Goal: Task Accomplishment & Management: Manage account settings

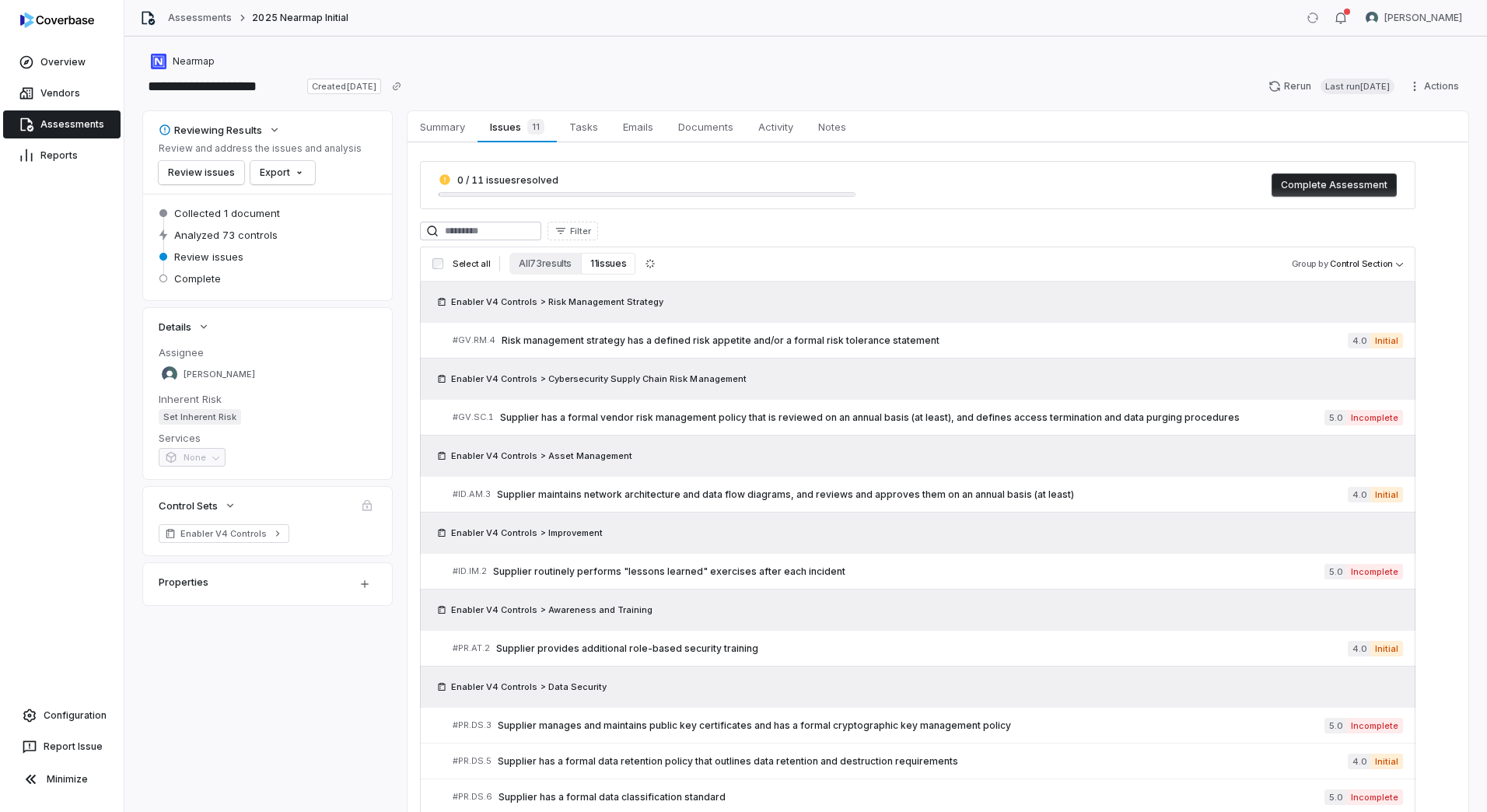
click at [66, 117] on link "Assessments" at bounding box center [61, 124] width 117 height 28
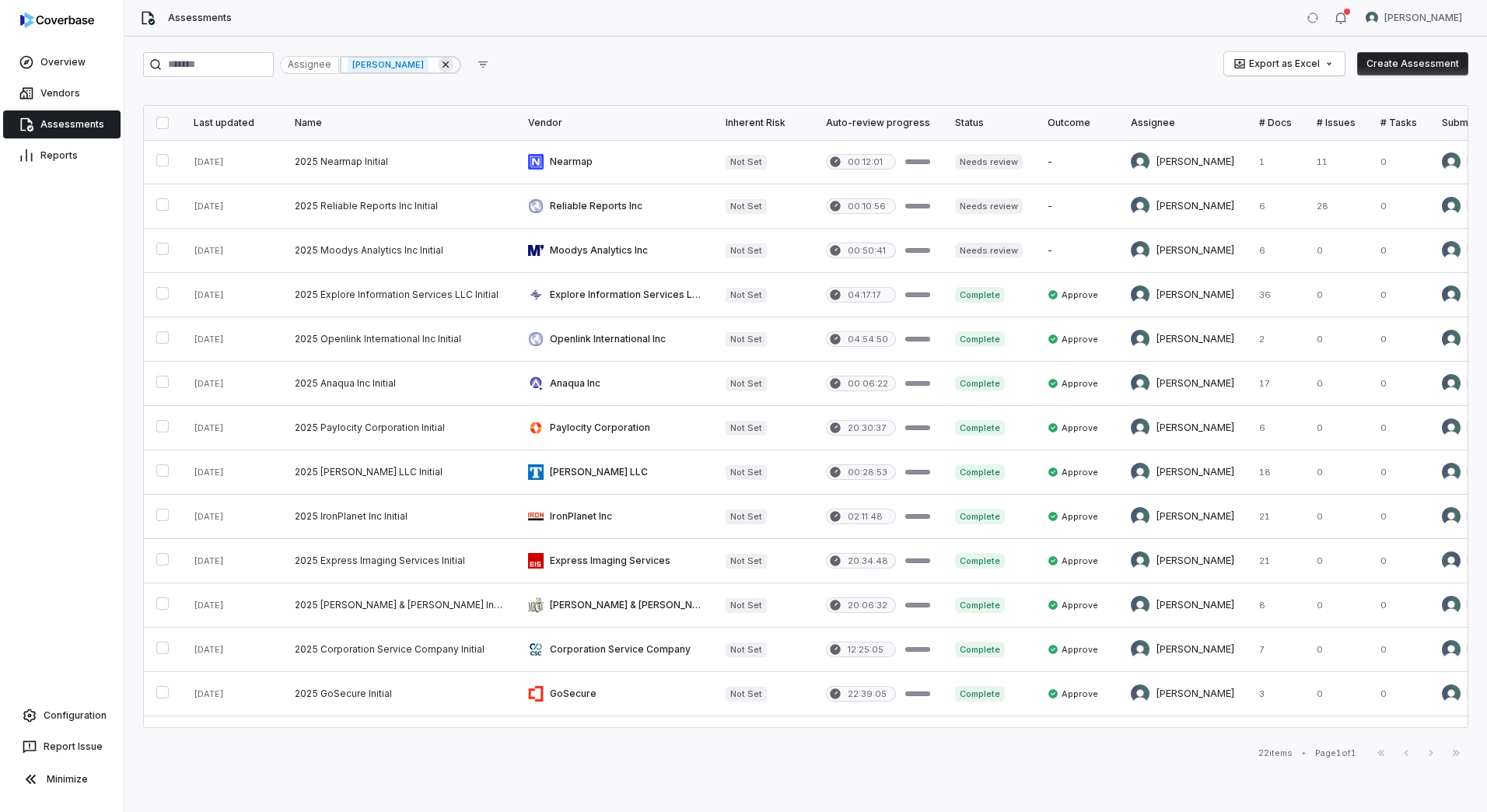
click at [452, 66] on icon at bounding box center [446, 64] width 13 height 13
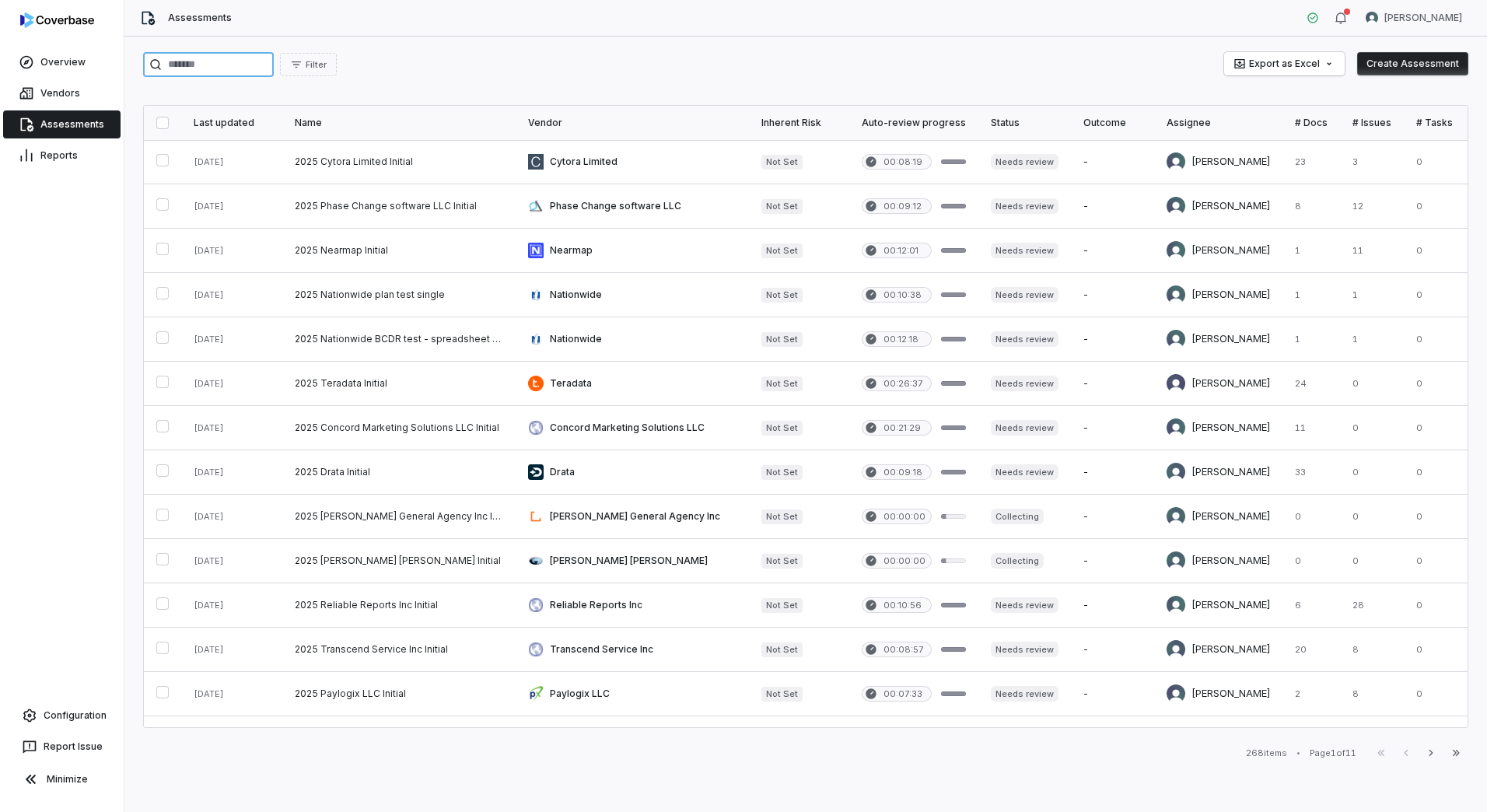
click at [219, 64] on input "search" at bounding box center [208, 65] width 131 height 25
paste input "**********"
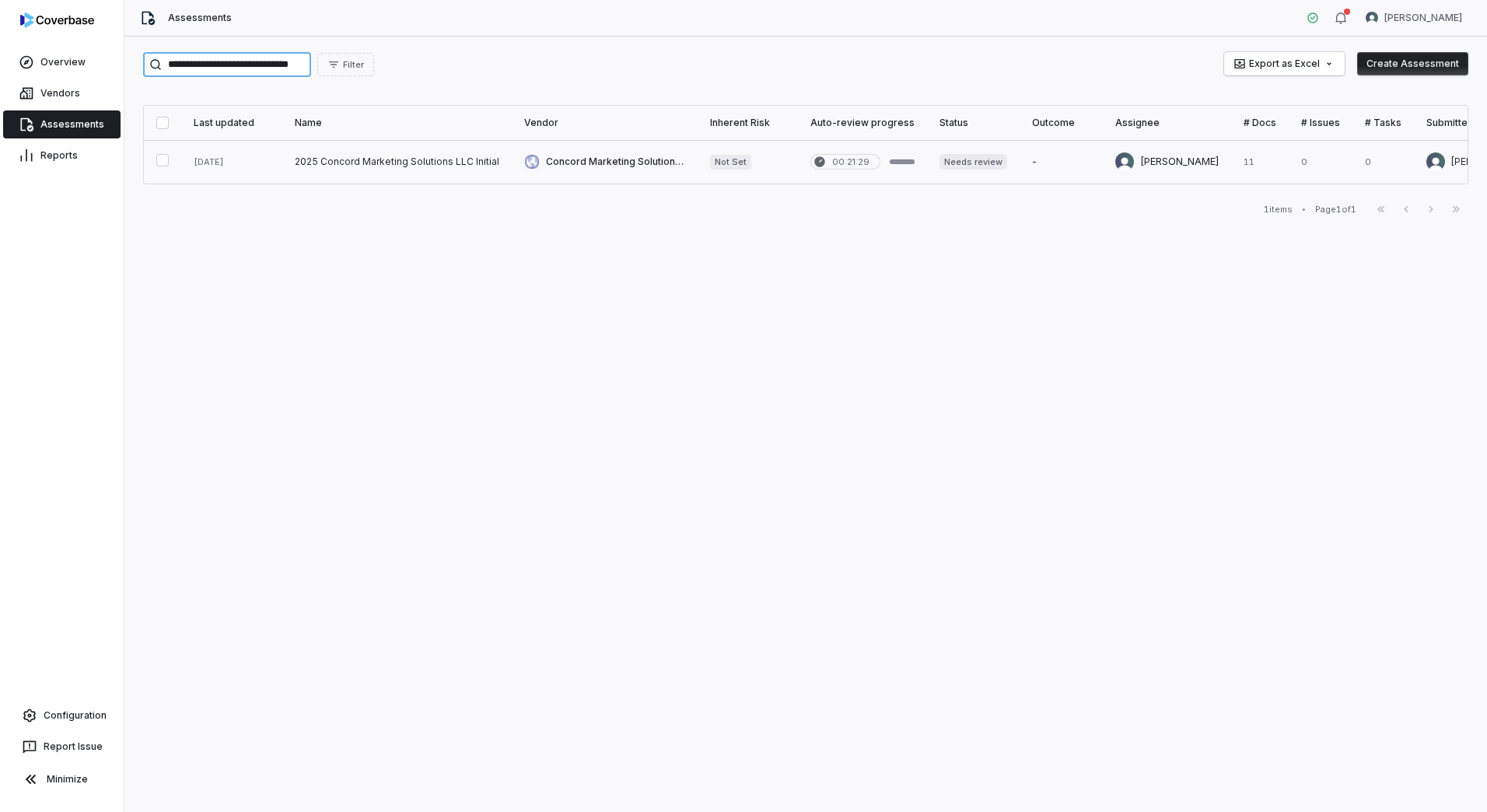
type input "**********"
click at [409, 153] on link at bounding box center [396, 161] width 229 height 44
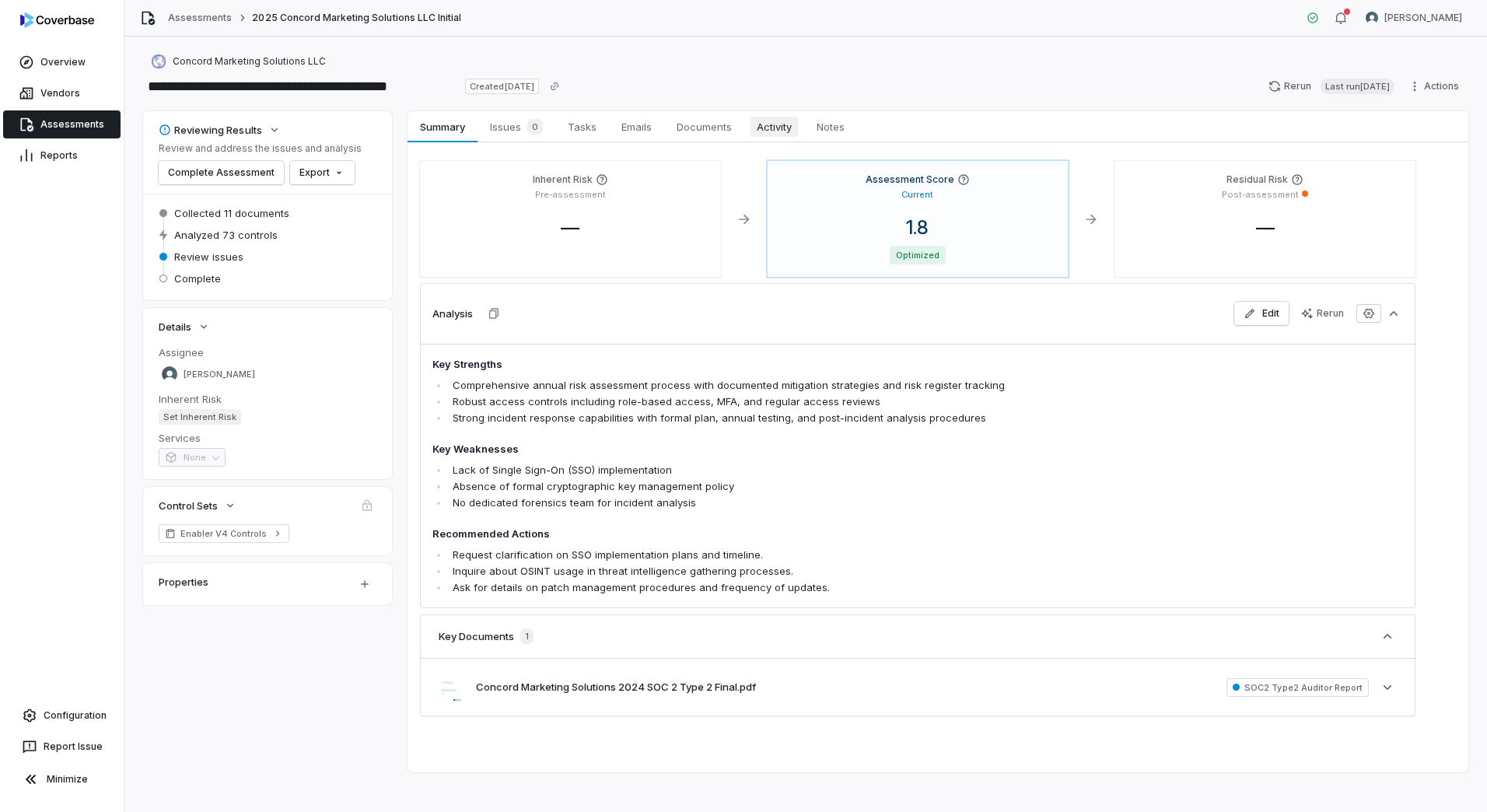
click at [782, 127] on span "Activity" at bounding box center [773, 127] width 47 height 20
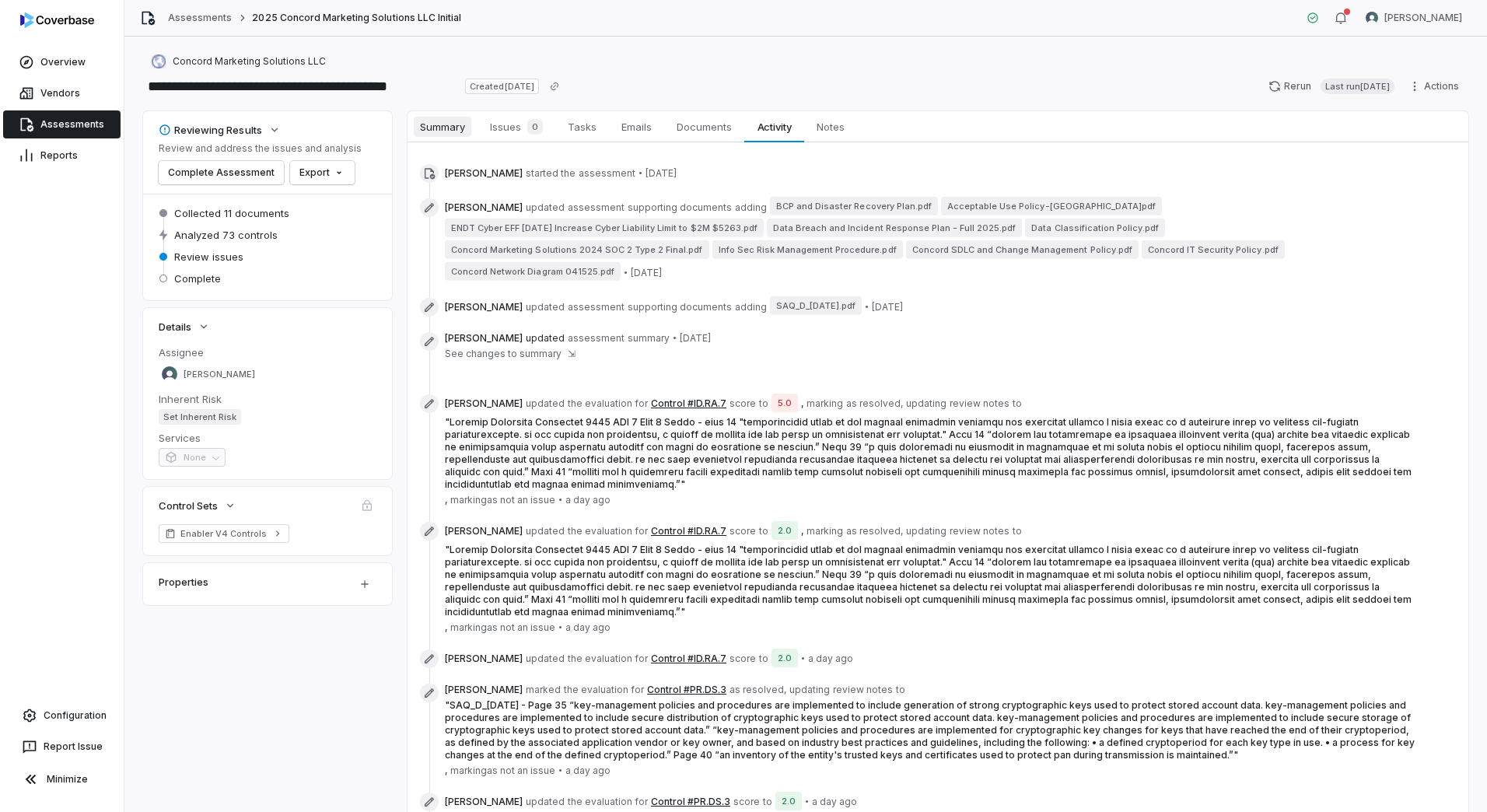
click at [452, 137] on link "Summary Summary" at bounding box center [443, 127] width 70 height 31
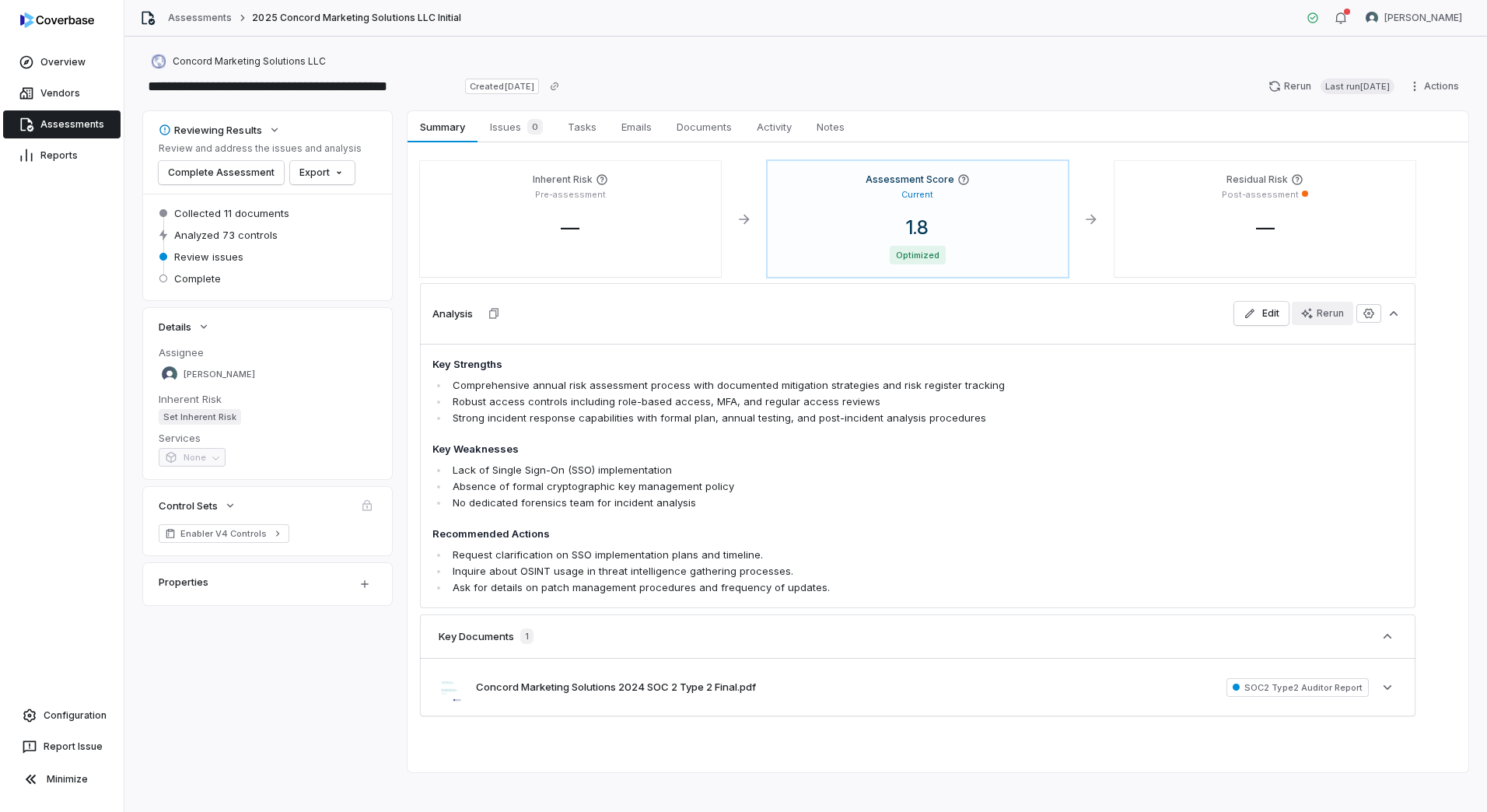
click at [1318, 312] on div "Rerun" at bounding box center [1323, 313] width 43 height 13
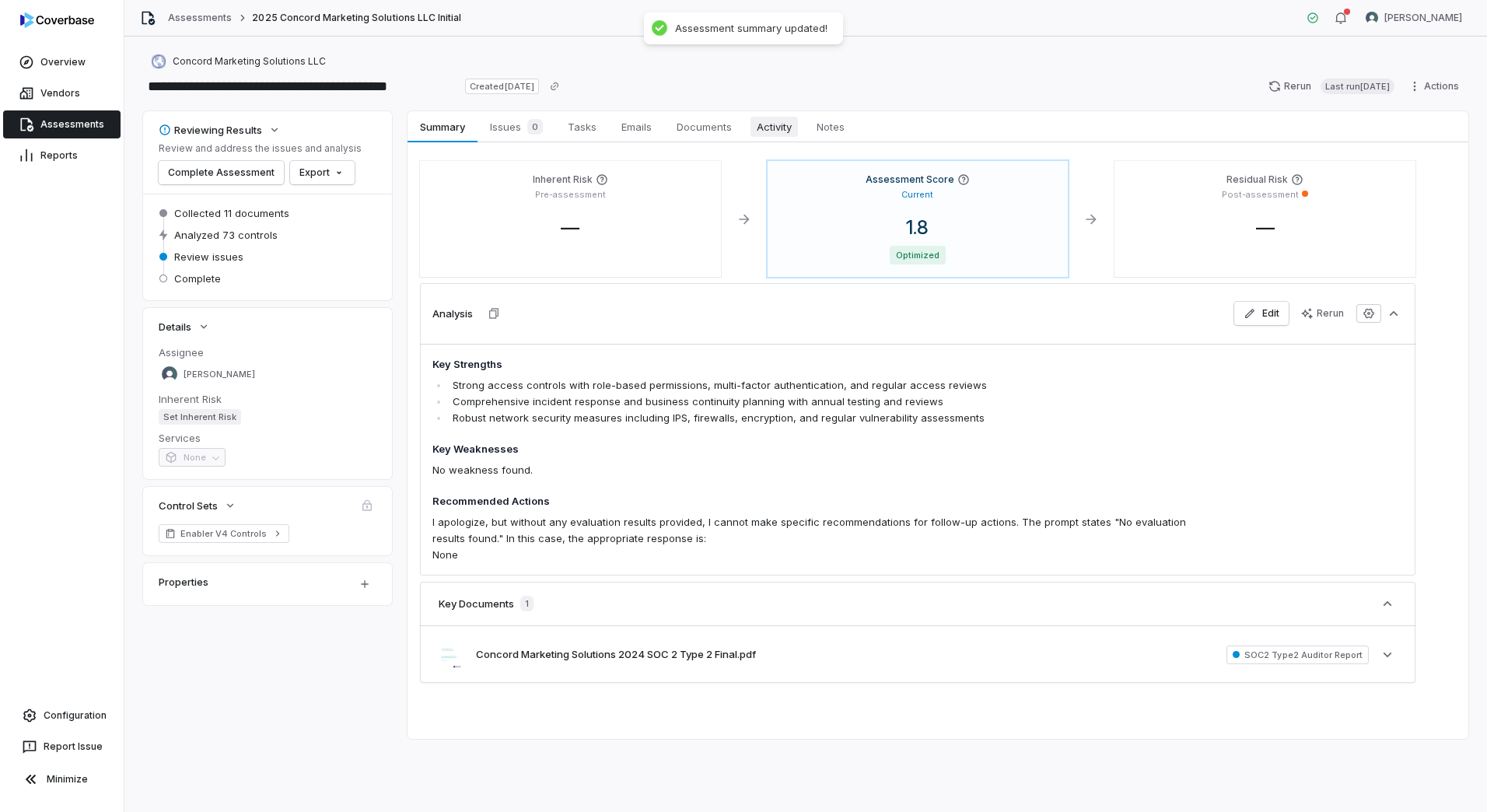
click at [764, 117] on span "Activity" at bounding box center [773, 127] width 47 height 20
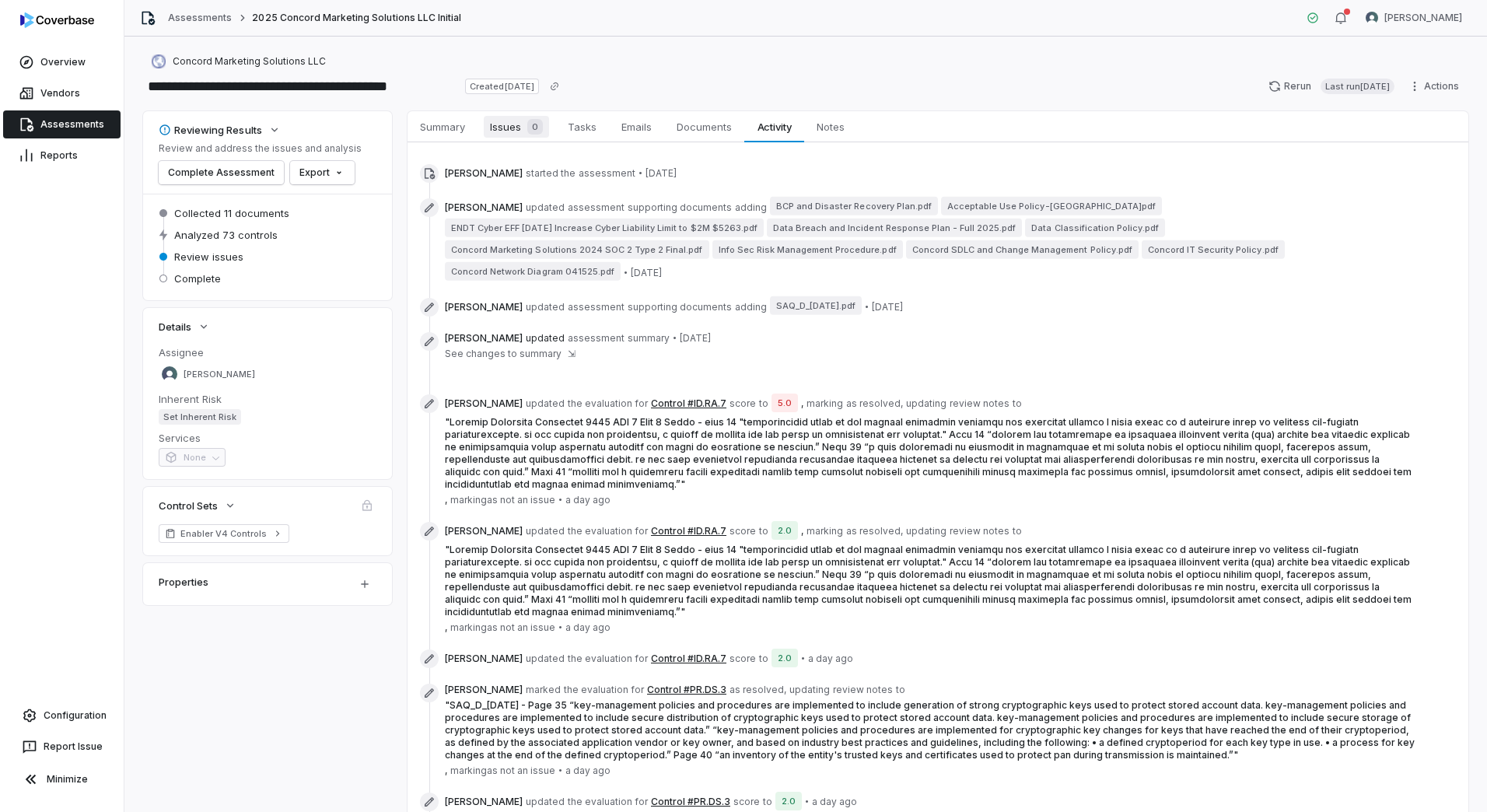
click at [504, 125] on span "Issues 0" at bounding box center [516, 127] width 66 height 22
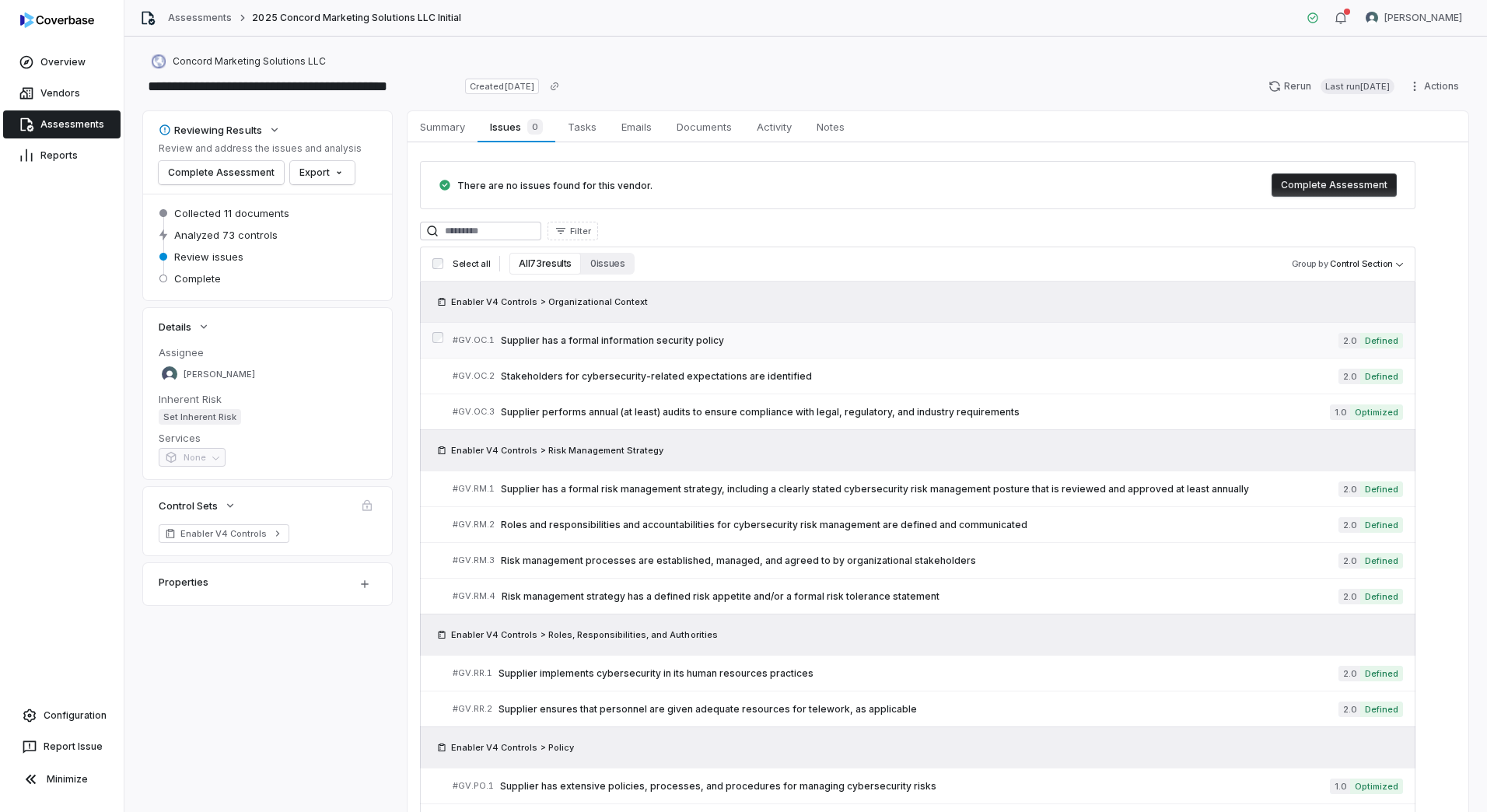
click at [625, 329] on link "# GV.OC.1 Supplier has a formal information security policy 2.0 Defined" at bounding box center [927, 340] width 950 height 35
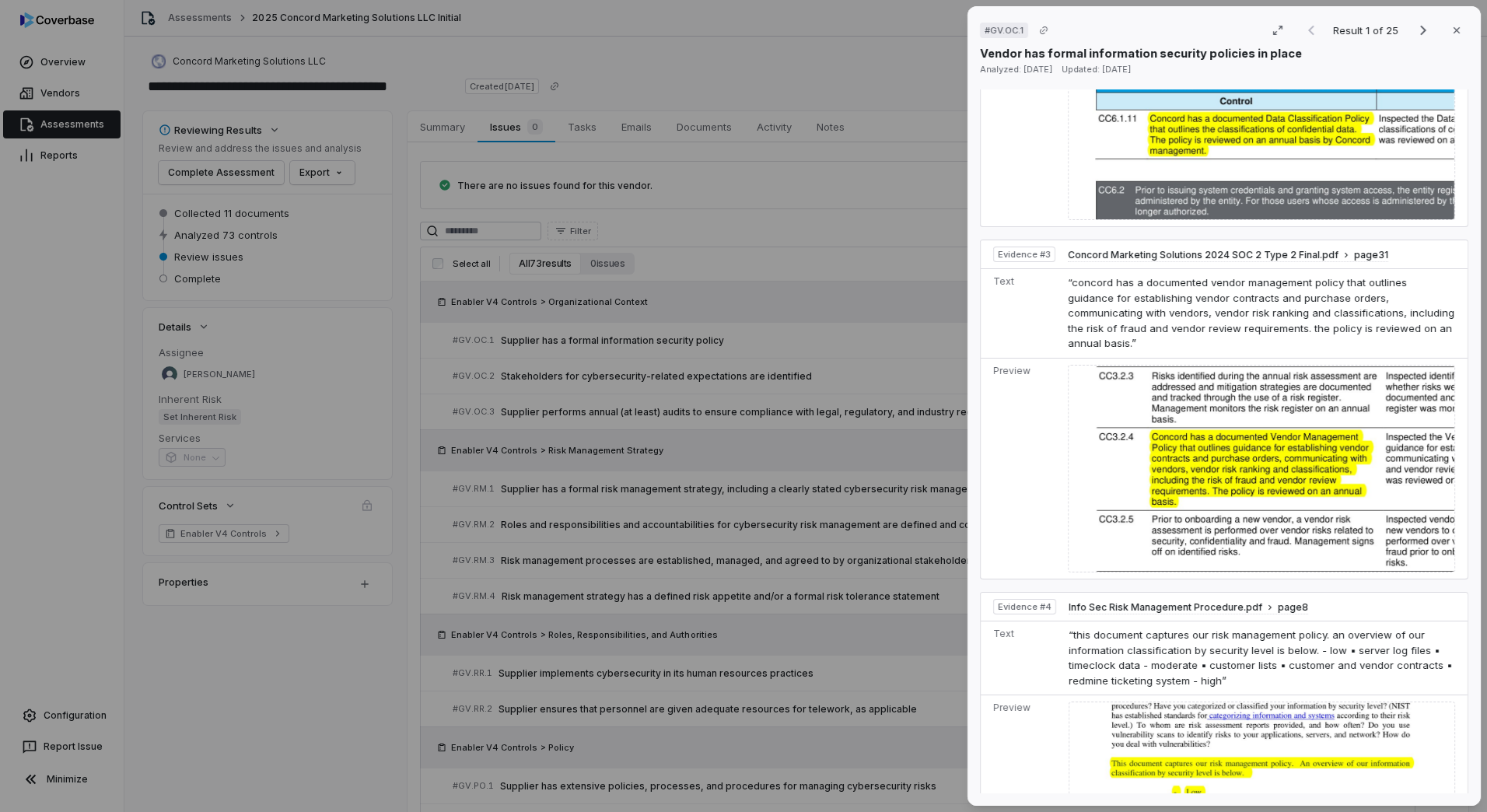
scroll to position [1478, 0]
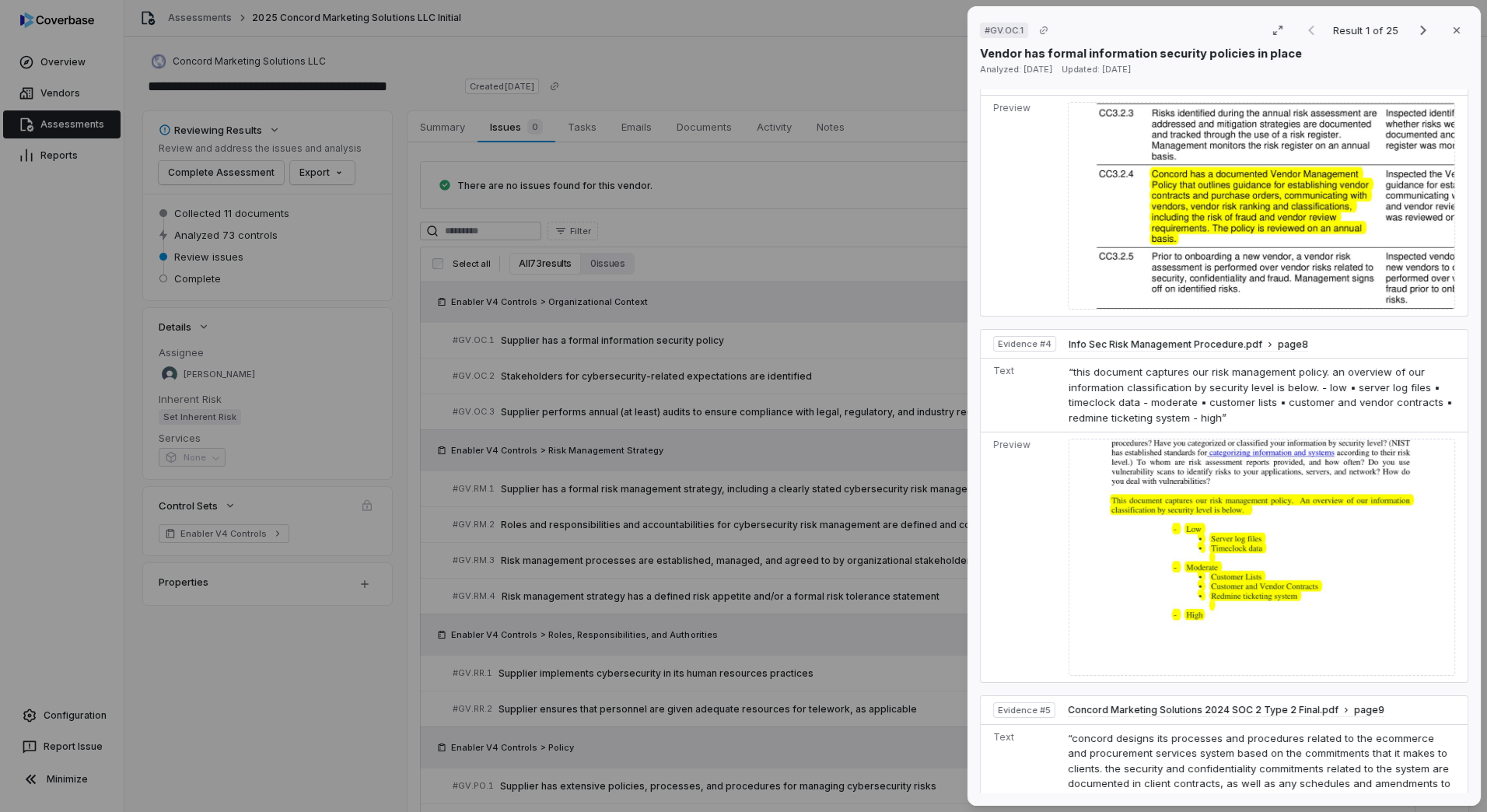
click at [778, 613] on div "# GV.OC.1 Result 1 of 25 Close Vendor has formal information security policies …" at bounding box center [744, 406] width 1487 height 812
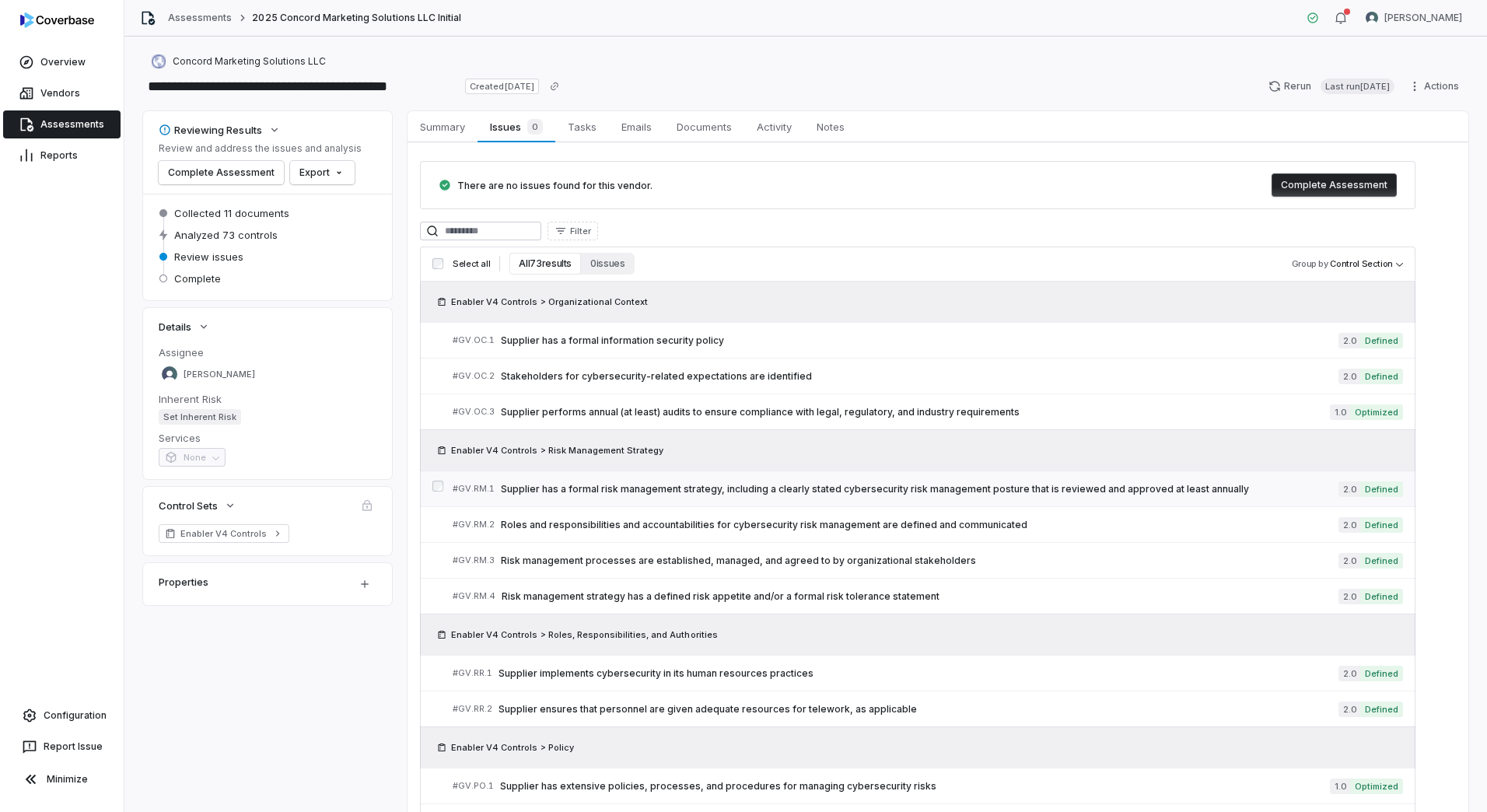
click at [680, 489] on span "Supplier has a formal risk management strategy, including a clearly stated cybe…" at bounding box center [919, 489] width 838 height 13
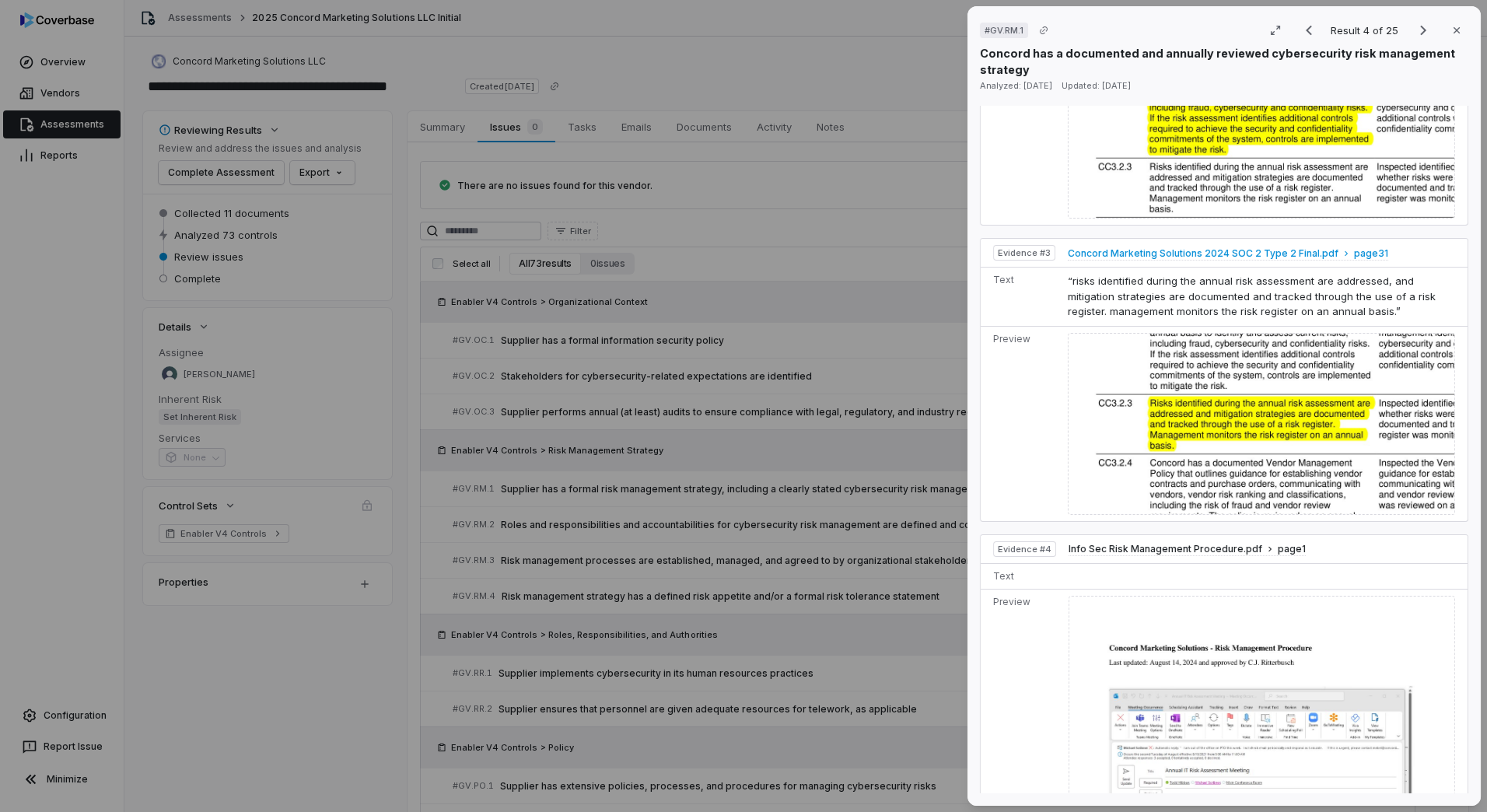
scroll to position [1322, 0]
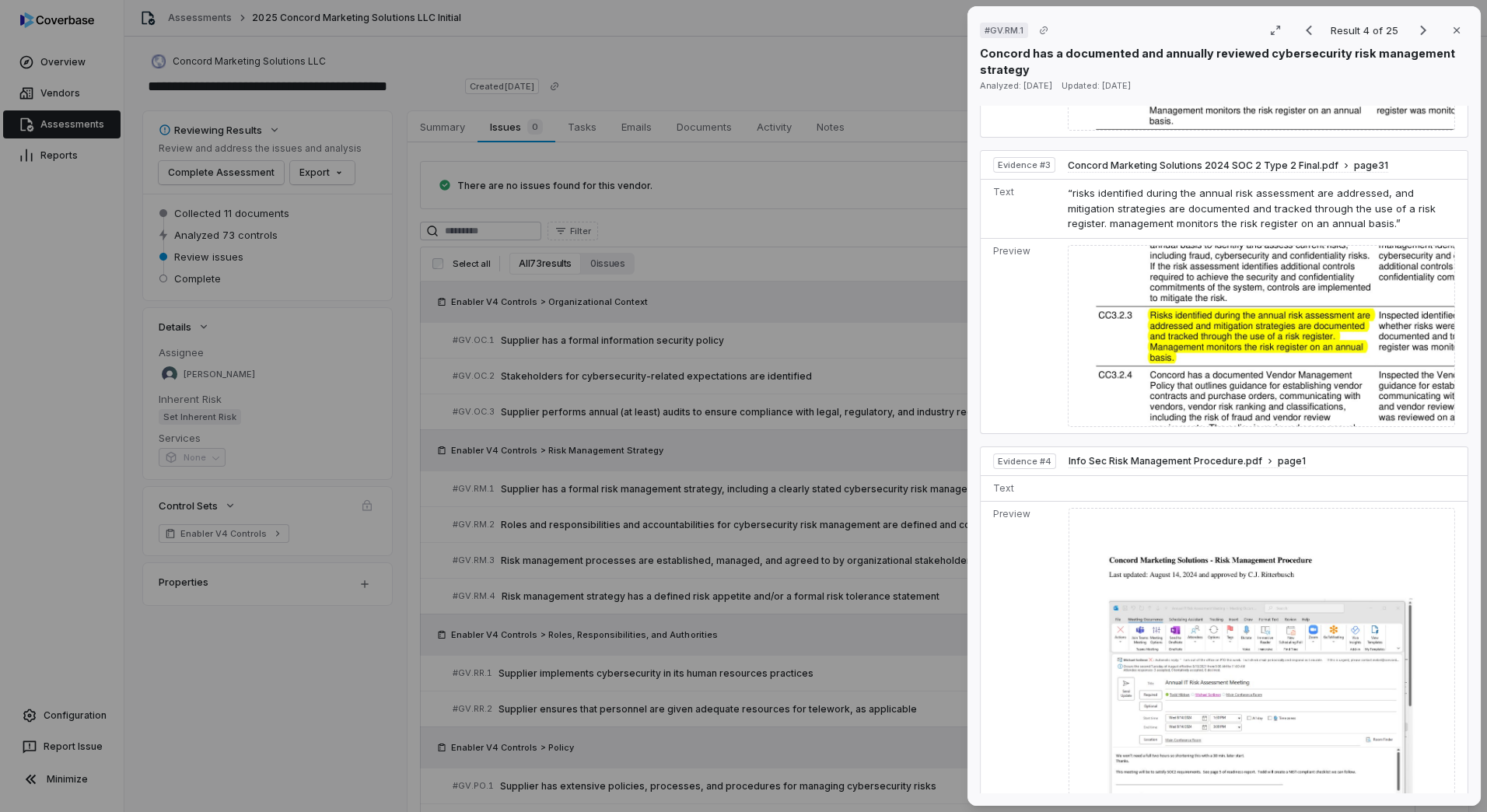
click at [675, 524] on div "# GV.RM.1 Result 4 of 25 Close Concord has a documented and annually reviewed c…" at bounding box center [744, 406] width 1487 height 812
click at [678, 521] on div "# GV.RM.1 Result 4 of 25 Close Concord has a documented and annually reviewed c…" at bounding box center [744, 406] width 1487 height 812
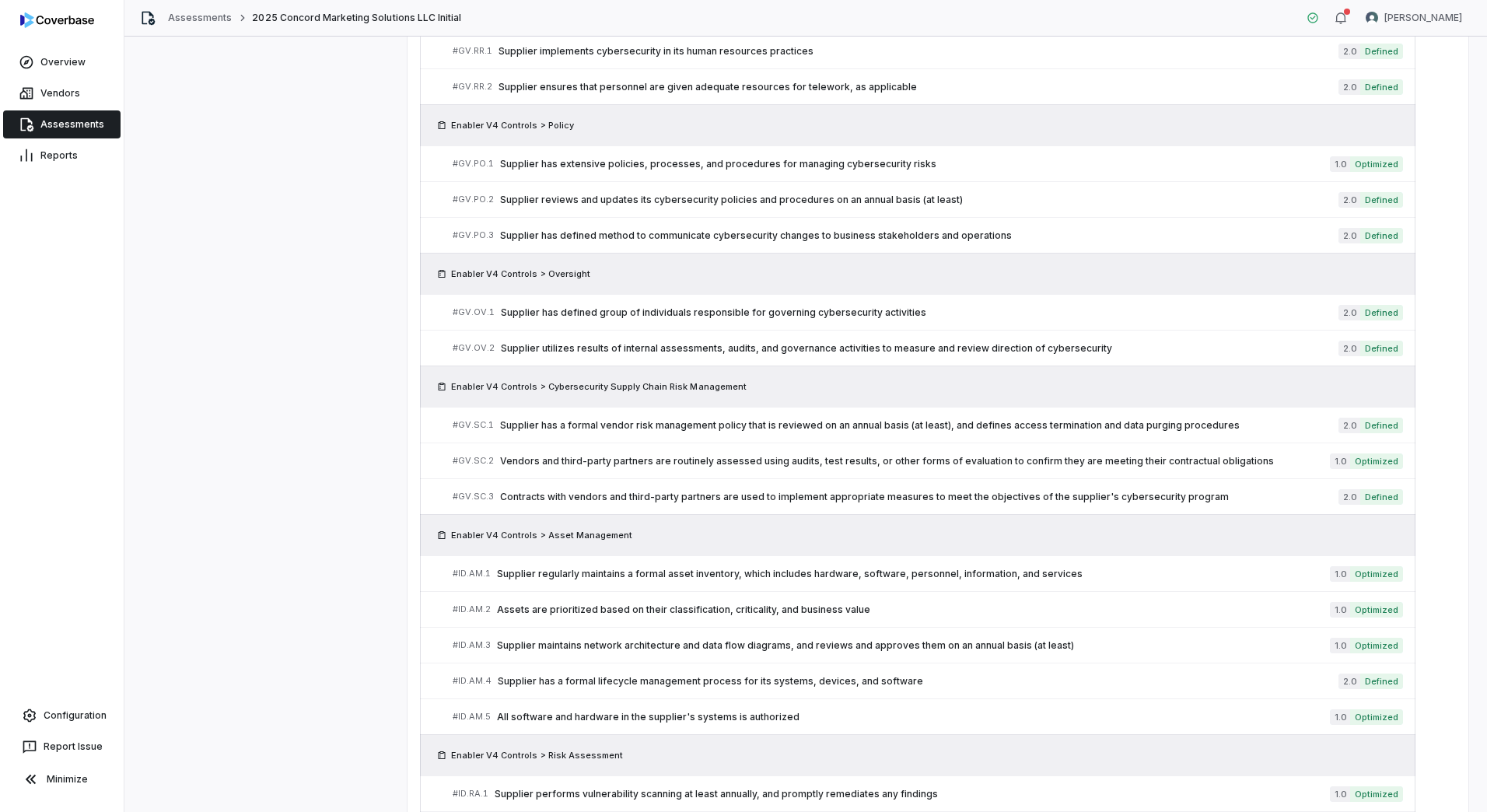
scroll to position [805, 0]
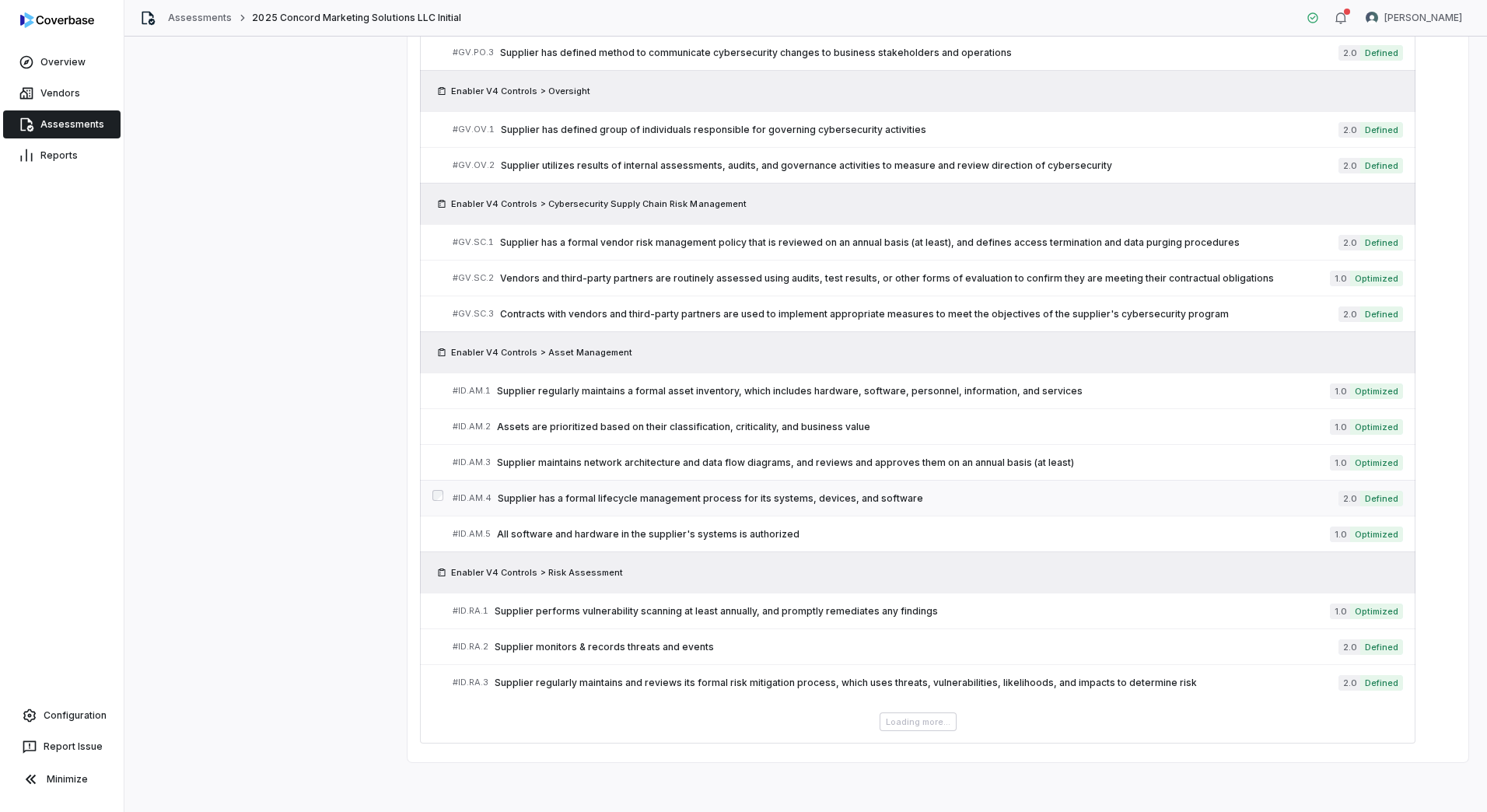
click at [667, 505] on div "# ID.AM.4 Supplier has a formal lifecycle management process for its systems, d…" at bounding box center [895, 498] width 886 height 16
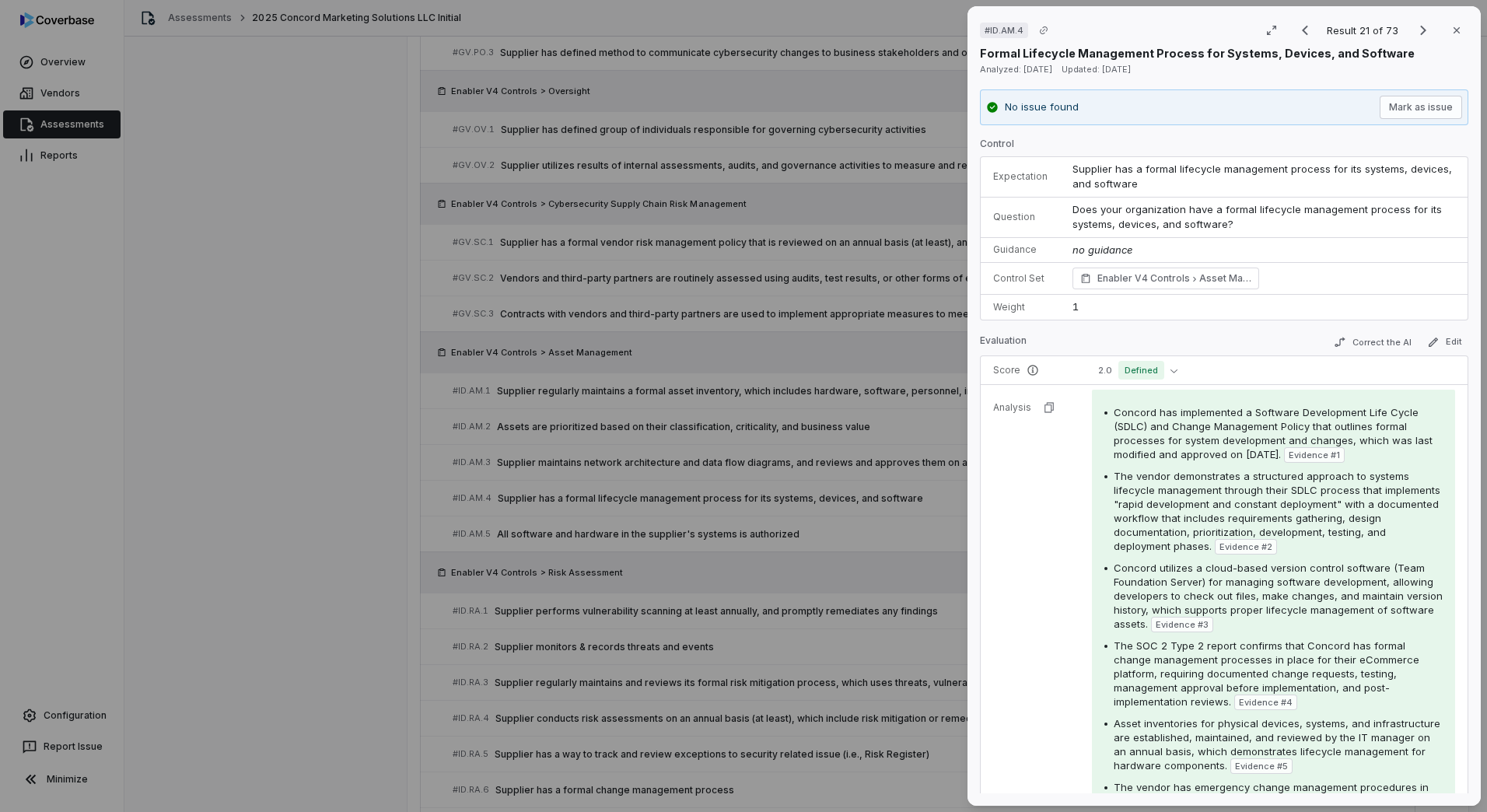
click at [1095, 581] on div "Concord has implemented a Software Development Life Cycle (SDLC) and Change Man…" at bounding box center [1274, 622] width 364 height 464
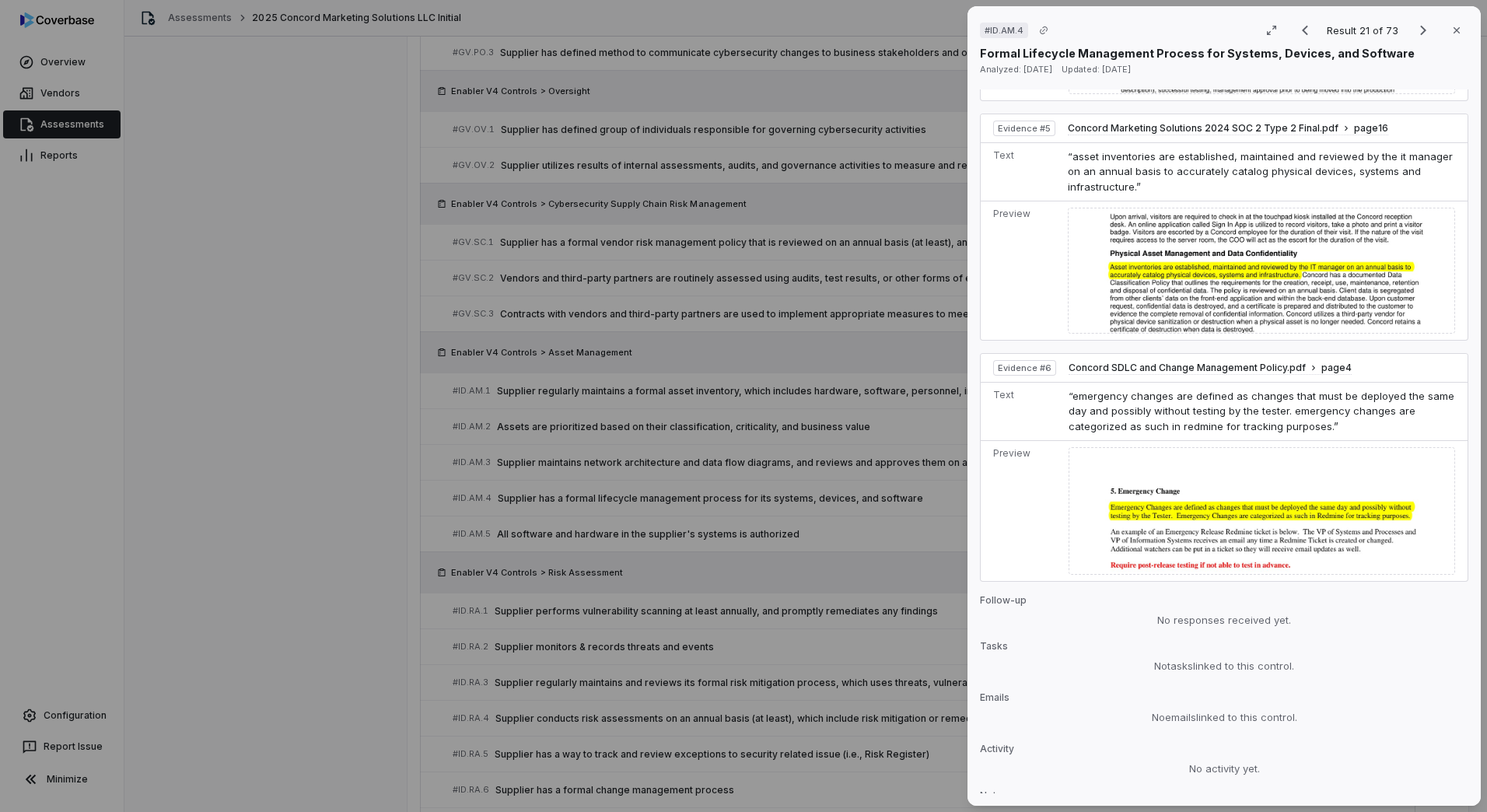
scroll to position [1945, 0]
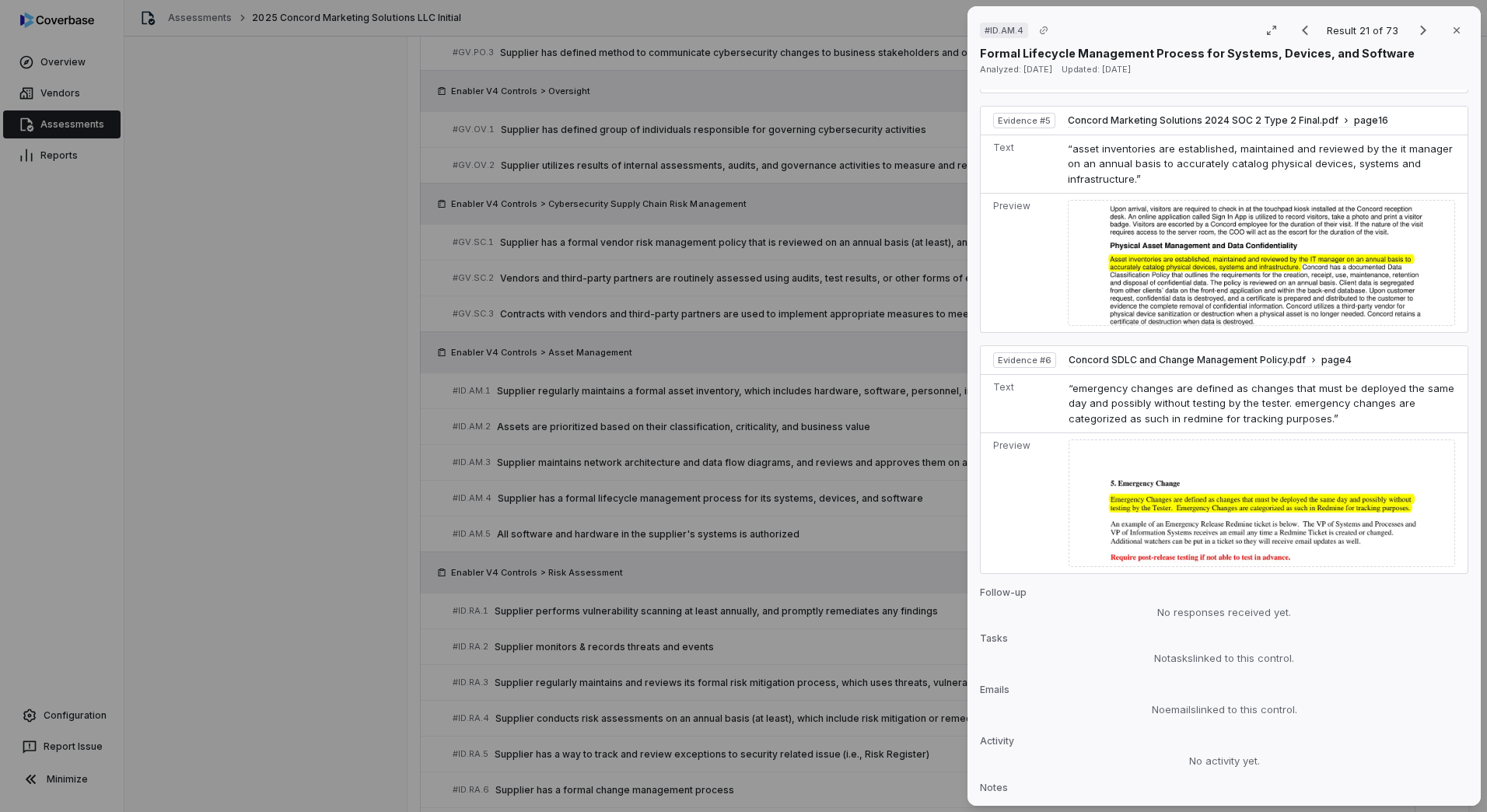
click at [732, 671] on div "# ID.AM.4 Result 21 of 73 Close Formal Lifecycle Management Process for Systems…" at bounding box center [744, 406] width 1487 height 812
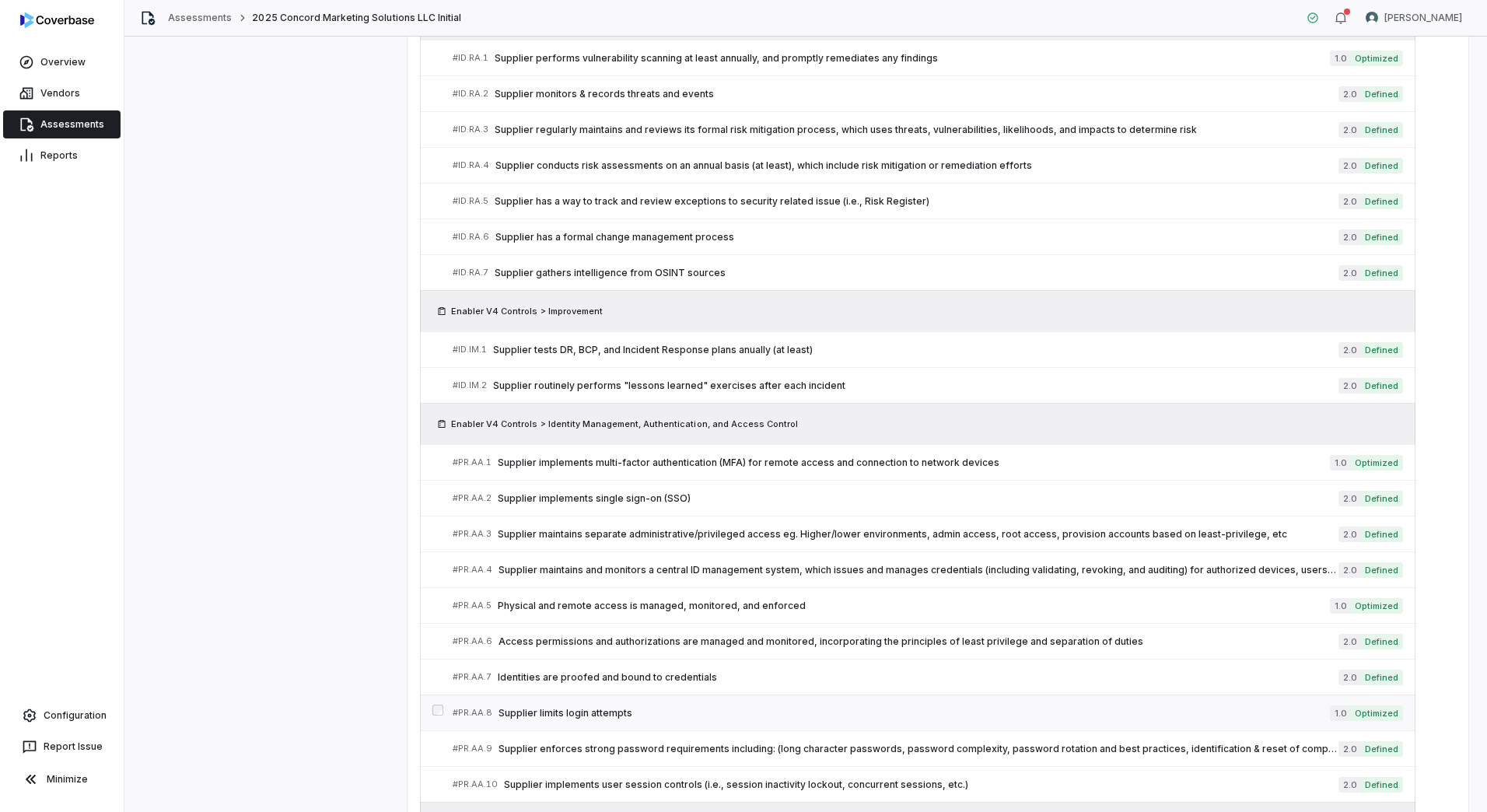
scroll to position [1427, 0]
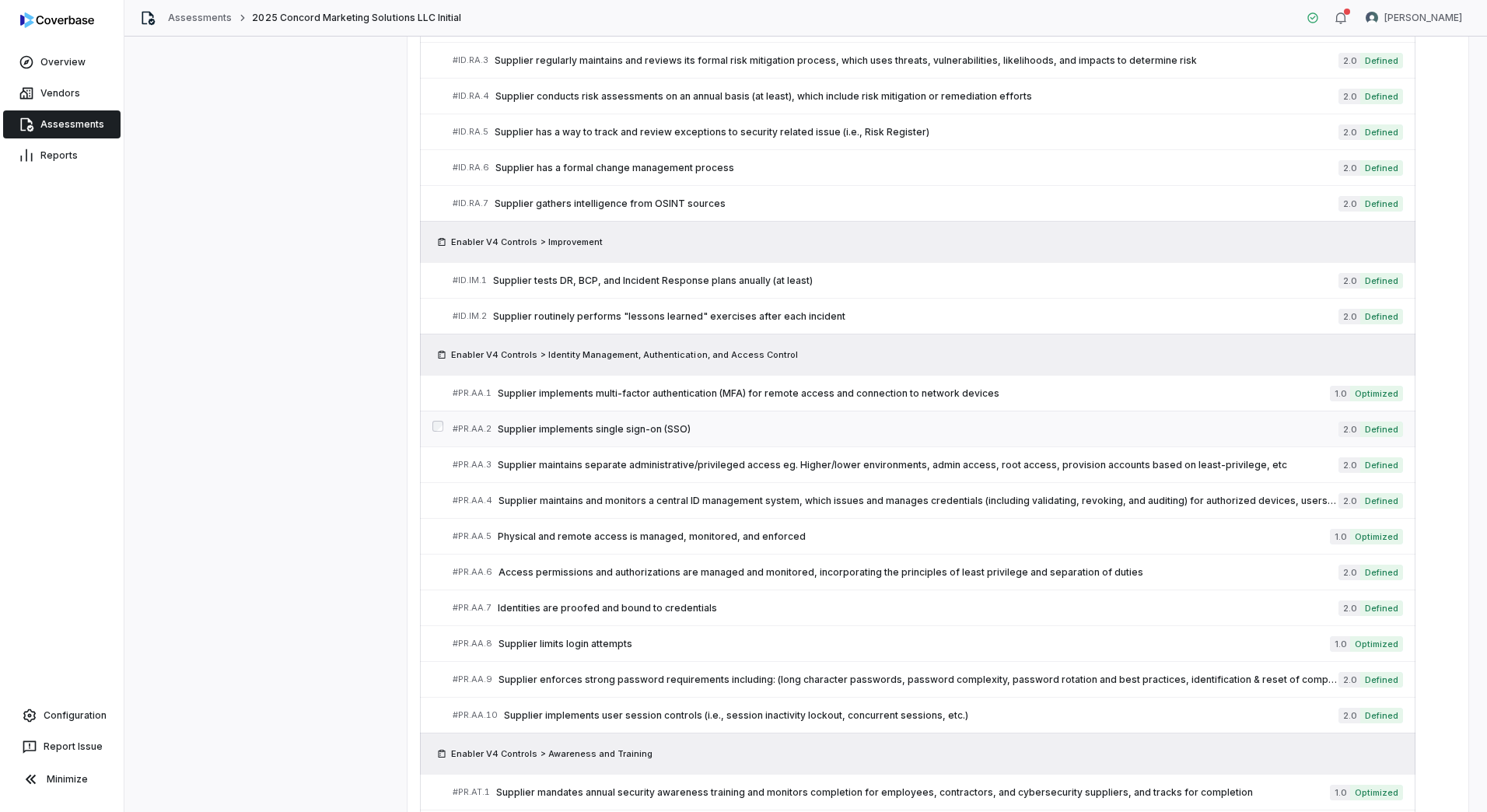
click at [626, 433] on span "Supplier implements single sign-on (SSO)" at bounding box center [918, 429] width 841 height 13
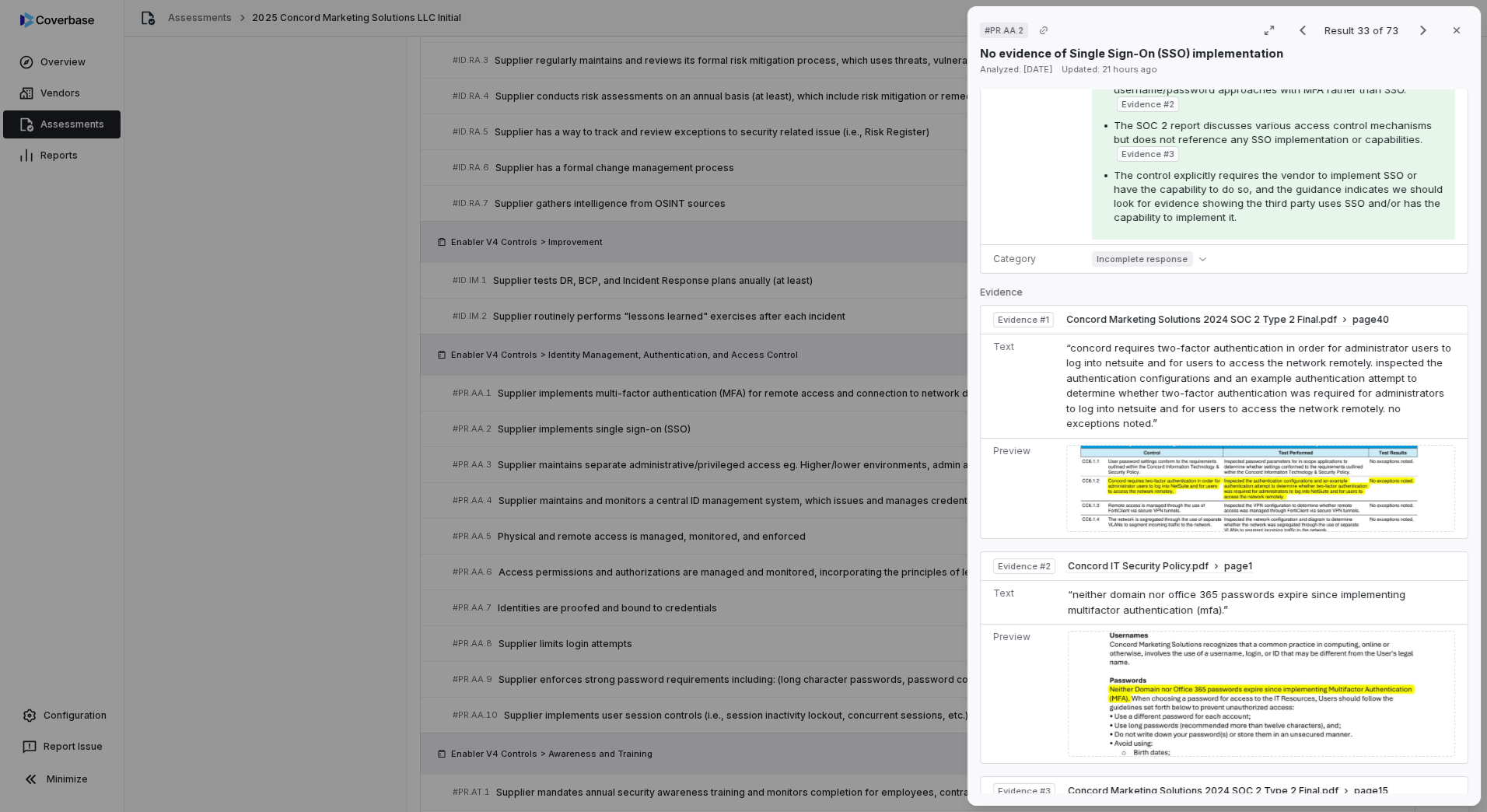
scroll to position [445, 0]
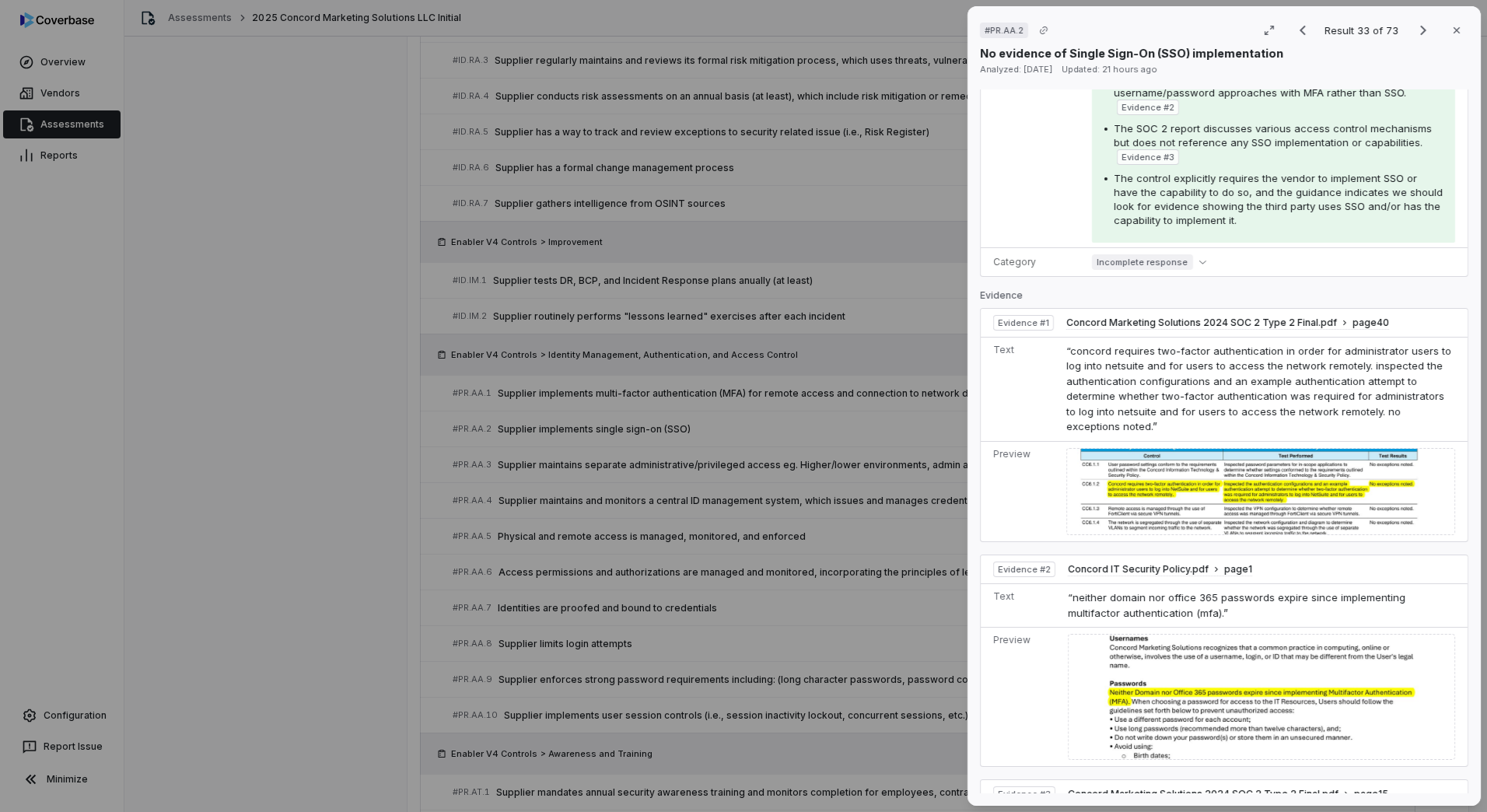
click at [1260, 483] on img at bounding box center [1261, 491] width 389 height 88
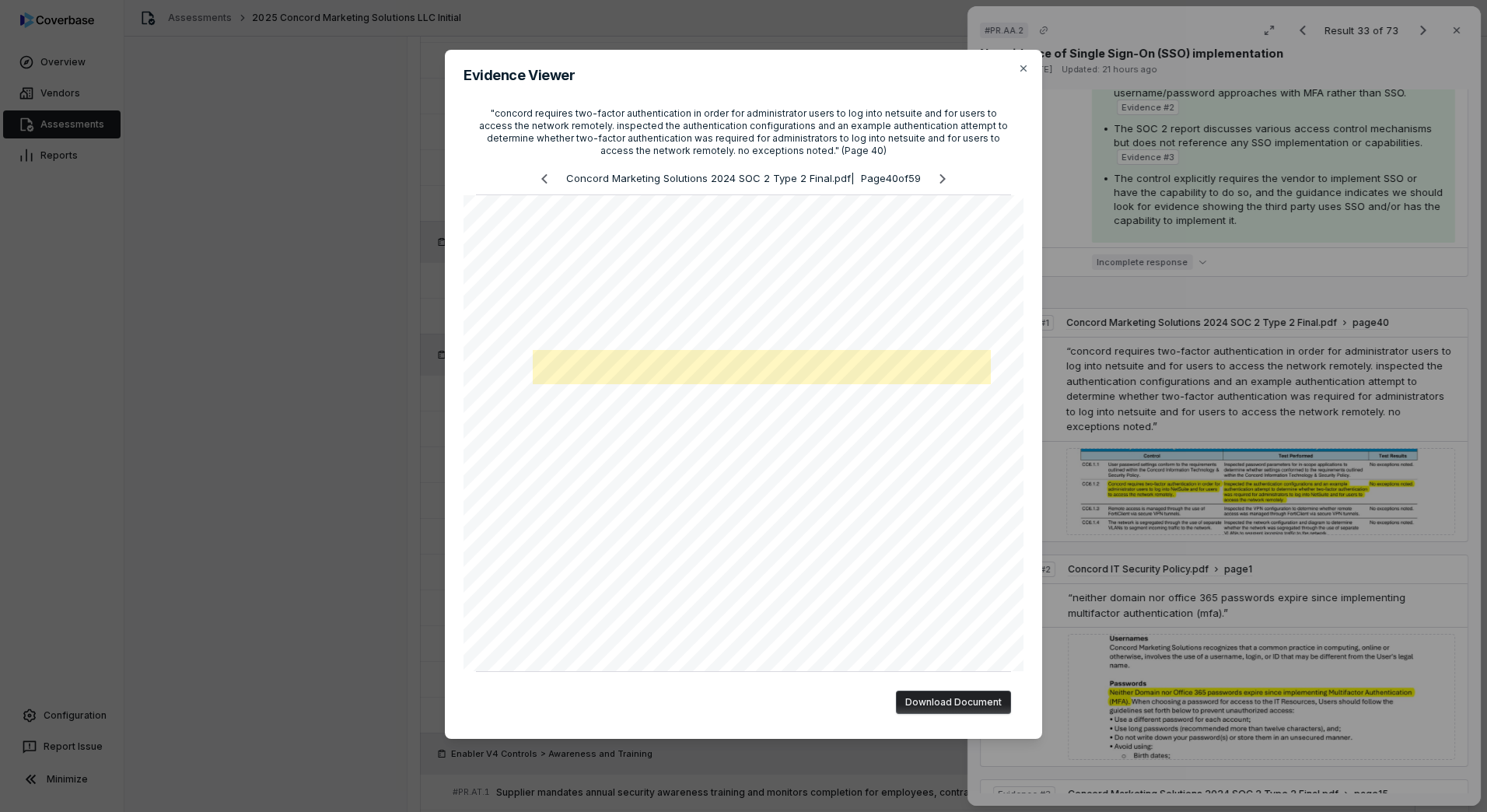
click at [1112, 410] on div "Evidence Viewer "concord requires two-factor authentication in order for admini…" at bounding box center [744, 406] width 1487 height 763
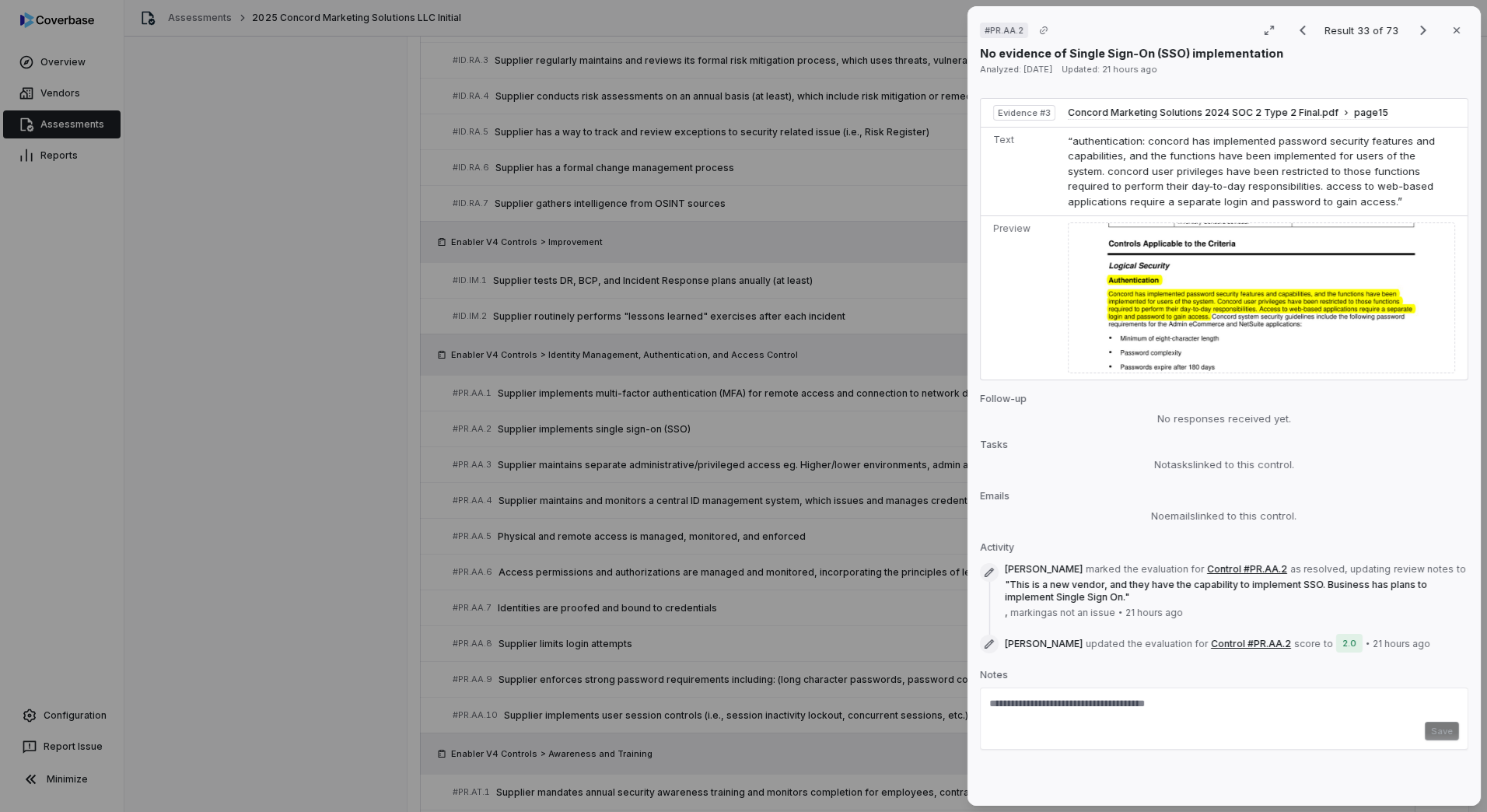
scroll to position [1145, 0]
click at [1053, 710] on textarea at bounding box center [1224, 710] width 470 height 25
paste textarea "**********"
type textarea "**********"
click at [1425, 739] on button "Save" at bounding box center [1442, 731] width 34 height 18
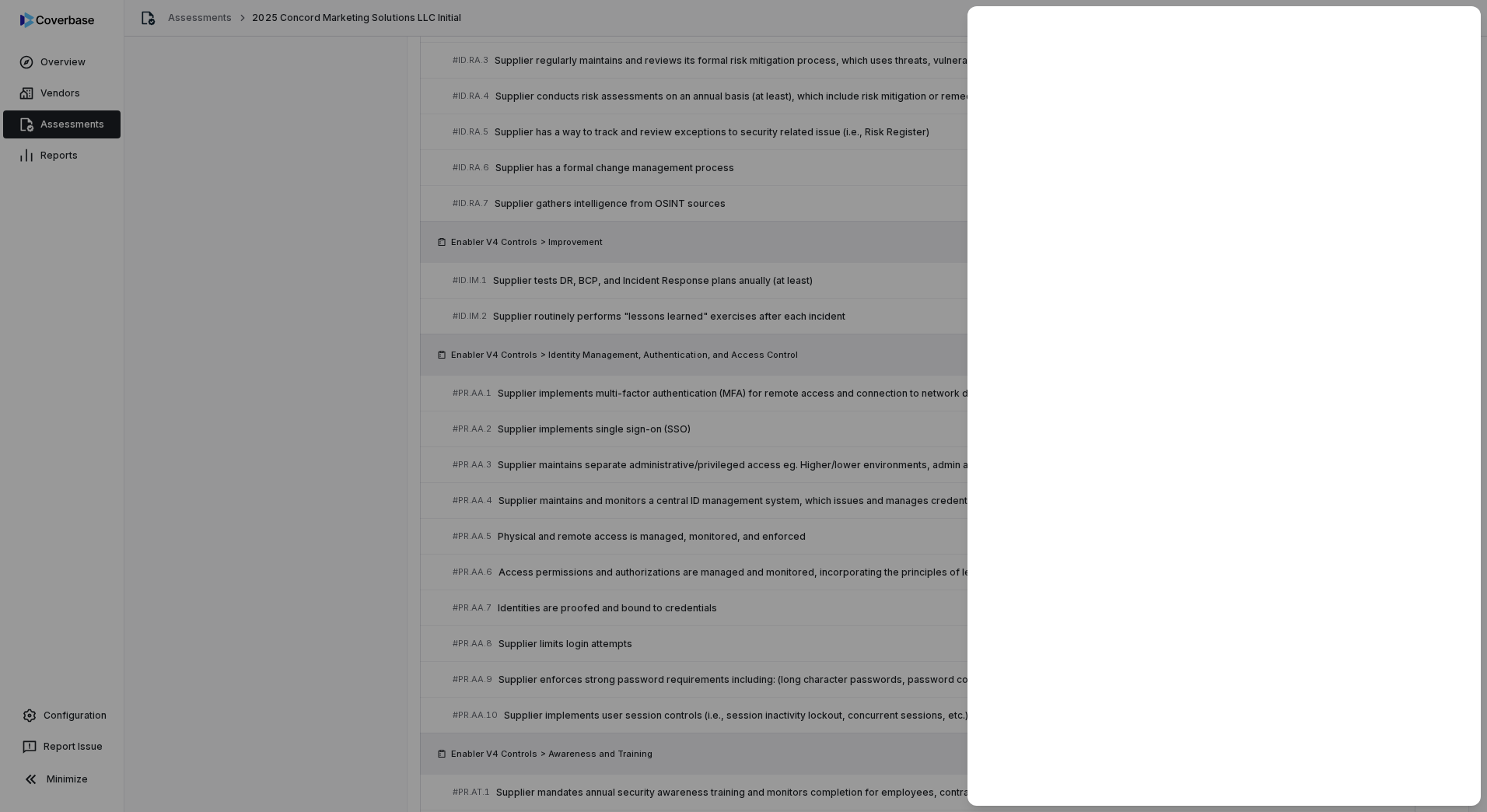
click at [333, 536] on div at bounding box center [744, 406] width 1487 height 812
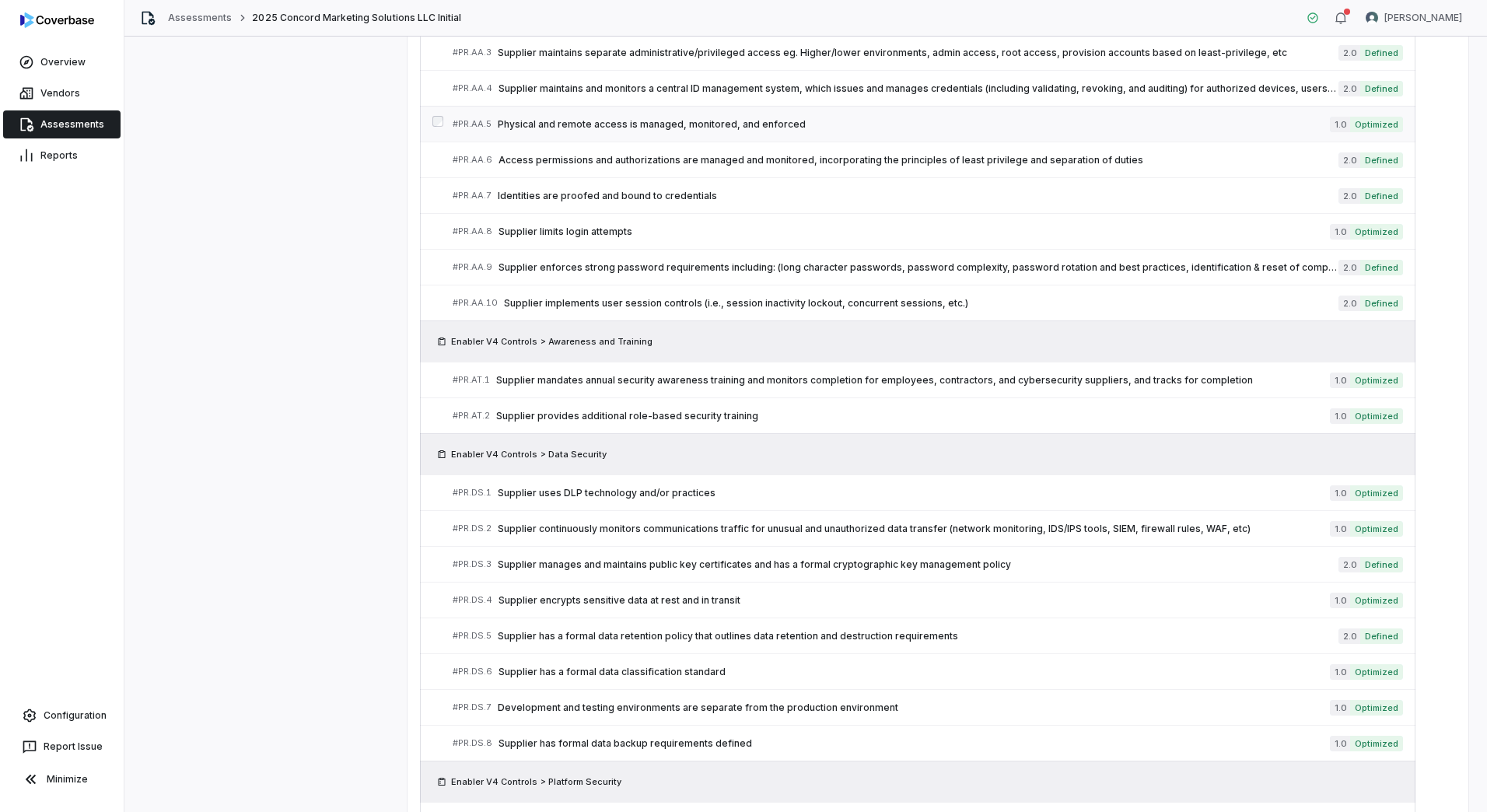
scroll to position [1894, 0]
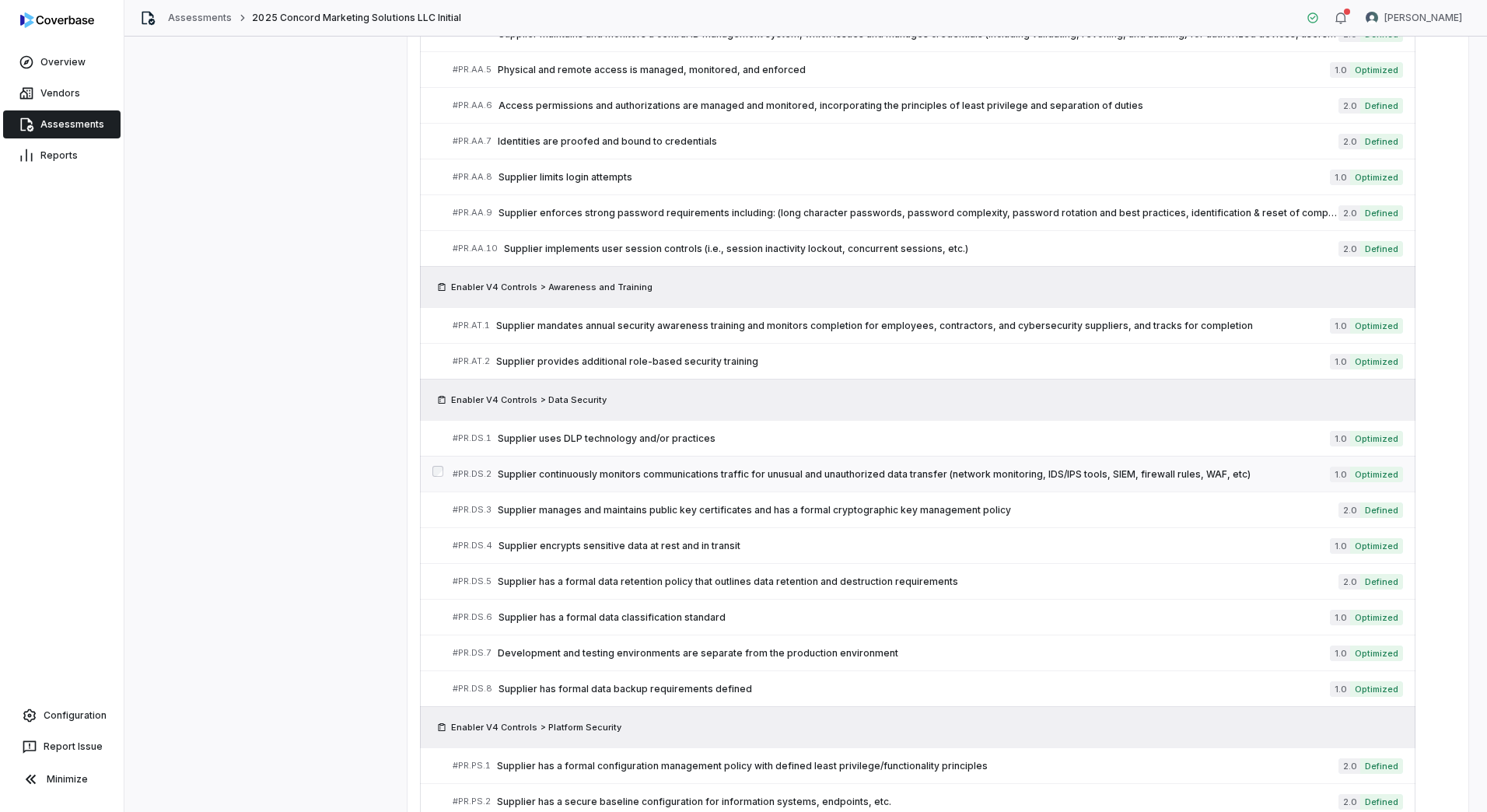
click at [614, 471] on span "Supplier continuously monitors communications traffic for unusual and unauthori…" at bounding box center [914, 474] width 832 height 13
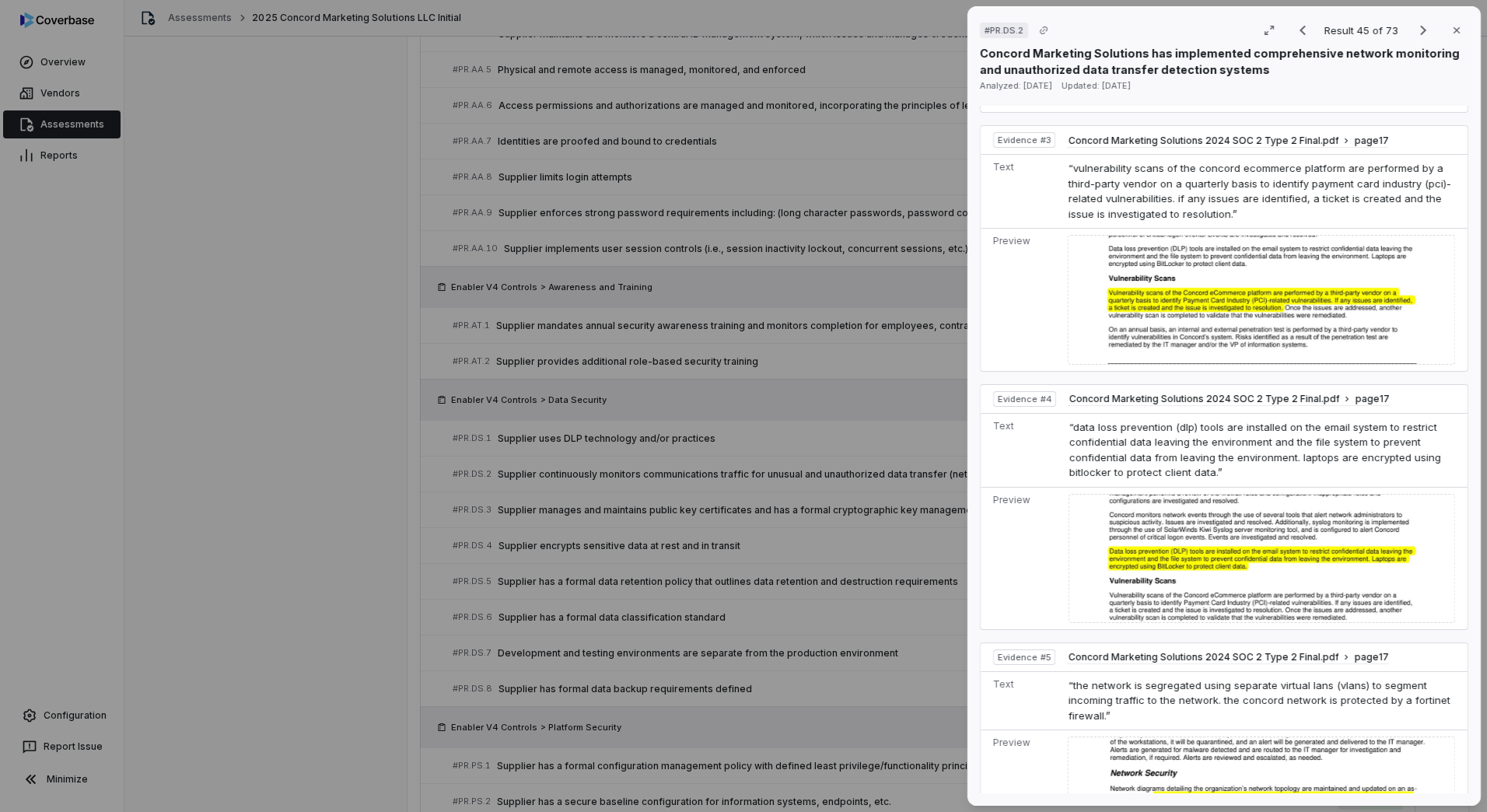
scroll to position [1758, 0]
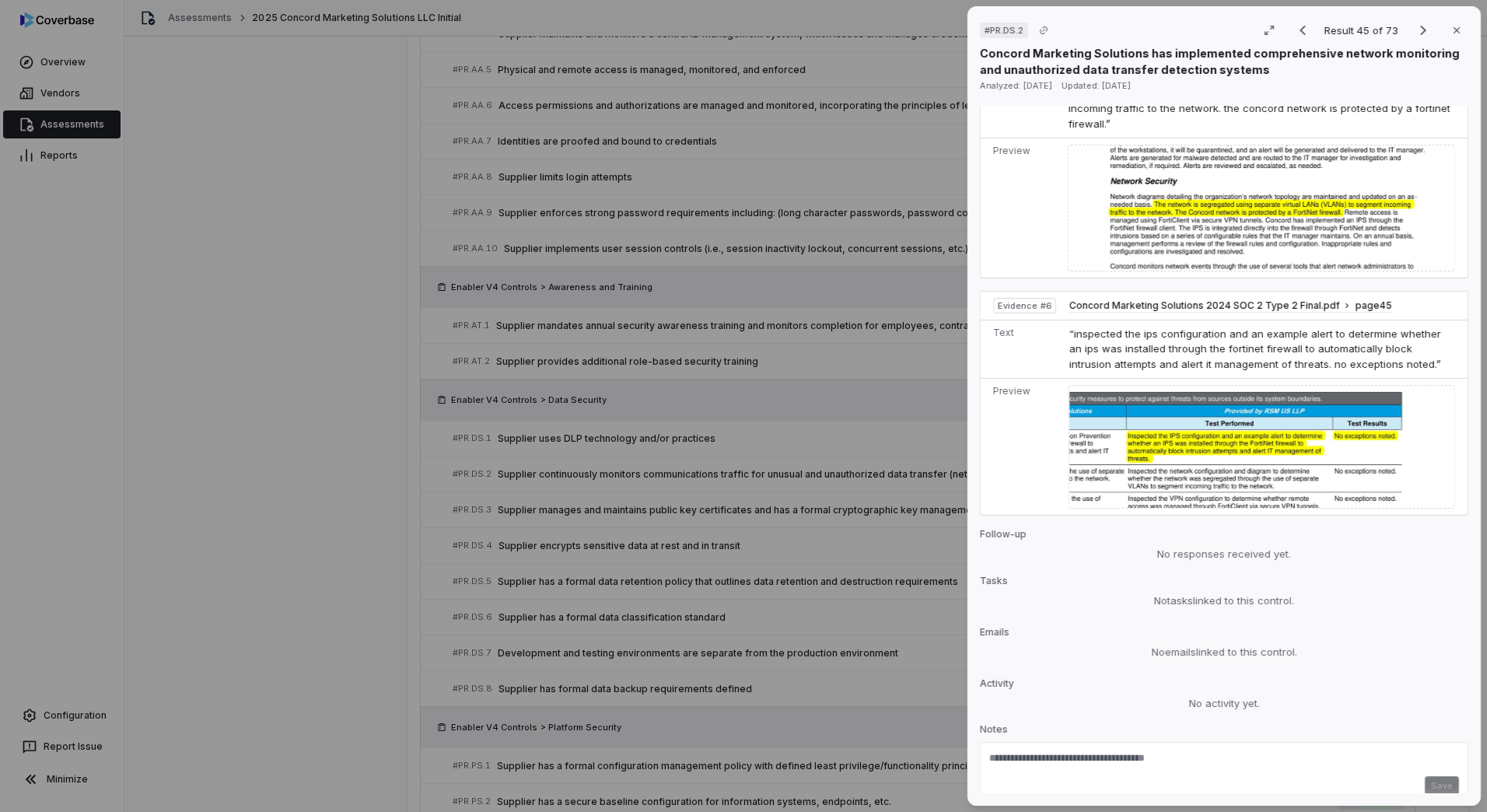
click at [106, 497] on div "# PR.DS.2 Result 45 of 73 Close Concord Marketing Solutions has implemented com…" at bounding box center [744, 406] width 1487 height 812
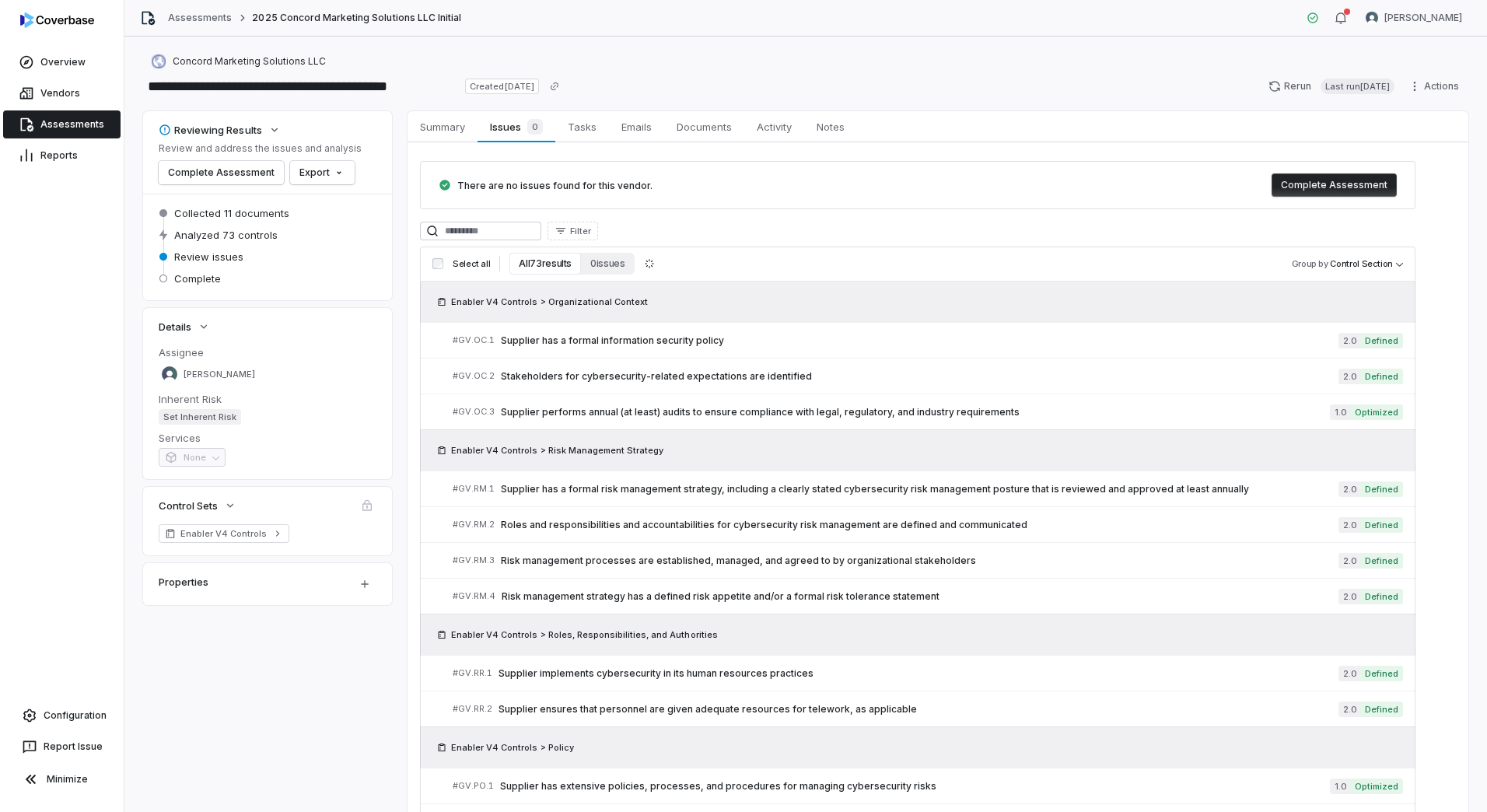
click at [69, 121] on link "Assessments" at bounding box center [61, 124] width 117 height 28
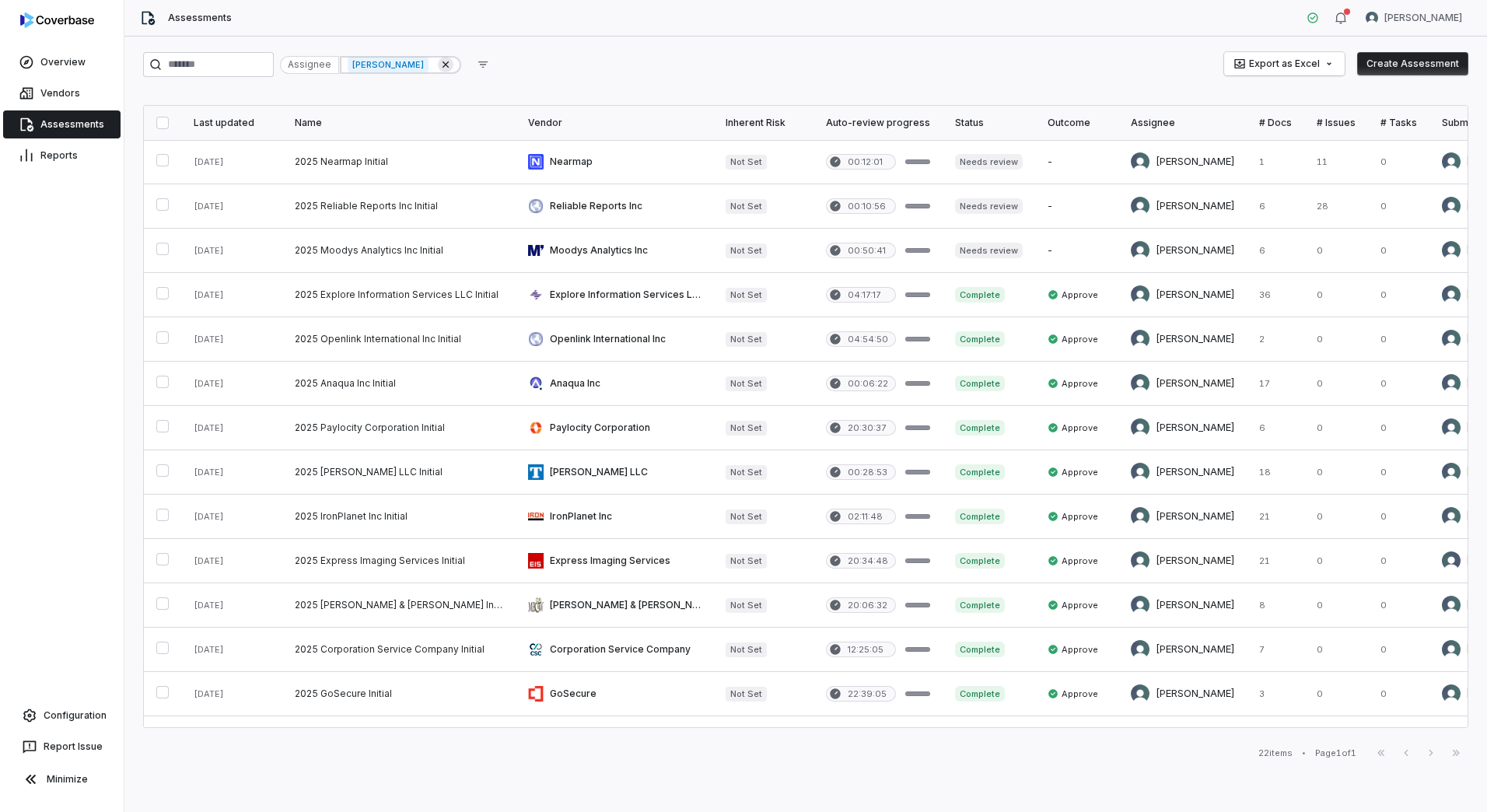
click at [449, 63] on icon at bounding box center [446, 65] width 6 height 6
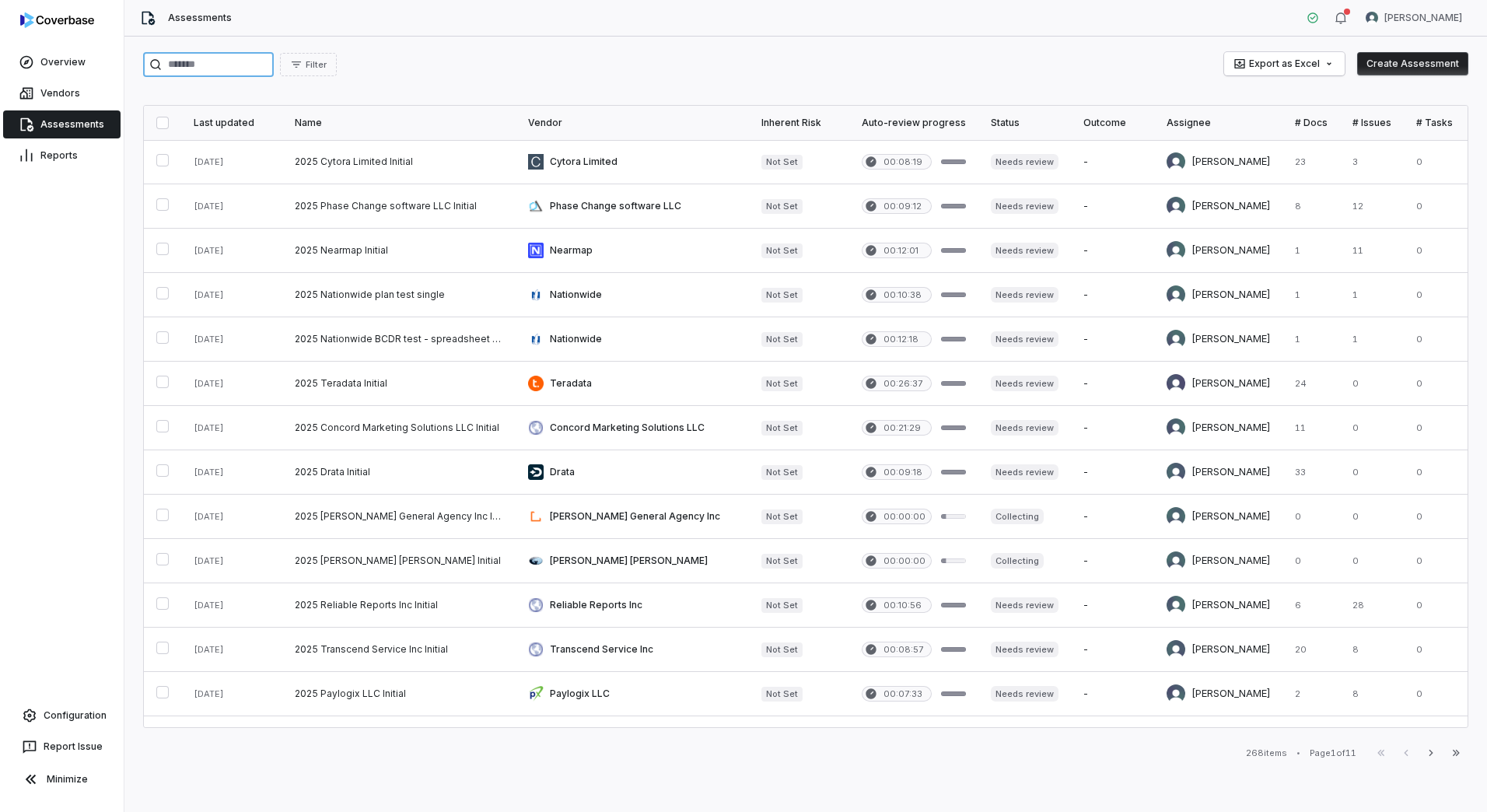
click at [208, 66] on input "search" at bounding box center [208, 65] width 131 height 25
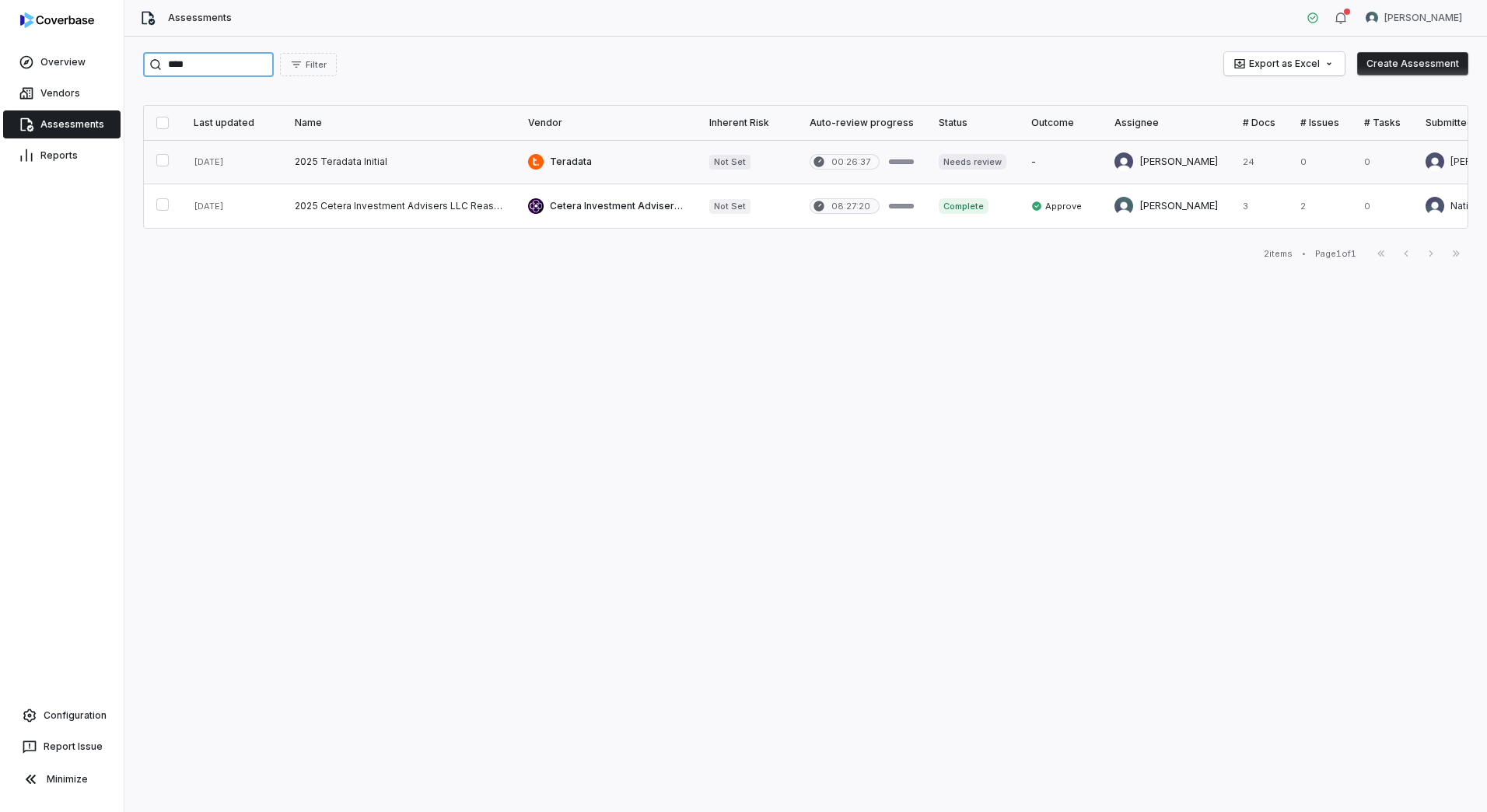
type input "****"
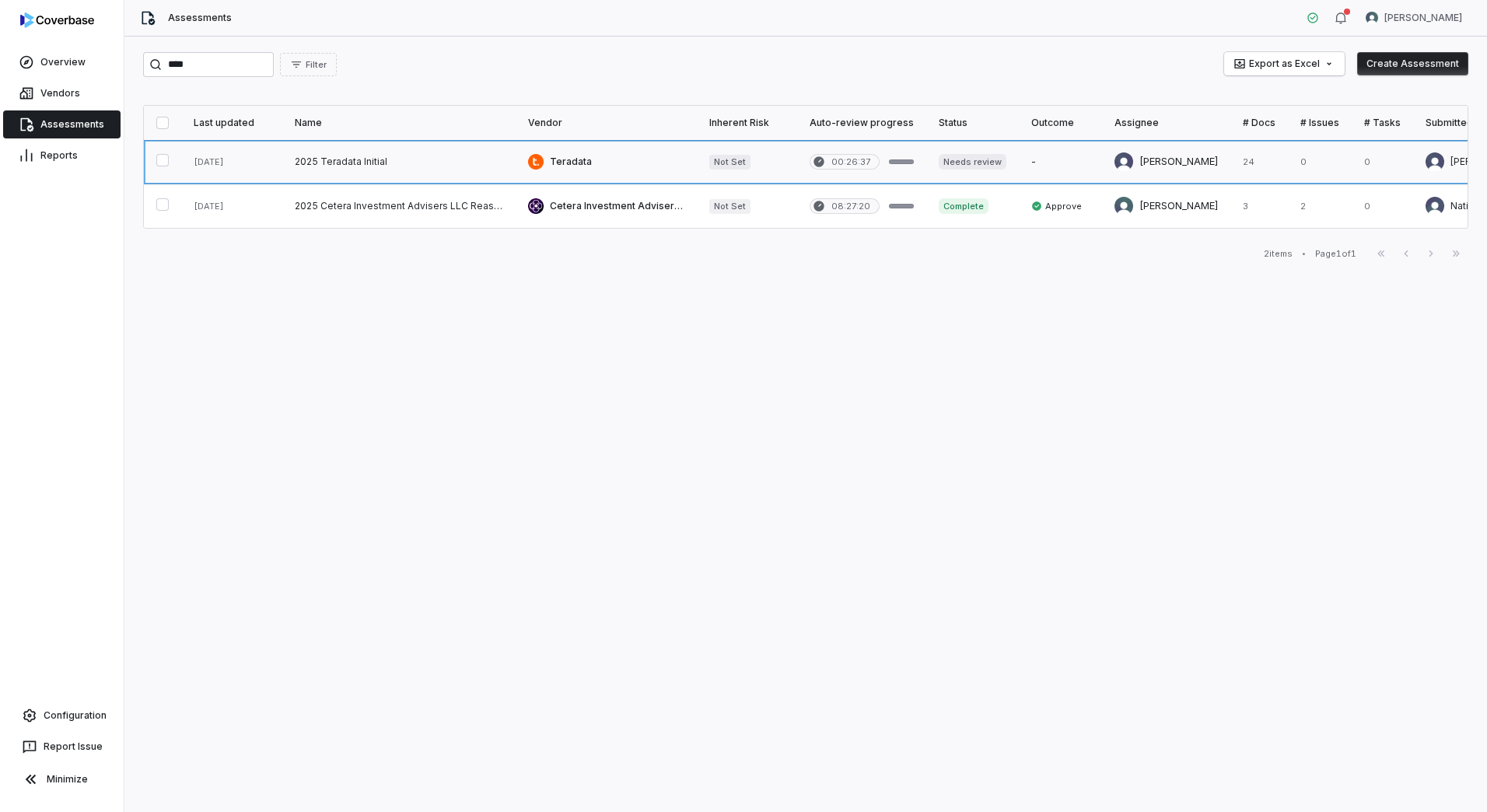
click at [327, 161] on link at bounding box center [398, 161] width 233 height 44
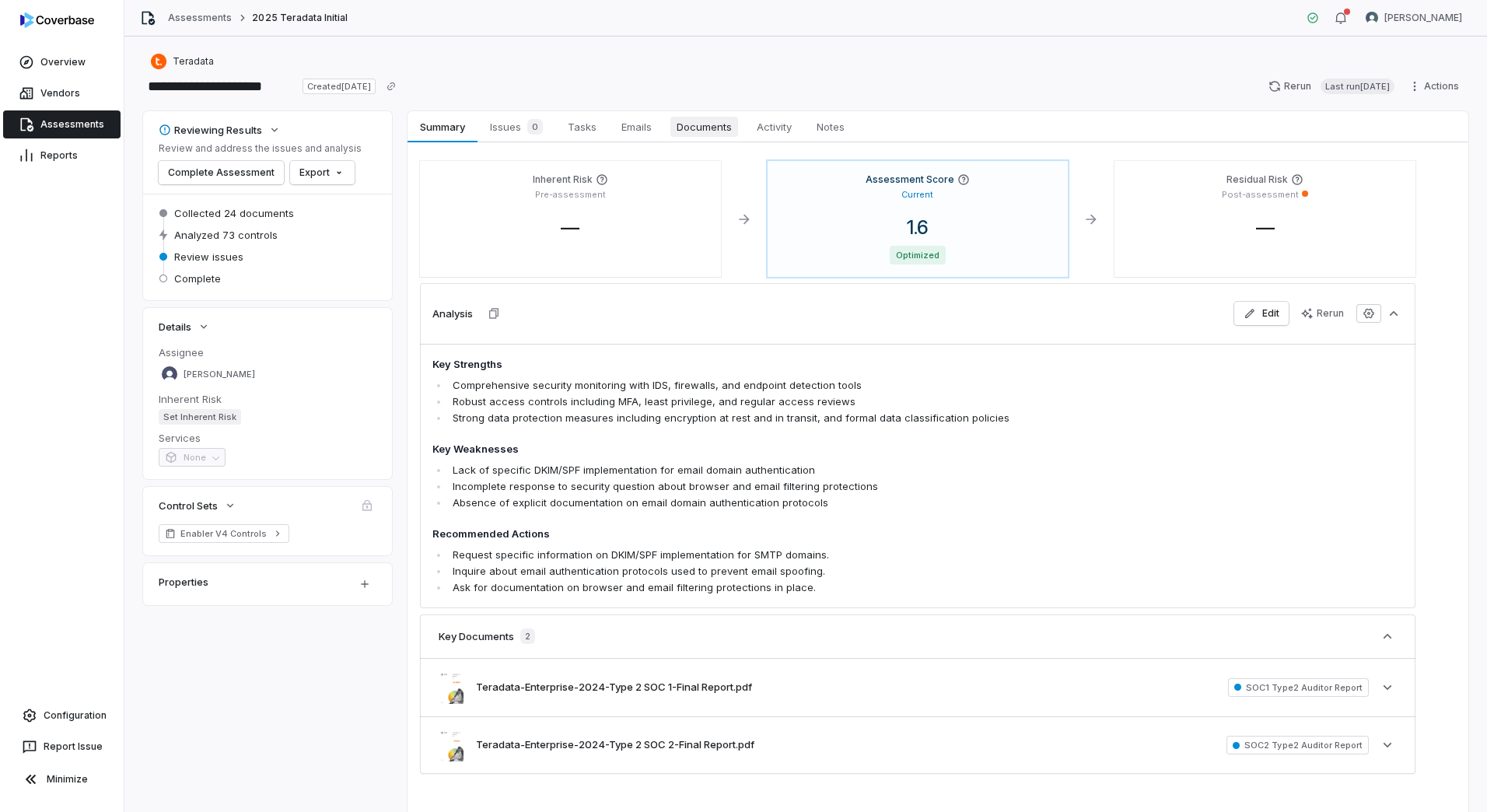
click at [707, 130] on span "Documents" at bounding box center [705, 127] width 68 height 20
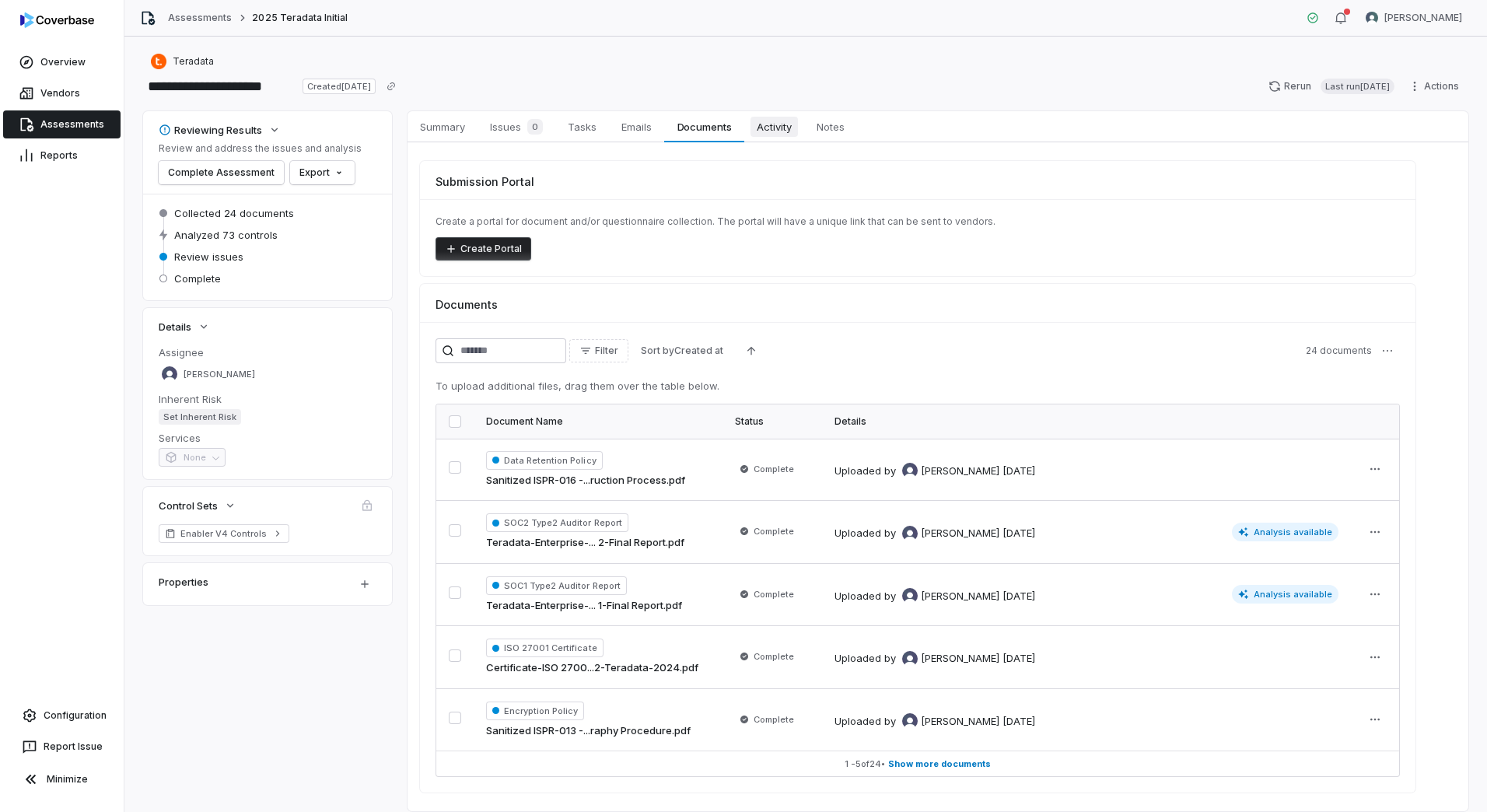
click at [782, 127] on span "Activity" at bounding box center [773, 127] width 47 height 20
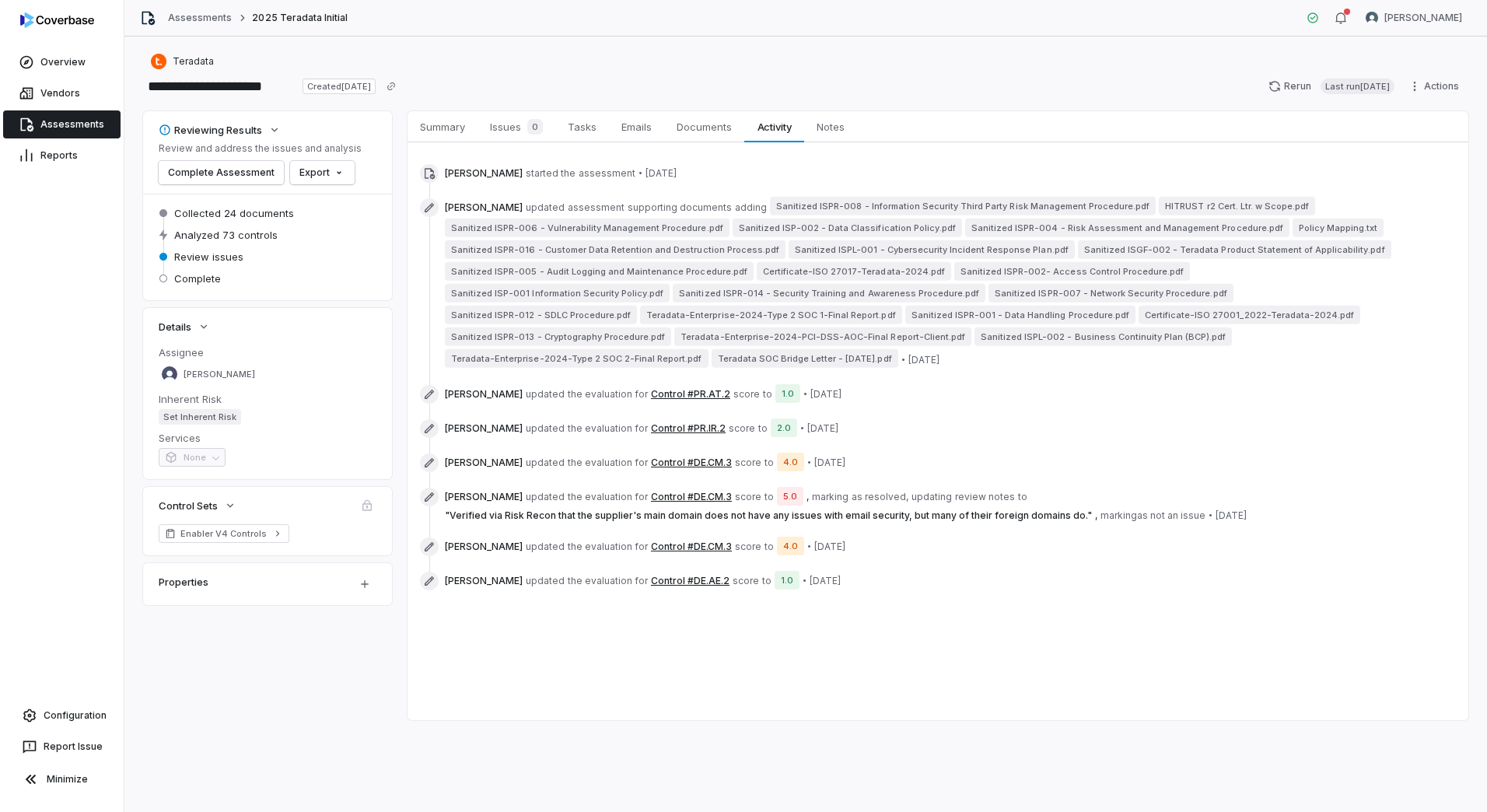
drag, startPoint x: 468, startPoint y: 495, endPoint x: 1285, endPoint y: 497, distance: 817.0
click at [1285, 497] on span "[PERSON_NAME] updated the evaluation for Control #DE.CM.3 score to 5.0 , markin…" at bounding box center [930, 504] width 971 height 34
click at [958, 646] on div "Summary Summary Issues 0 Issues 0 Tasks Tasks Emails Emails Documents Documents…" at bounding box center [938, 416] width 1061 height 609
click at [513, 130] on span "Issues 0" at bounding box center [516, 127] width 66 height 22
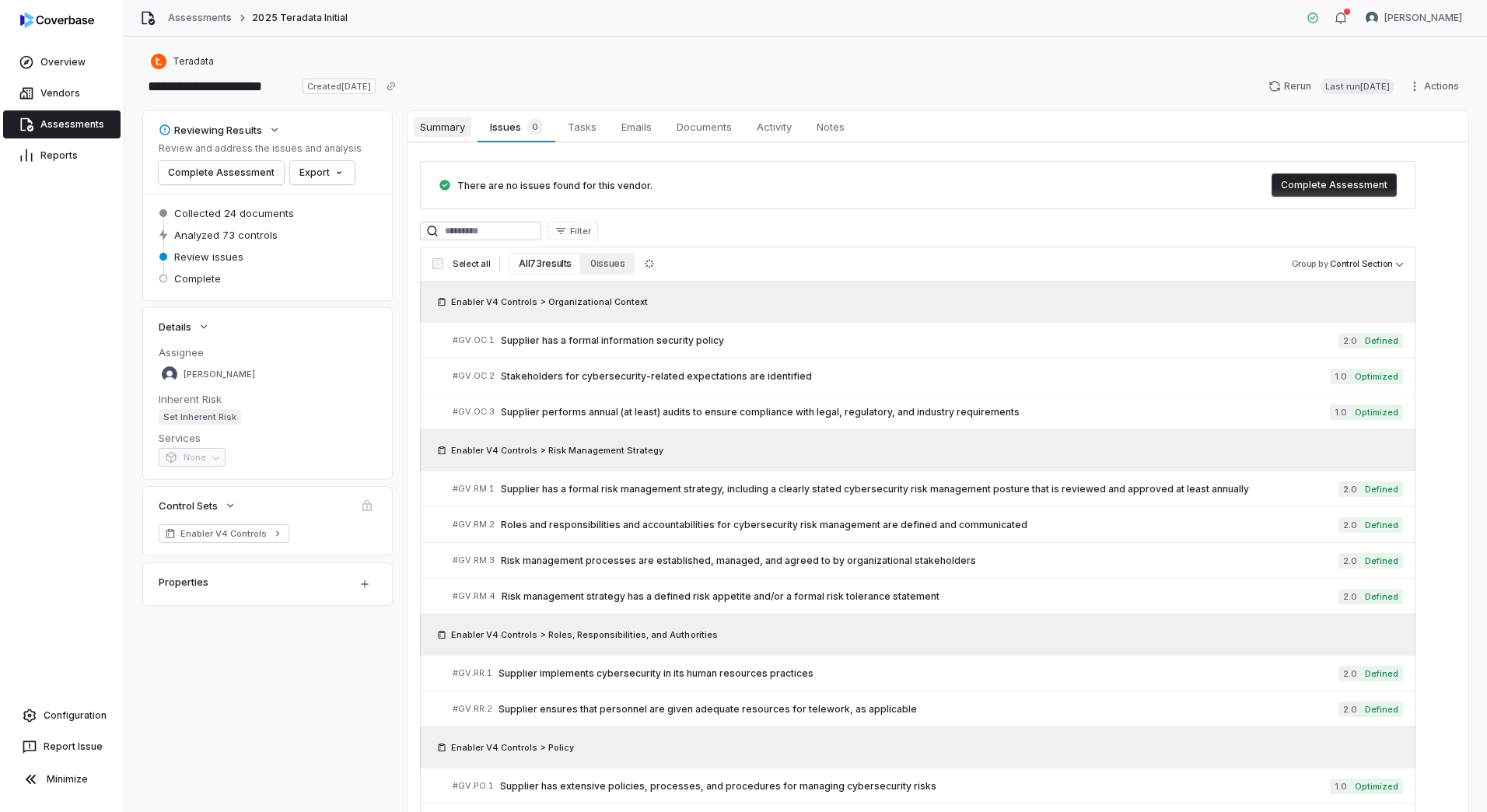
click at [459, 133] on span "Summary" at bounding box center [443, 127] width 58 height 20
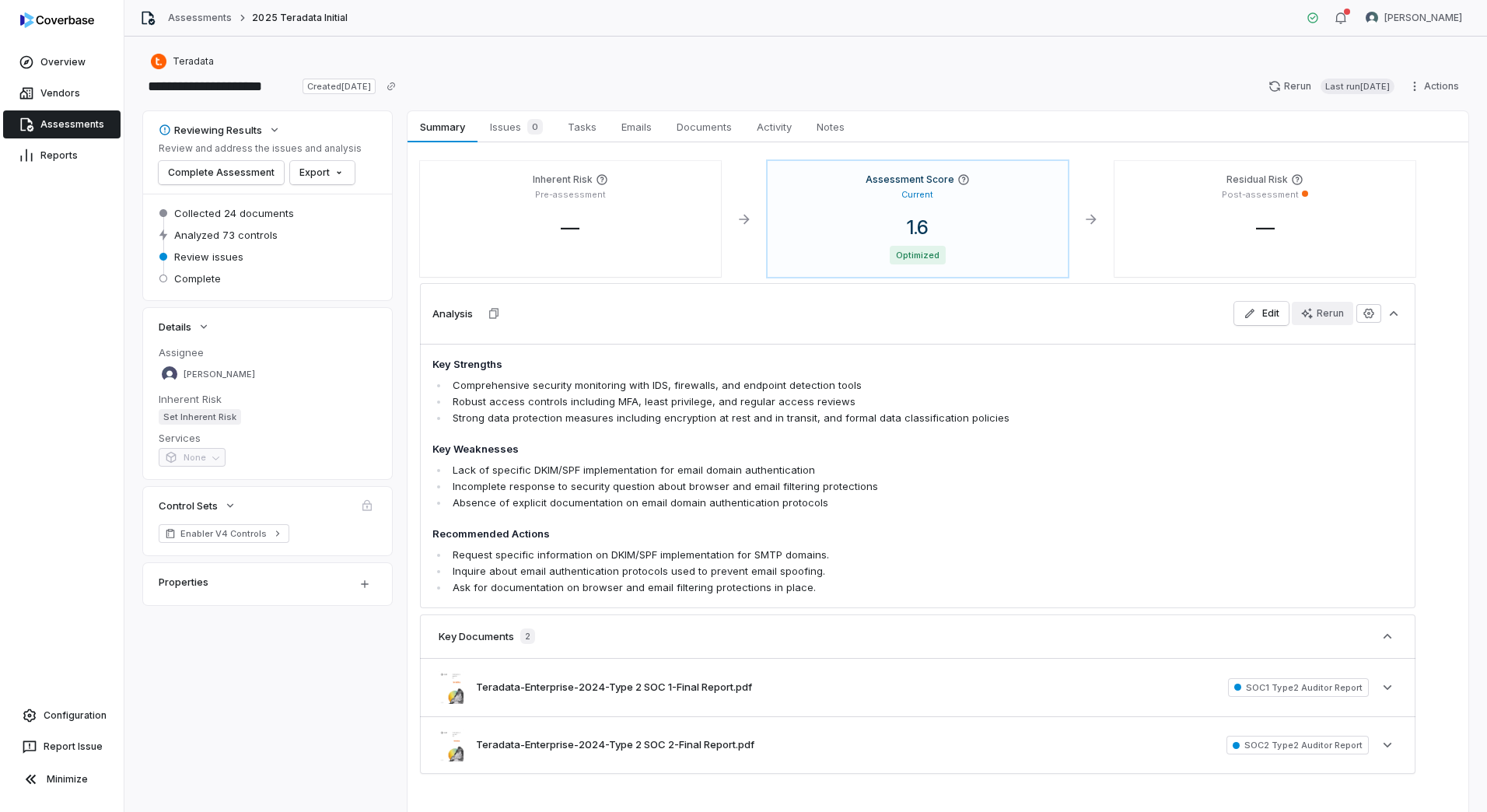
click at [1324, 309] on div "Rerun" at bounding box center [1323, 313] width 43 height 13
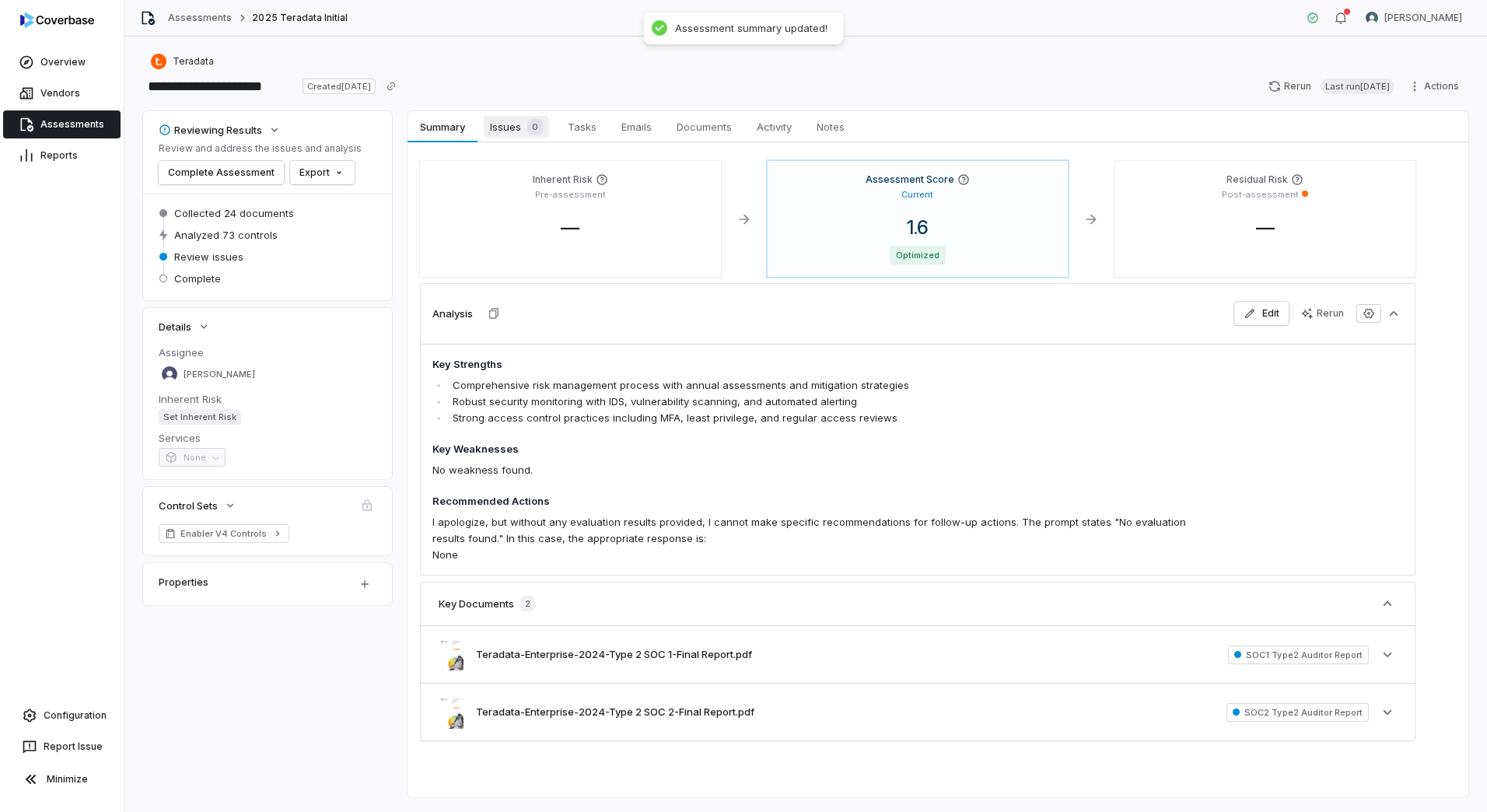
click at [507, 130] on span "Issues 0" at bounding box center [516, 127] width 66 height 22
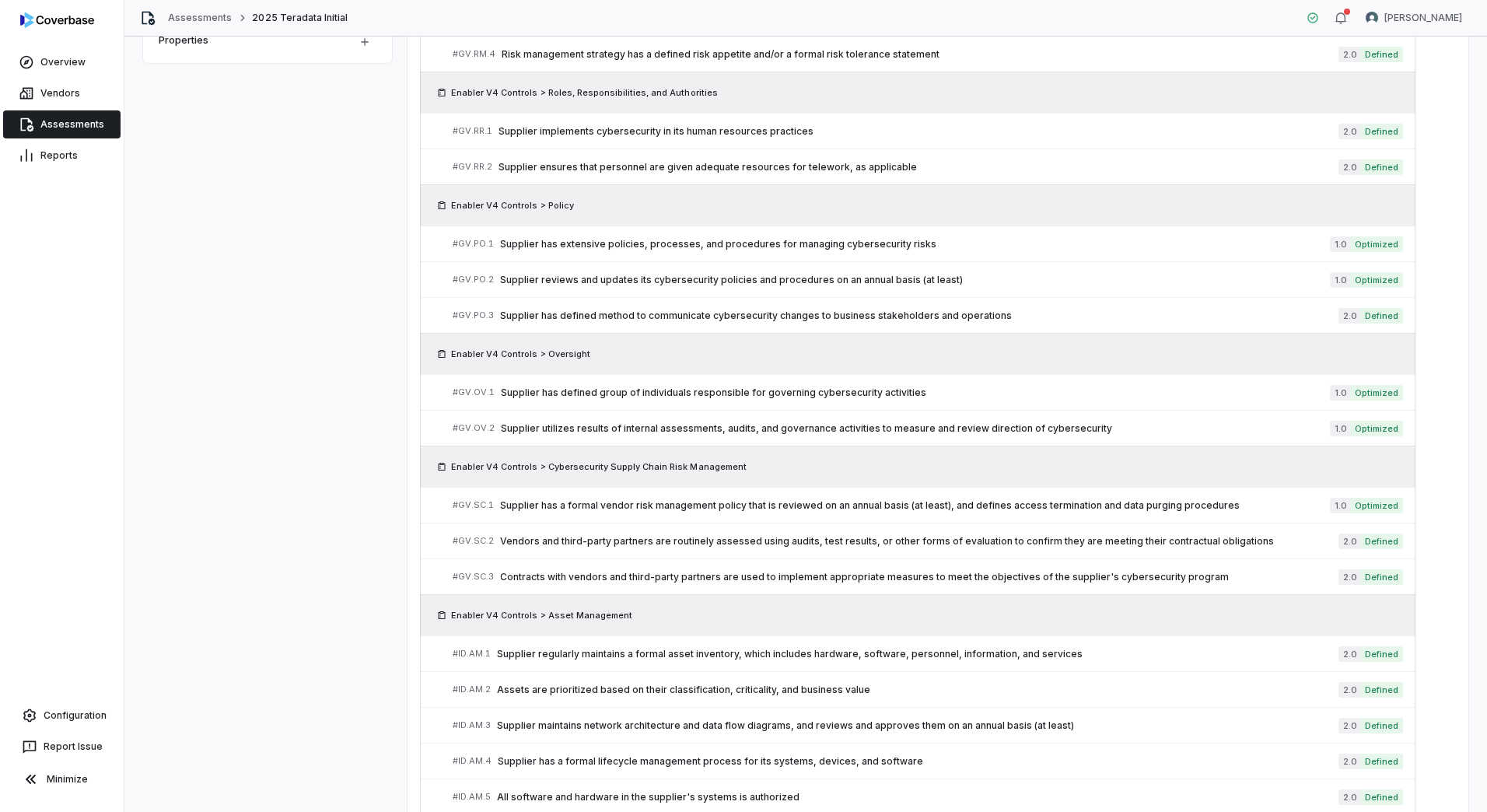
scroll to position [805, 0]
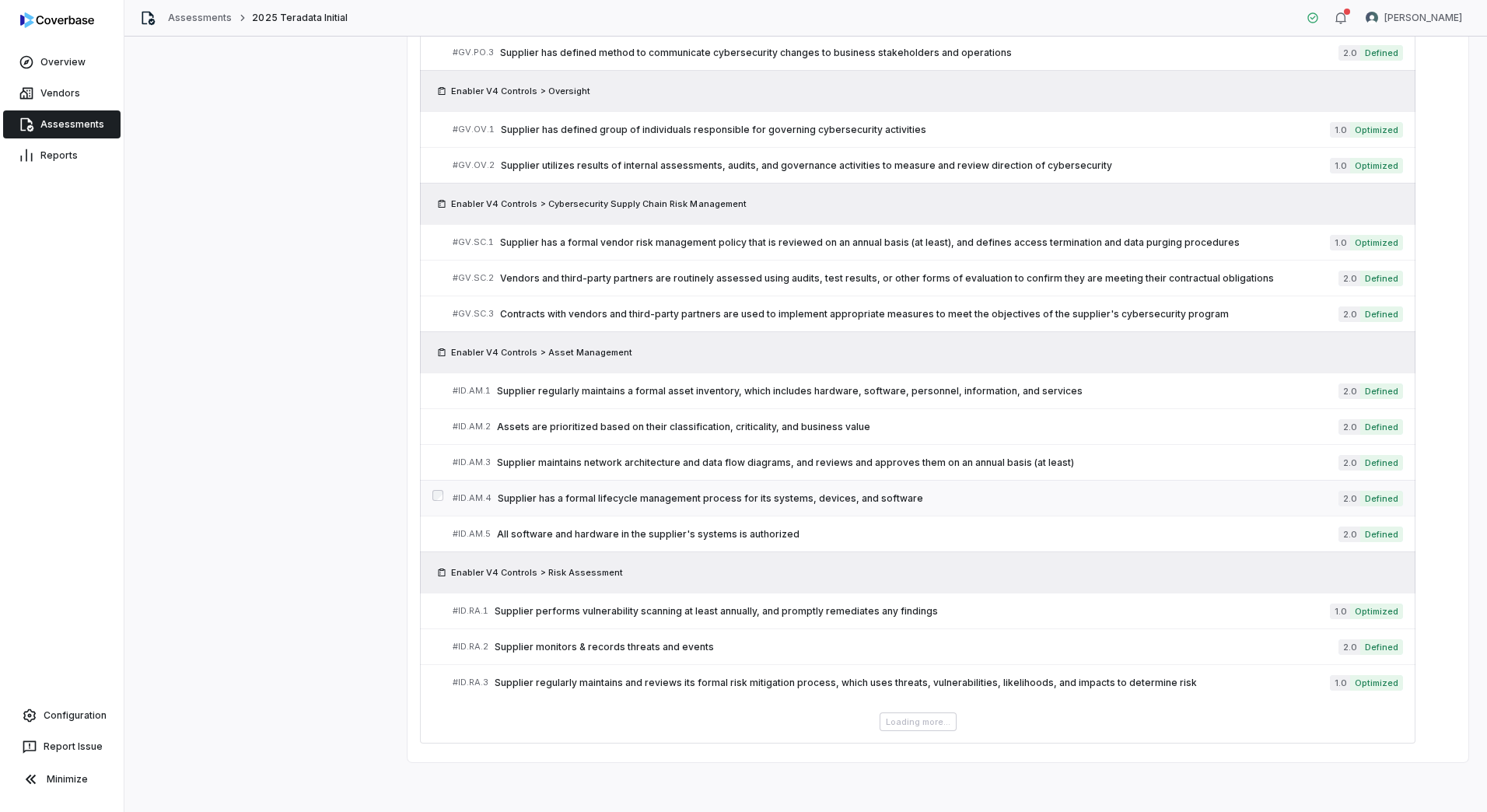
click at [753, 494] on span "Supplier has a formal lifecycle management process for its systems, devices, an…" at bounding box center [918, 498] width 841 height 13
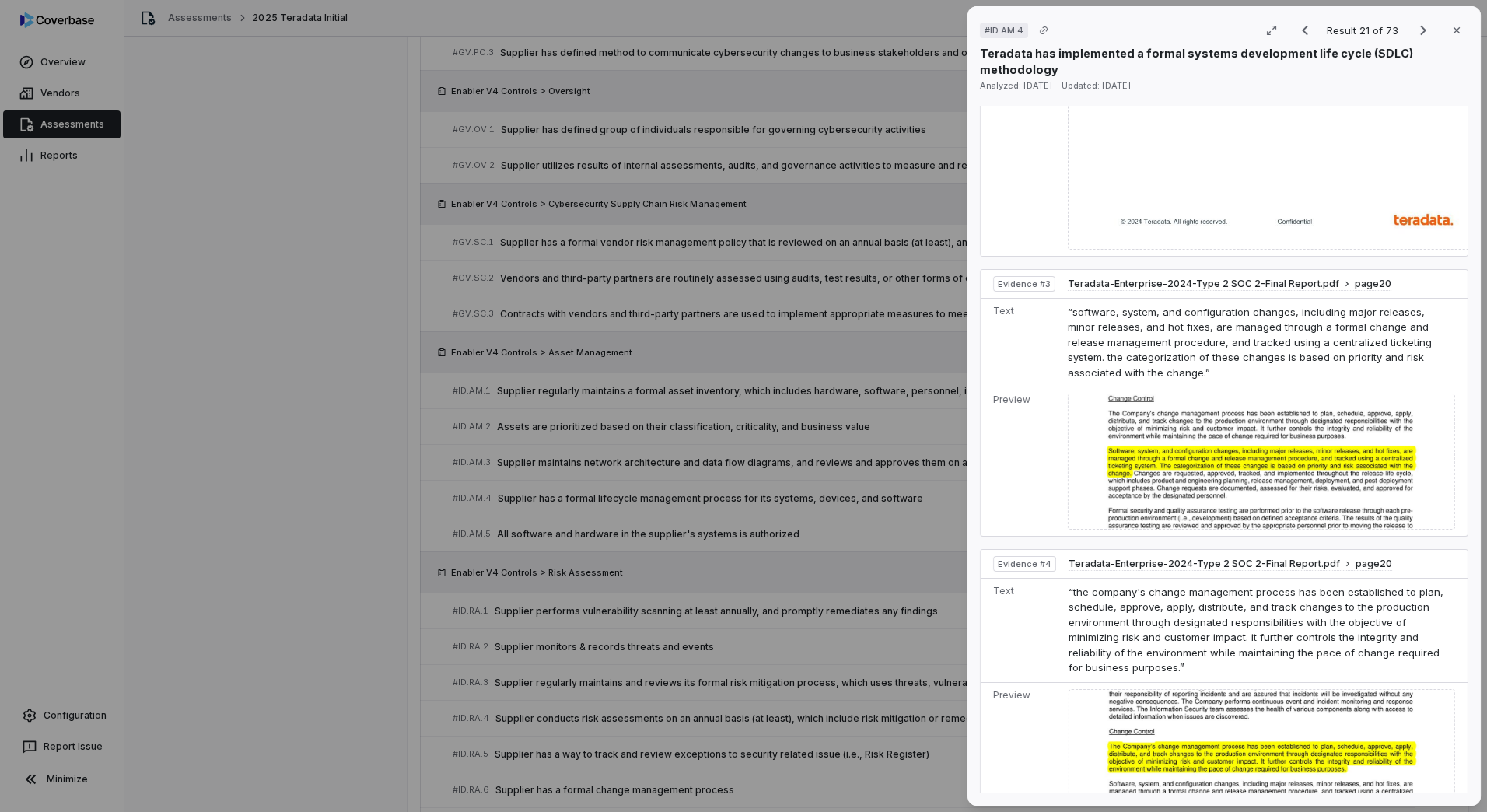
scroll to position [1711, 0]
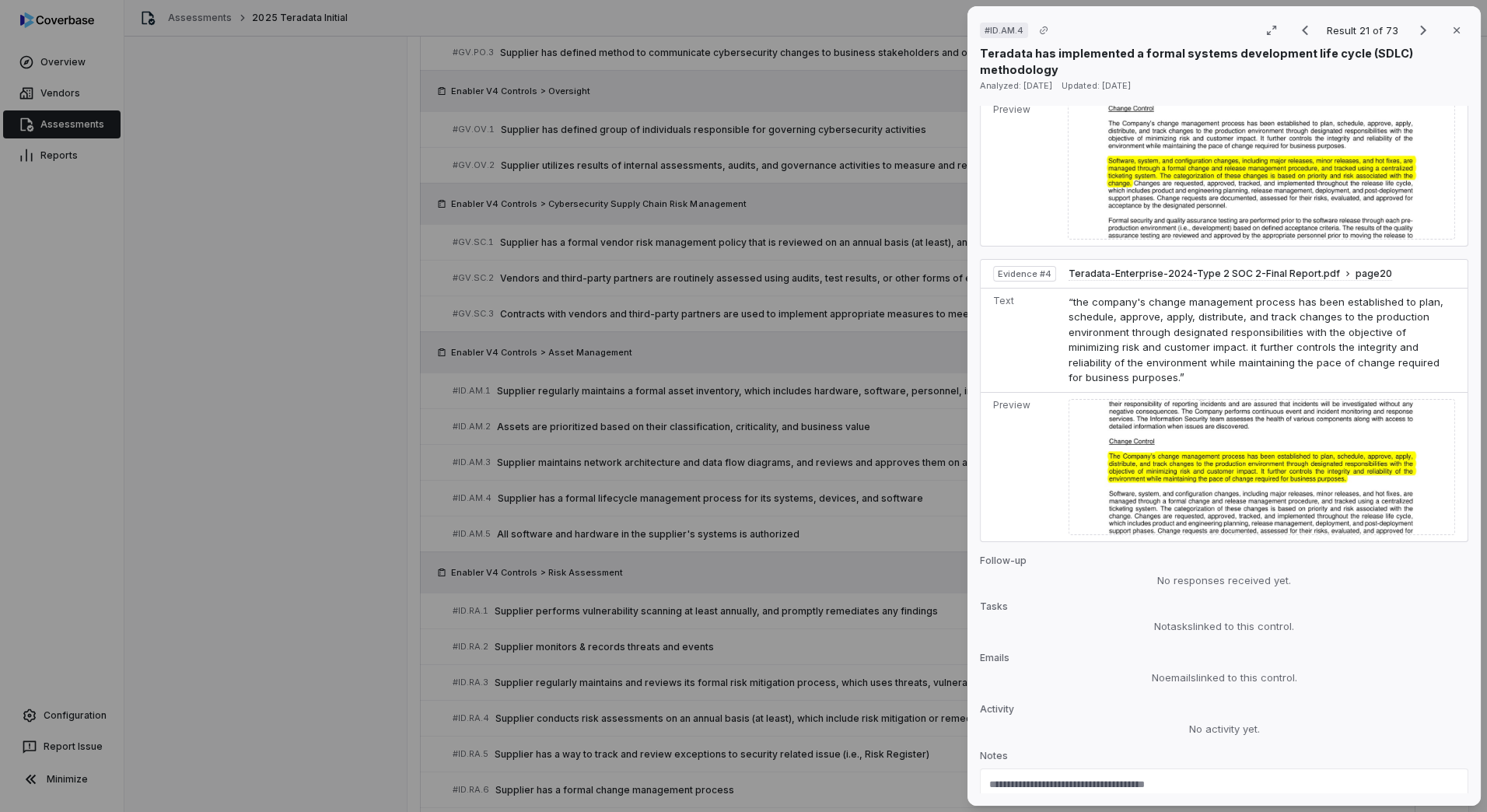
click at [423, 528] on div "# ID.AM.4 Result 21 of 73 Close Teradata has implemented a formal systems devel…" at bounding box center [744, 406] width 1487 height 812
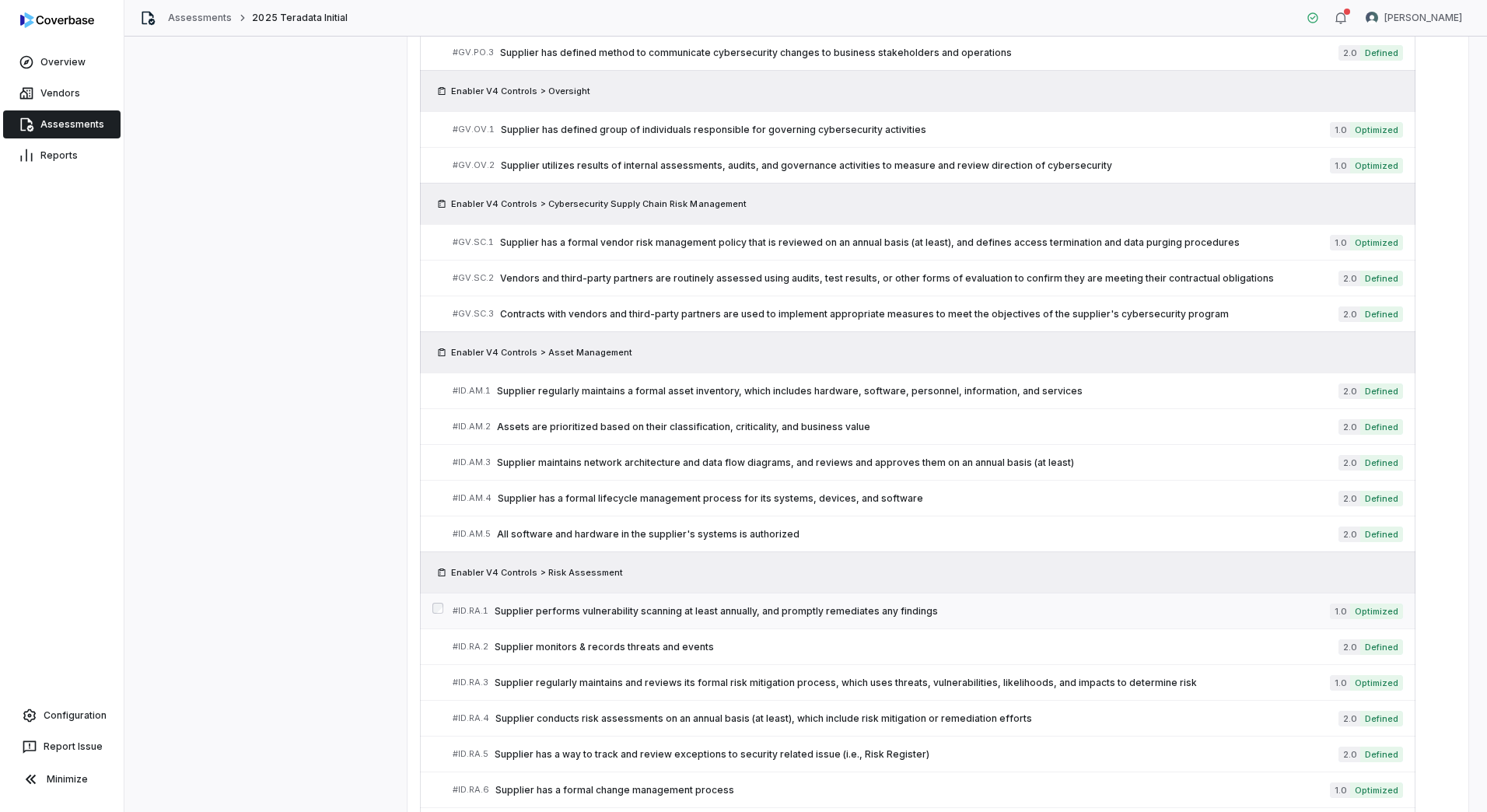
click at [563, 609] on span "Supplier performs vulnerability scanning at least annually, and promptly remedi…" at bounding box center [913, 611] width 835 height 13
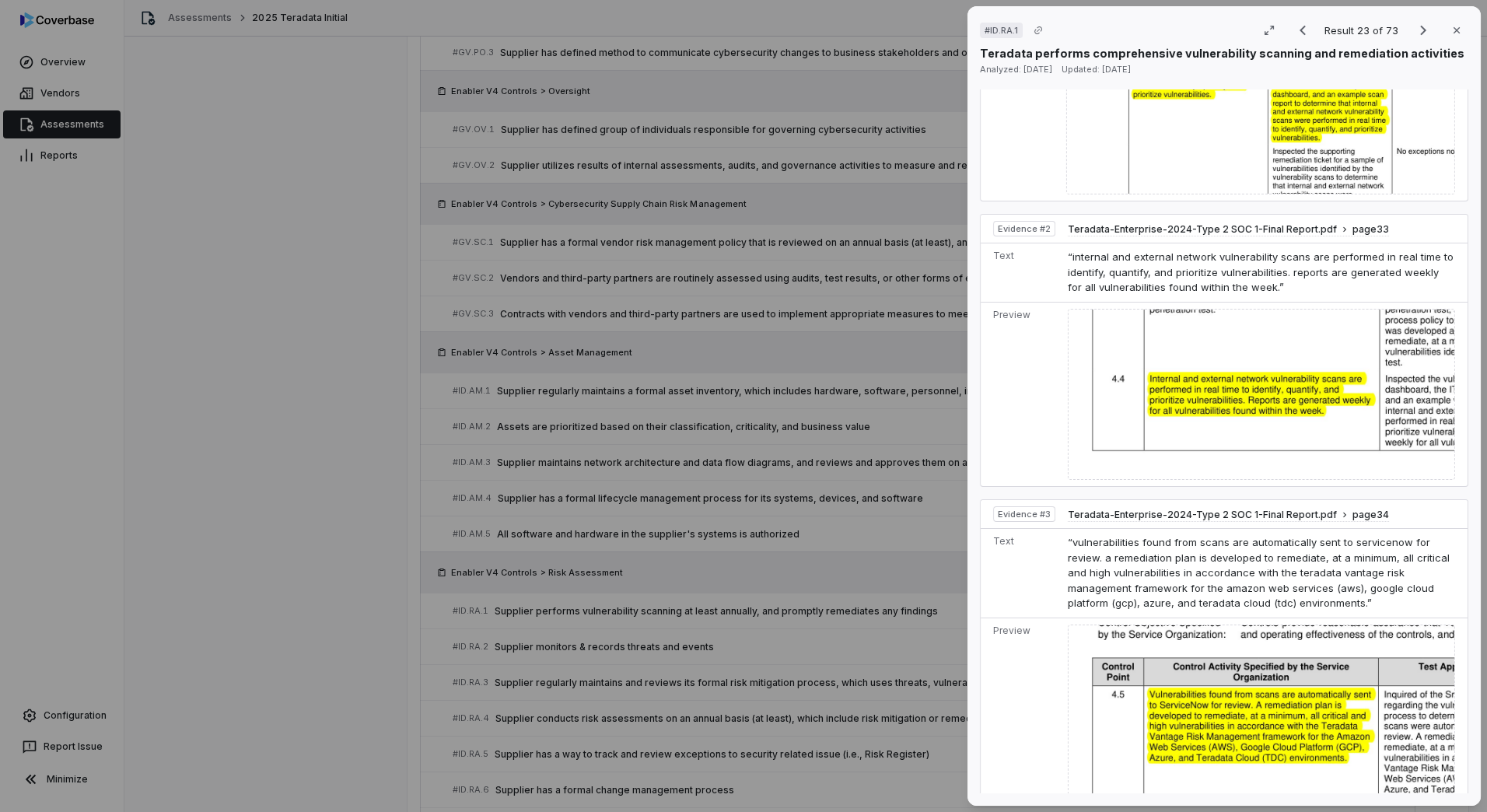
scroll to position [1478, 0]
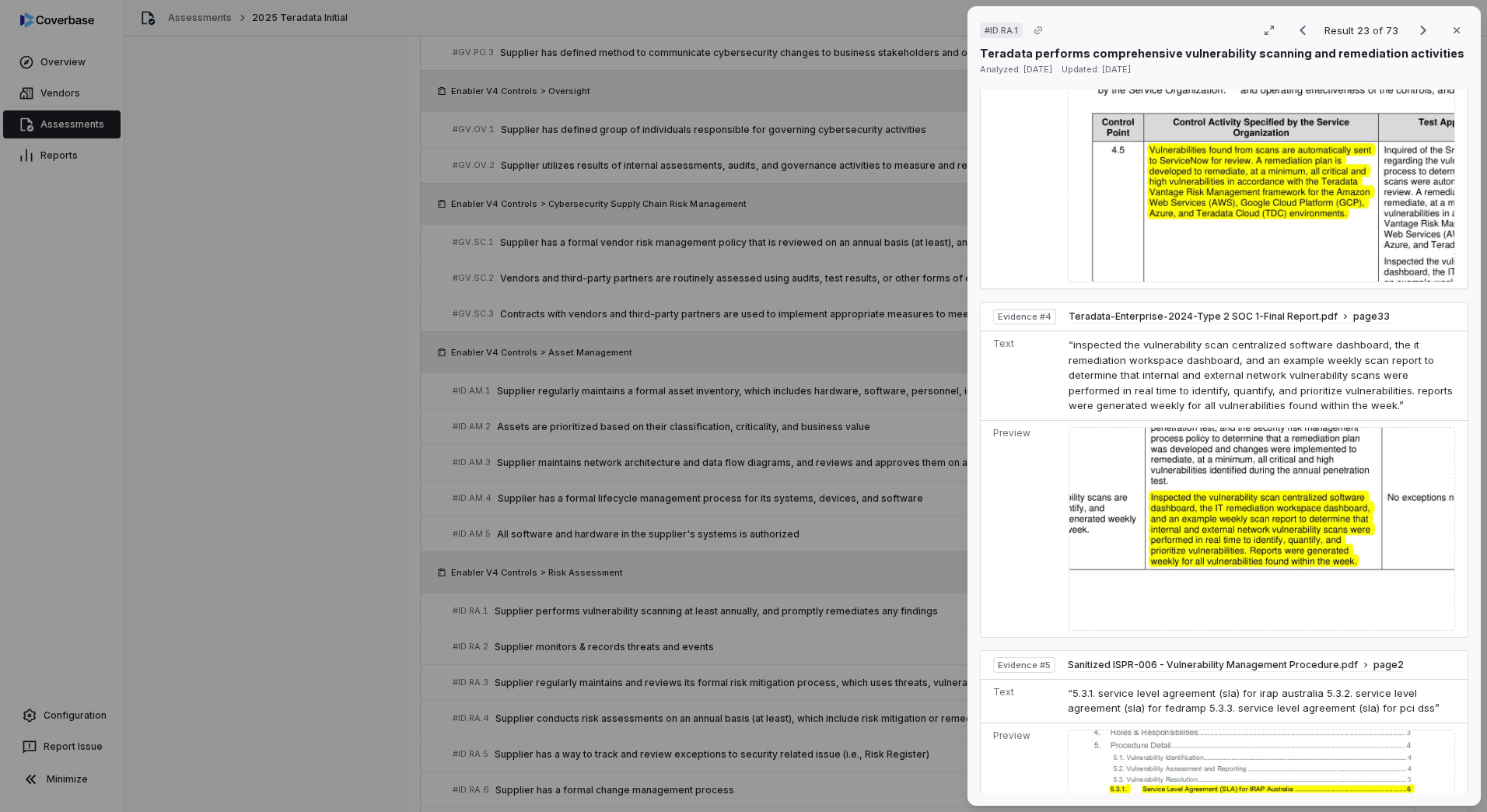
click at [600, 577] on div "# ID.RA.1 Result 23 of 73 Close Teradata performs comprehensive vulnerability s…" at bounding box center [744, 406] width 1487 height 812
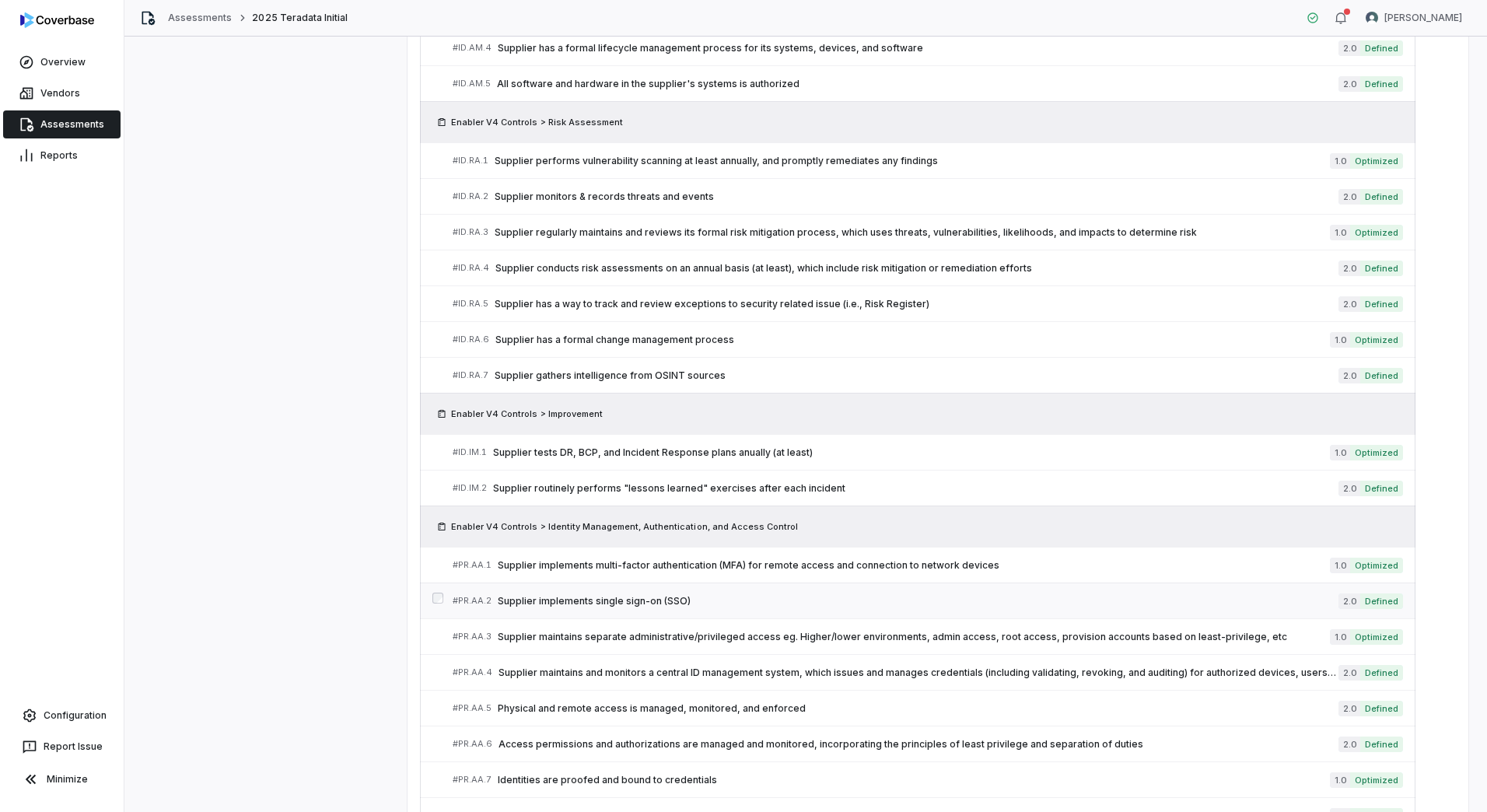
scroll to position [1349, 0]
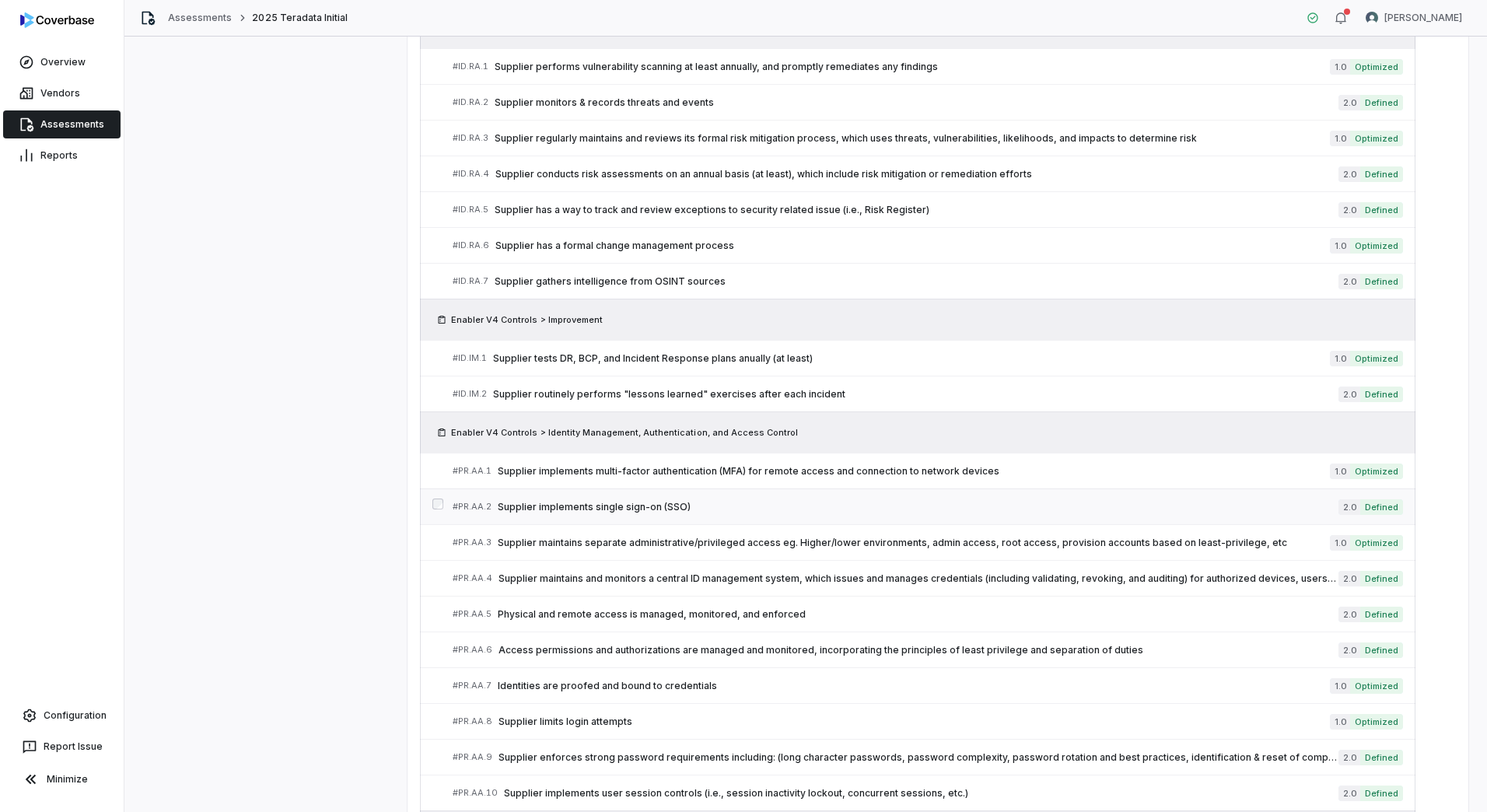
click at [640, 507] on span "Supplier implements single sign-on (SSO)" at bounding box center [918, 507] width 841 height 13
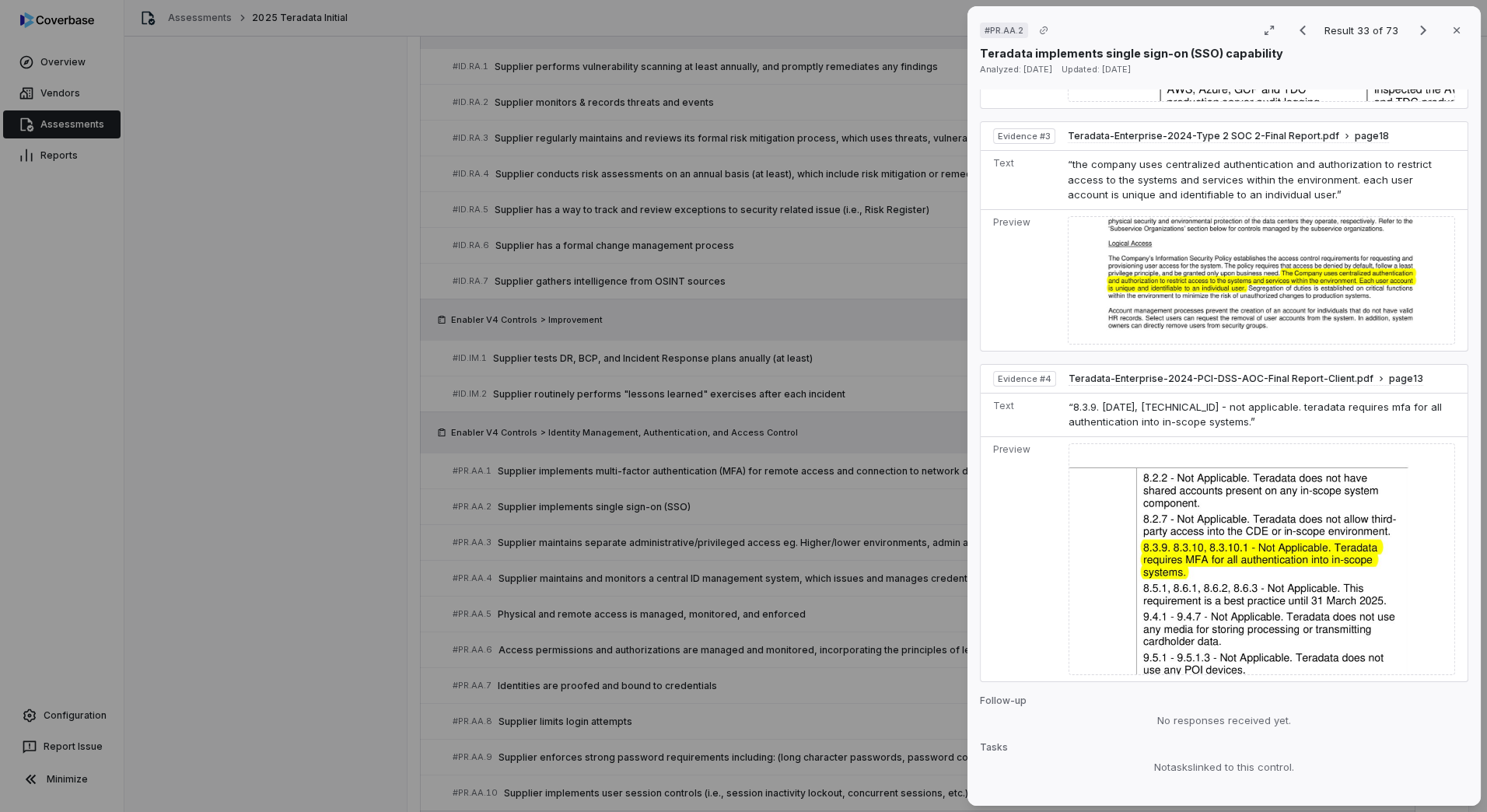
scroll to position [1400, 0]
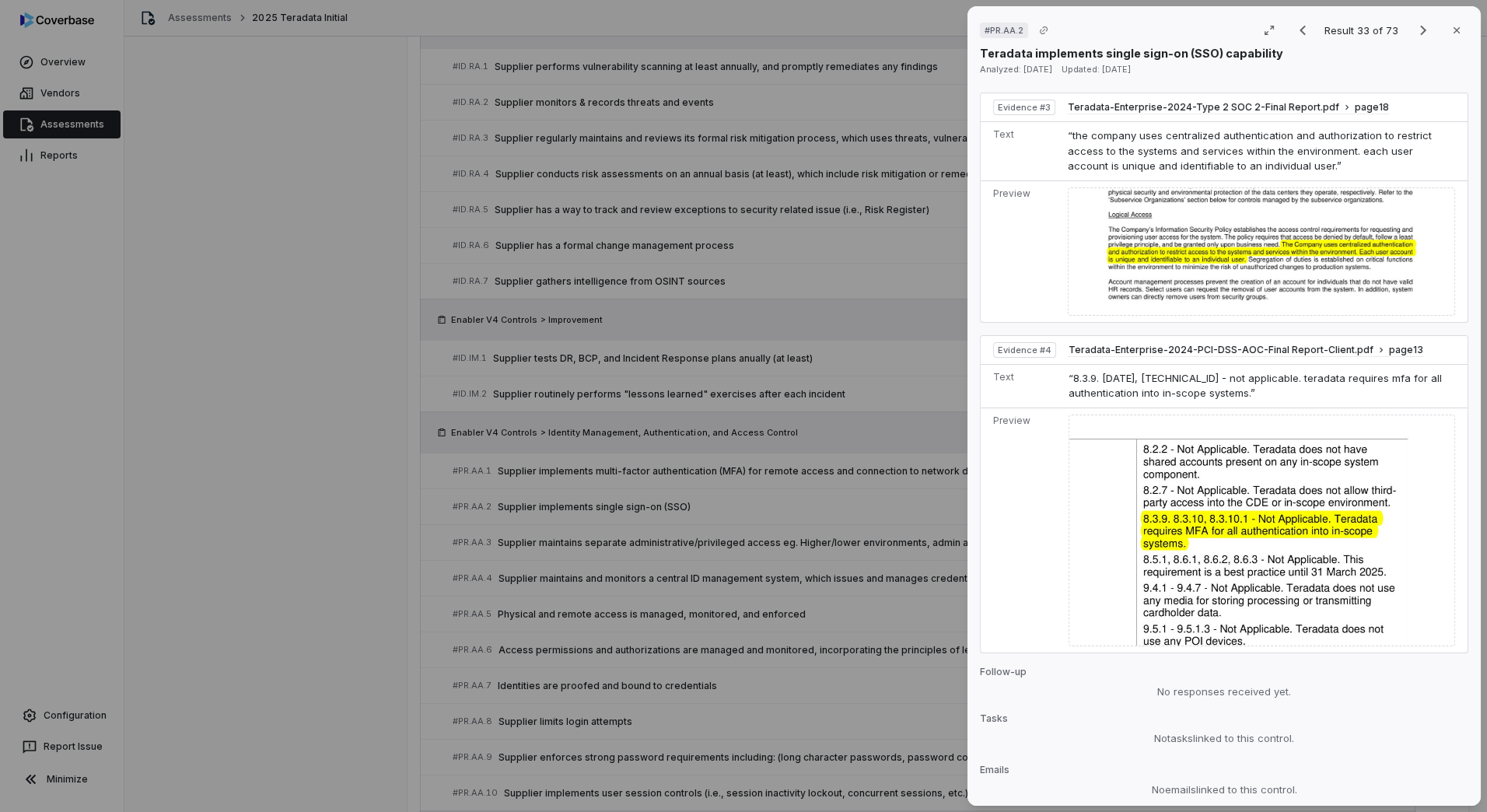
click at [1188, 472] on img at bounding box center [1263, 531] width 387 height 233
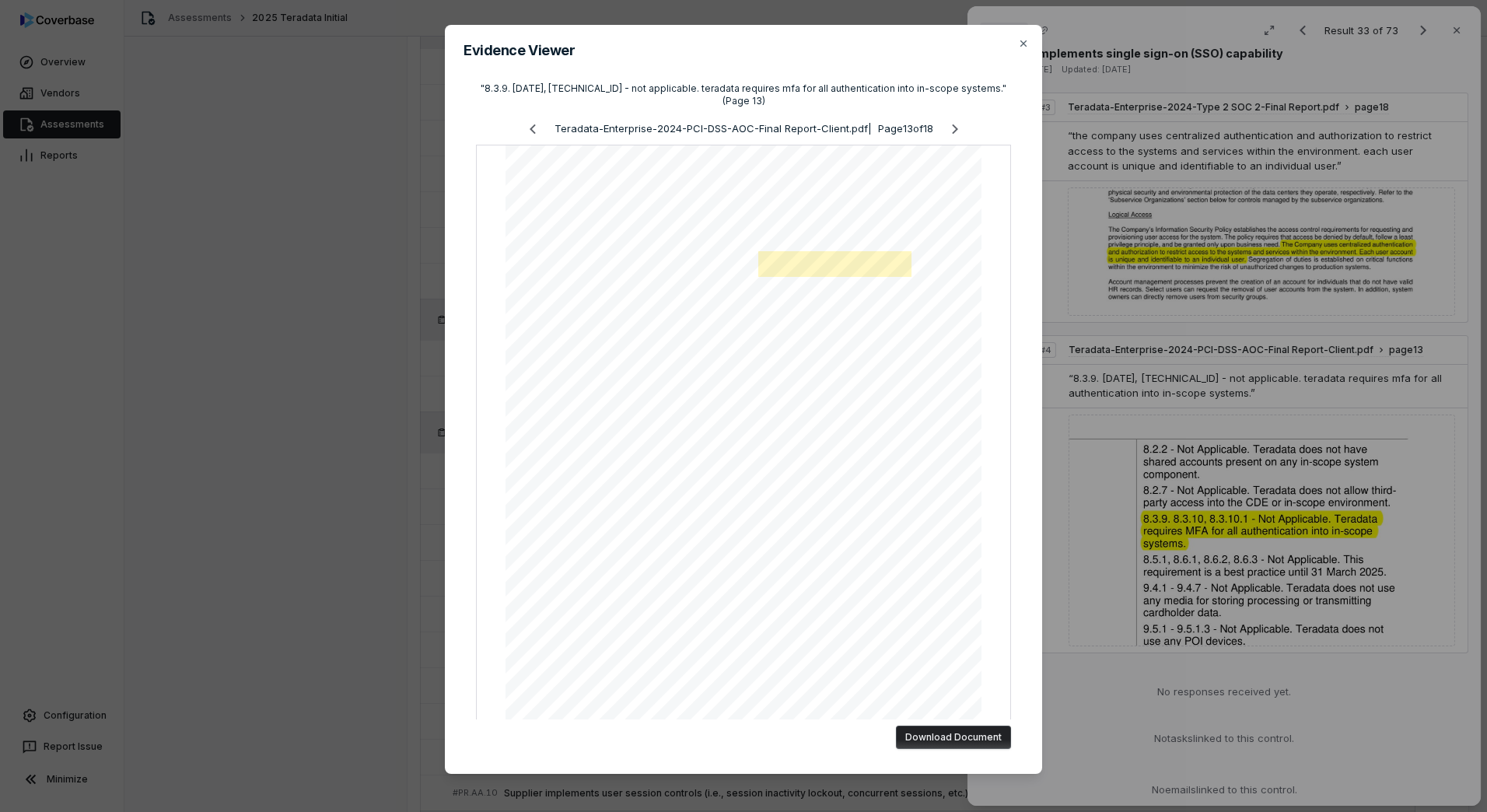
click at [1229, 594] on div "Evidence Viewer "8.3.9. [DATE], [TECHNICAL_ID] - not applicable. teradata requi…" at bounding box center [744, 406] width 1487 height 812
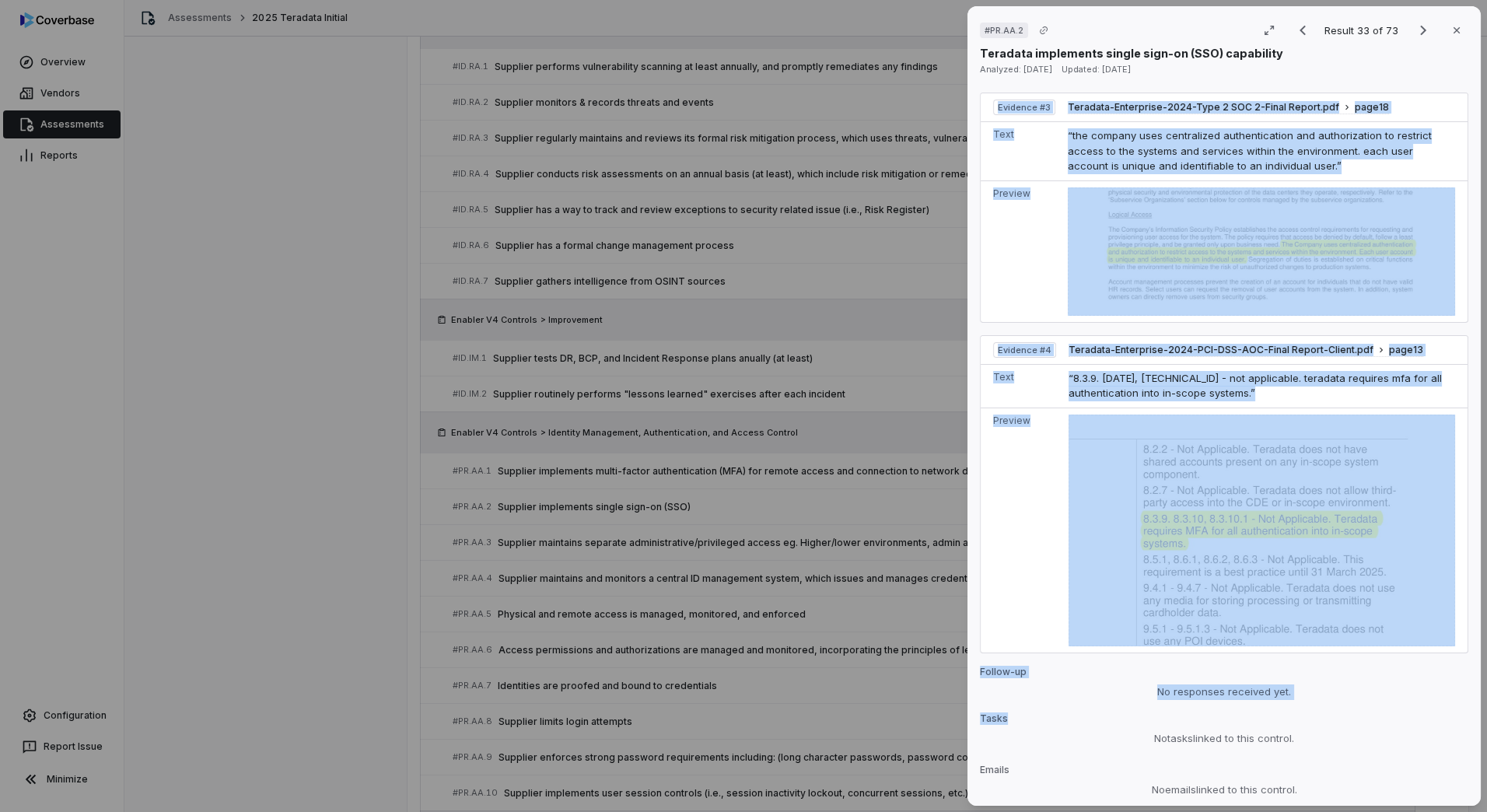
drag, startPoint x: 1089, startPoint y: 356, endPoint x: 1407, endPoint y: 695, distance: 464.8
click at [1407, 695] on div "No issue found [PERSON_NAME] as issue Control Expectation Supplier implements s…" at bounding box center [1224, 442] width 488 height 705
drag, startPoint x: 1407, startPoint y: 695, endPoint x: 1149, endPoint y: 559, distance: 291.7
click at [1149, 559] on img at bounding box center [1263, 531] width 387 height 233
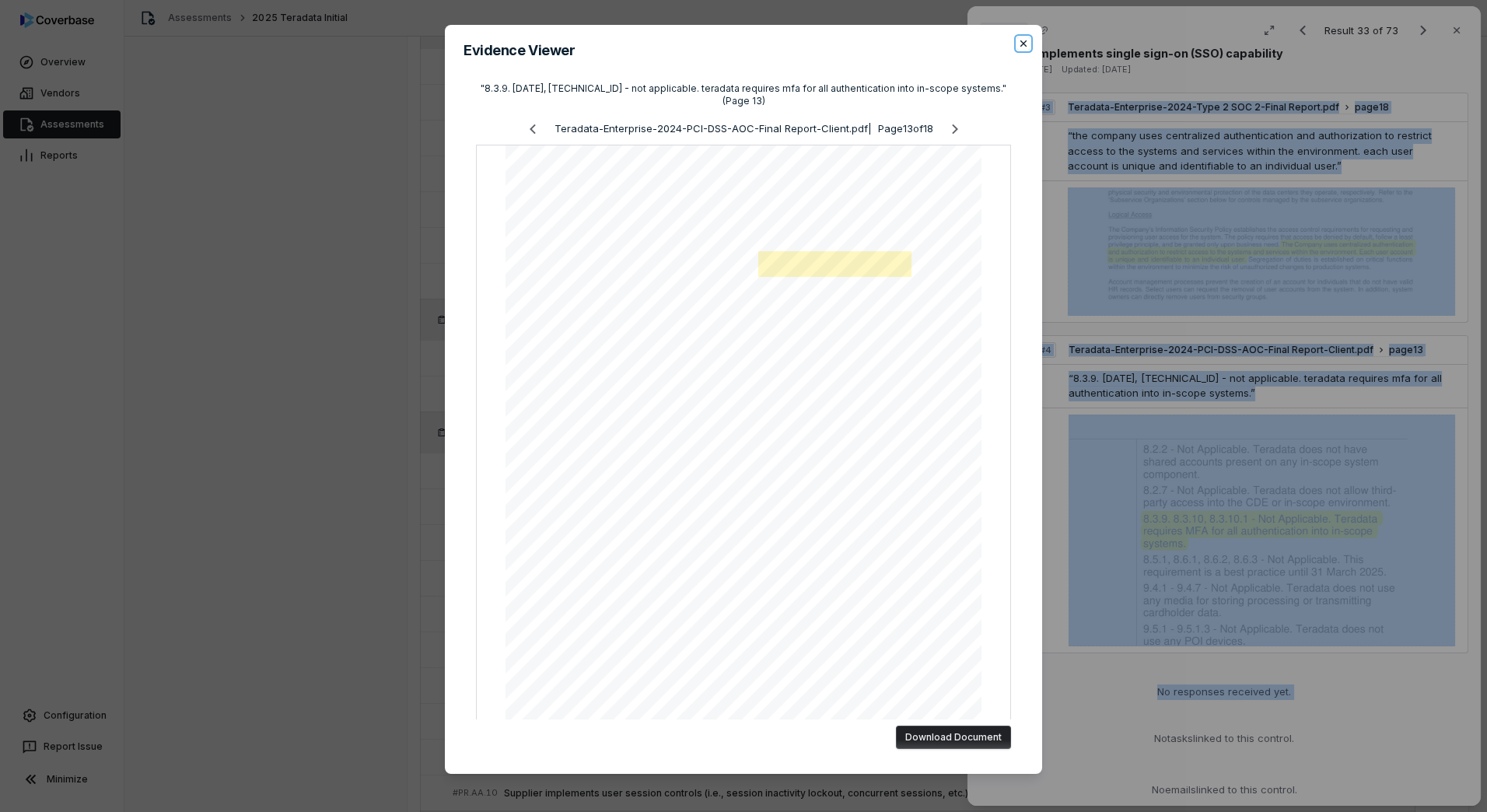
click at [1024, 46] on icon "button" at bounding box center [1023, 44] width 13 height 13
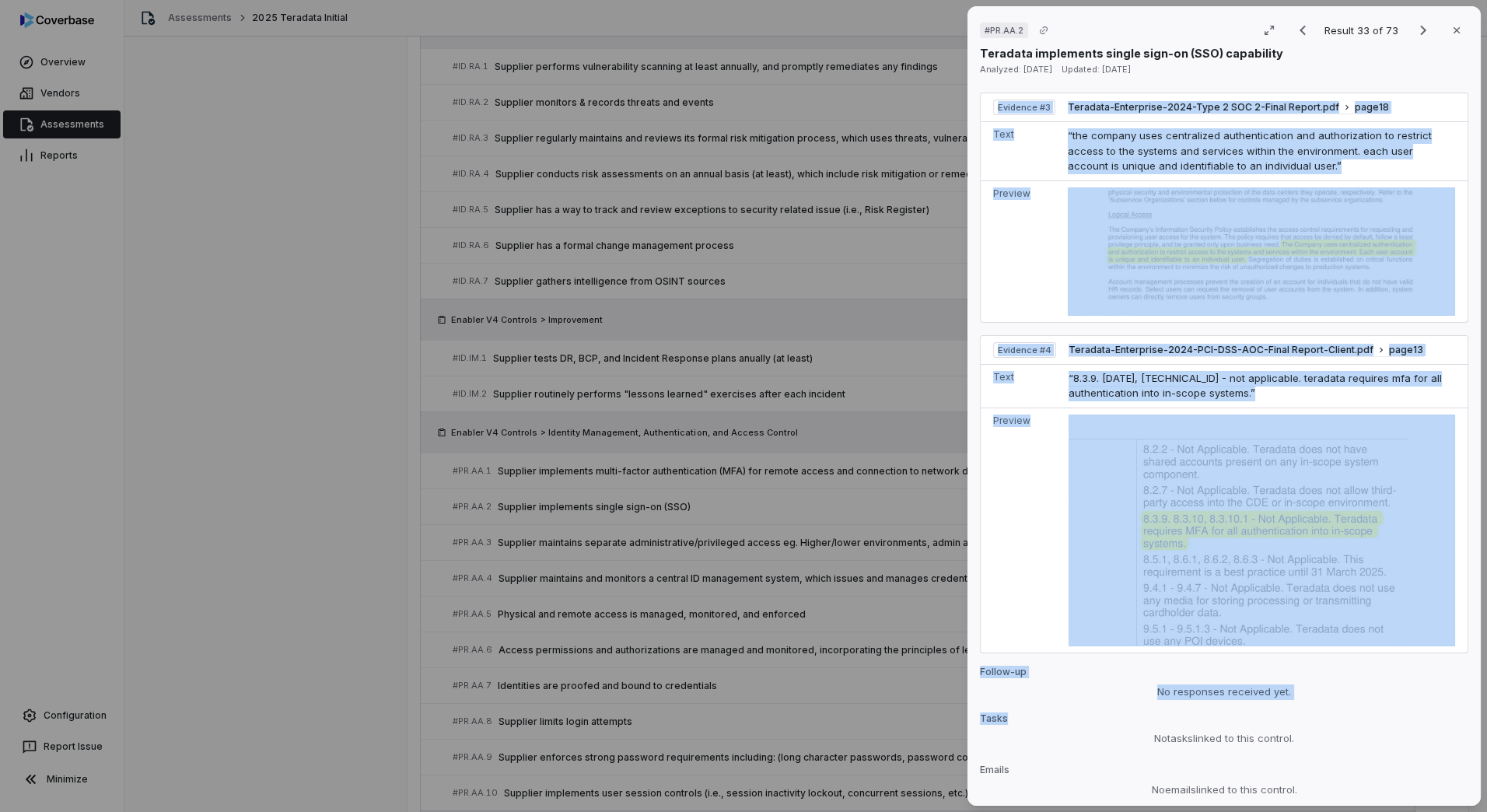
click at [1034, 373] on td "Text" at bounding box center [1022, 386] width 81 height 44
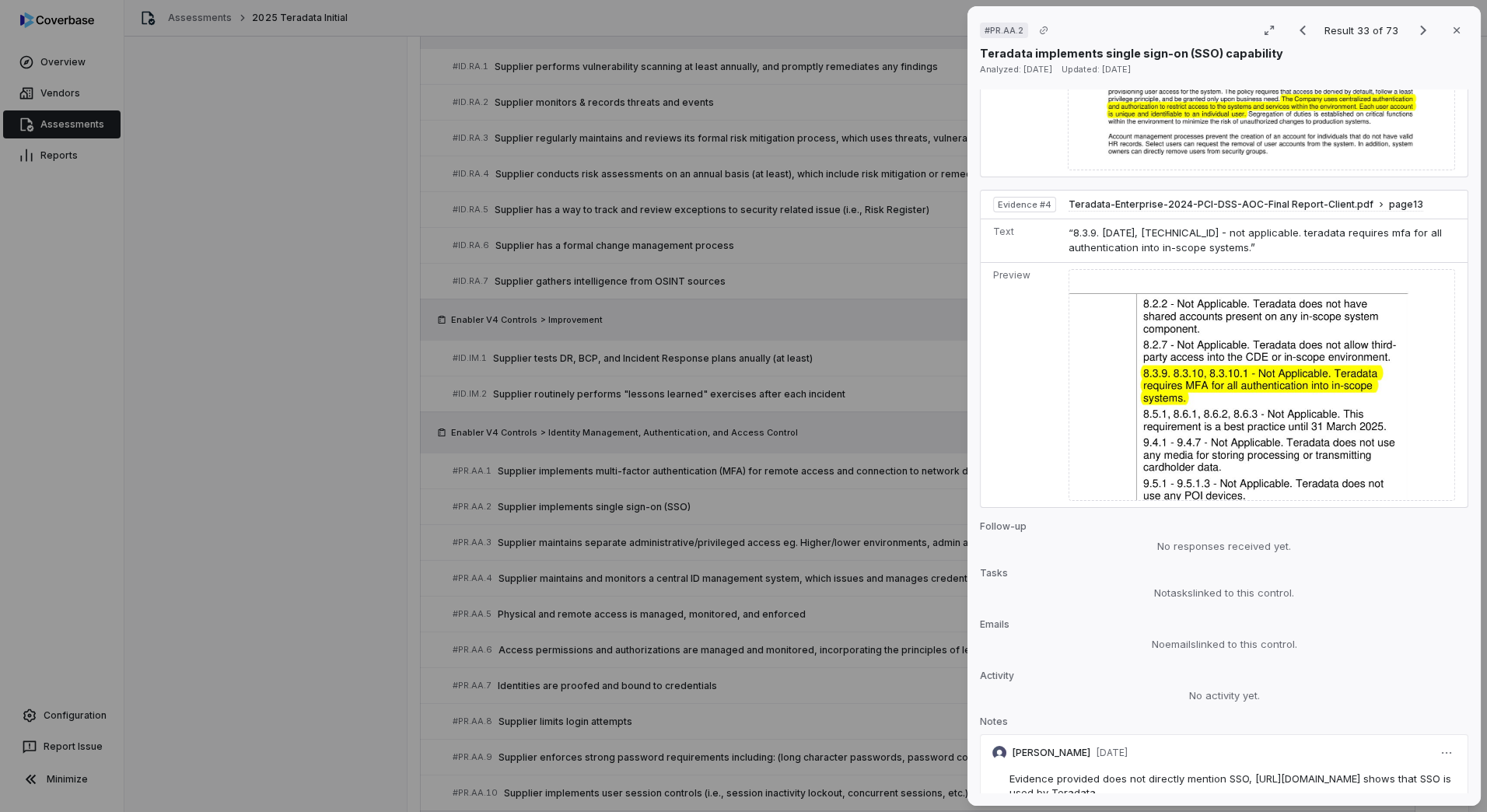
scroll to position [1646, 0]
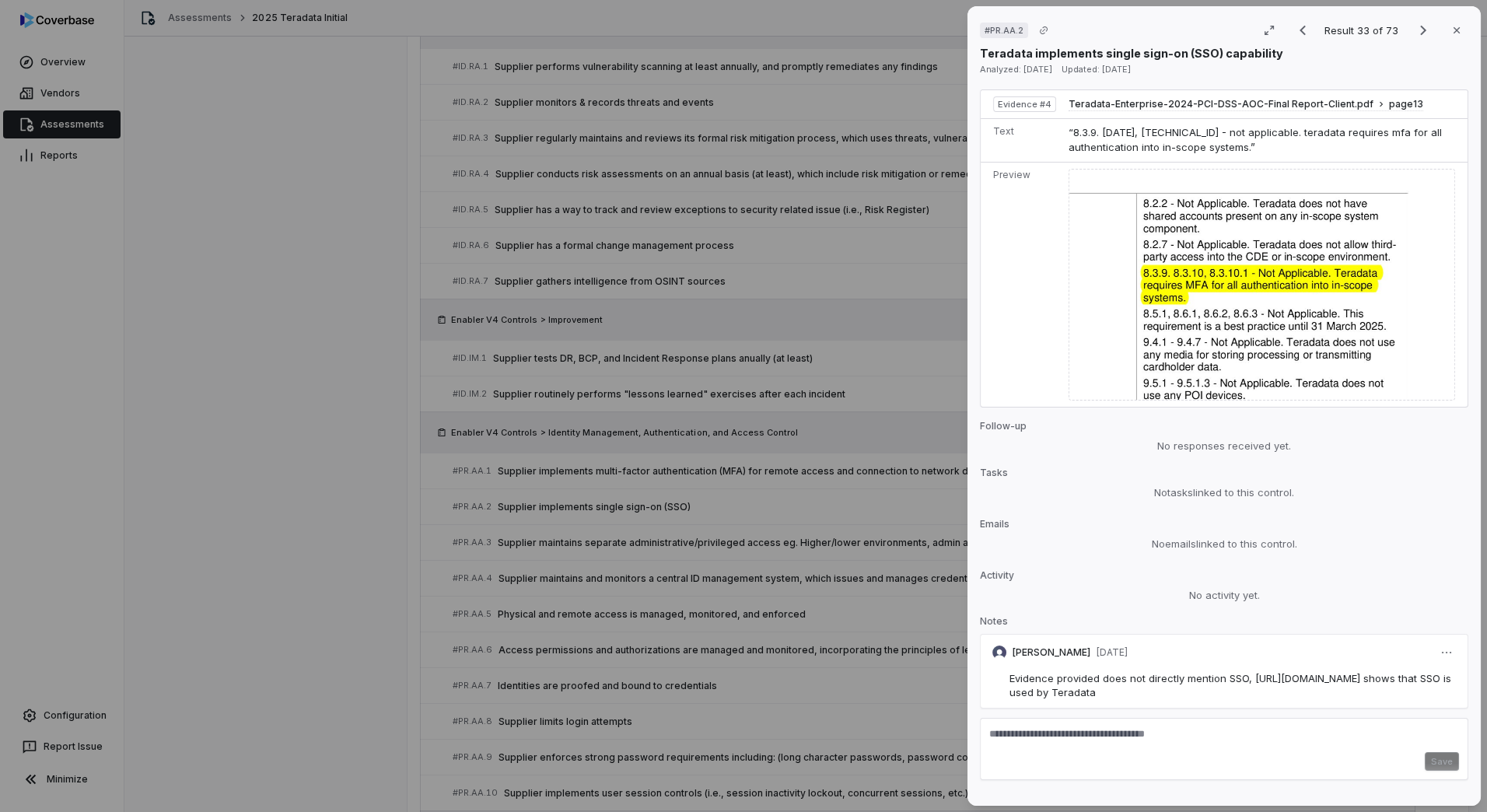
click at [1112, 727] on textarea at bounding box center [1224, 740] width 470 height 25
paste textarea "**********"
type textarea "**********"
click at [1425, 752] on button "Save" at bounding box center [1442, 761] width 34 height 18
click at [361, 544] on div "# PR.AA.2 Result 33 of 73 Close Teradata implements single sign-on (SSO) capabi…" at bounding box center [744, 406] width 1487 height 812
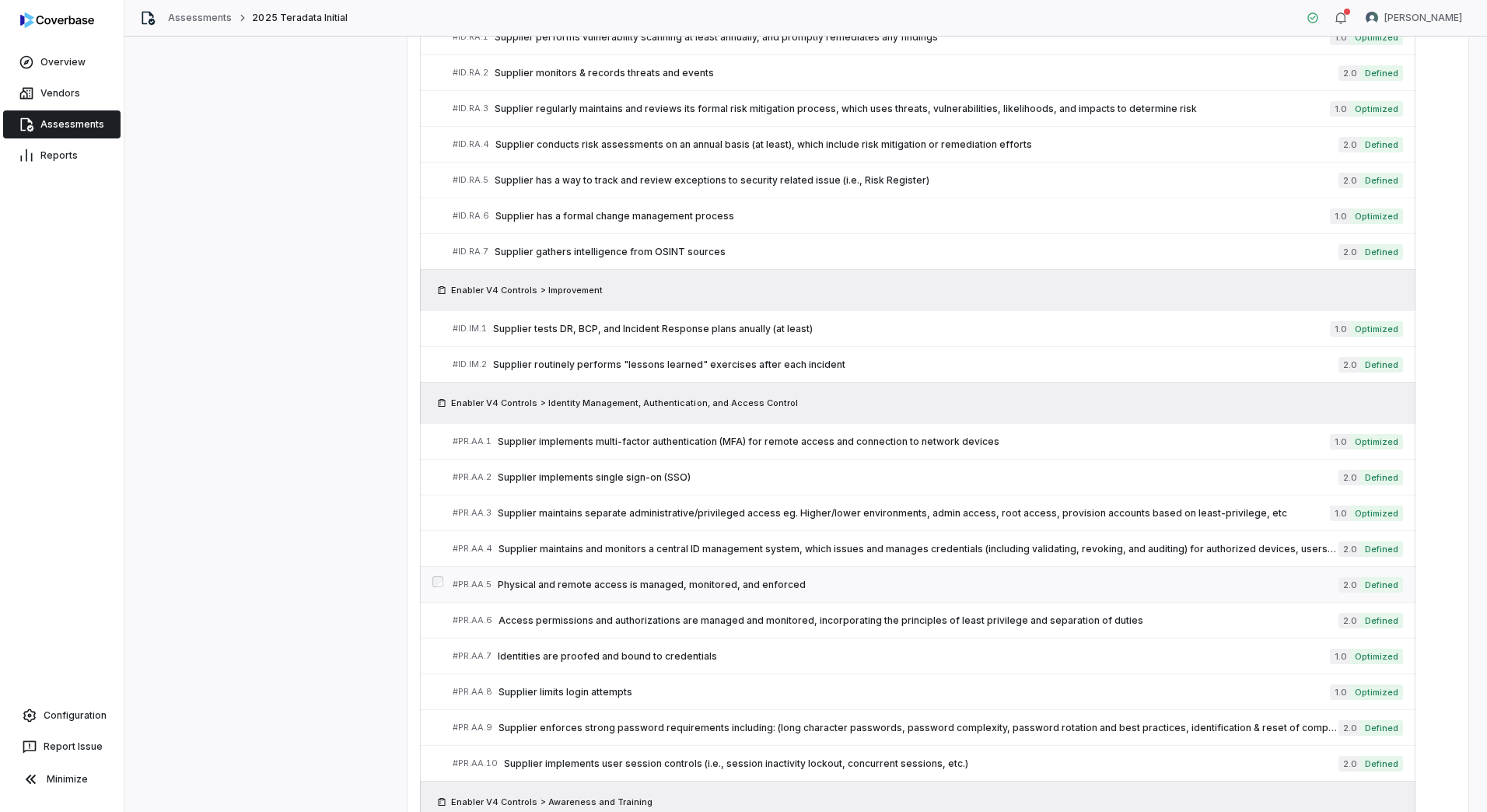
scroll to position [1427, 0]
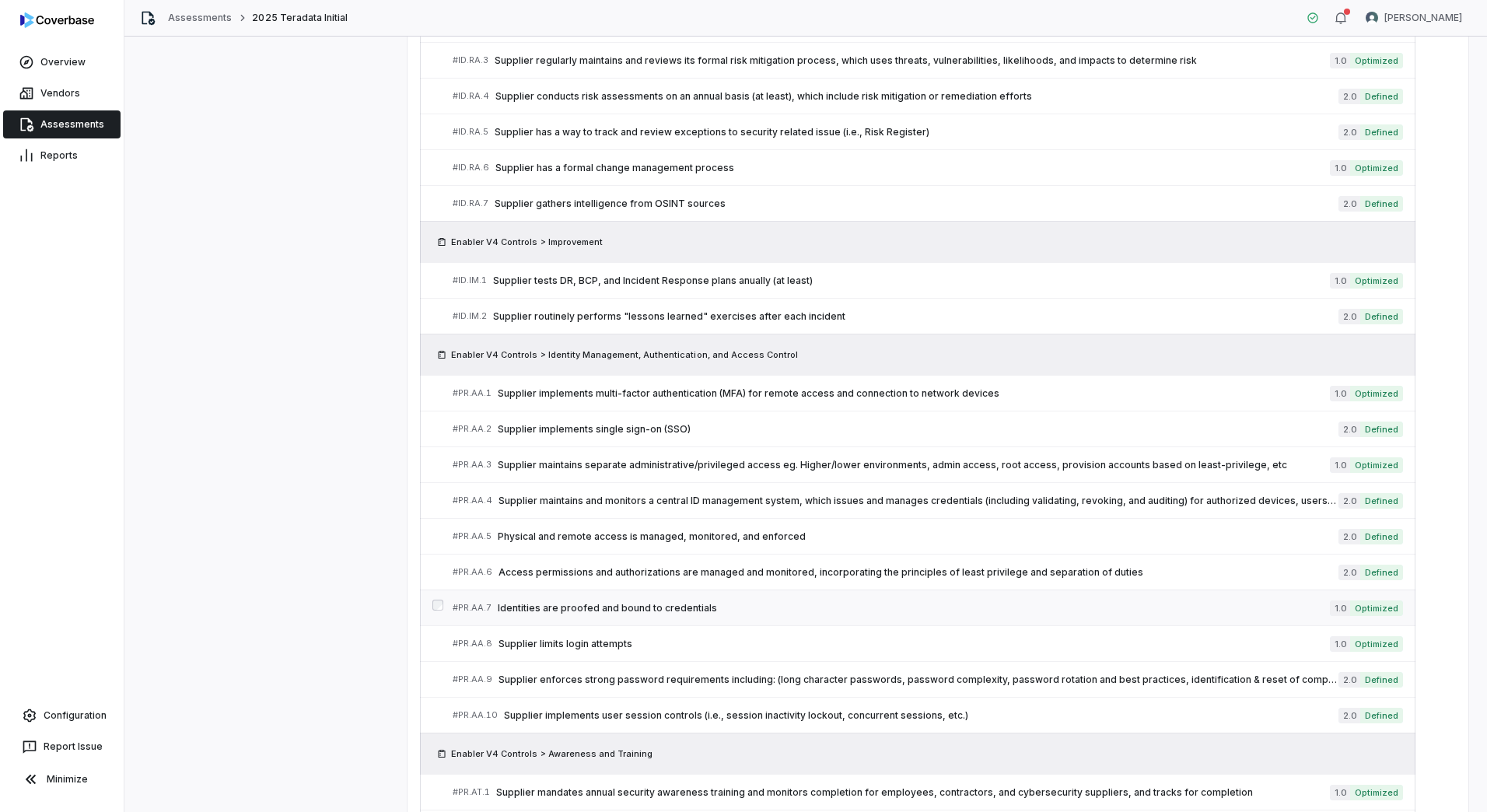
click at [663, 603] on span "Identities are proofed and bound to credentials" at bounding box center [914, 608] width 832 height 13
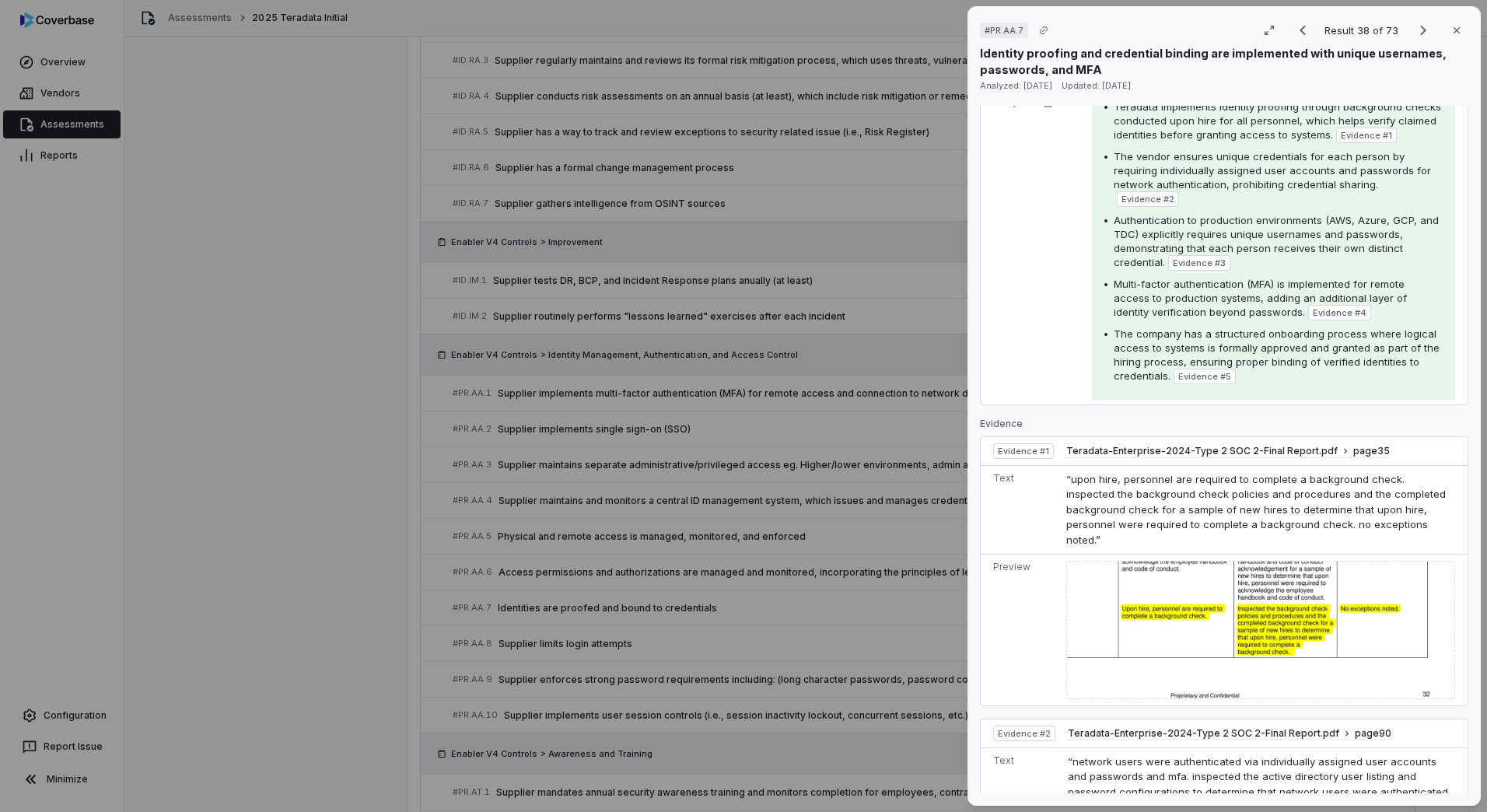
scroll to position [311, 0]
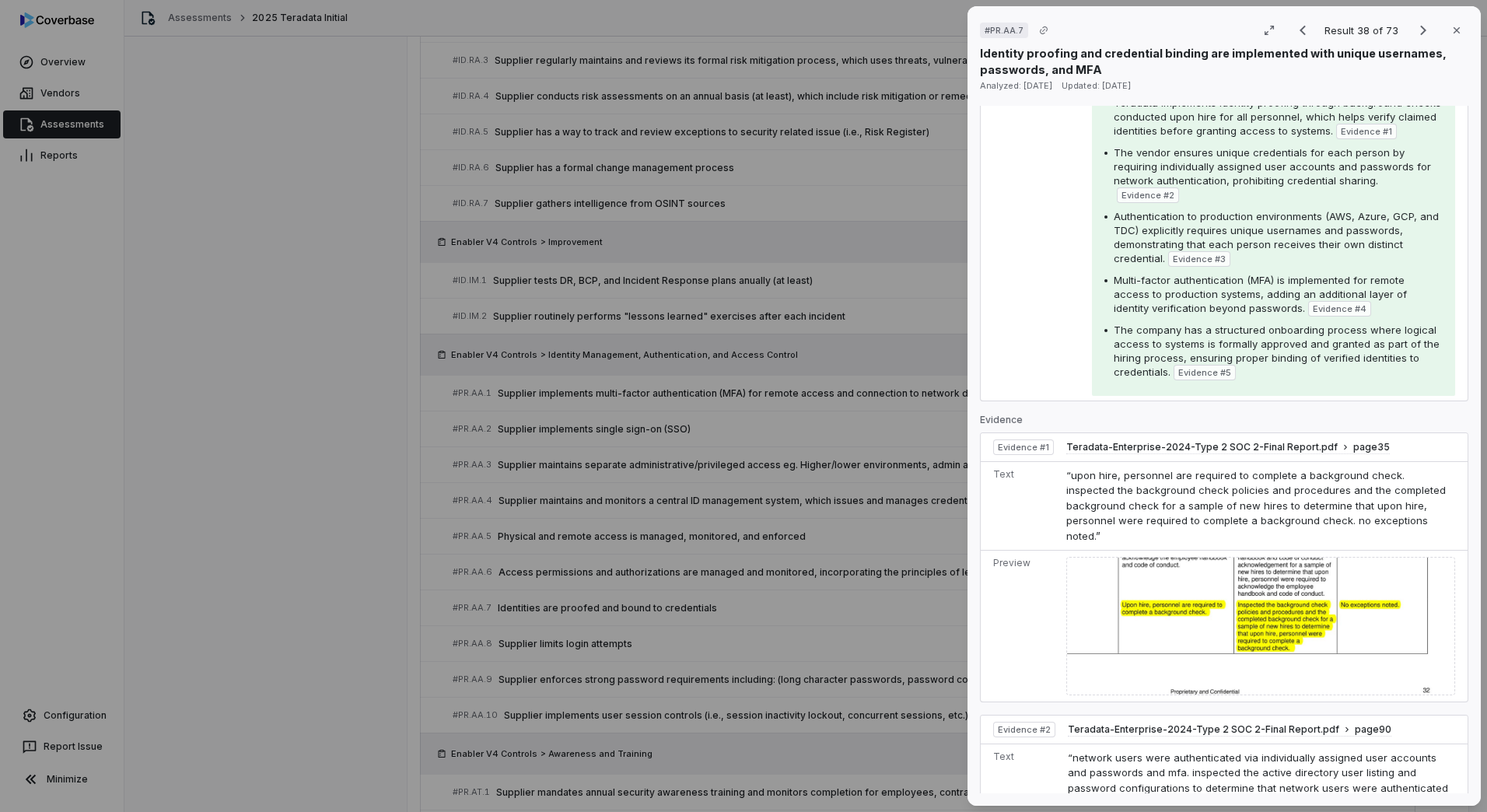
click at [310, 600] on div "# PR.AA.7 Result 38 of 73 Close Identity proofing and credential binding are im…" at bounding box center [744, 406] width 1487 height 812
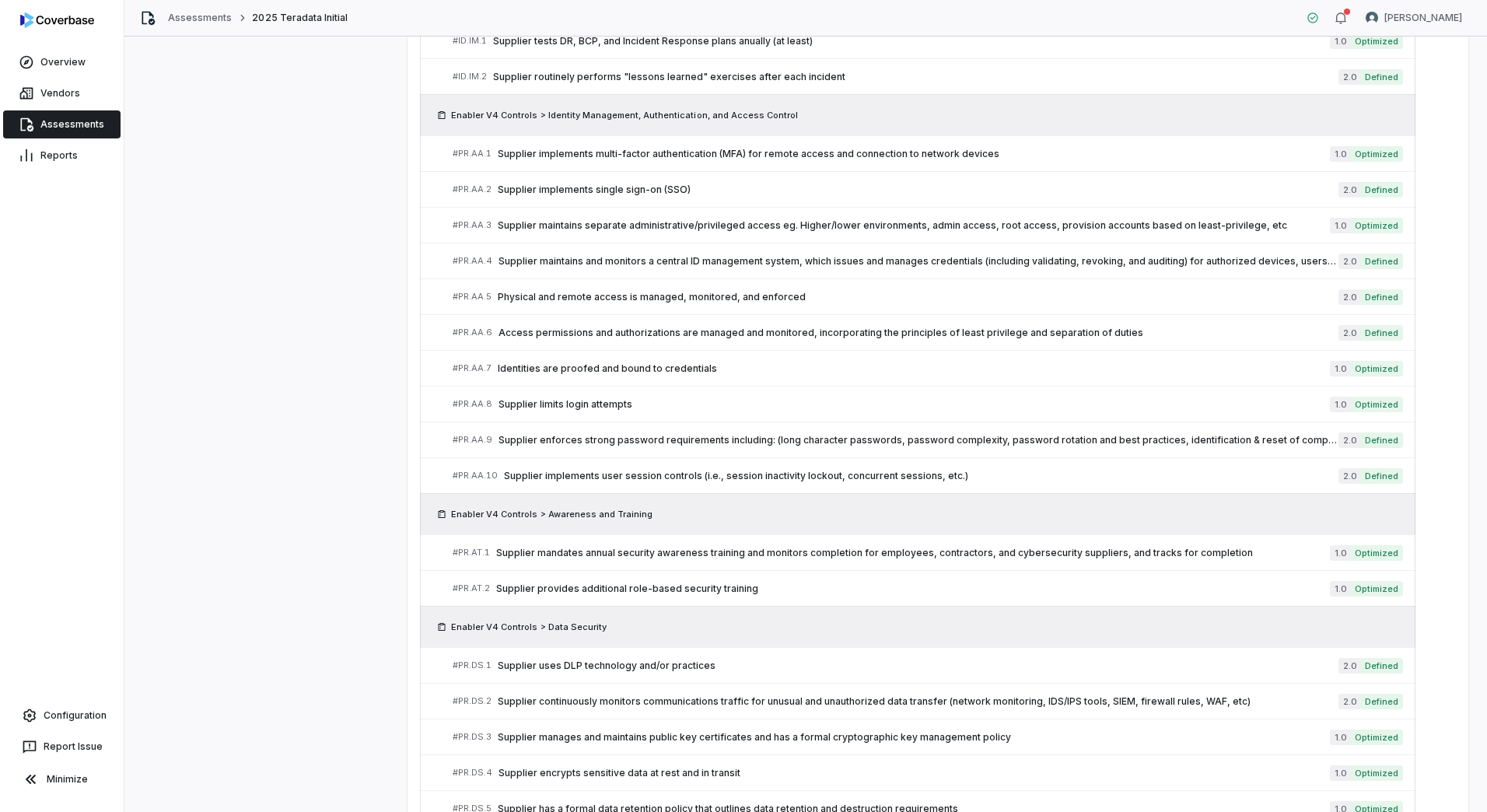
scroll to position [1972, 0]
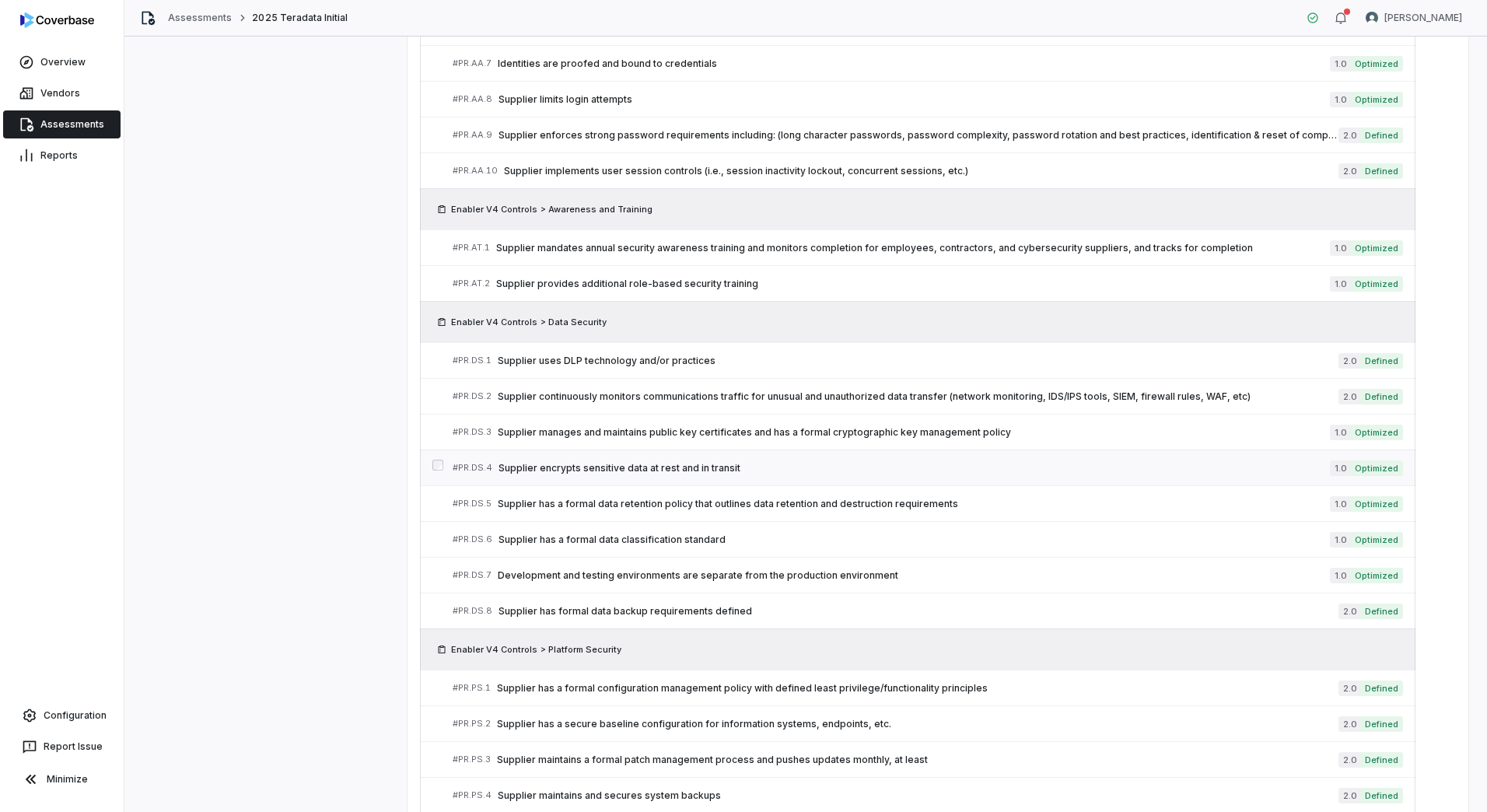
click at [591, 462] on span "Supplier encrypts sensitive data at rest and in transit" at bounding box center [915, 468] width 831 height 13
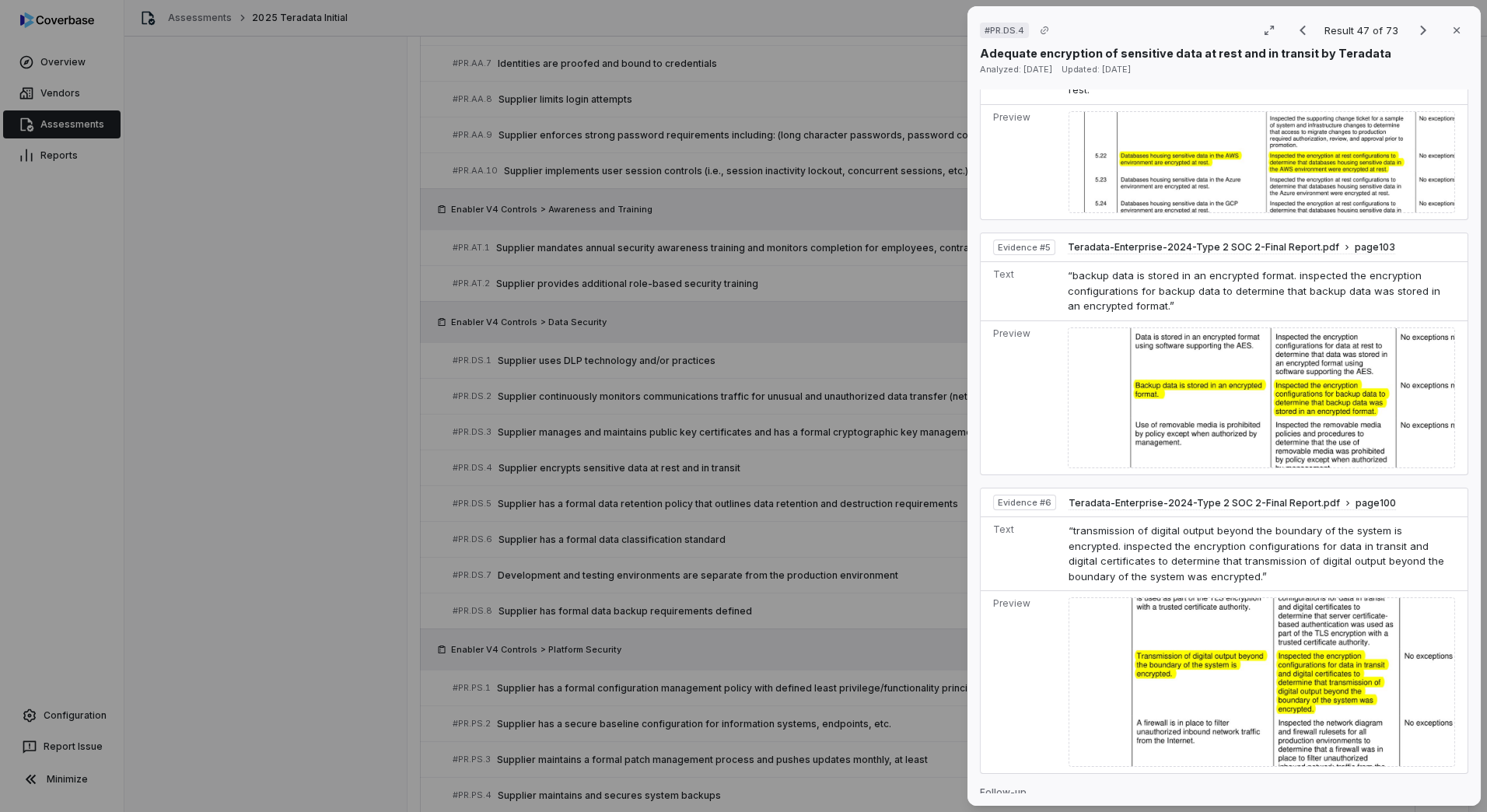
scroll to position [1634, 0]
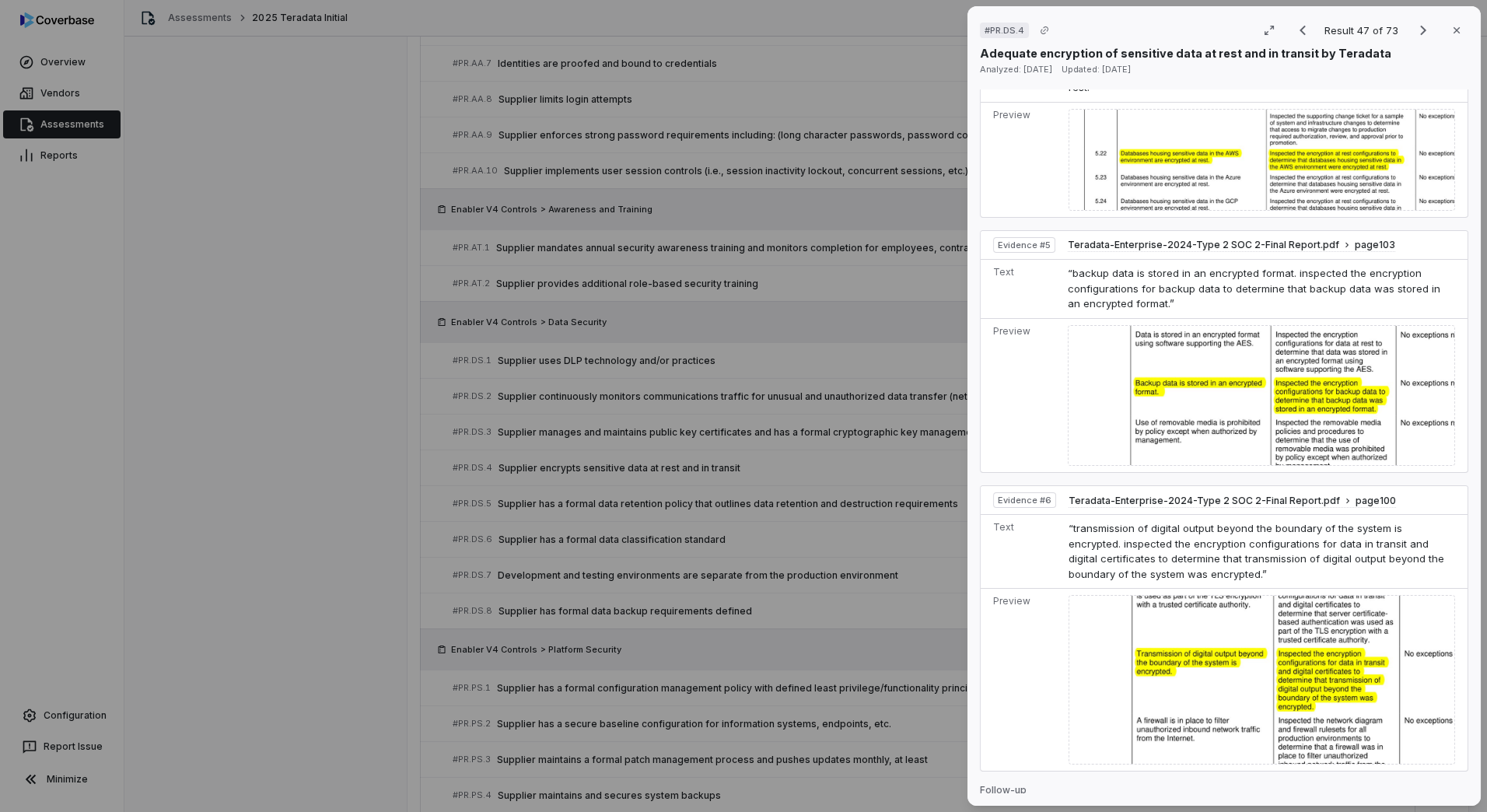
click at [320, 570] on div "# PR.DS.4 Result 47 of 73 Close Adequate encryption of sensitive data at rest a…" at bounding box center [744, 406] width 1487 height 812
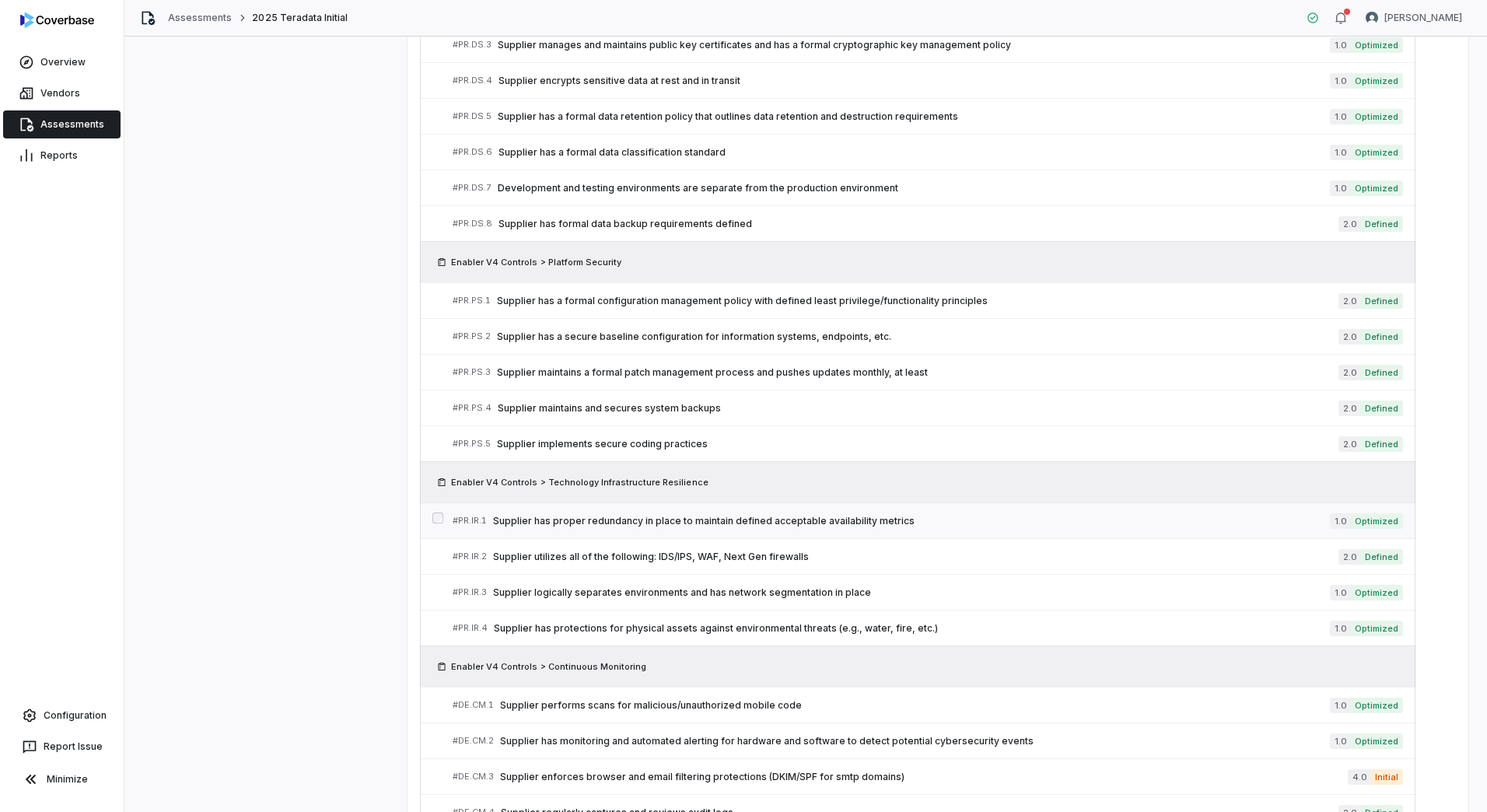
scroll to position [2361, 0]
click at [607, 511] on div "# PR.IR.1 Supplier has proper redundancy in place to maintain defined acceptabl…" at bounding box center [891, 519] width 878 height 16
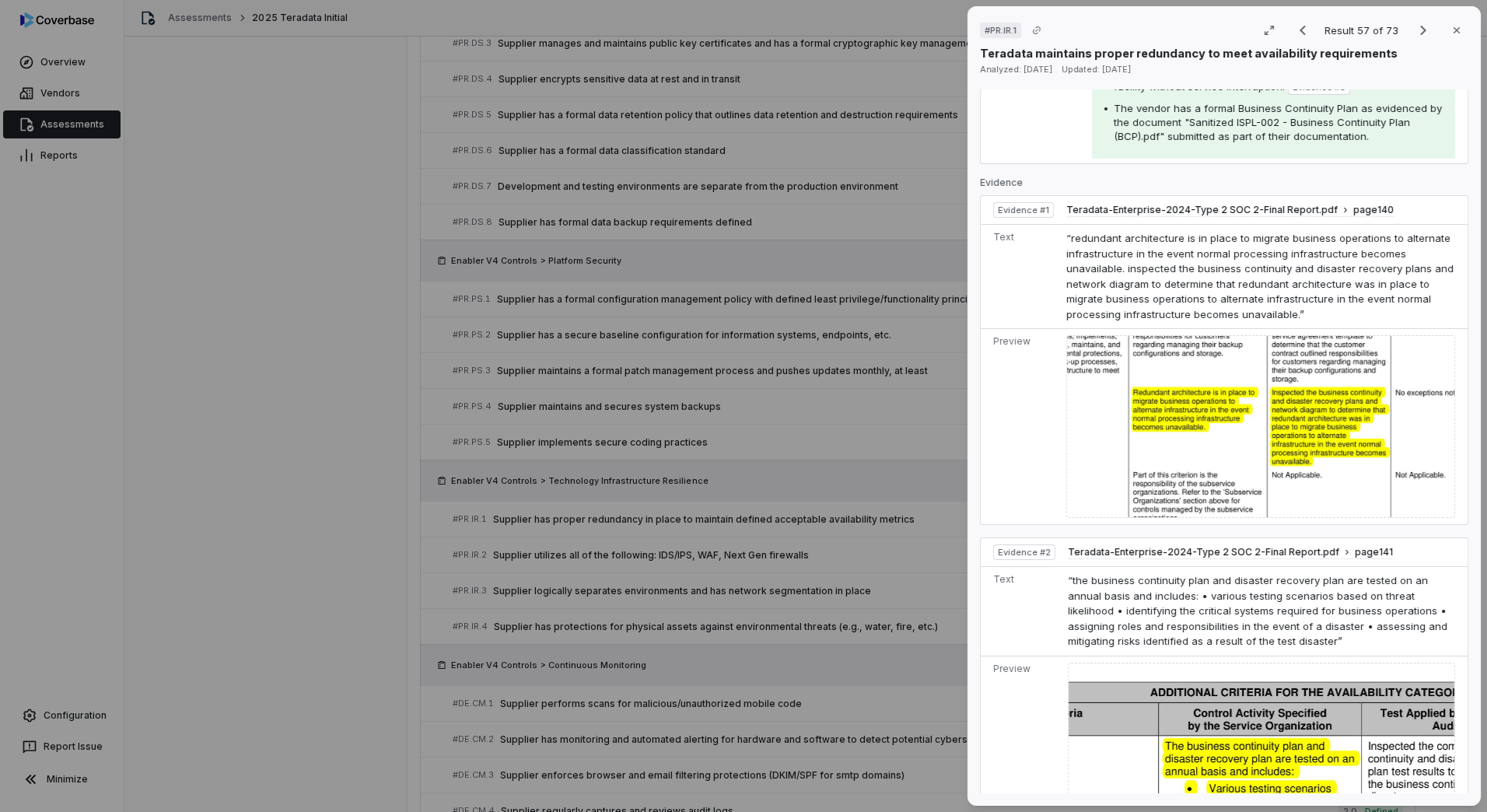
scroll to position [623, 0]
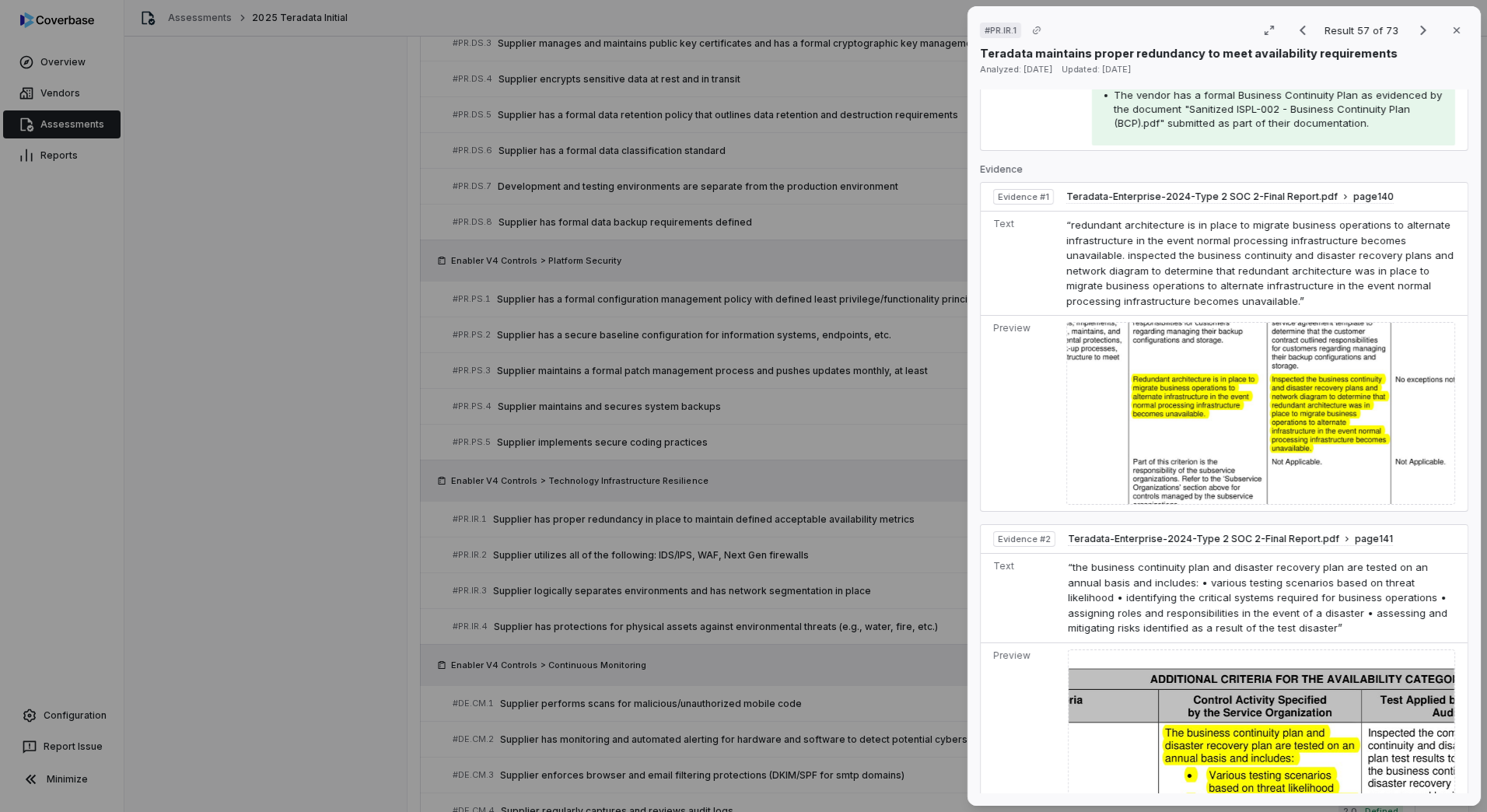
click at [455, 583] on div "# PR.IR.1 Result 57 of 73 Close Teradata maintains proper redundancy to meet av…" at bounding box center [744, 406] width 1487 height 812
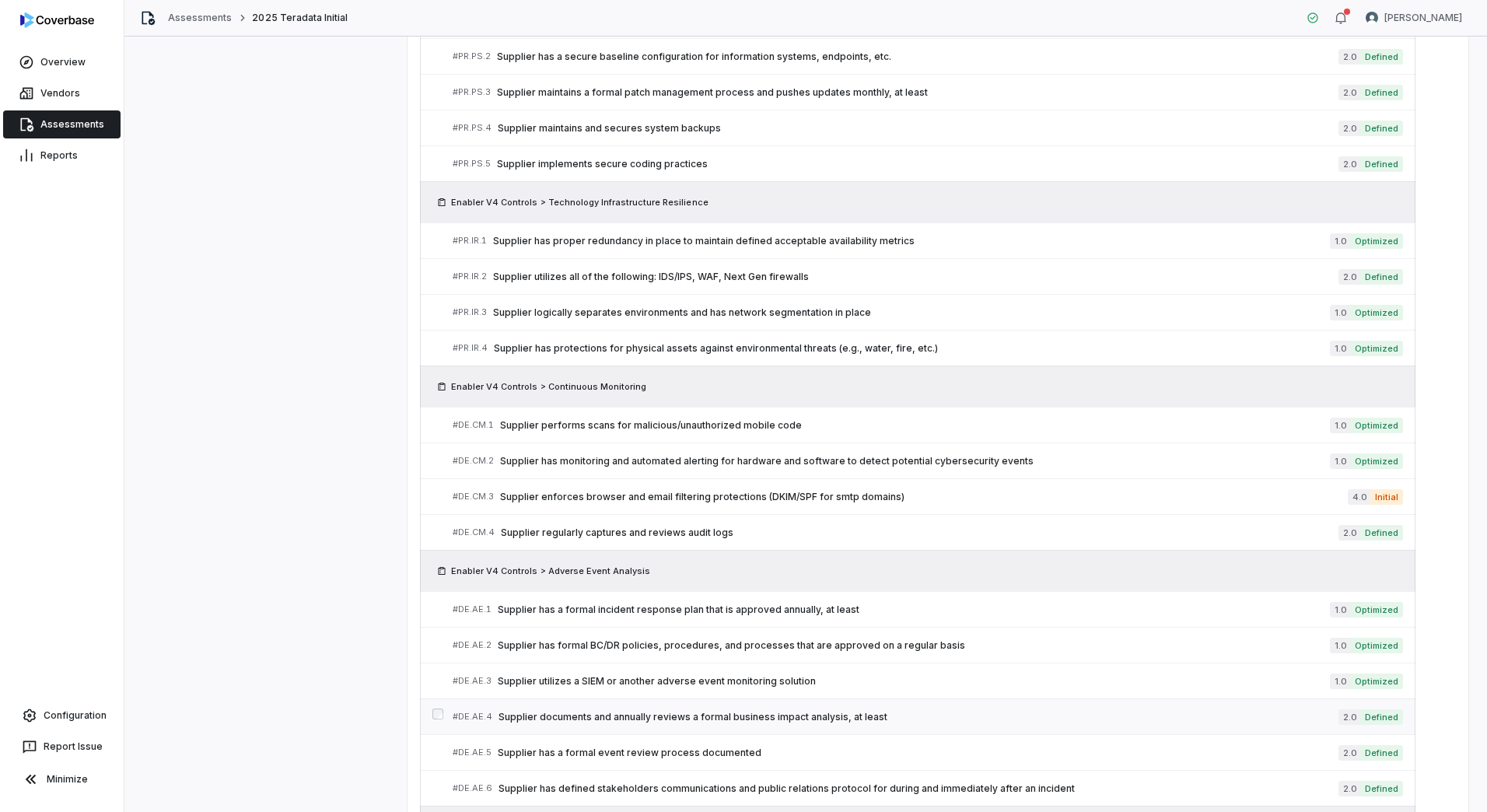
scroll to position [2672, 0]
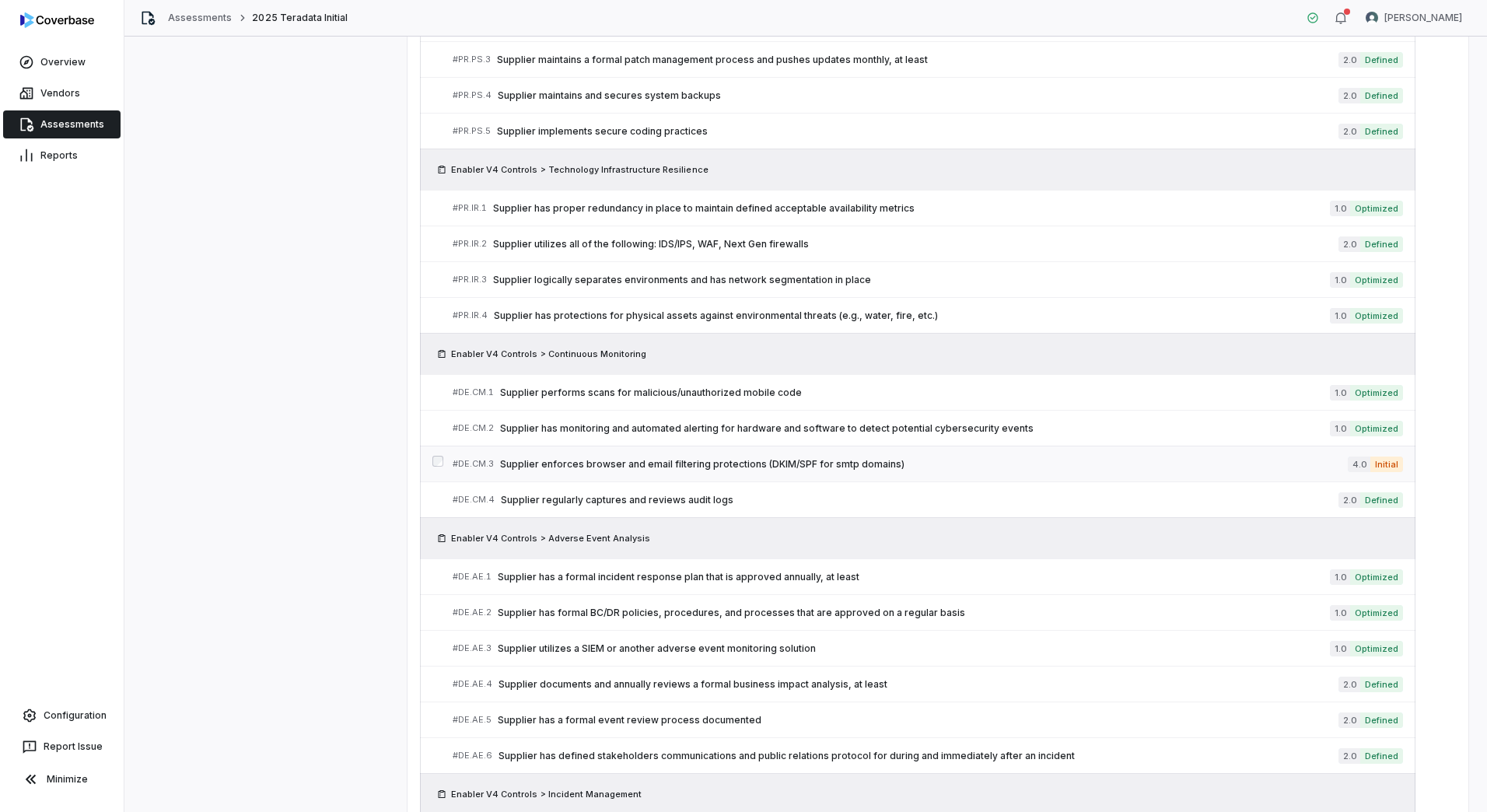
click at [751, 466] on span "Supplier enforces browser and email filtering protections (DKIM/SPF for smtp do…" at bounding box center [923, 464] width 848 height 13
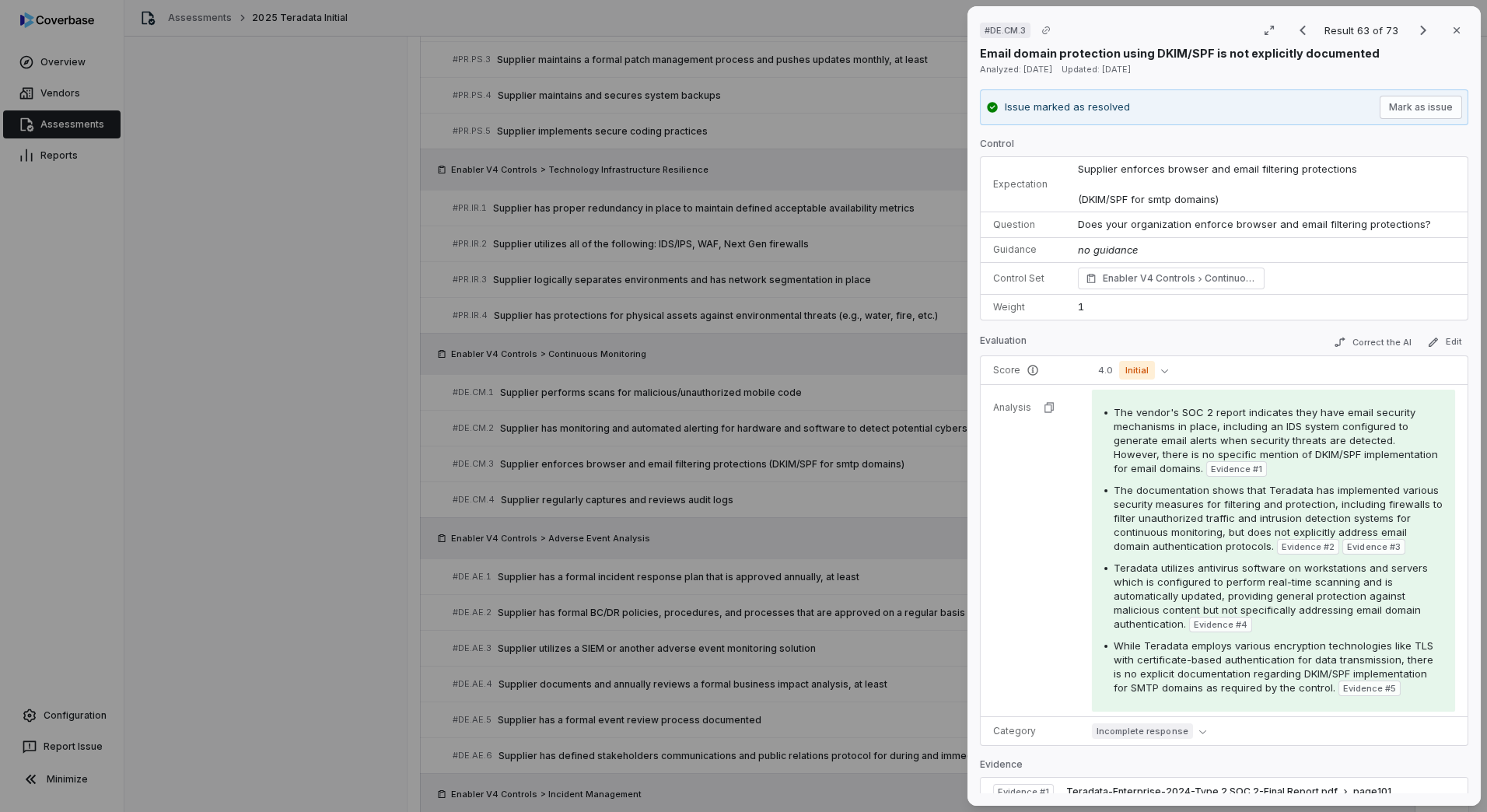
click at [376, 255] on div "# DE.CM.3 Result 63 of 73 Close Email domain protection using DKIM/SPF is not e…" at bounding box center [744, 406] width 1487 height 812
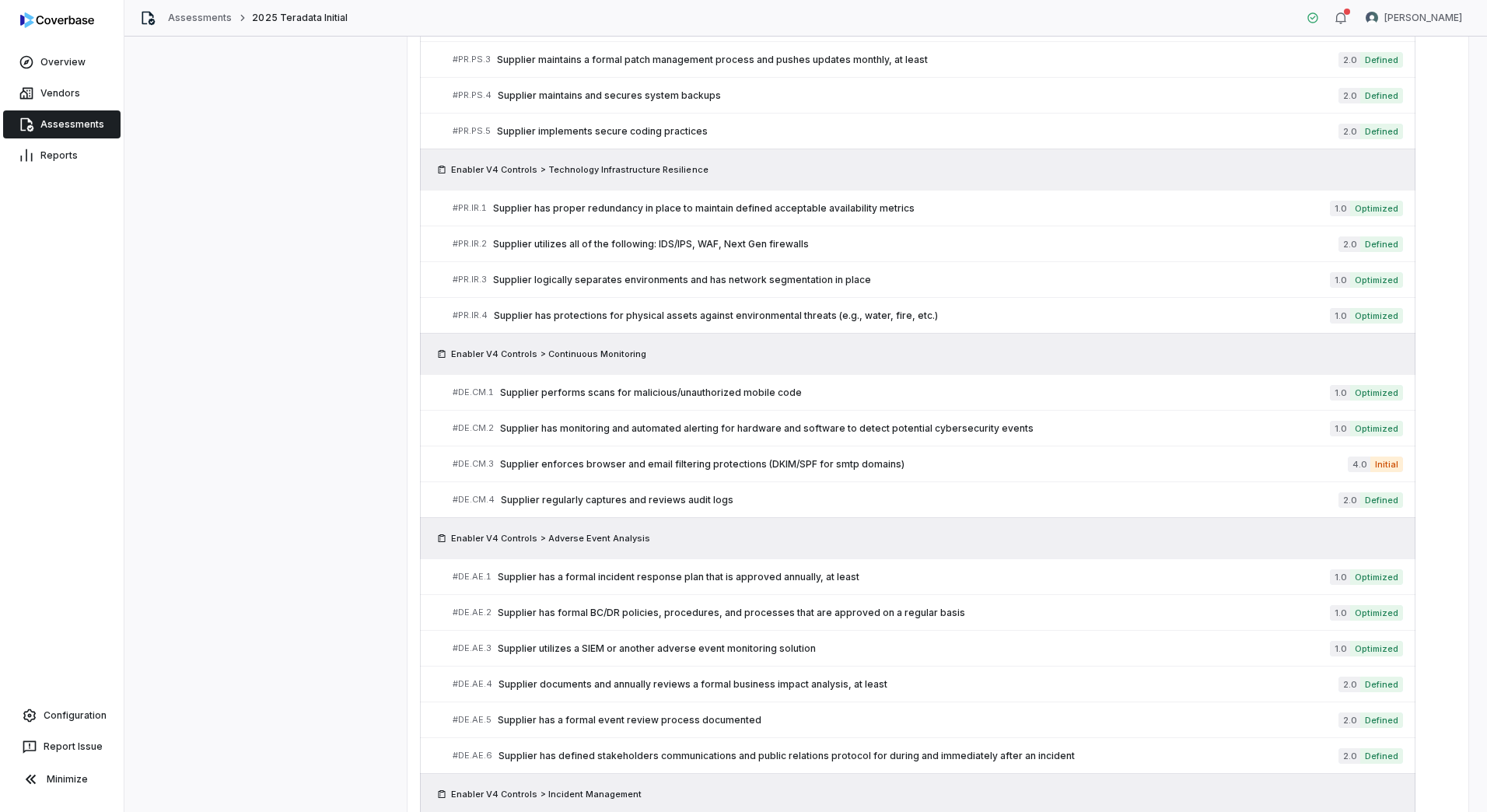
click at [57, 133] on link "Assessments" at bounding box center [61, 124] width 117 height 28
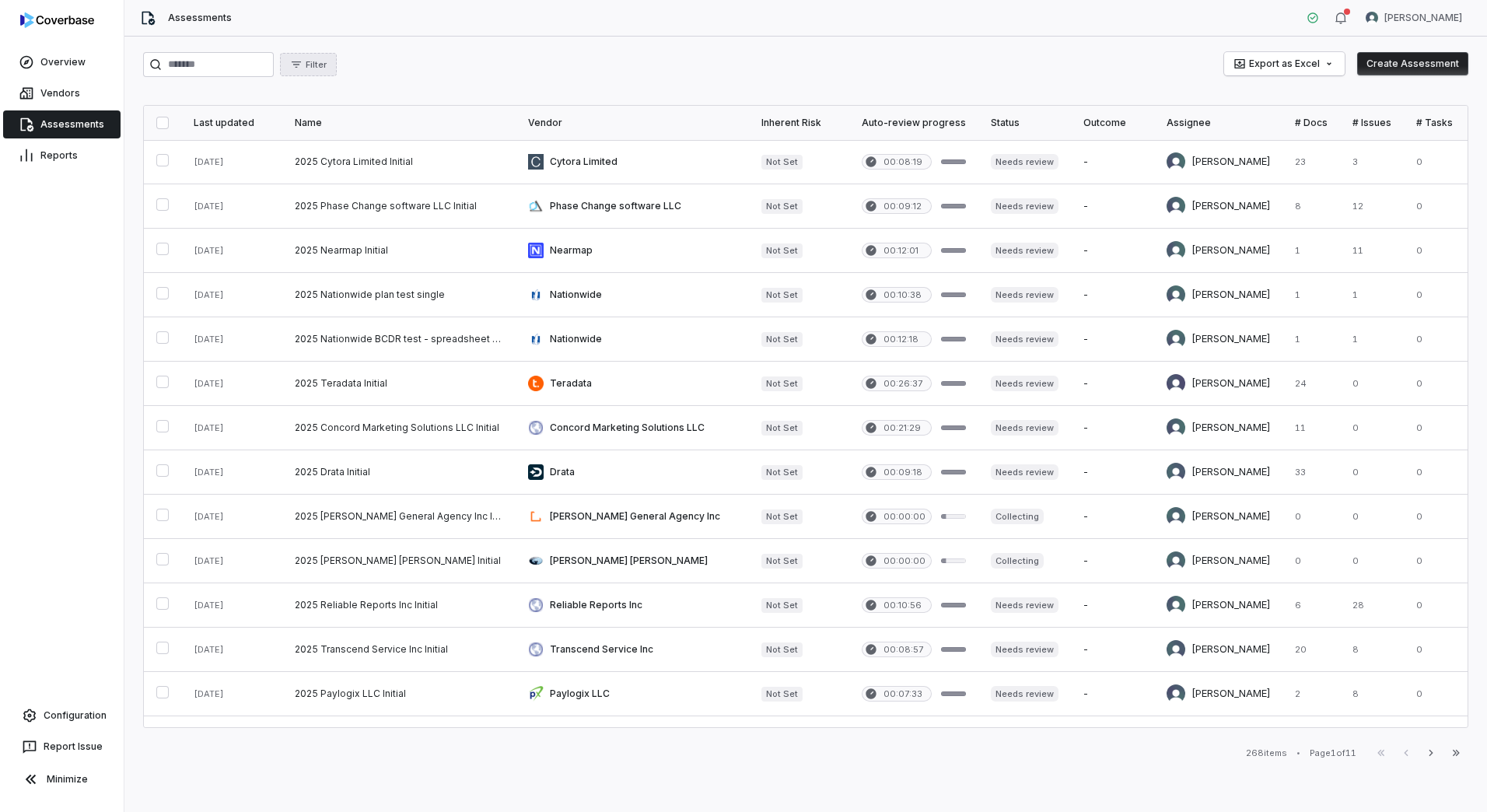
click at [327, 61] on span "Filter" at bounding box center [316, 65] width 21 height 12
click at [272, 57] on input "search" at bounding box center [208, 65] width 131 height 25
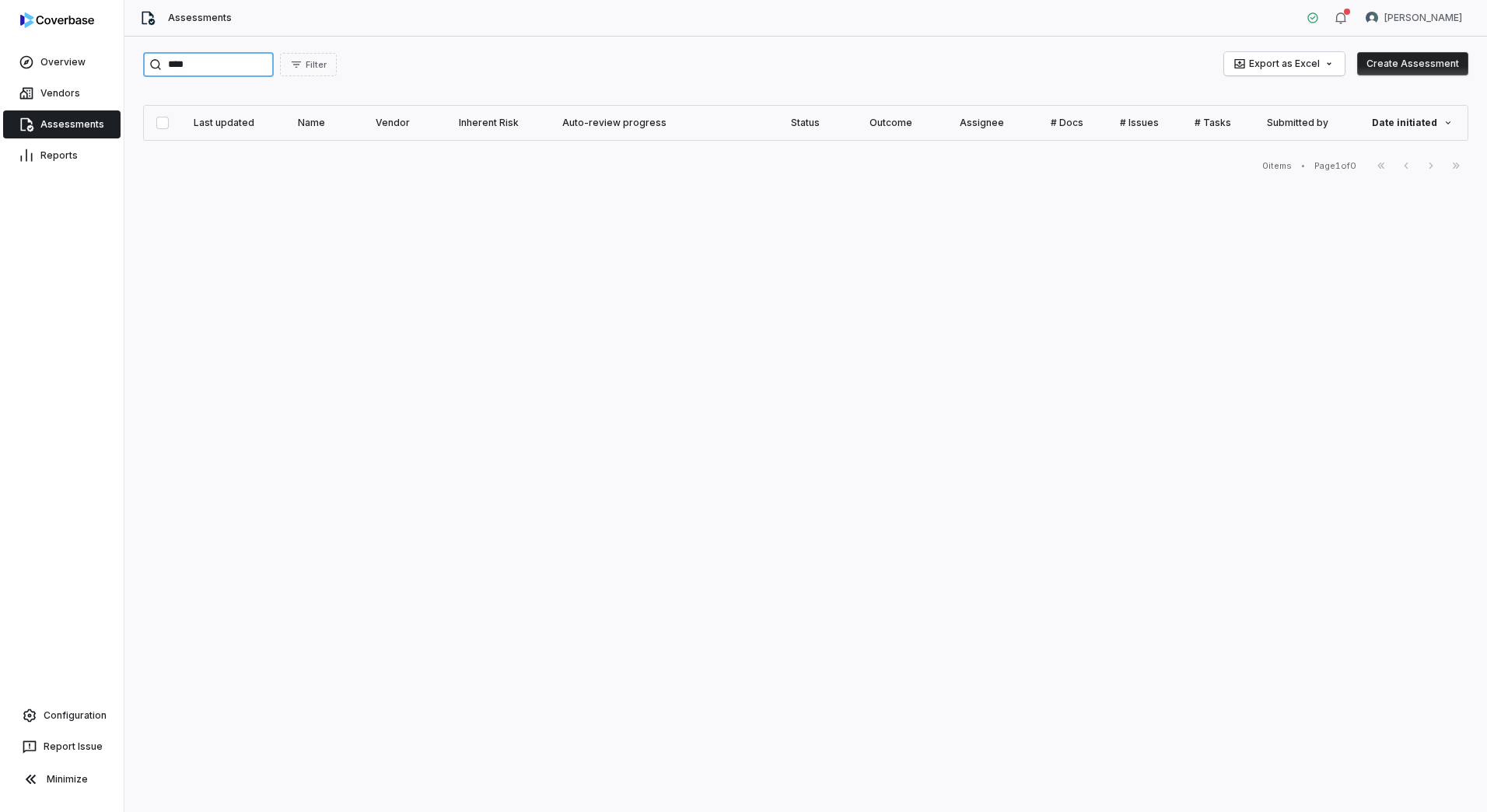
type input "****"
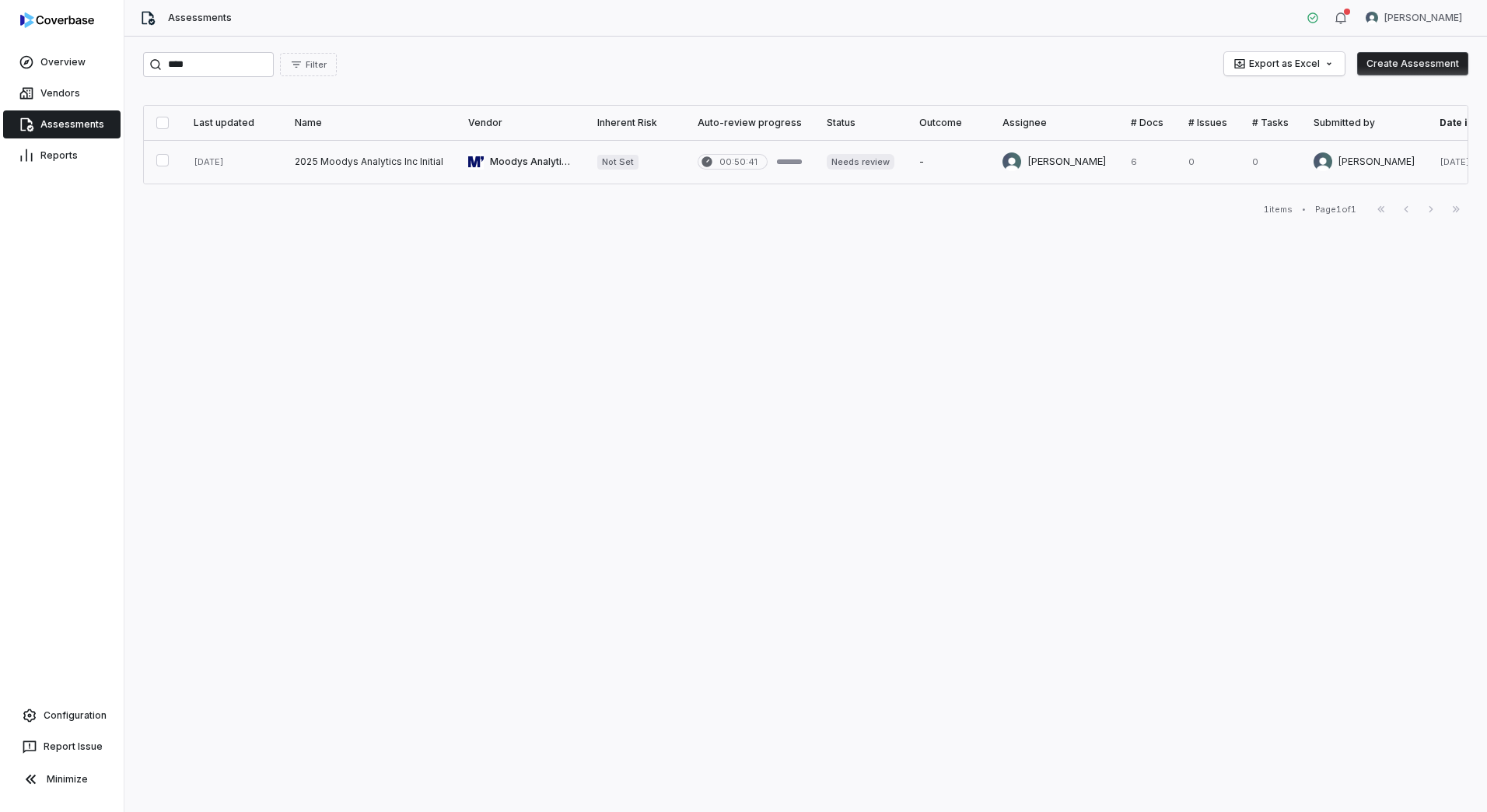
click at [340, 158] on link at bounding box center [368, 161] width 173 height 44
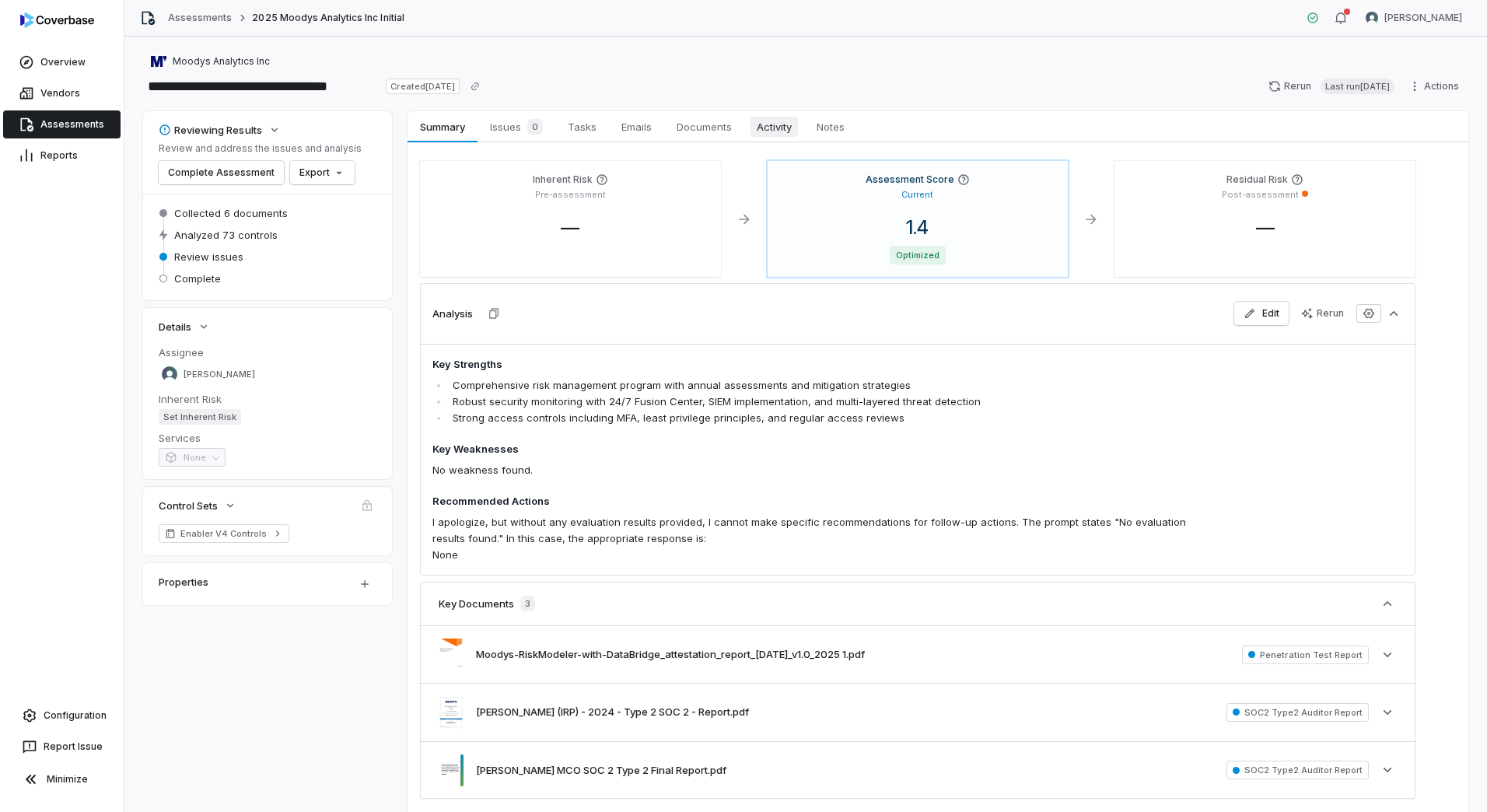
click at [765, 132] on span "Activity" at bounding box center [773, 127] width 47 height 20
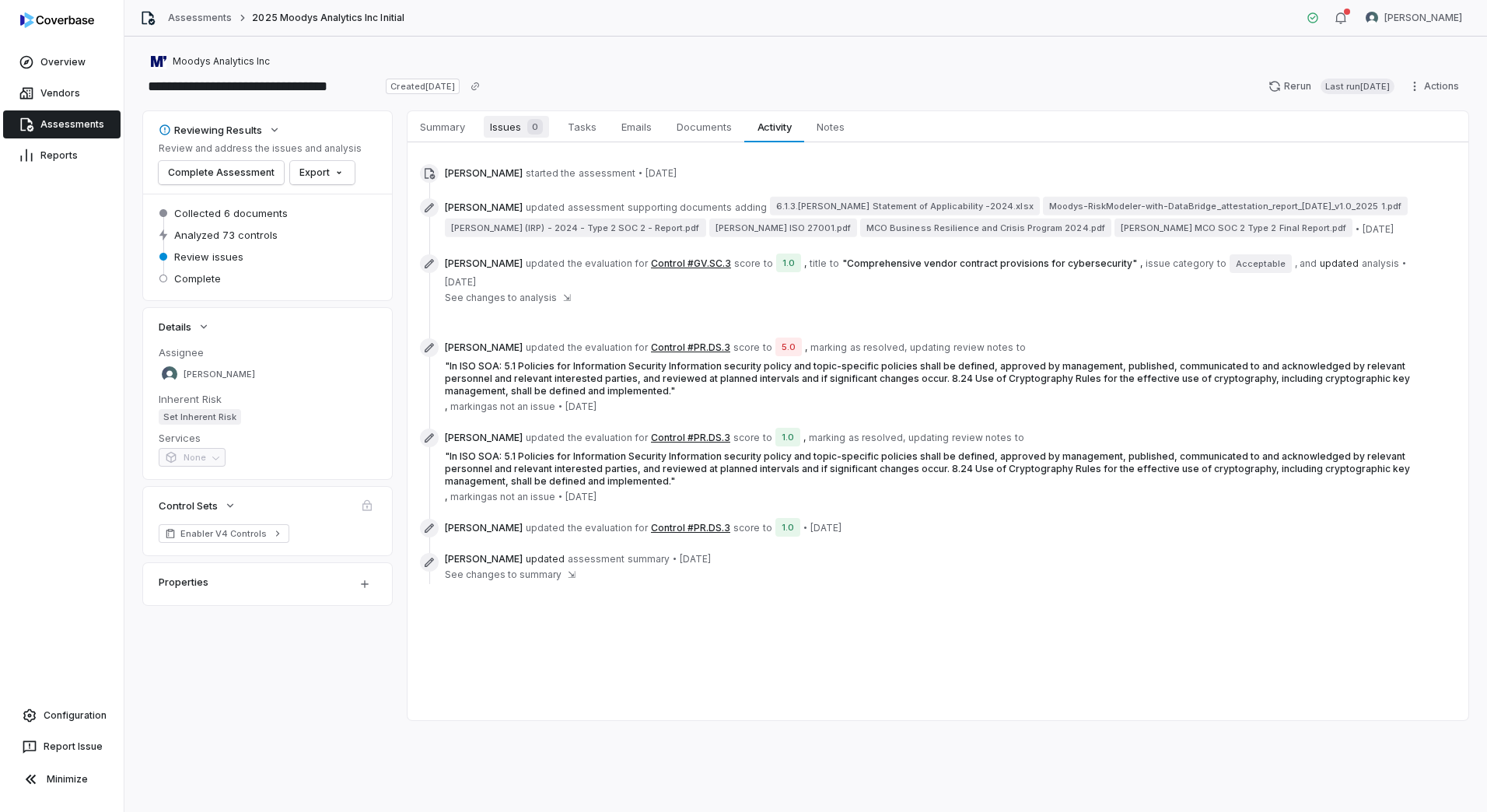
click at [496, 125] on span "Issues 0" at bounding box center [516, 127] width 66 height 22
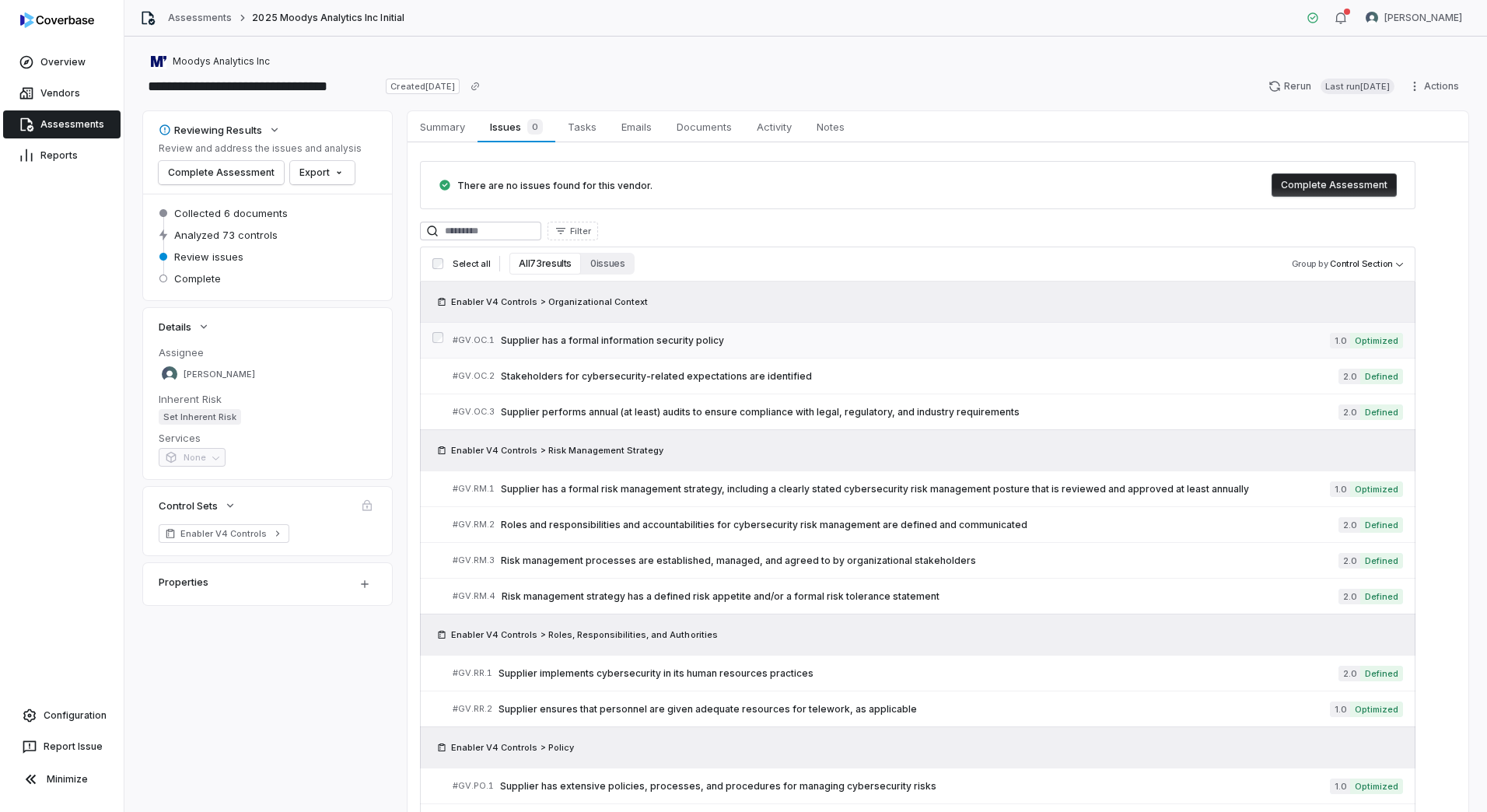
click at [634, 336] on span "Supplier has a formal information security policy" at bounding box center [916, 340] width 830 height 13
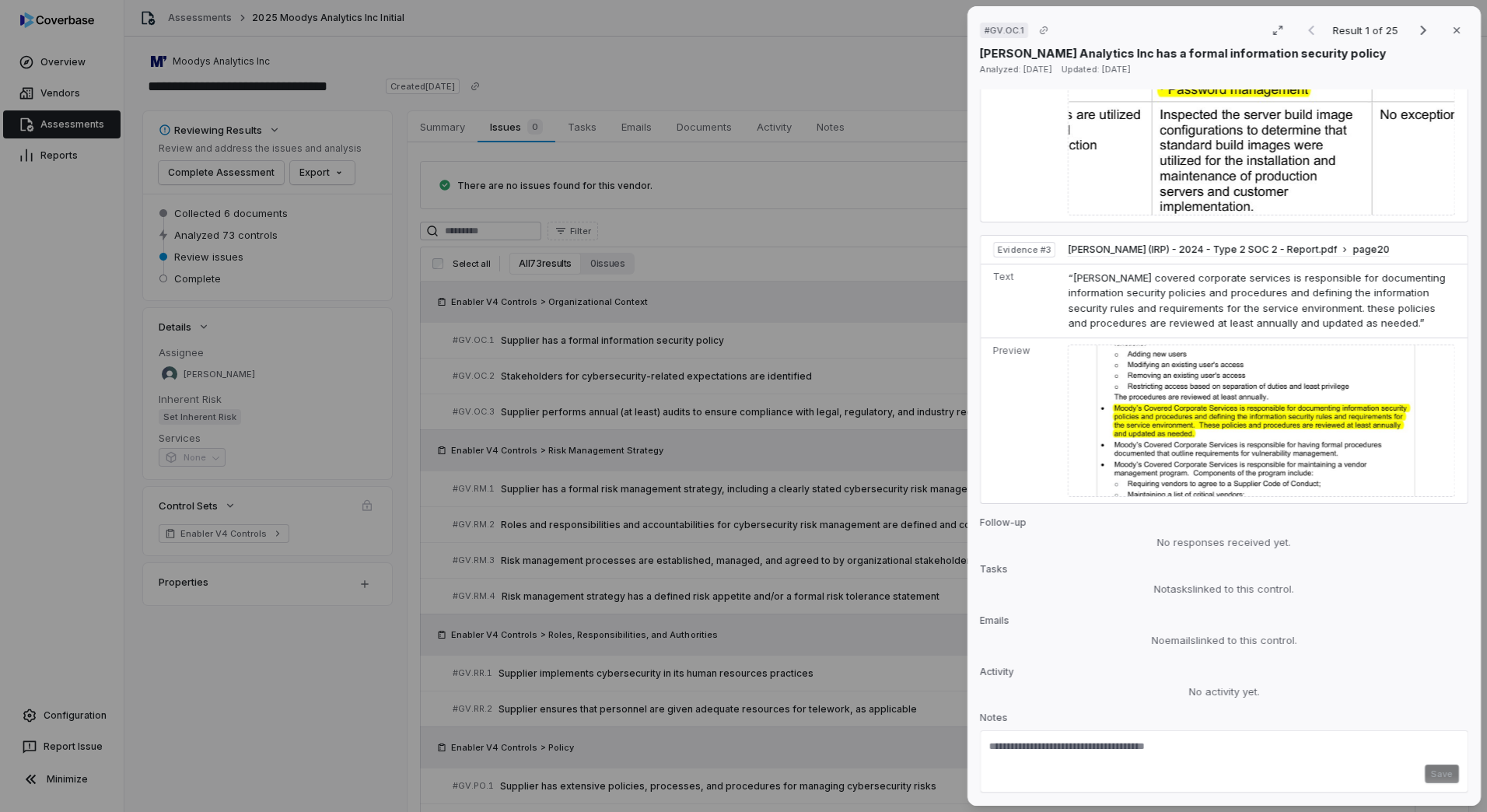
scroll to position [1472, 0]
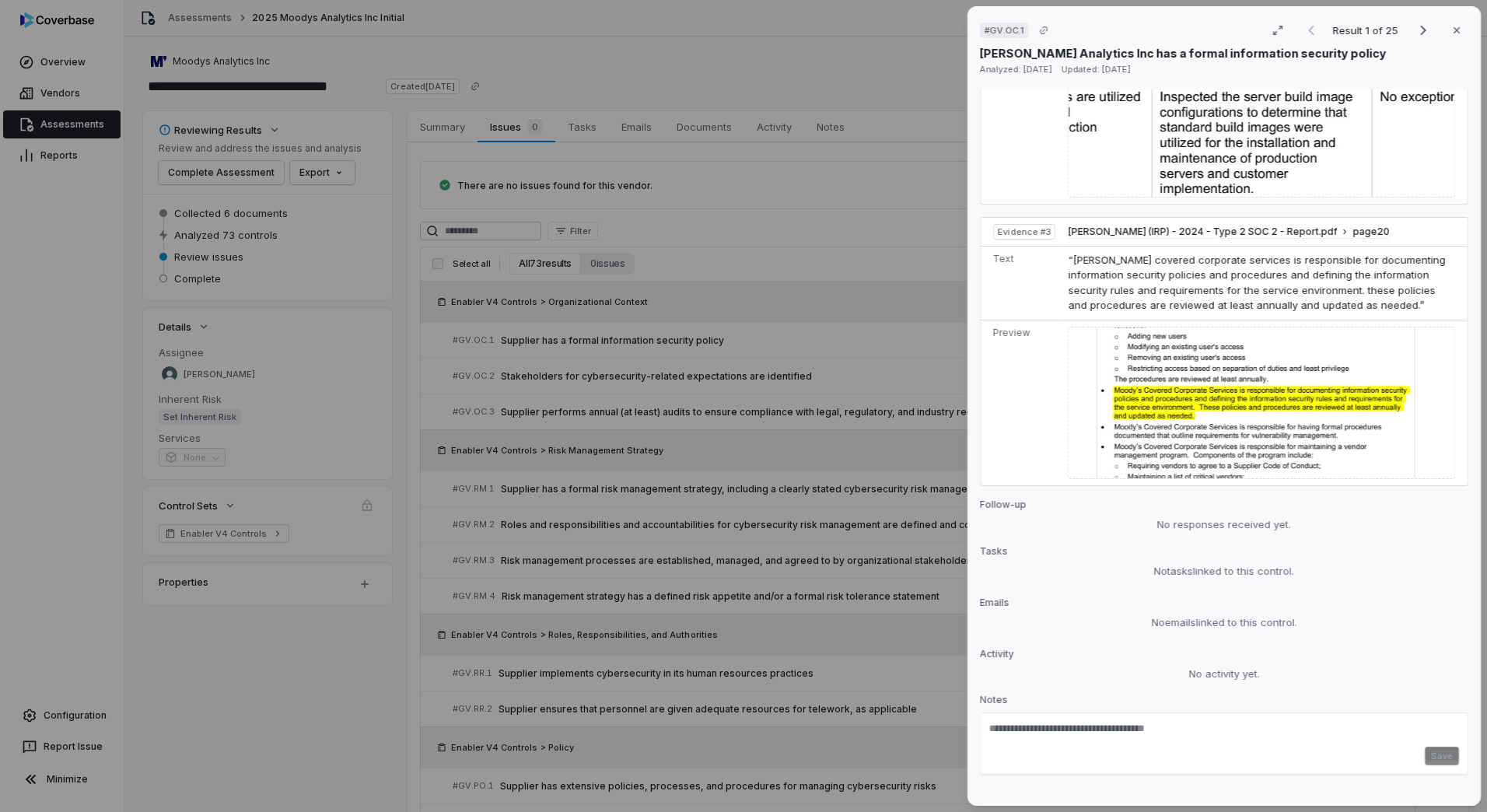
click at [849, 605] on div "# GV.OC.1 Result 1 of 25 Close [PERSON_NAME] Analytics Inc has a formal informa…" at bounding box center [744, 406] width 1487 height 812
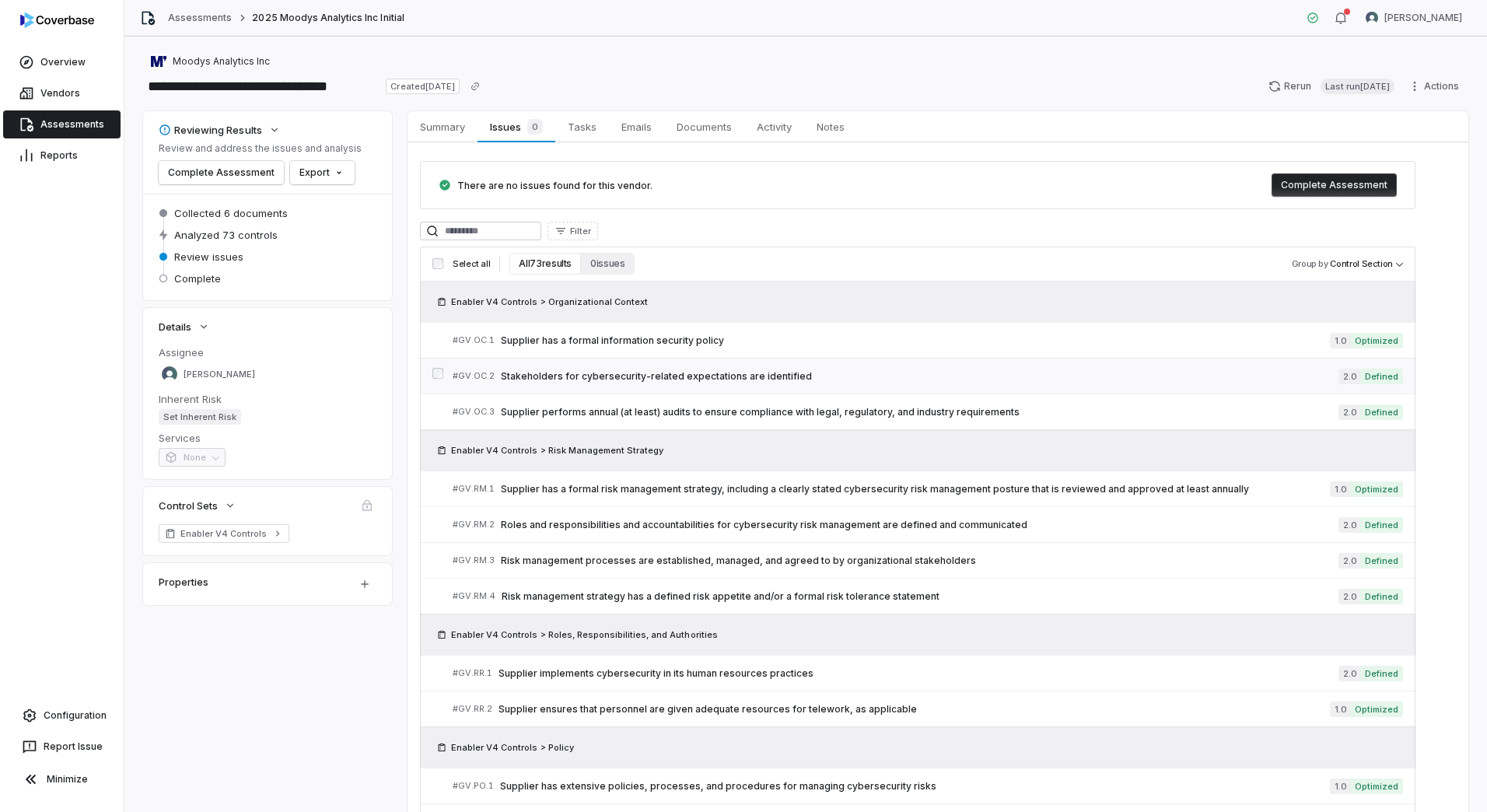
click at [682, 375] on span "Stakeholders for cybersecurity-related expectations are identified" at bounding box center [919, 376] width 838 height 13
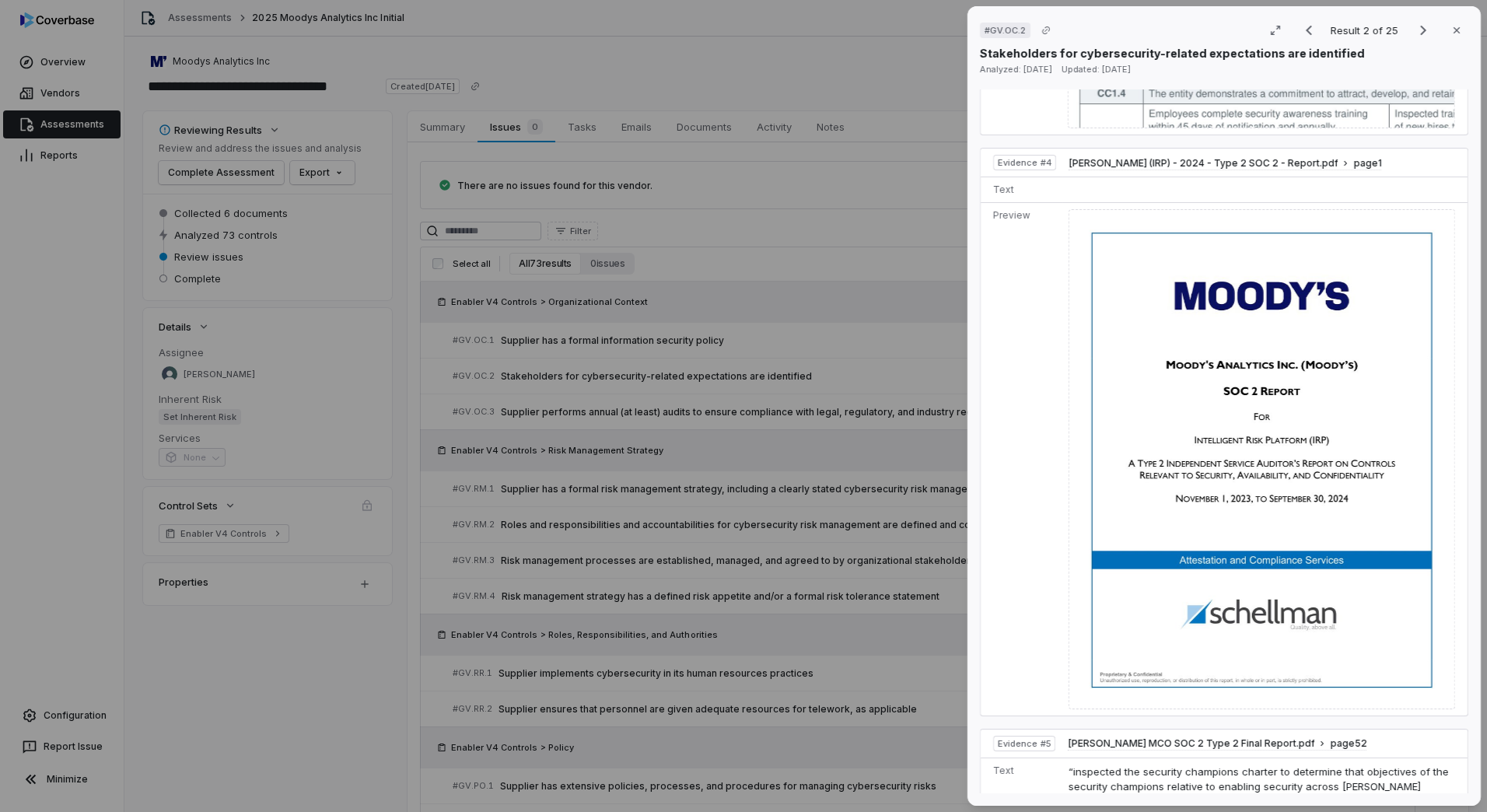
scroll to position [2178, 0]
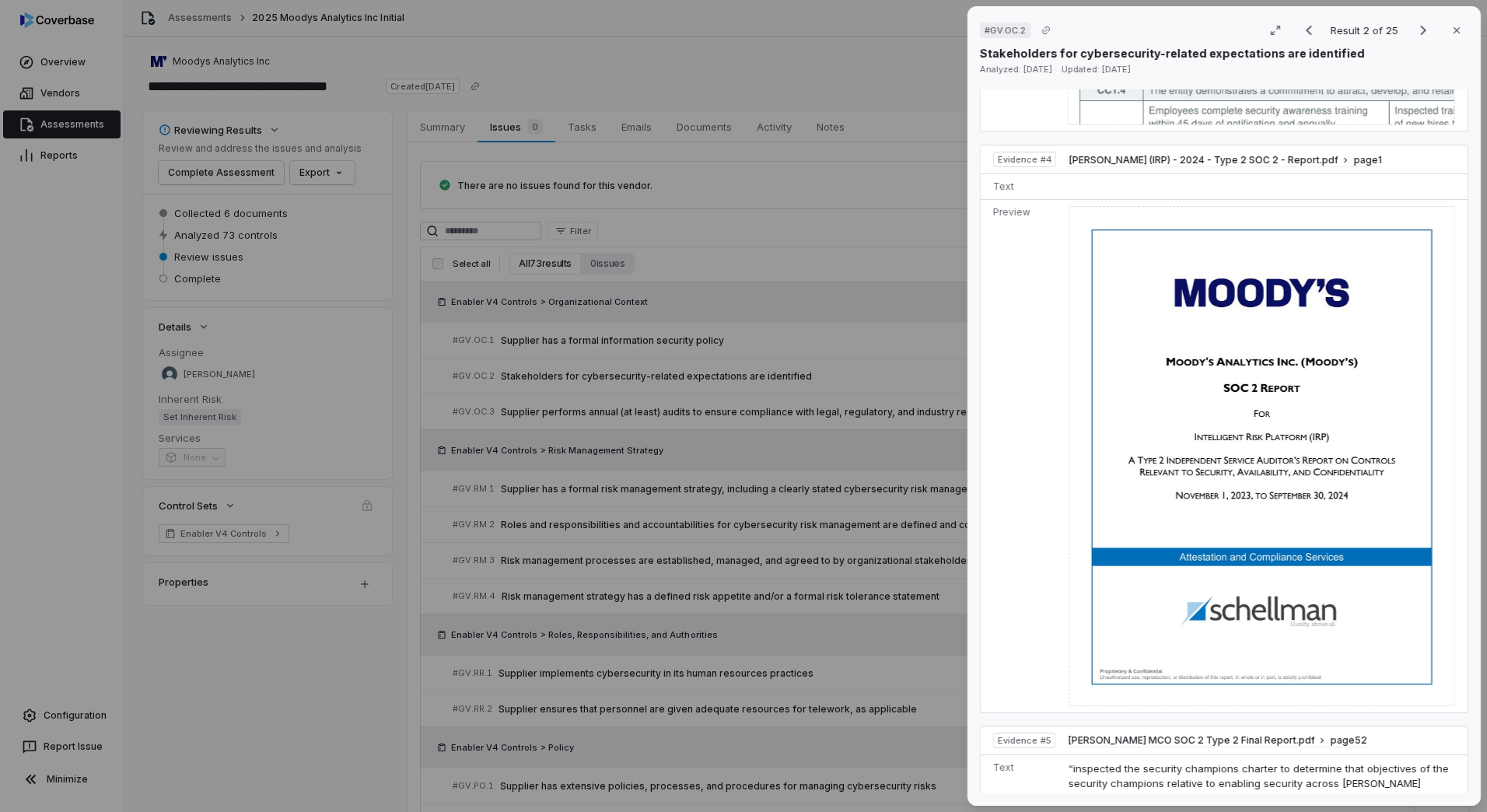
click at [808, 543] on div "# GV.OC.2 Result 2 of 25 Close Stakeholders for cybersecurity-related expectati…" at bounding box center [744, 406] width 1487 height 812
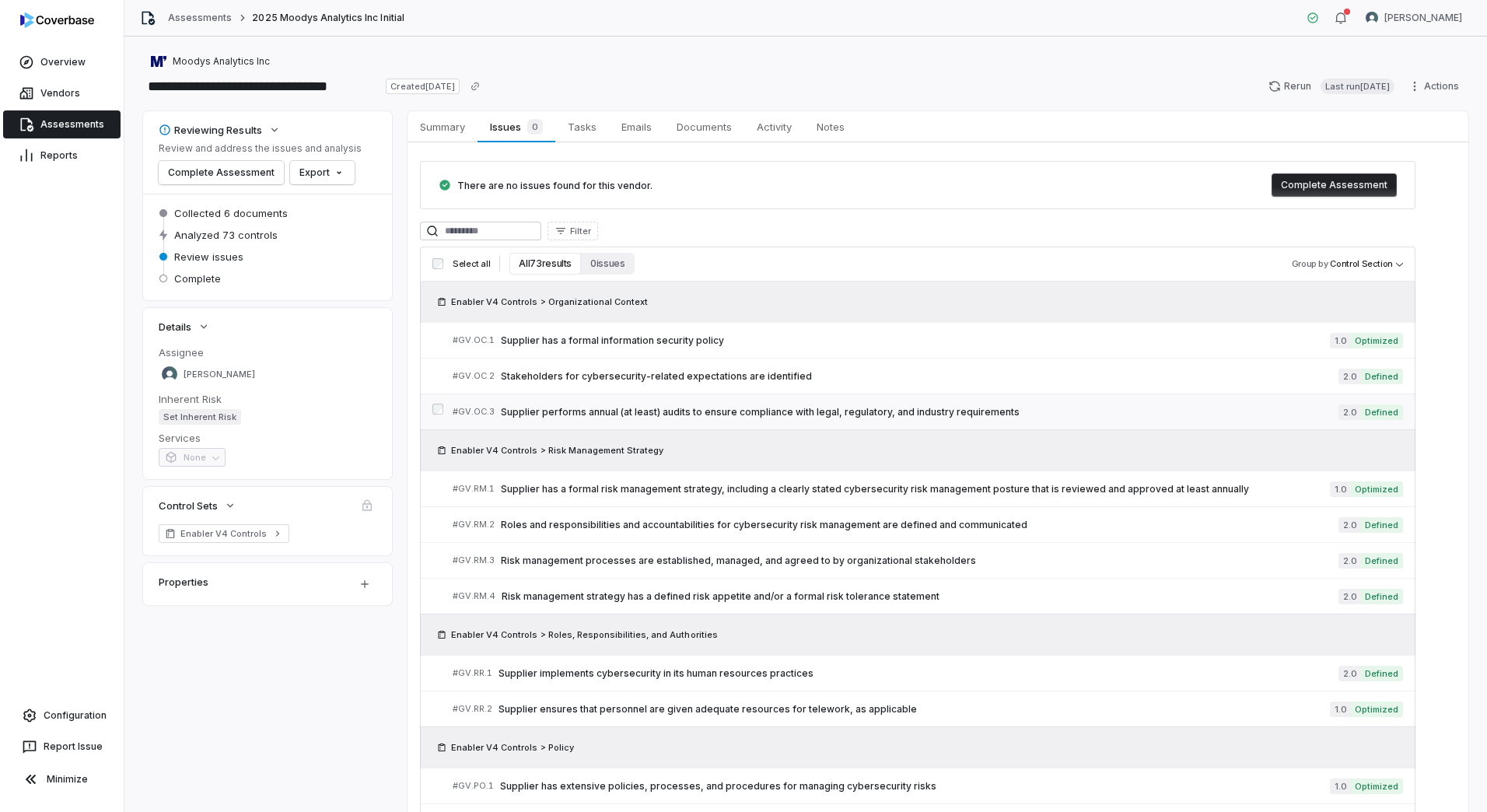
click at [823, 409] on span "Supplier performs annual (at least) audits to ensure compliance with legal, reg…" at bounding box center [919, 412] width 838 height 13
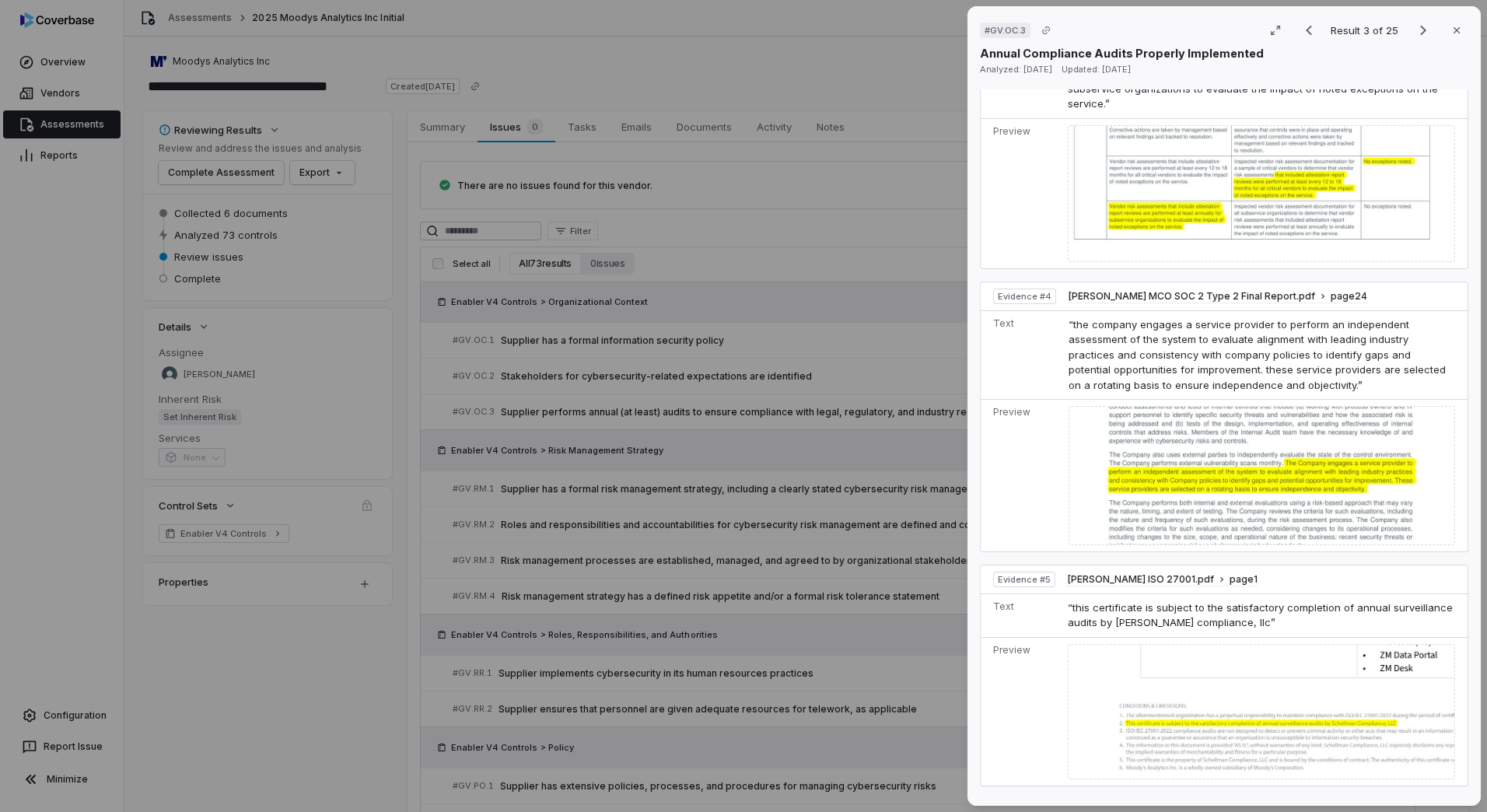
scroll to position [1757, 0]
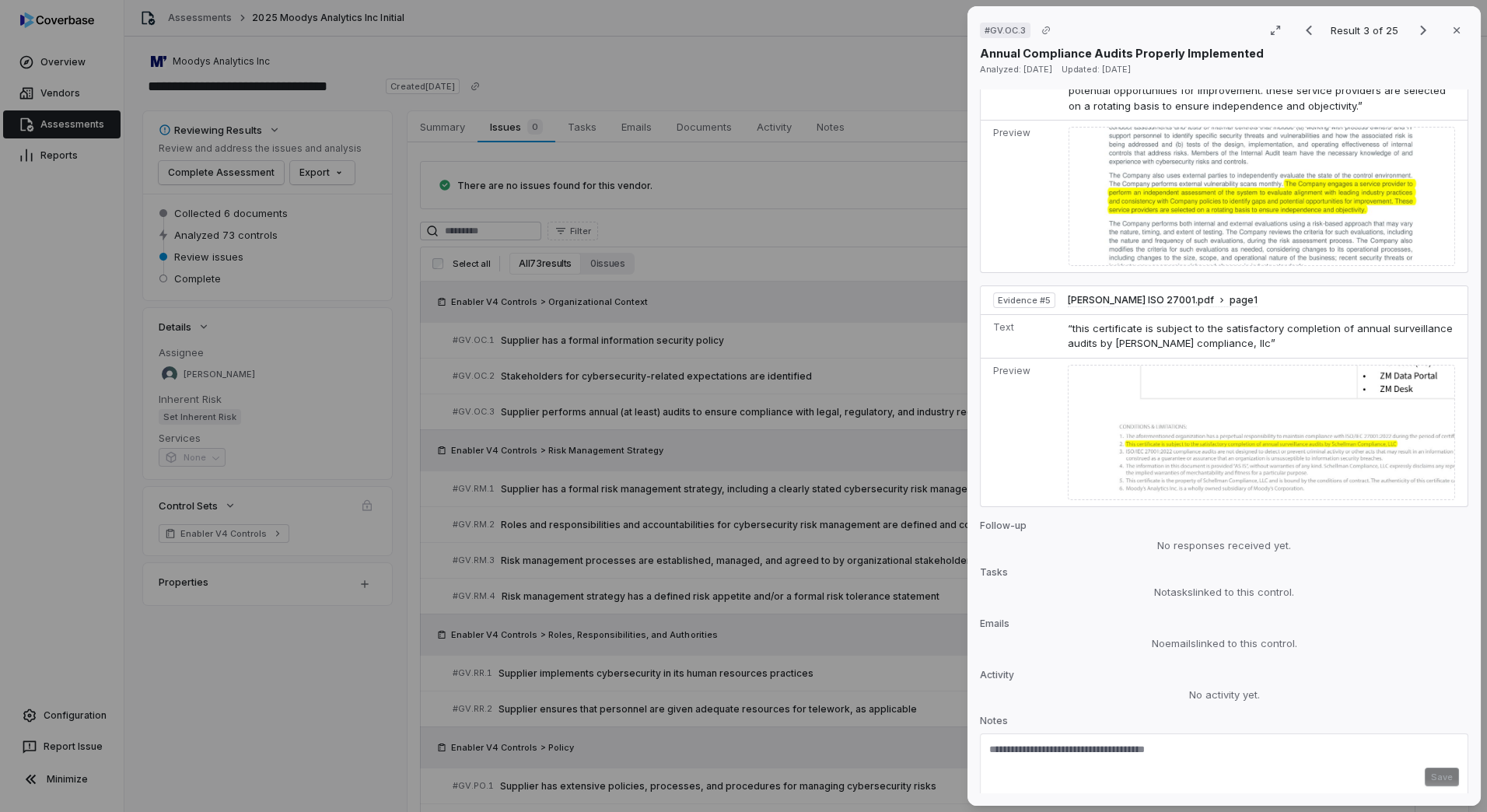
click at [1068, 742] on textarea at bounding box center [1224, 755] width 470 height 25
type textarea "**********"
click at [1425, 768] on button "Save" at bounding box center [1442, 776] width 34 height 18
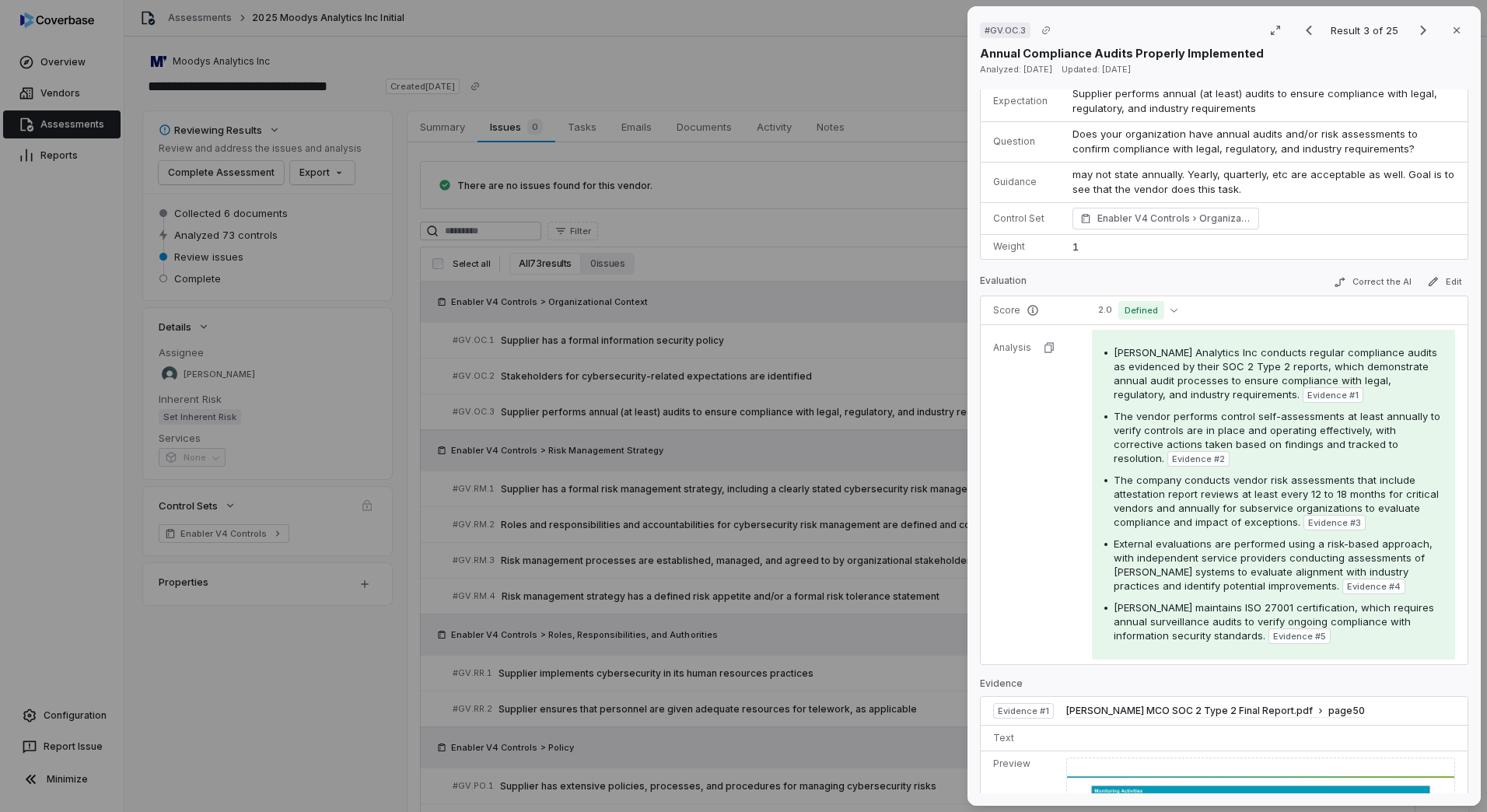
scroll to position [0, 0]
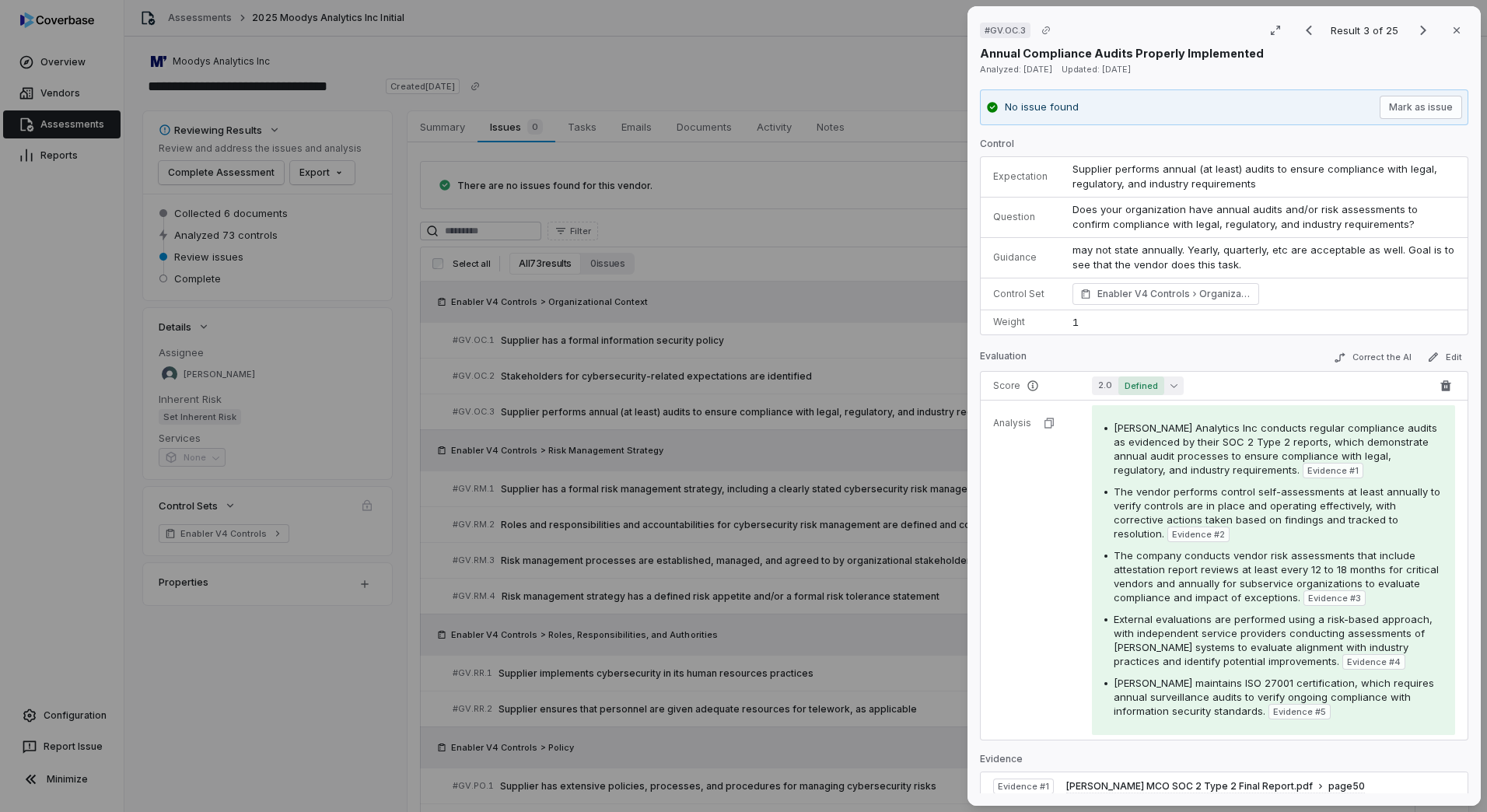
drag, startPoint x: 1141, startPoint y: 380, endPoint x: 1133, endPoint y: 384, distance: 8.9
click at [1140, 380] on span "Defined" at bounding box center [1141, 385] width 45 height 18
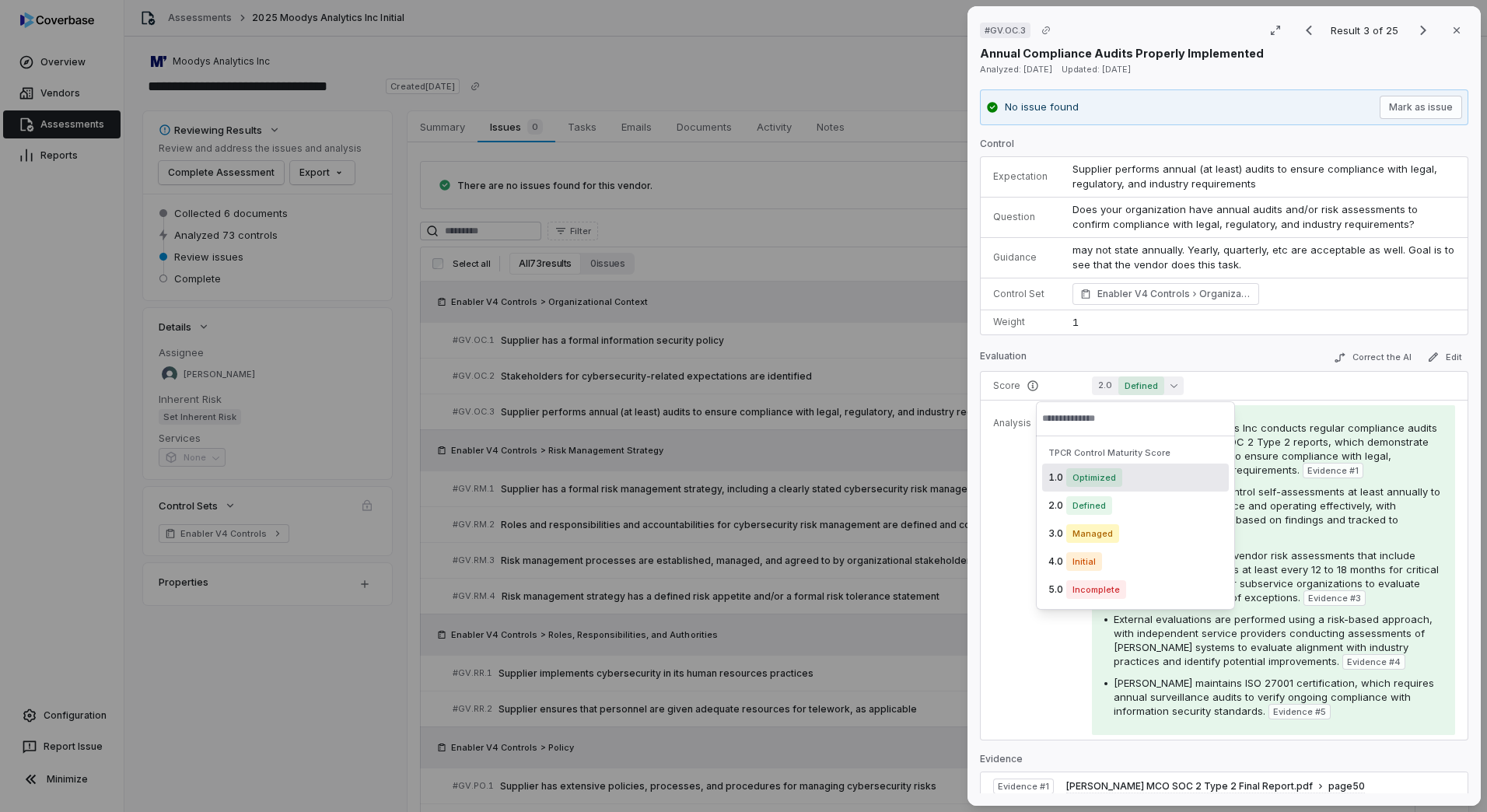
click at [1088, 474] on span "Optimized" at bounding box center [1094, 477] width 56 height 18
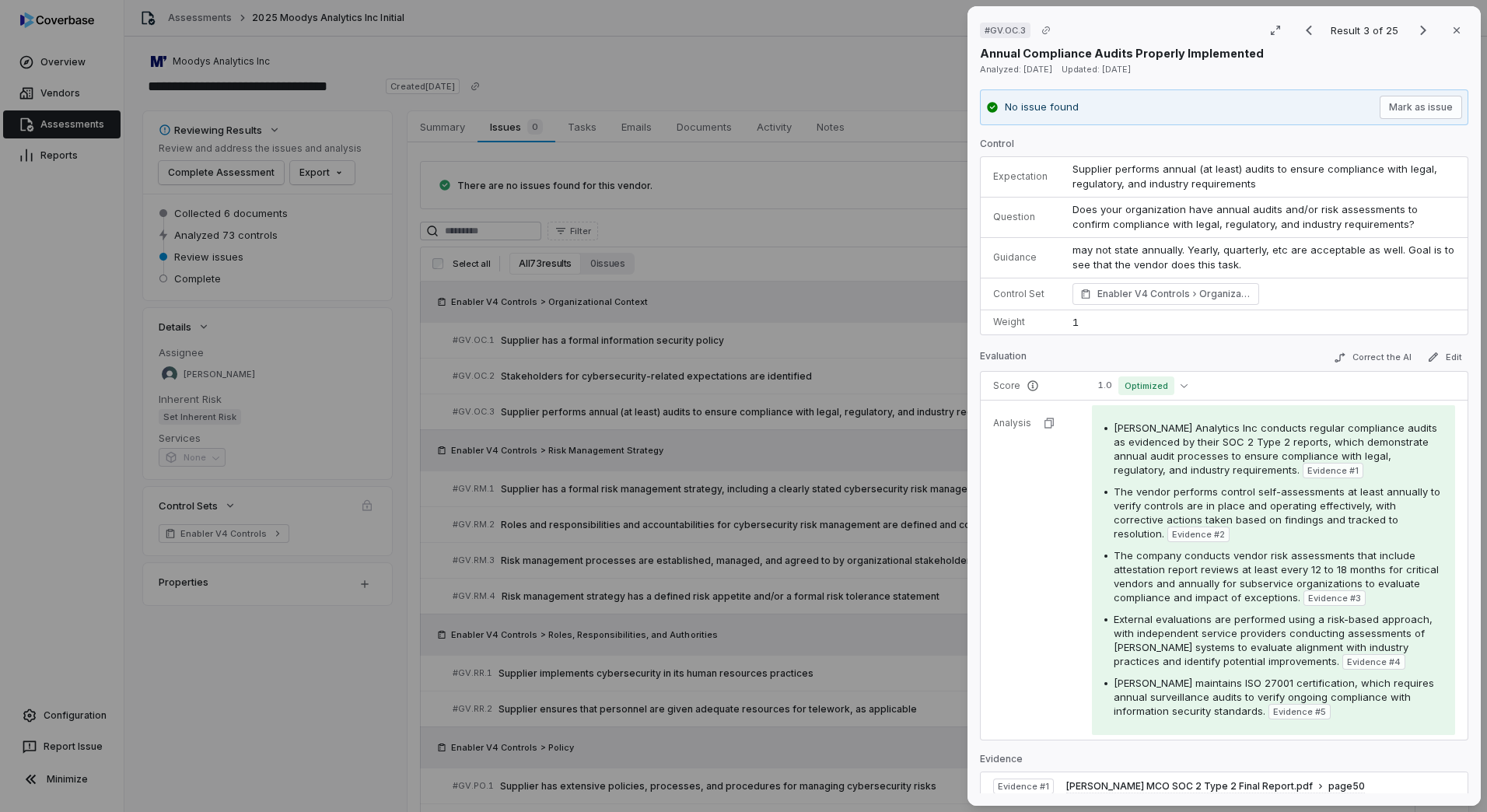
click at [834, 441] on div "# GV.OC.3 Result 3 of 25 Close Annual Compliance Audits Properly Implemented An…" at bounding box center [744, 406] width 1487 height 812
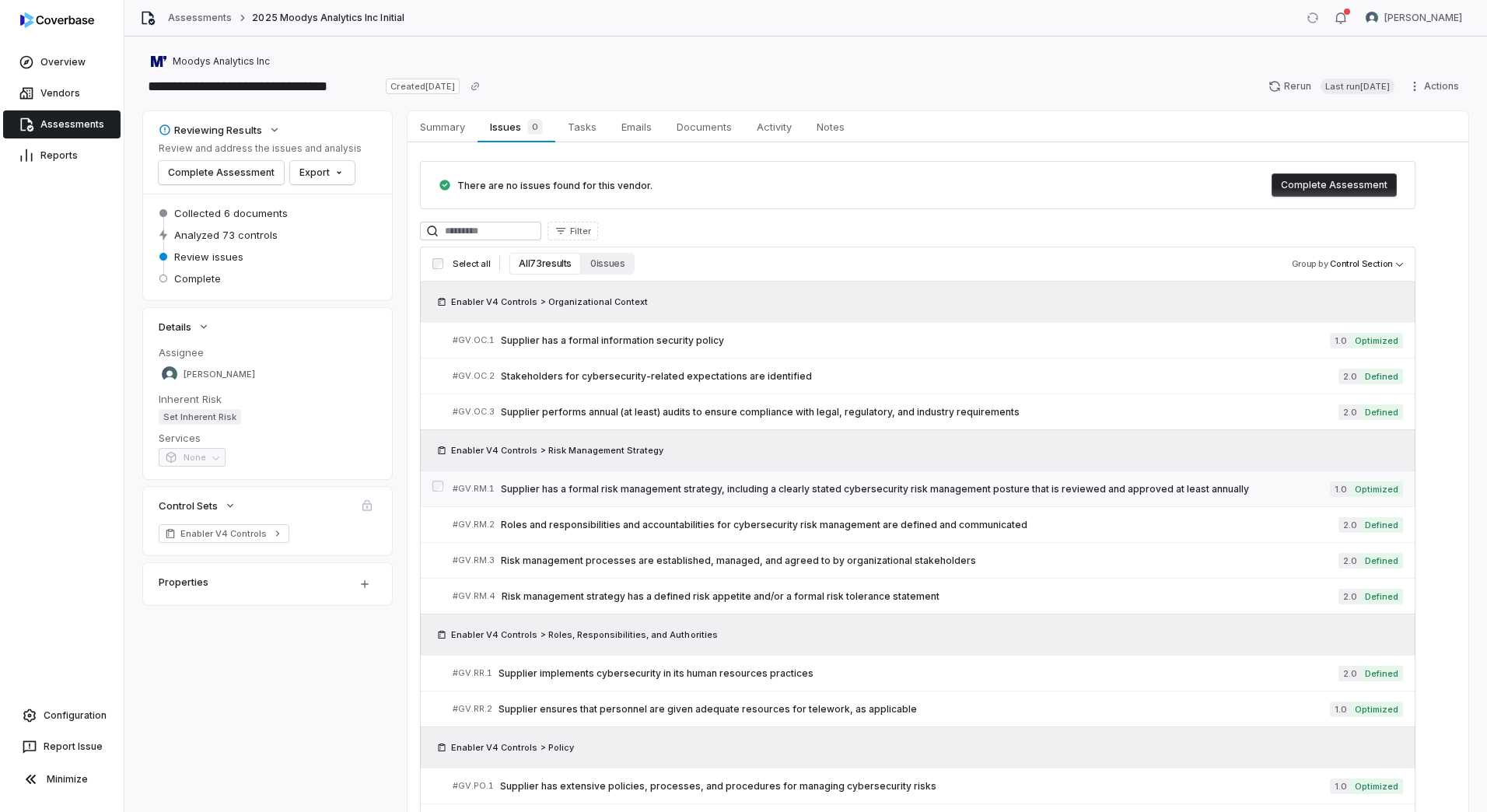
click at [683, 487] on span "Supplier has a formal risk management strategy, including a clearly stated cybe…" at bounding box center [916, 489] width 830 height 13
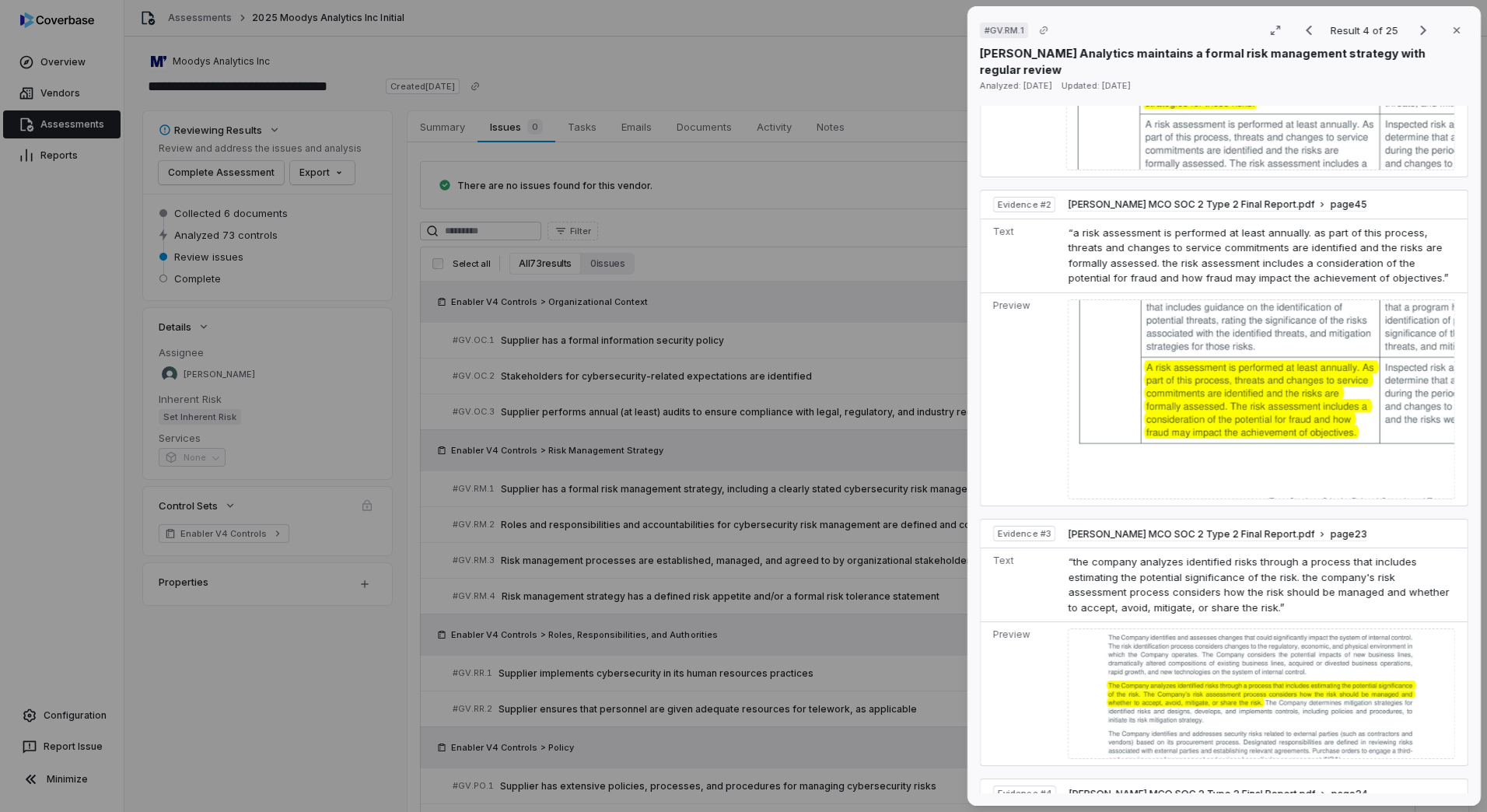
scroll to position [1088, 0]
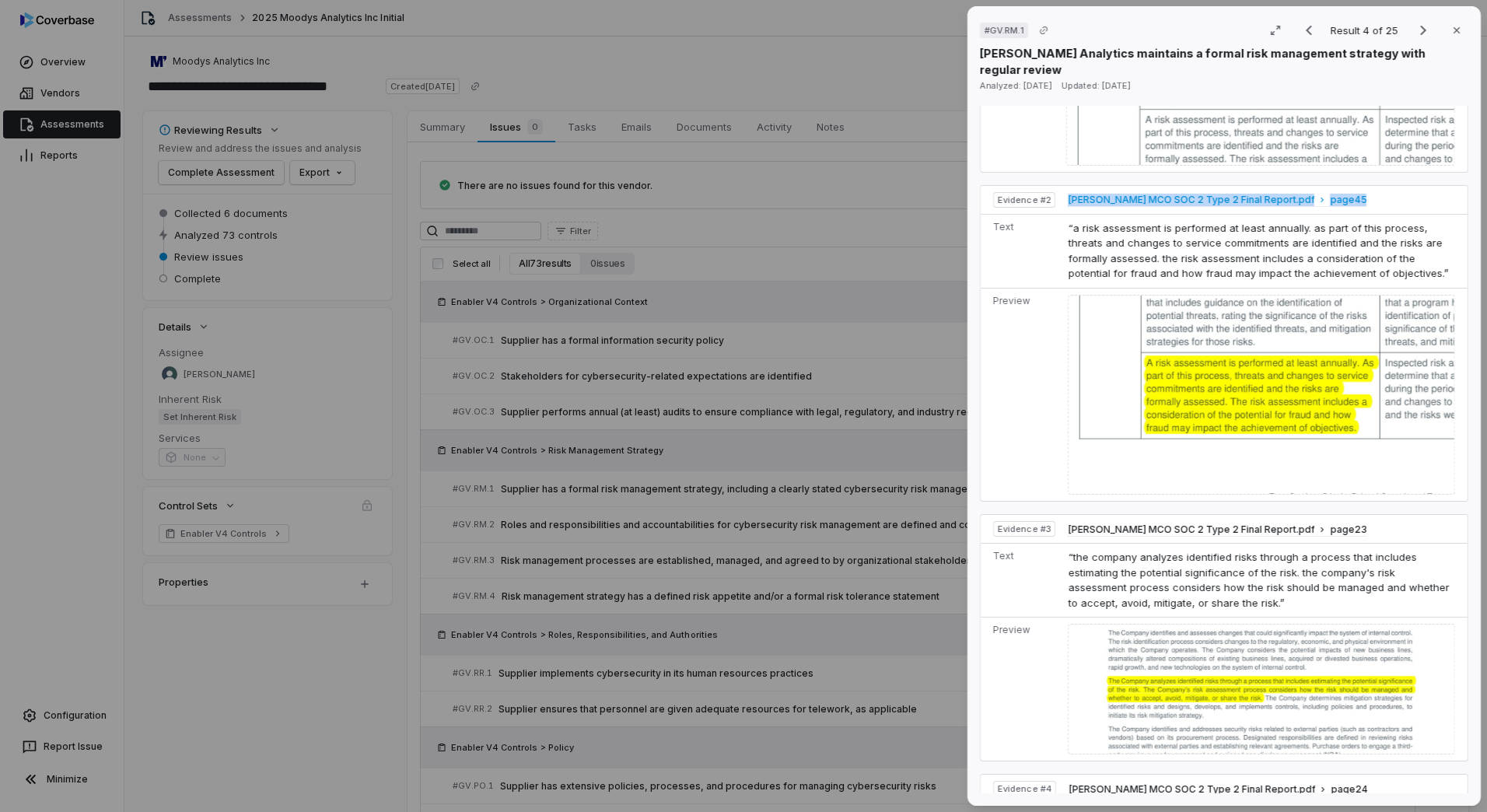
drag, startPoint x: 1342, startPoint y: 159, endPoint x: 1068, endPoint y: 158, distance: 274.0
click at [1068, 186] on td "[PERSON_NAME] MCO SOC 2 Type 2 Final Report.pdf page 45" at bounding box center [1265, 200] width 406 height 29
copy span "[PERSON_NAME] MCO SOC 2 Type 2 Final Report.pdf page 45"
click at [1186, 325] on img at bounding box center [1262, 394] width 388 height 200
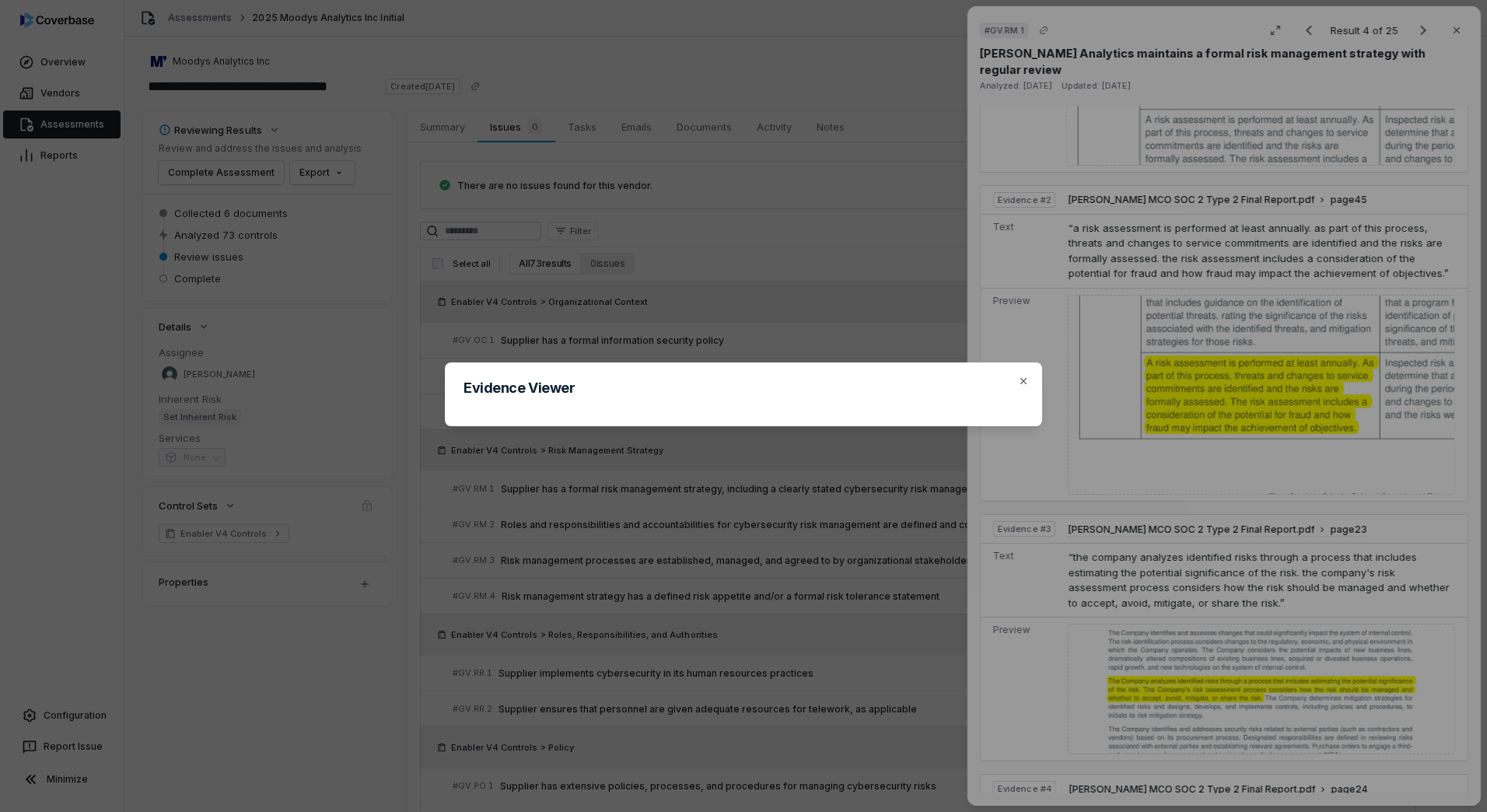
click at [395, 742] on div "Evidence Viewer Close" at bounding box center [744, 406] width 1487 height 812
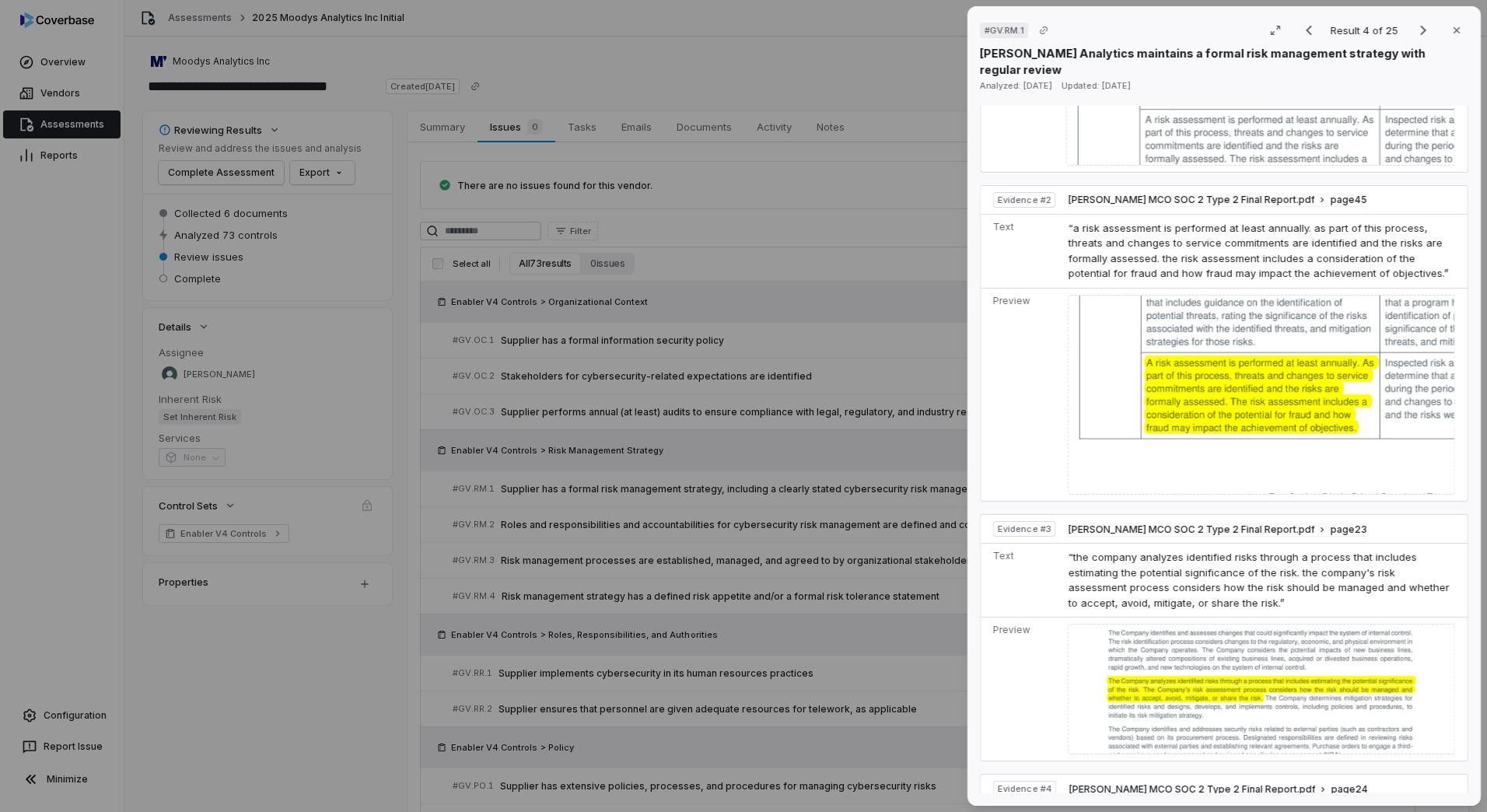
click at [799, 686] on div "# GV.RM.1 Result 4 of 25 Close [PERSON_NAME] Analytics maintains a formal risk …" at bounding box center [744, 406] width 1487 height 812
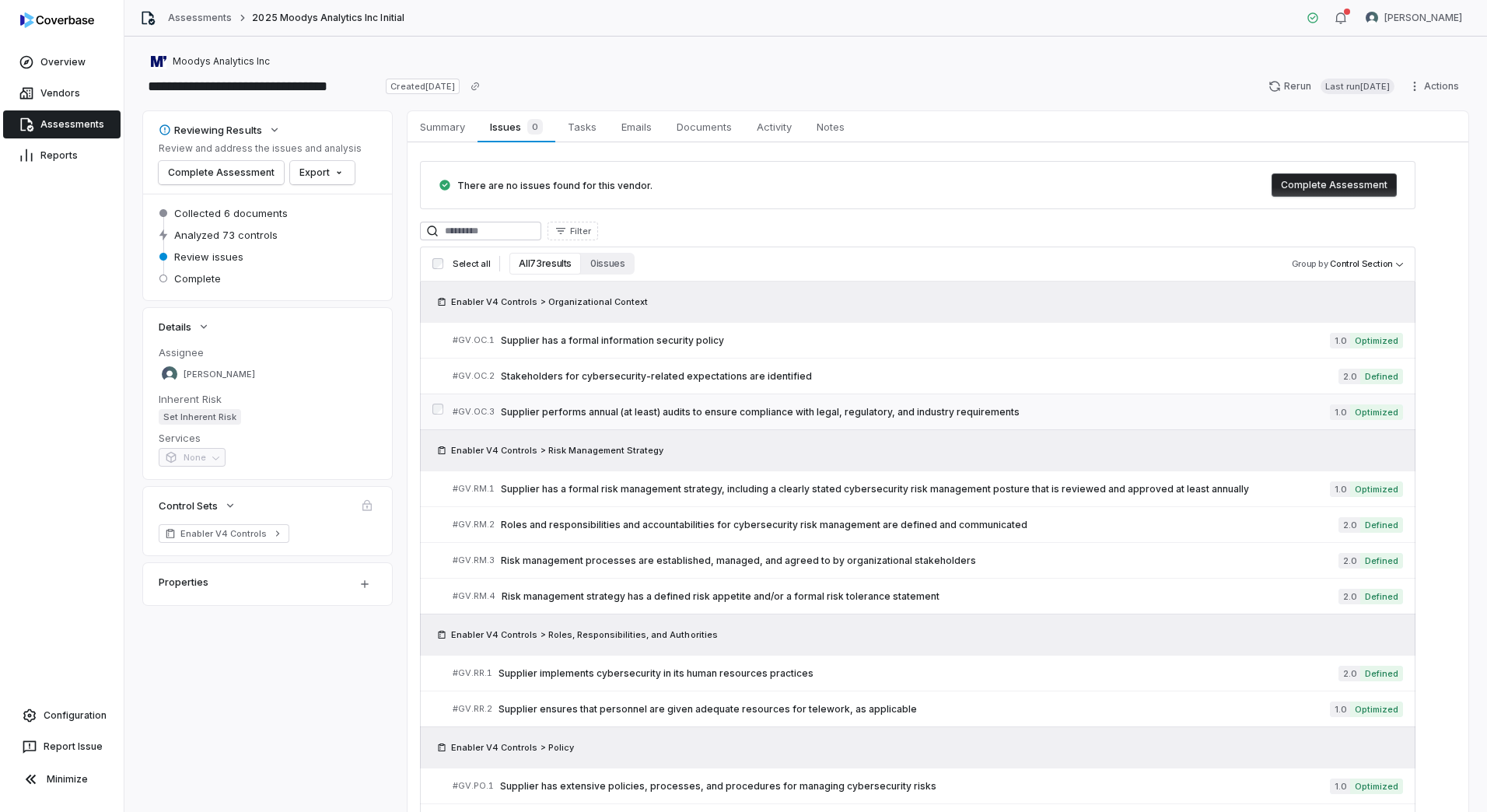
click at [671, 407] on span "Supplier performs annual (at least) audits to ensure compliance with legal, reg…" at bounding box center [916, 412] width 830 height 13
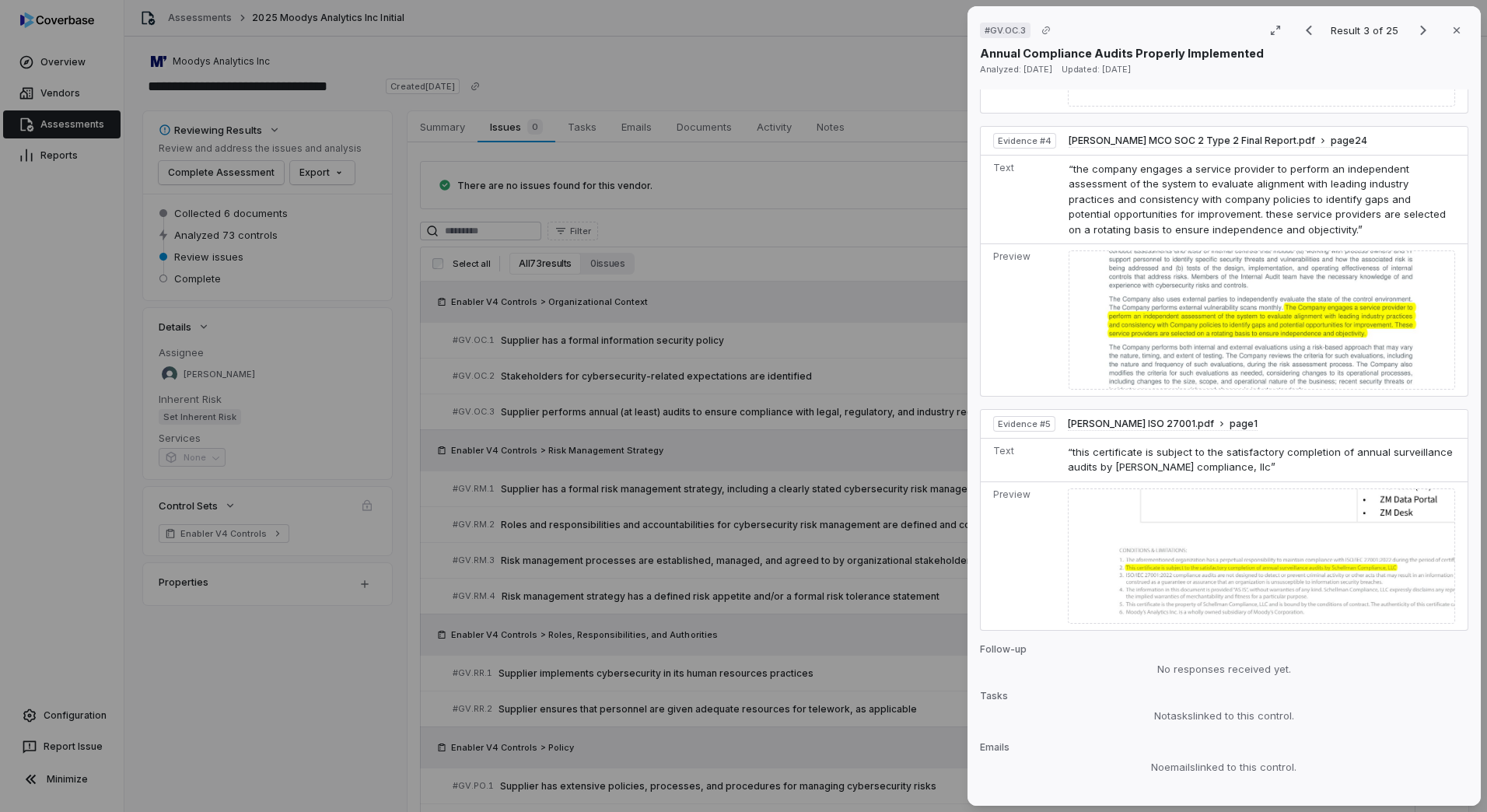
scroll to position [1837, 0]
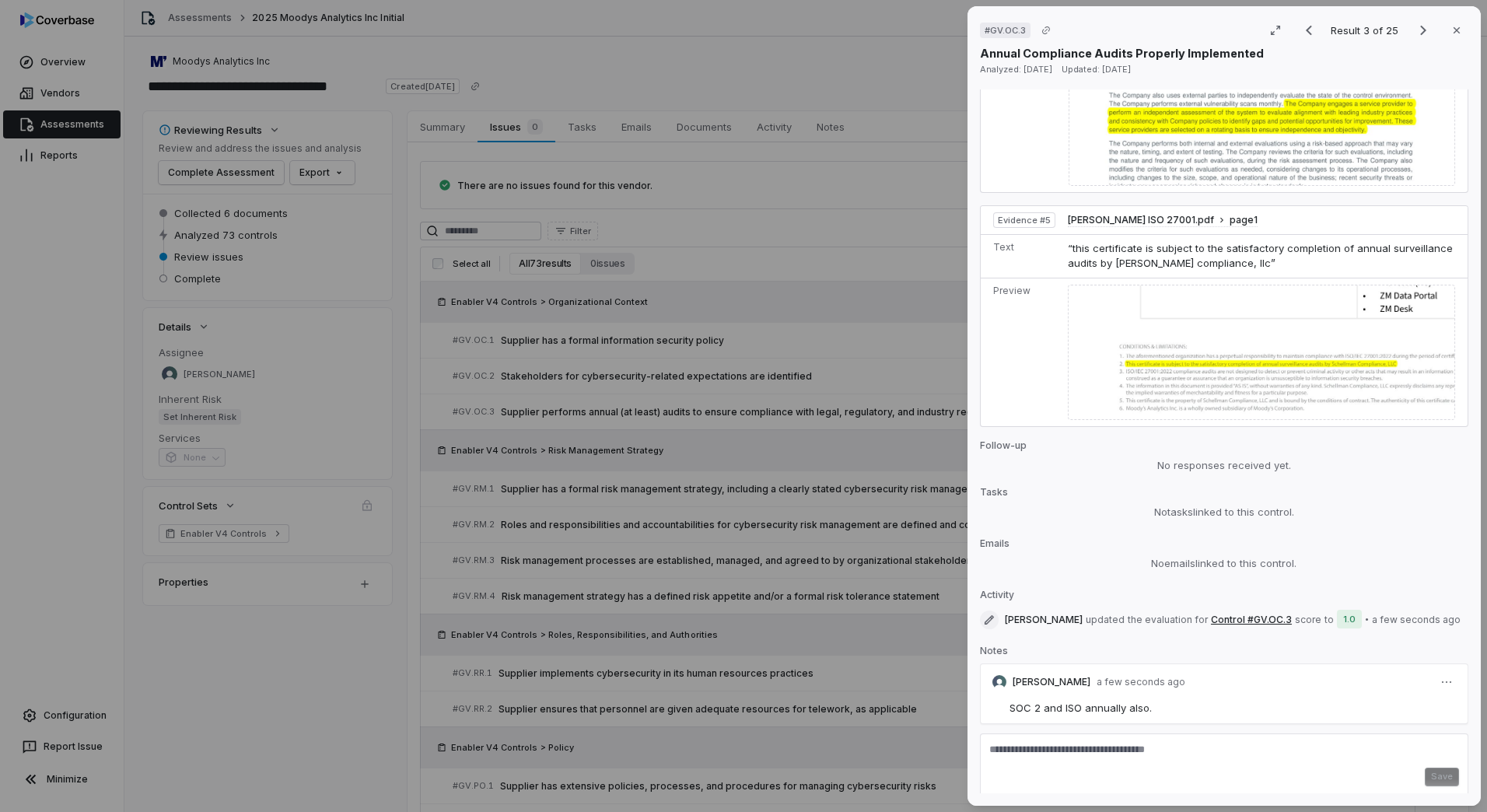
click at [1042, 742] on textarea at bounding box center [1224, 755] width 470 height 25
paste textarea "**********"
drag, startPoint x: 1086, startPoint y: 721, endPoint x: 1155, endPoint y: 722, distance: 69.0
click at [1088, 742] on textarea "**********" at bounding box center [1216, 757] width 454 height 30
type textarea "**********"
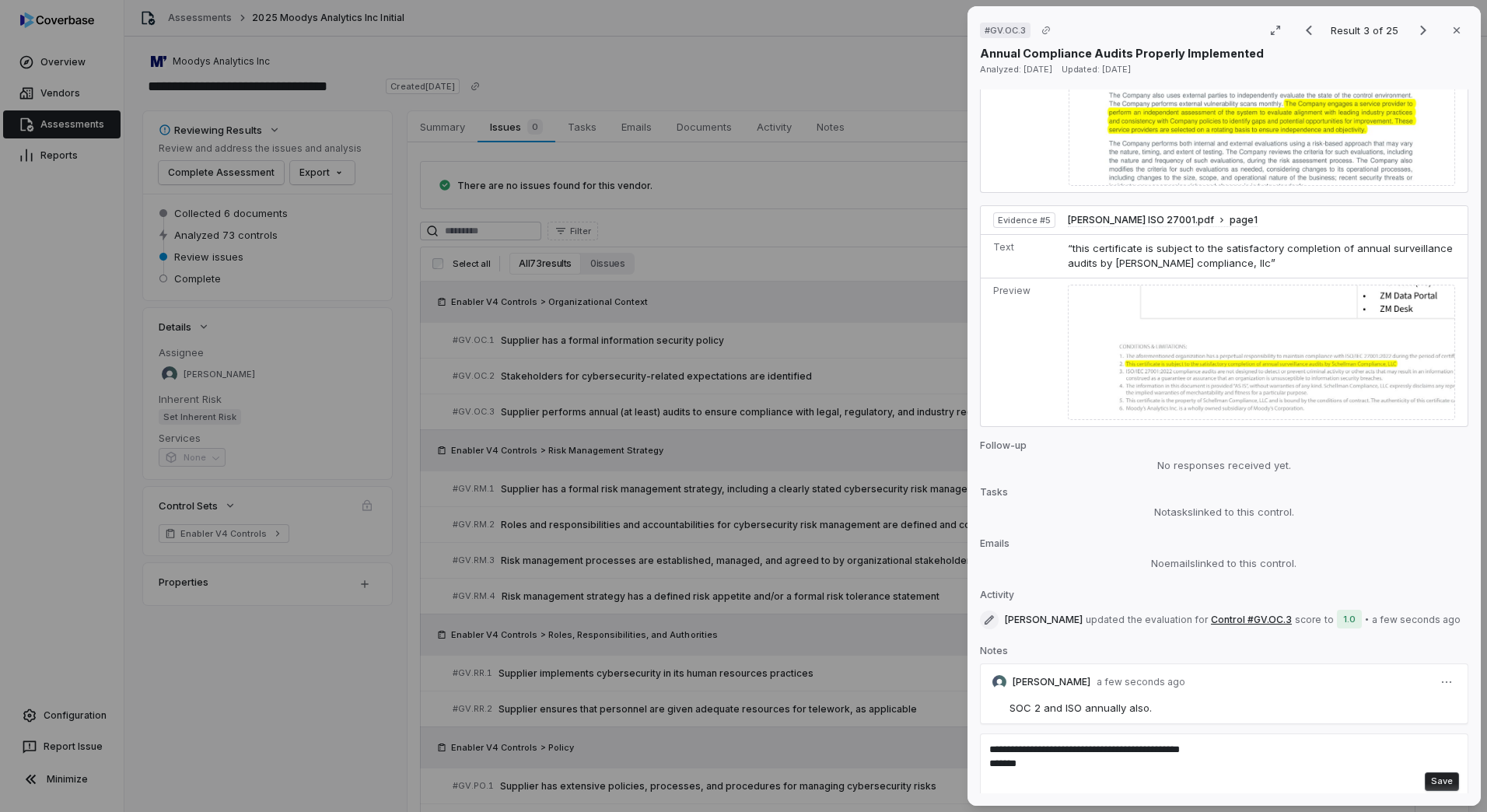
click at [1434, 772] on button "Save" at bounding box center [1442, 781] width 34 height 18
click at [671, 605] on div "# GV.OC.3 Result 3 of 25 Close Annual Compliance Audits Properly Implemented An…" at bounding box center [744, 406] width 1487 height 812
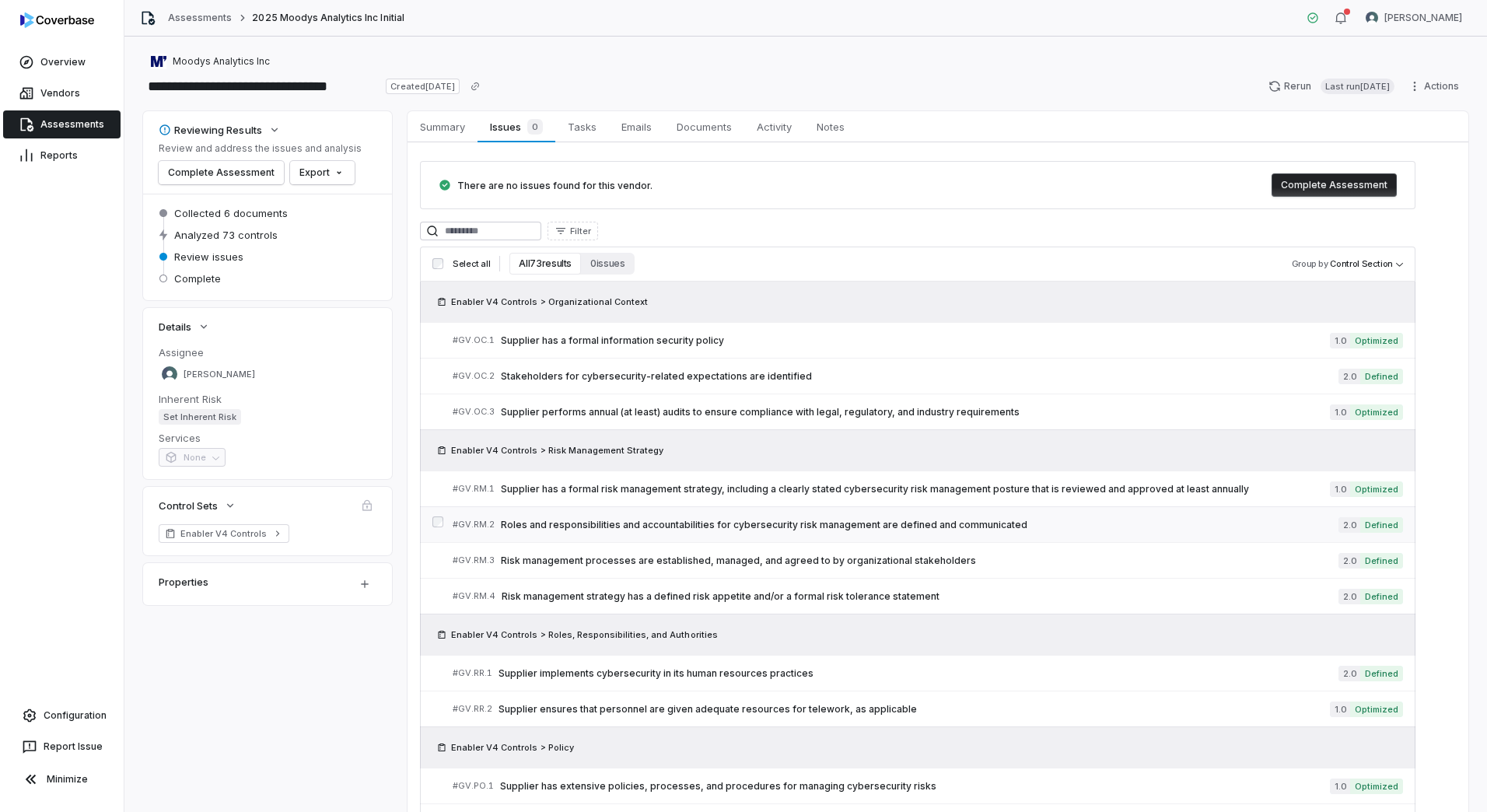
click at [701, 525] on span "Roles and responsibilities and accountabilities for cybersecurity risk manageme…" at bounding box center [919, 525] width 838 height 13
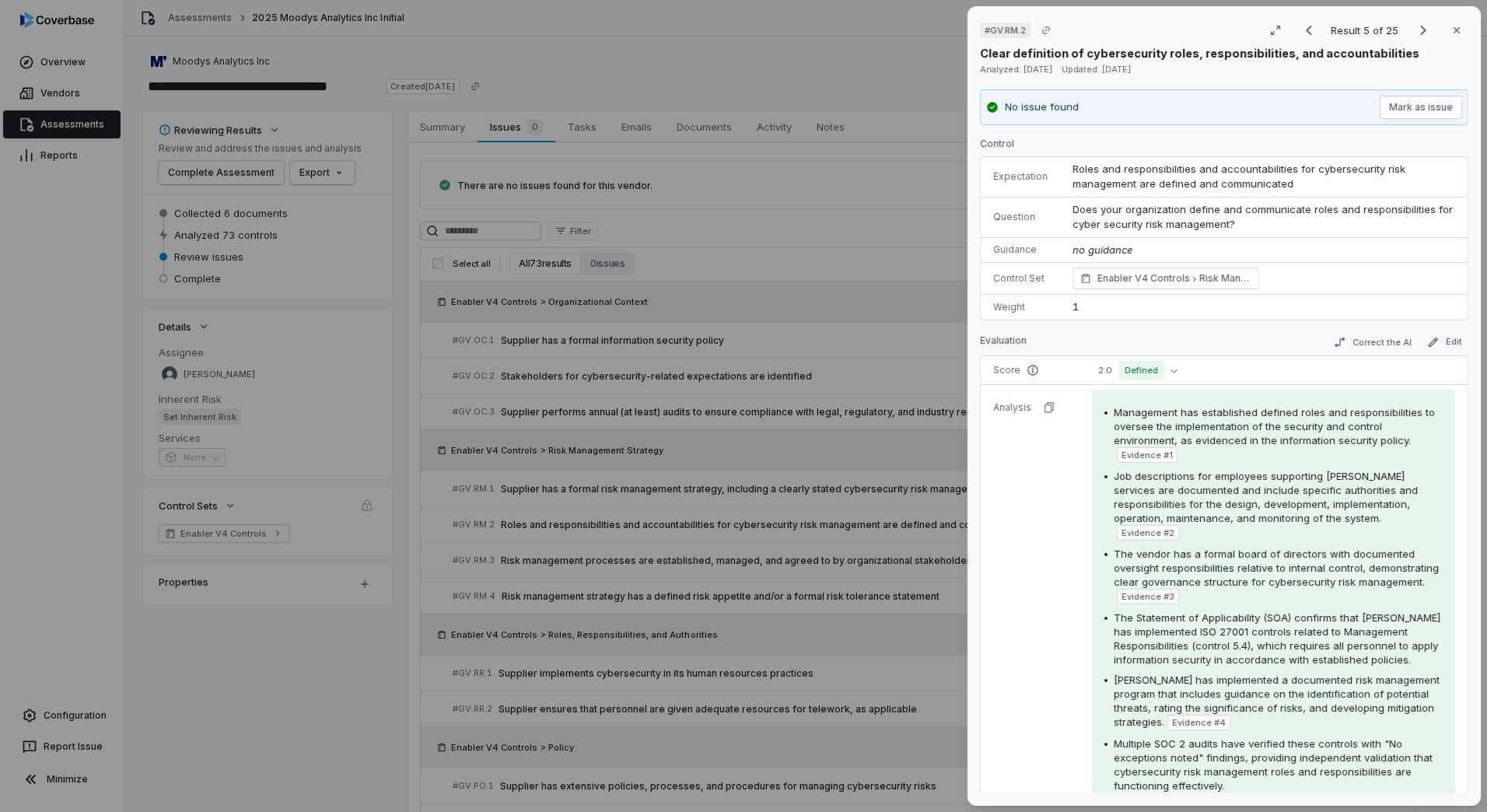
click at [1155, 357] on td "2.0 Defined" at bounding box center [1273, 371] width 388 height 29
click at [1152, 367] on span "Defined" at bounding box center [1141, 369] width 45 height 18
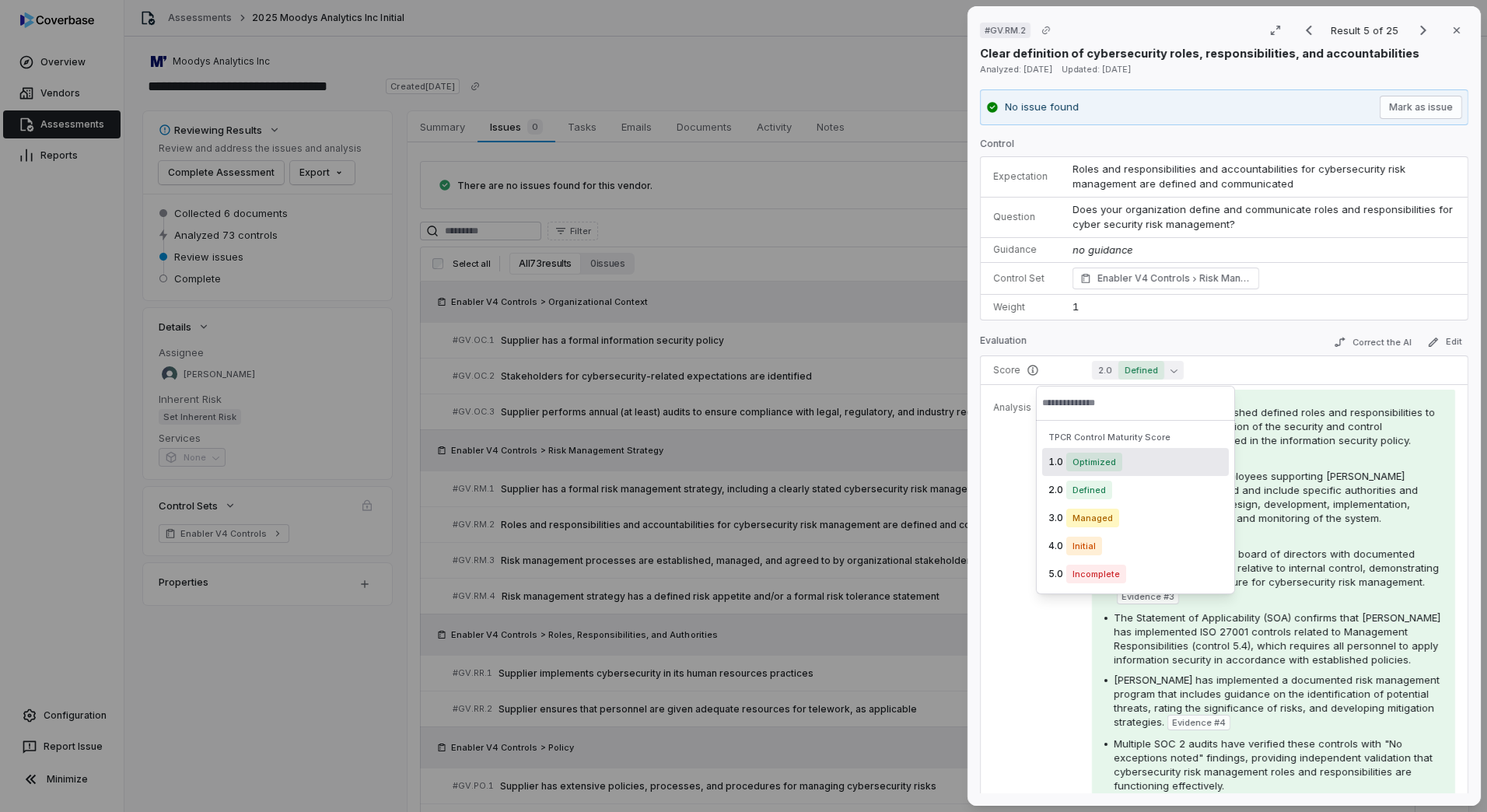
click at [1079, 467] on span "Optimized" at bounding box center [1094, 461] width 56 height 18
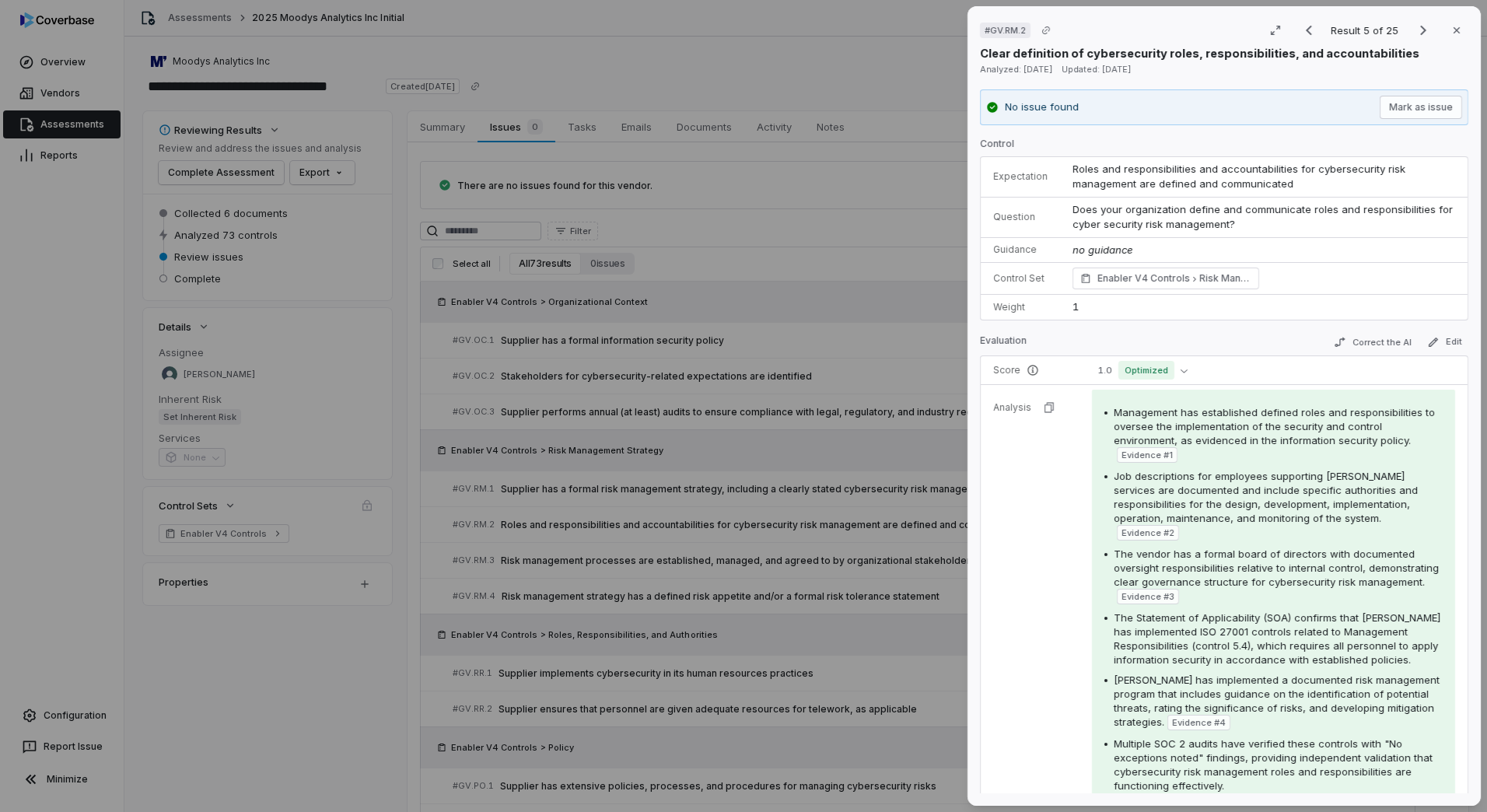
click at [859, 564] on div "# GV.RM.2 Result 5 of 25 Close Clear definition of cybersecurity roles, respons…" at bounding box center [744, 406] width 1487 height 812
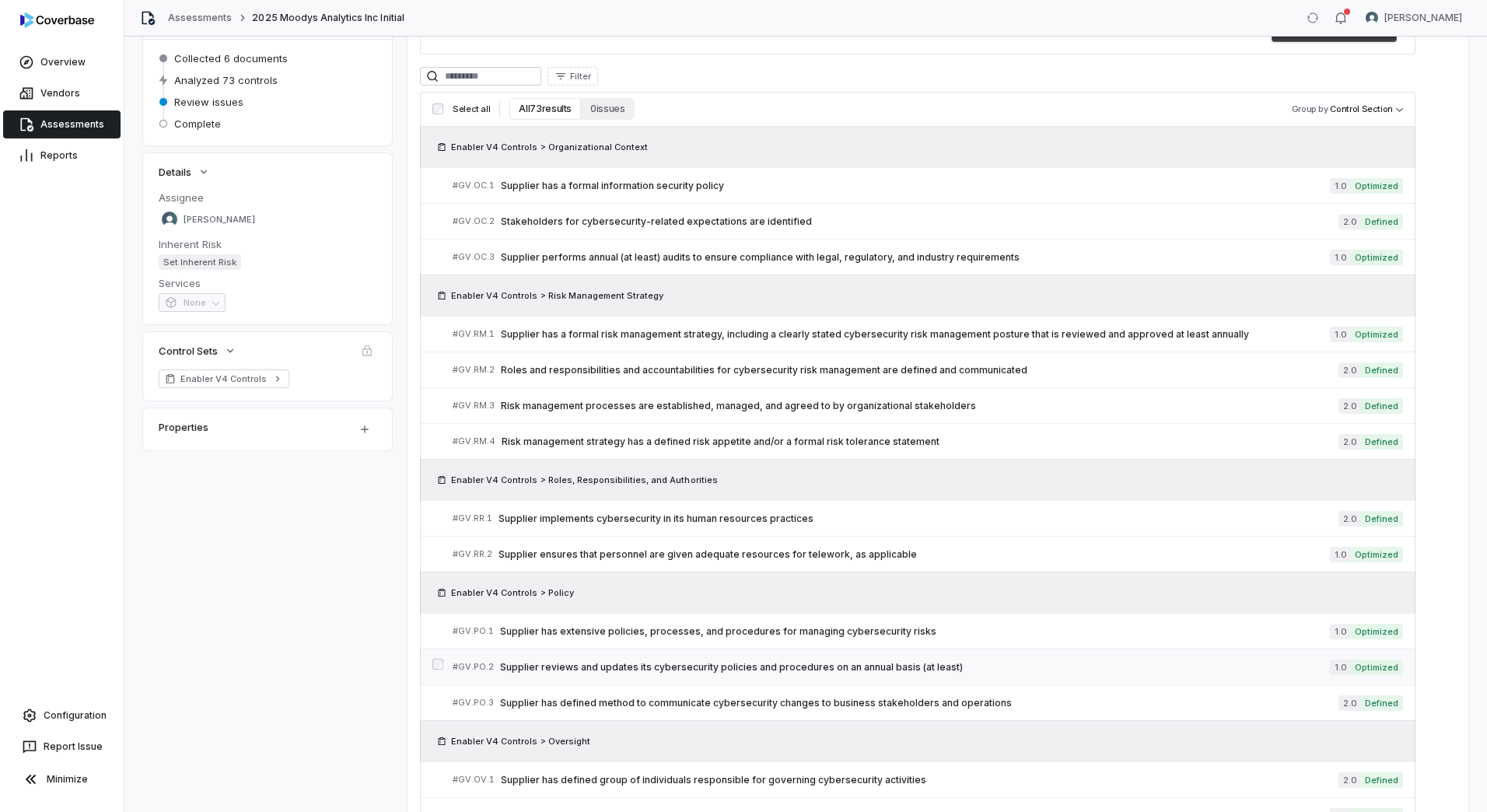
scroll to position [156, 0]
click at [786, 432] on link "# GV.RM.4 Risk management strategy has a defined risk appetite and/or a formal …" at bounding box center [927, 441] width 950 height 35
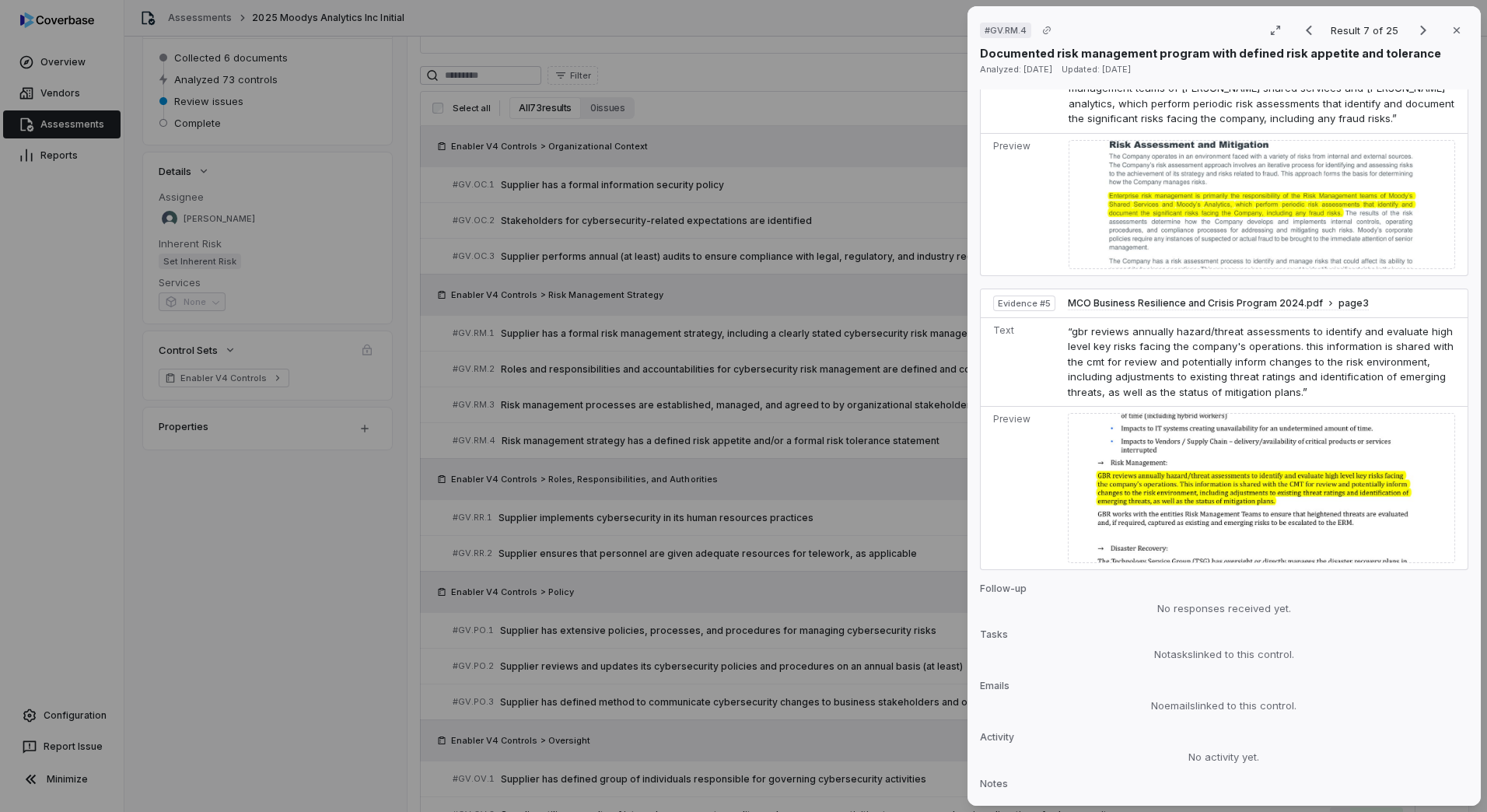
scroll to position [1789, 0]
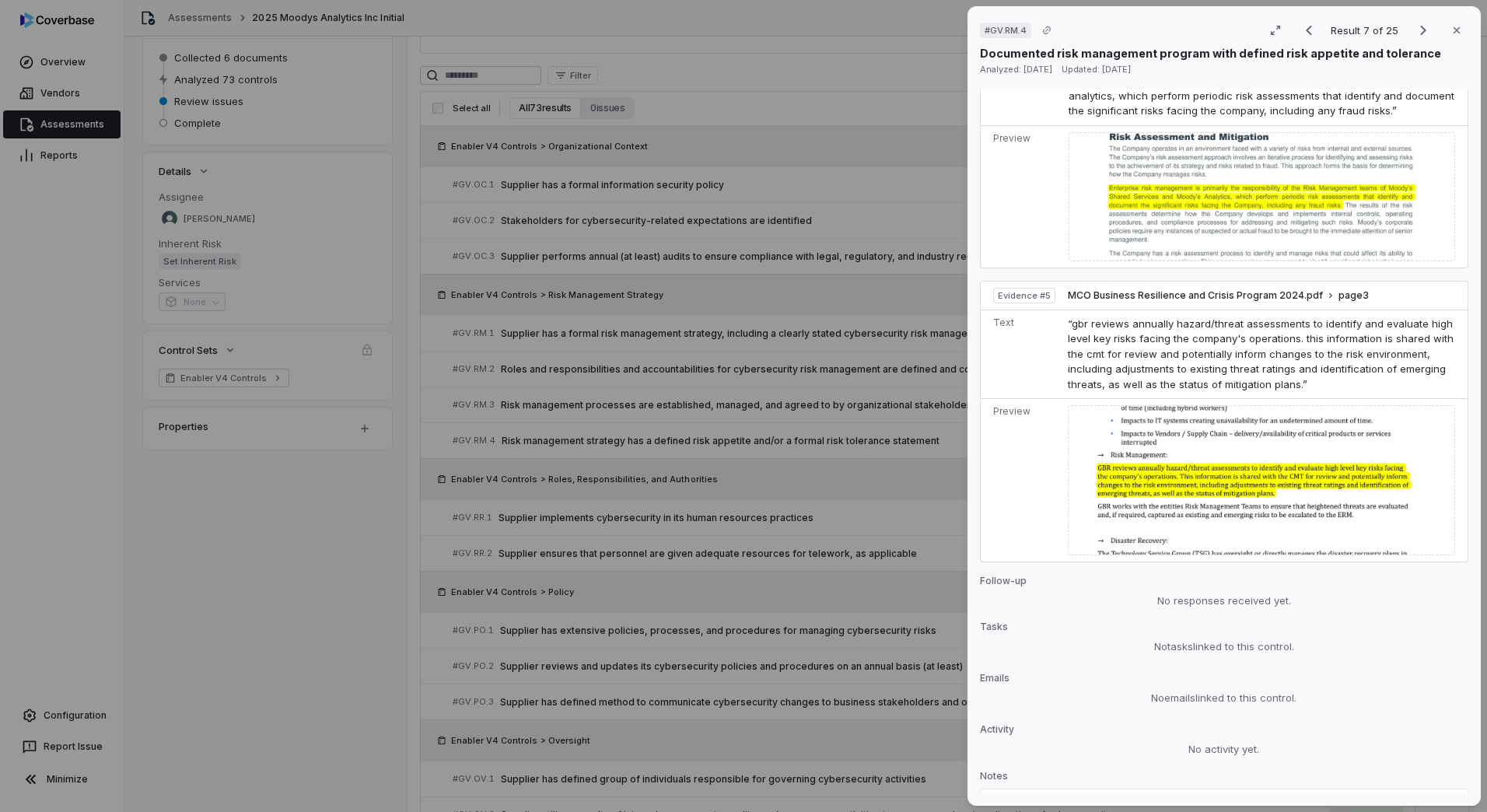
click at [812, 620] on div "# GV.RM.4 Result 7 of 25 Close Documented risk management program with defined …" at bounding box center [744, 406] width 1487 height 812
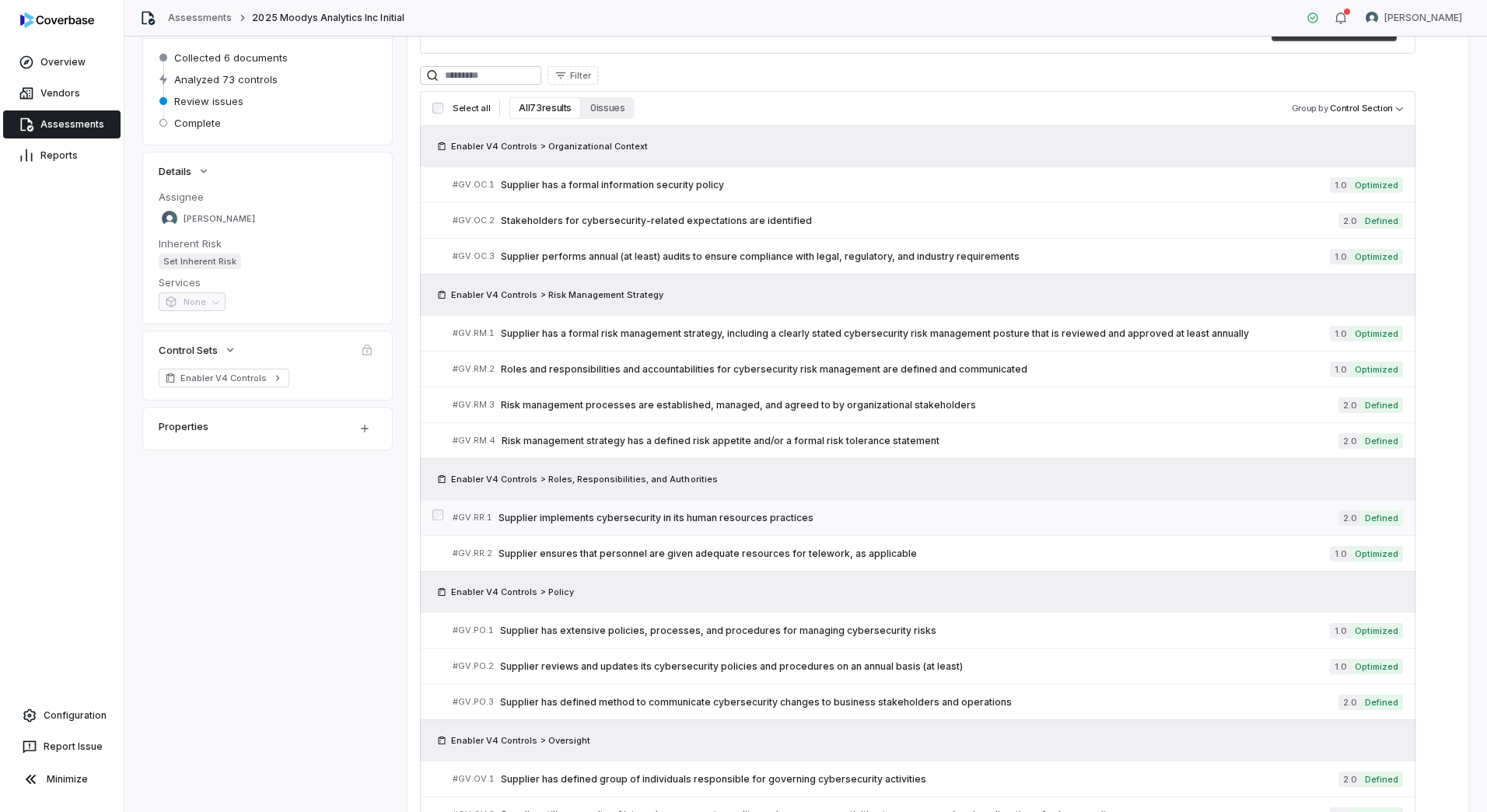
click at [673, 519] on span "Supplier implements cybersecurity in its human resources practices" at bounding box center [918, 517] width 840 height 13
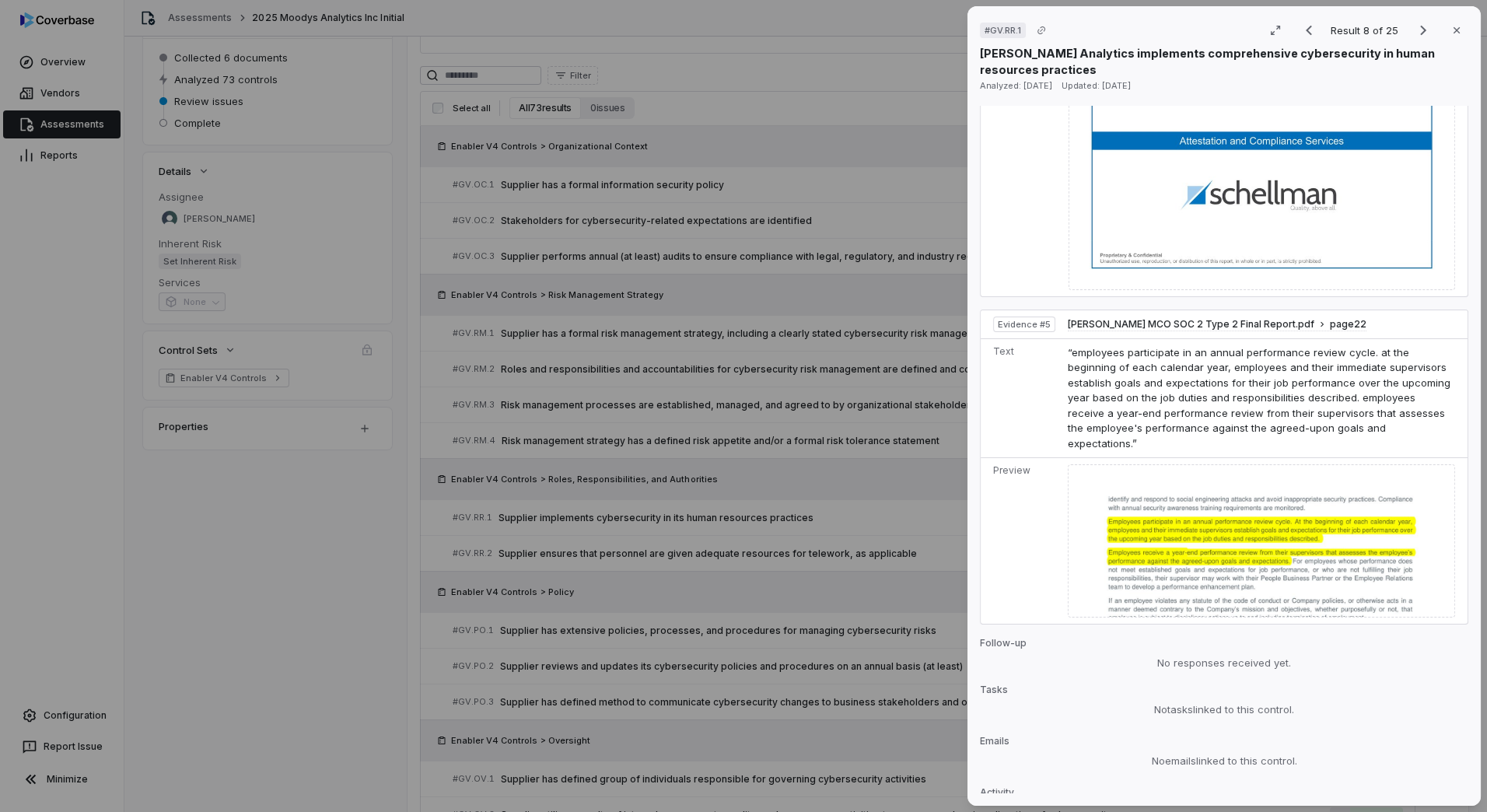
scroll to position [2334, 0]
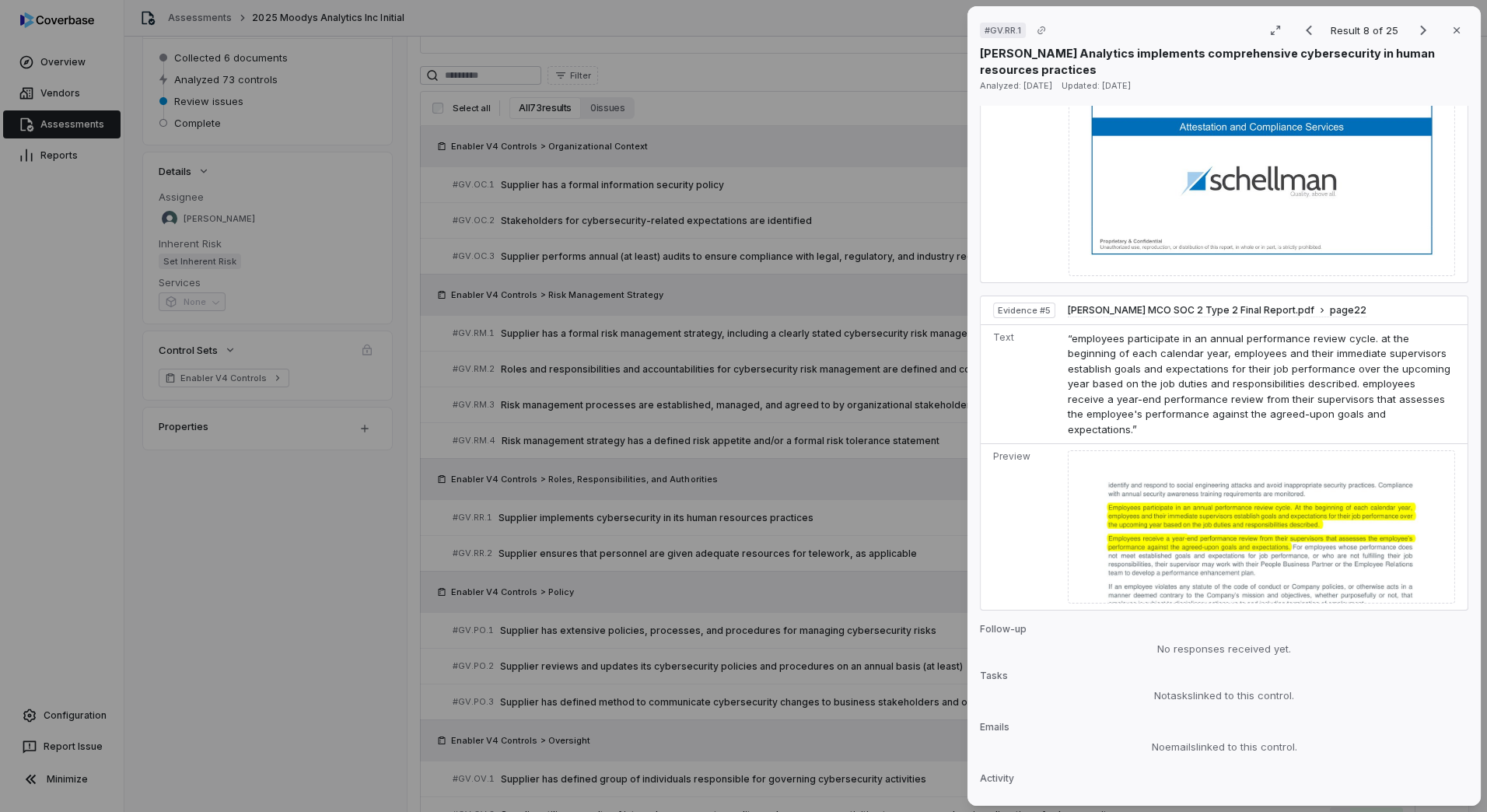
click at [779, 477] on div "# GV.RR.1 Result 8 of 25 Close [PERSON_NAME] Analytics implements comprehensive…" at bounding box center [744, 406] width 1487 height 812
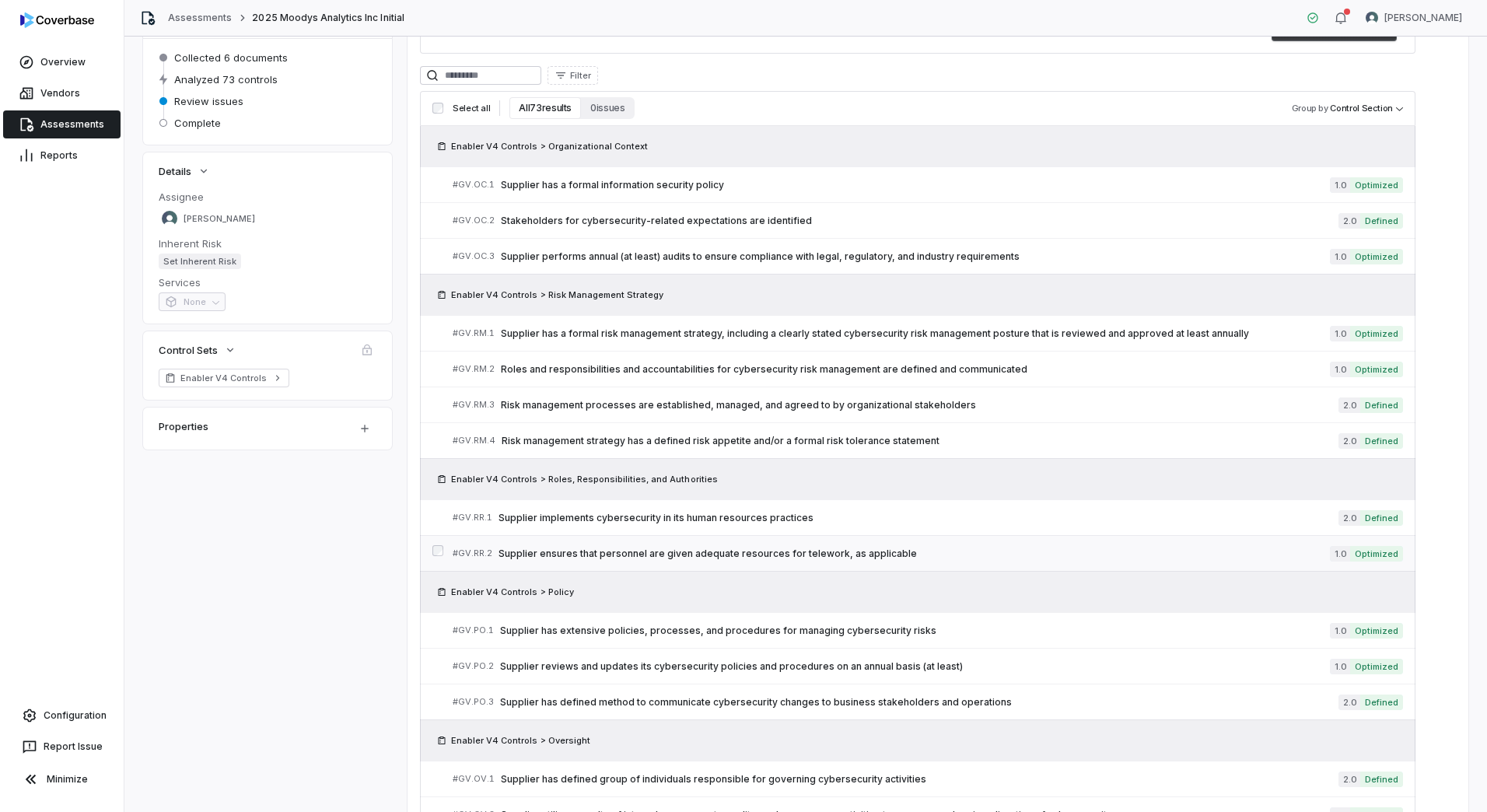
click at [718, 551] on span "Supplier ensures that personnel are given adequate resources for telework, as a…" at bounding box center [915, 553] width 831 height 13
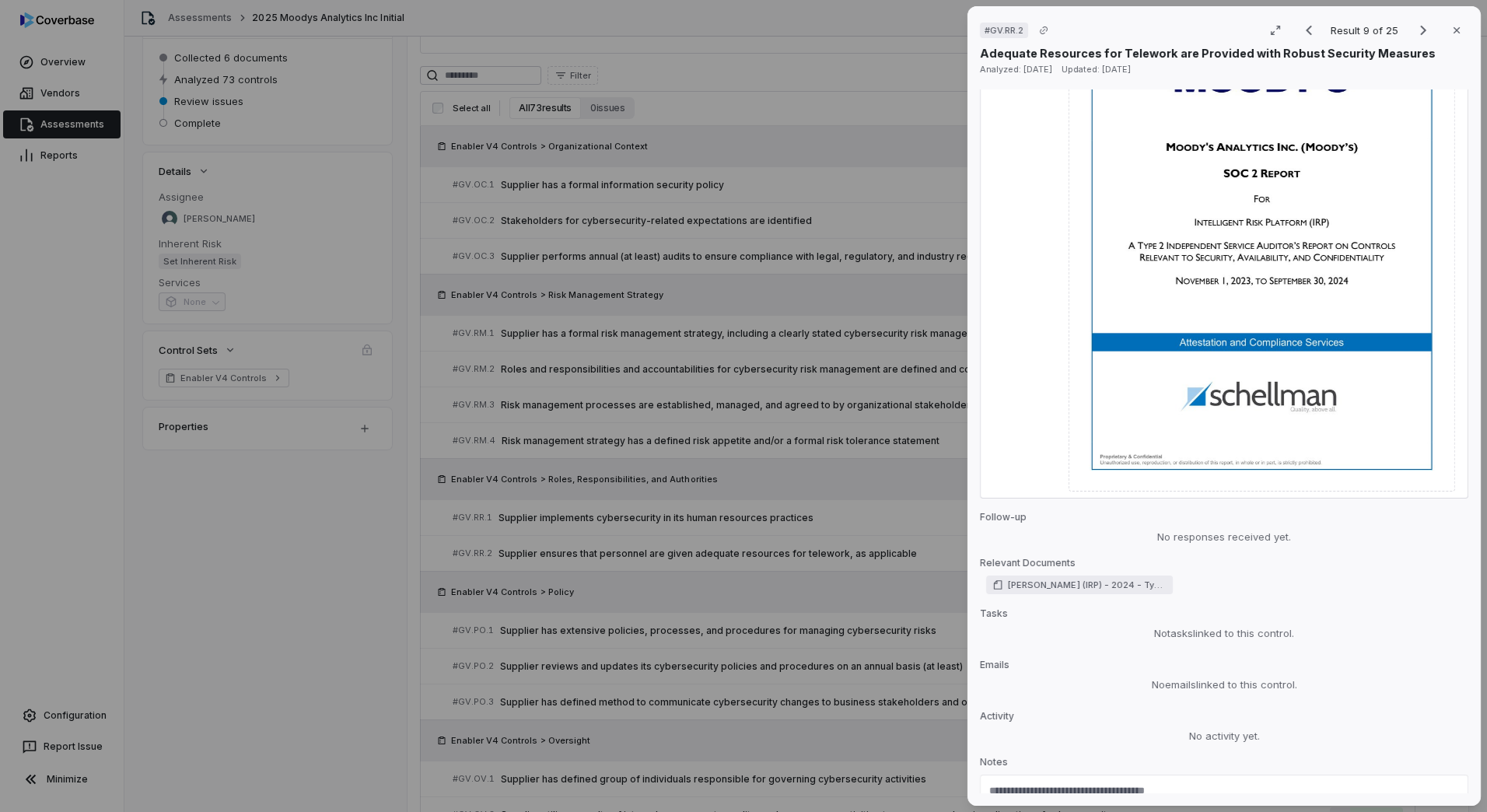
scroll to position [2353, 0]
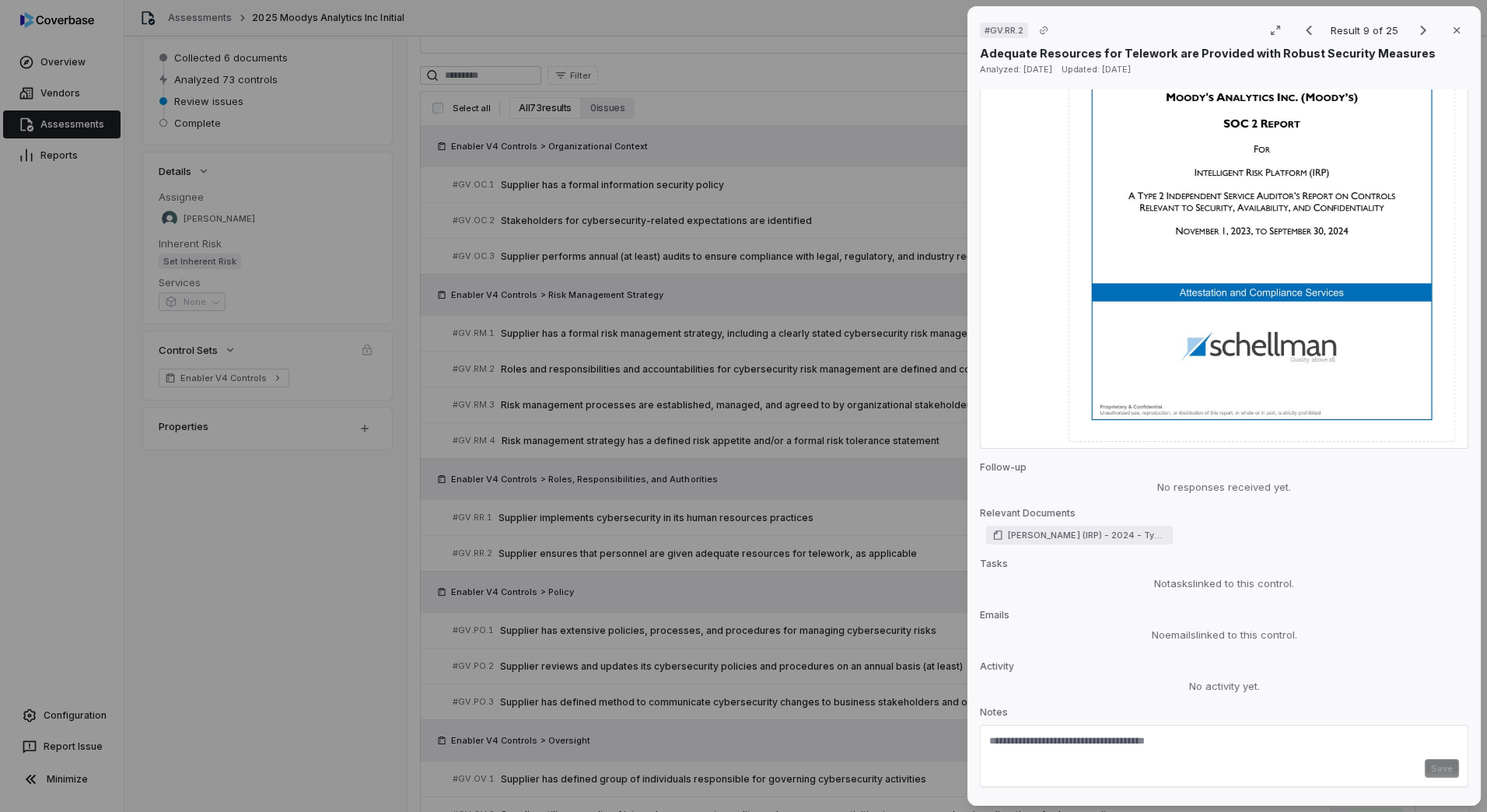
click at [1093, 735] on textarea at bounding box center [1224, 747] width 470 height 25
click at [1075, 735] on textarea "**********" at bounding box center [1216, 749] width 454 height 30
paste textarea "**********"
click at [1015, 738] on textarea "**********" at bounding box center [1216, 756] width 454 height 44
paste textarea "**********"
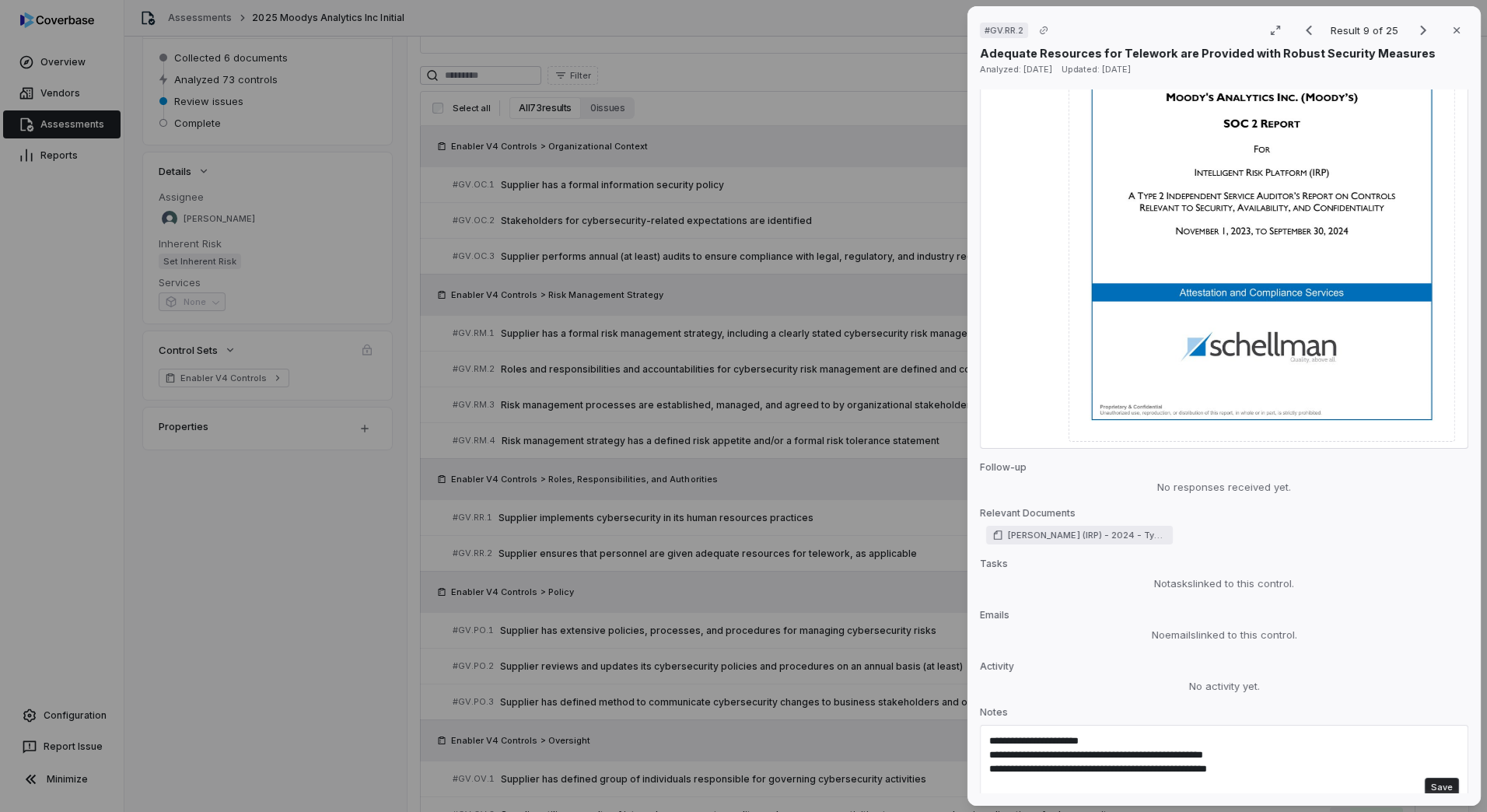
click at [1285, 735] on textarea "**********" at bounding box center [1216, 756] width 454 height 44
click at [1050, 735] on textarea "**********" at bounding box center [1216, 764] width 454 height 58
drag, startPoint x: 989, startPoint y: 718, endPoint x: 1297, endPoint y: 718, distance: 308.0
click at [1297, 735] on textarea "**********" at bounding box center [1216, 764] width 454 height 58
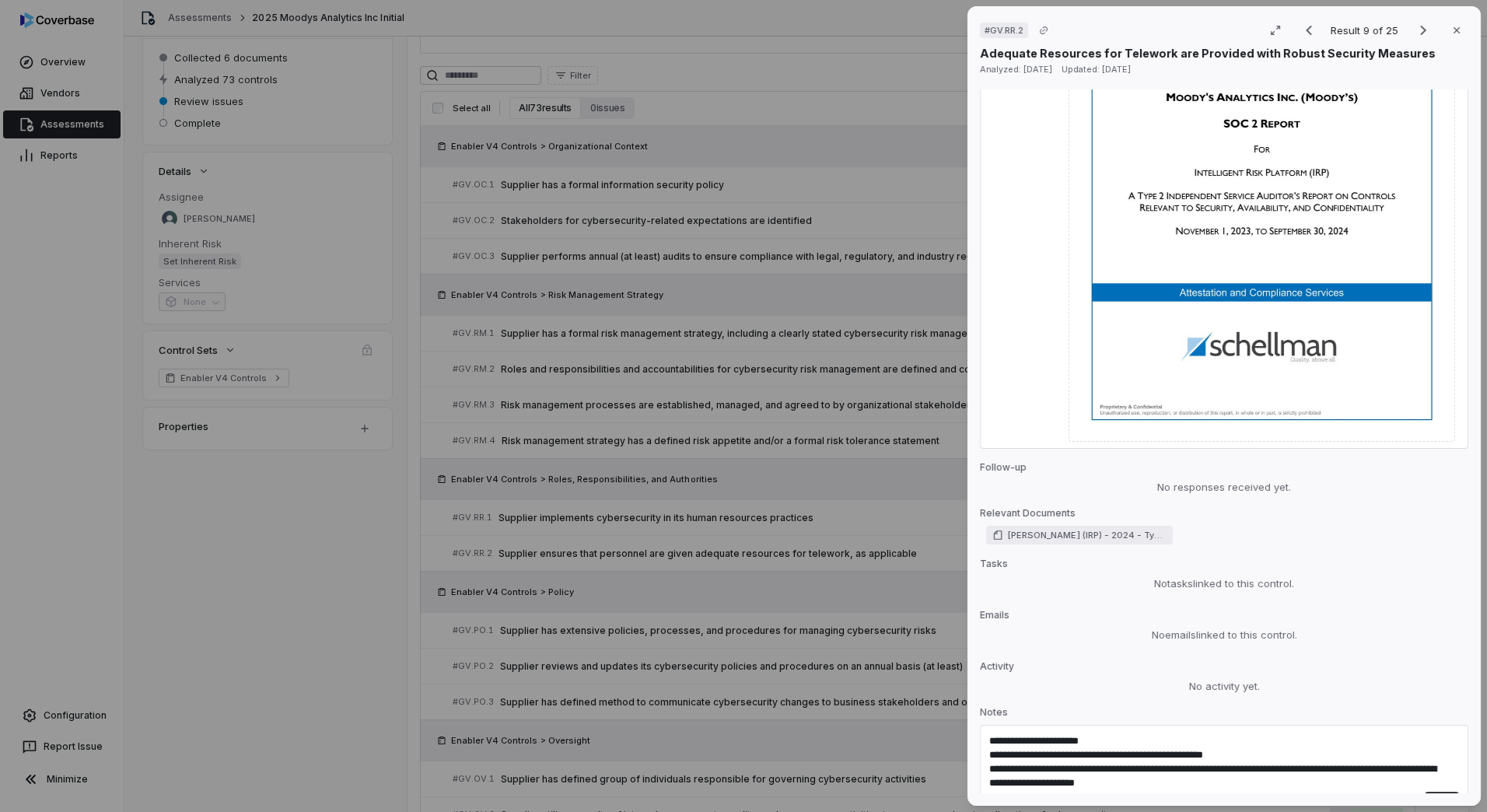
click at [1138, 735] on textarea "**********" at bounding box center [1216, 764] width 454 height 58
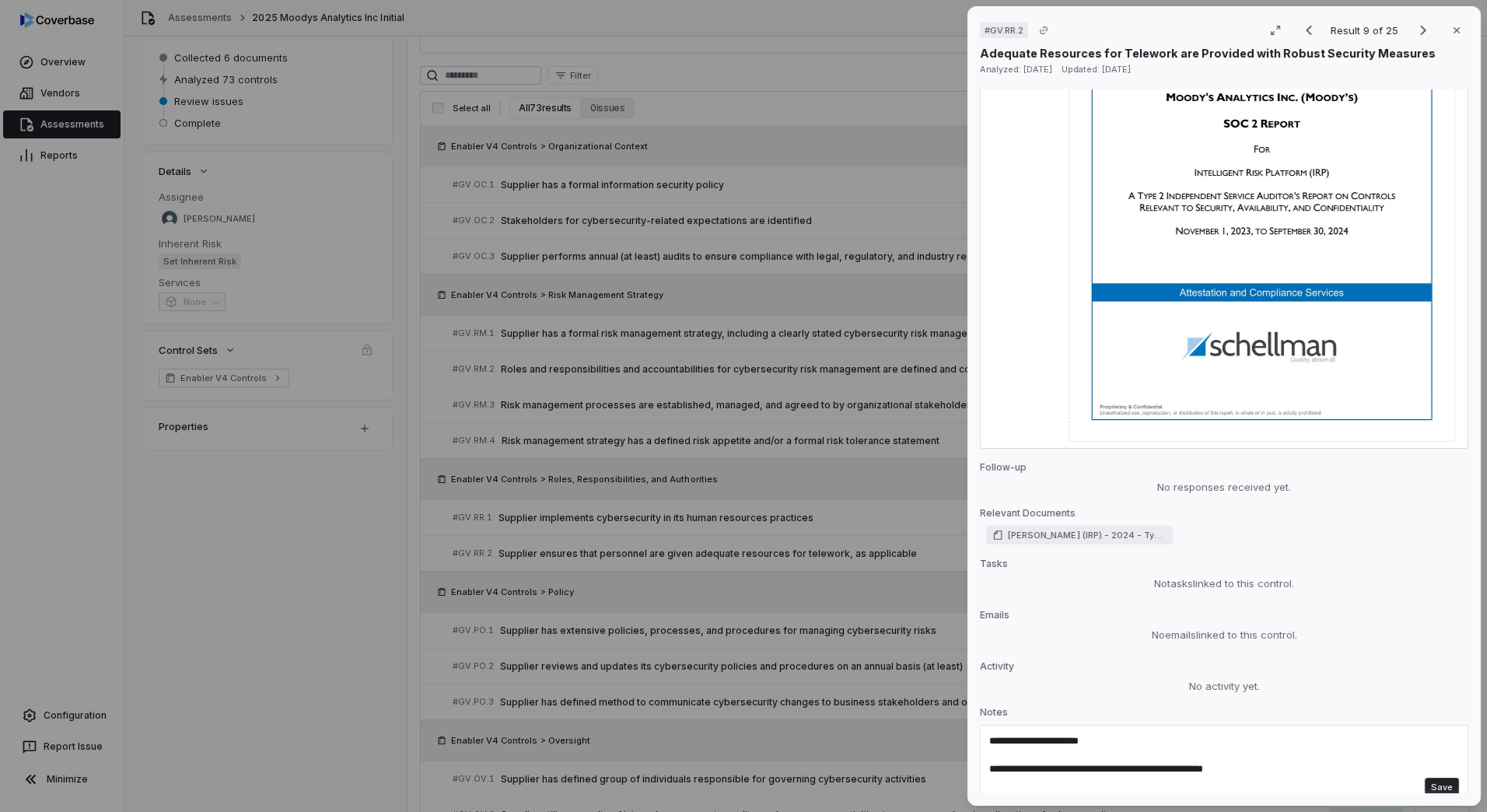
paste textarea "**********"
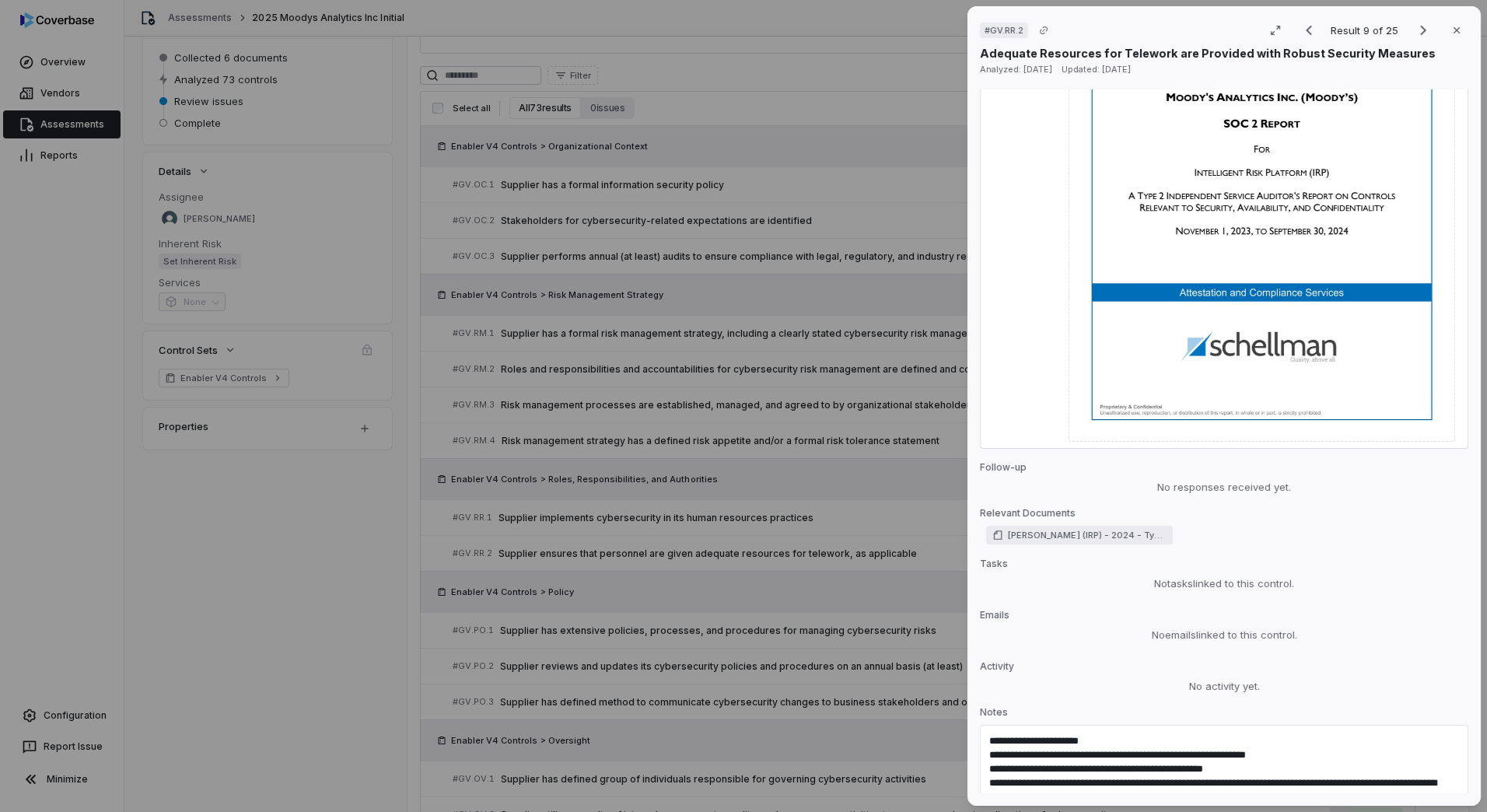
click at [1242, 756] on textarea "**********" at bounding box center [1216, 770] width 454 height 72
click at [1280, 765] on textarea "**********" at bounding box center [1216, 770] width 454 height 72
drag, startPoint x: 1178, startPoint y: 757, endPoint x: 981, endPoint y: 711, distance: 202.3
click at [981, 725] on div "**********" at bounding box center [1224, 779] width 488 height 109
type textarea "**********"
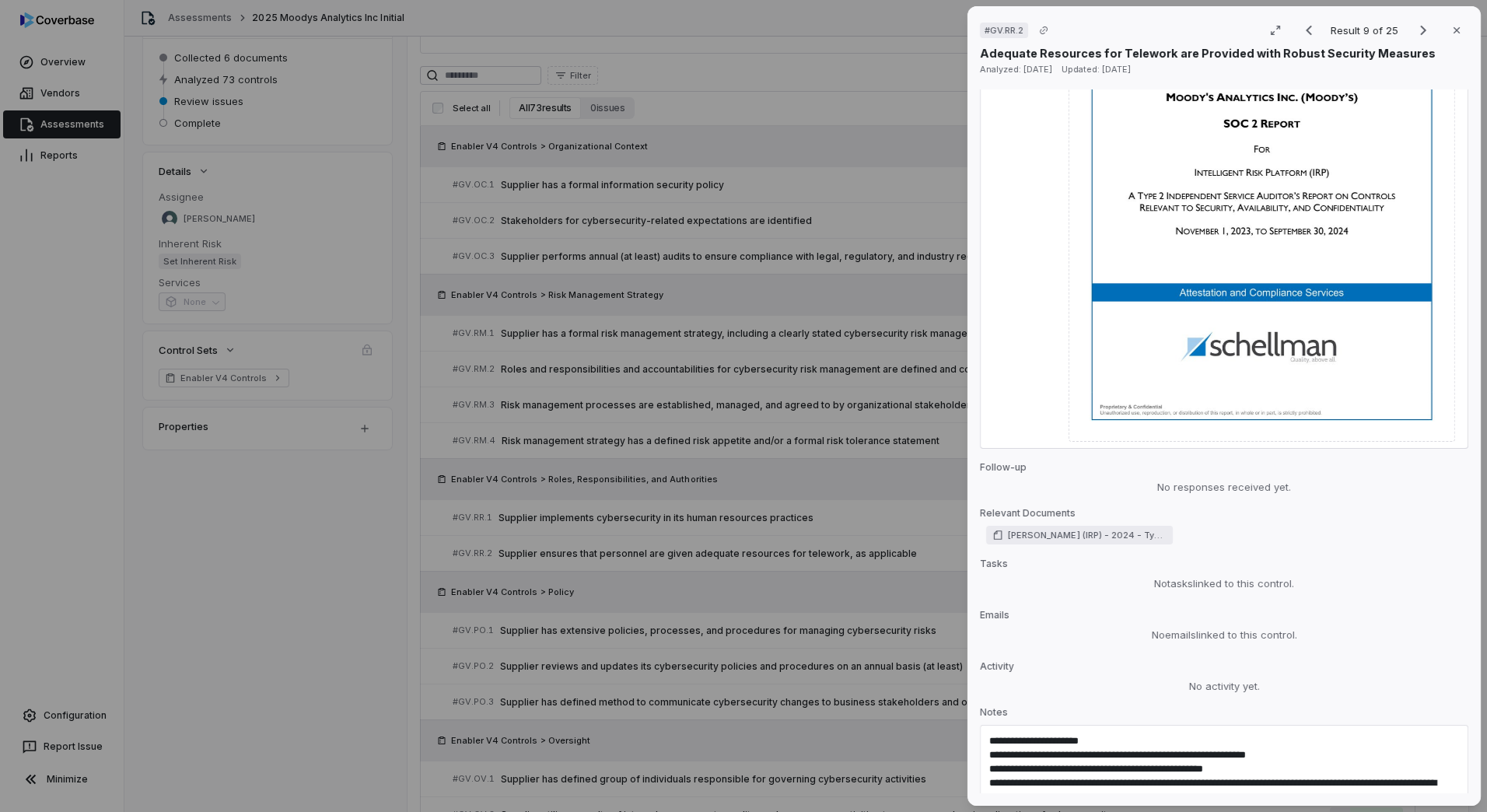
click at [1425, 806] on button "Save" at bounding box center [1442, 815] width 34 height 18
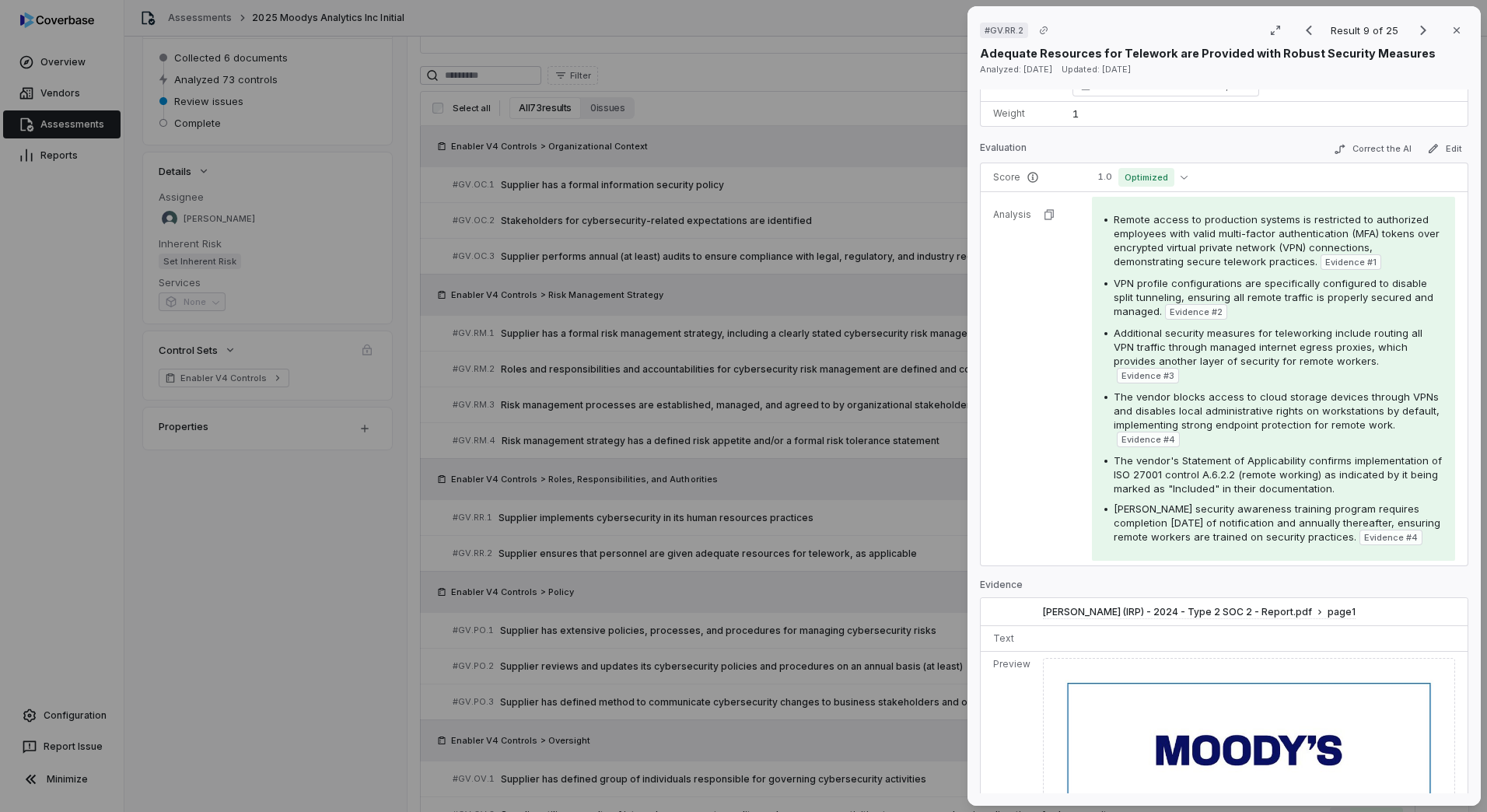
scroll to position [0, 0]
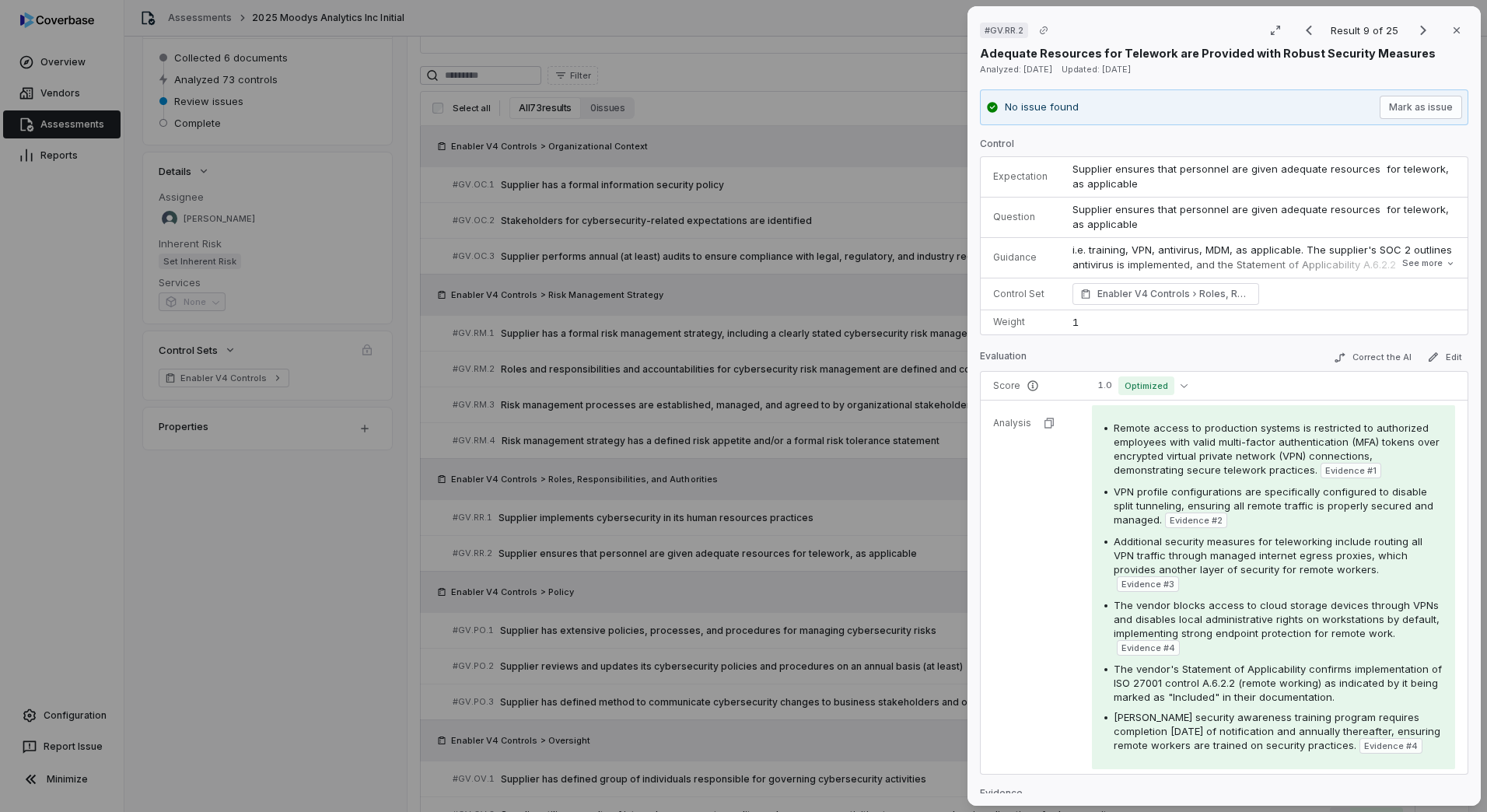
click at [720, 551] on div "# GV.RR.2 Result 9 of 25 Close Adequate Resources for Telework are Provided wit…" at bounding box center [744, 406] width 1487 height 812
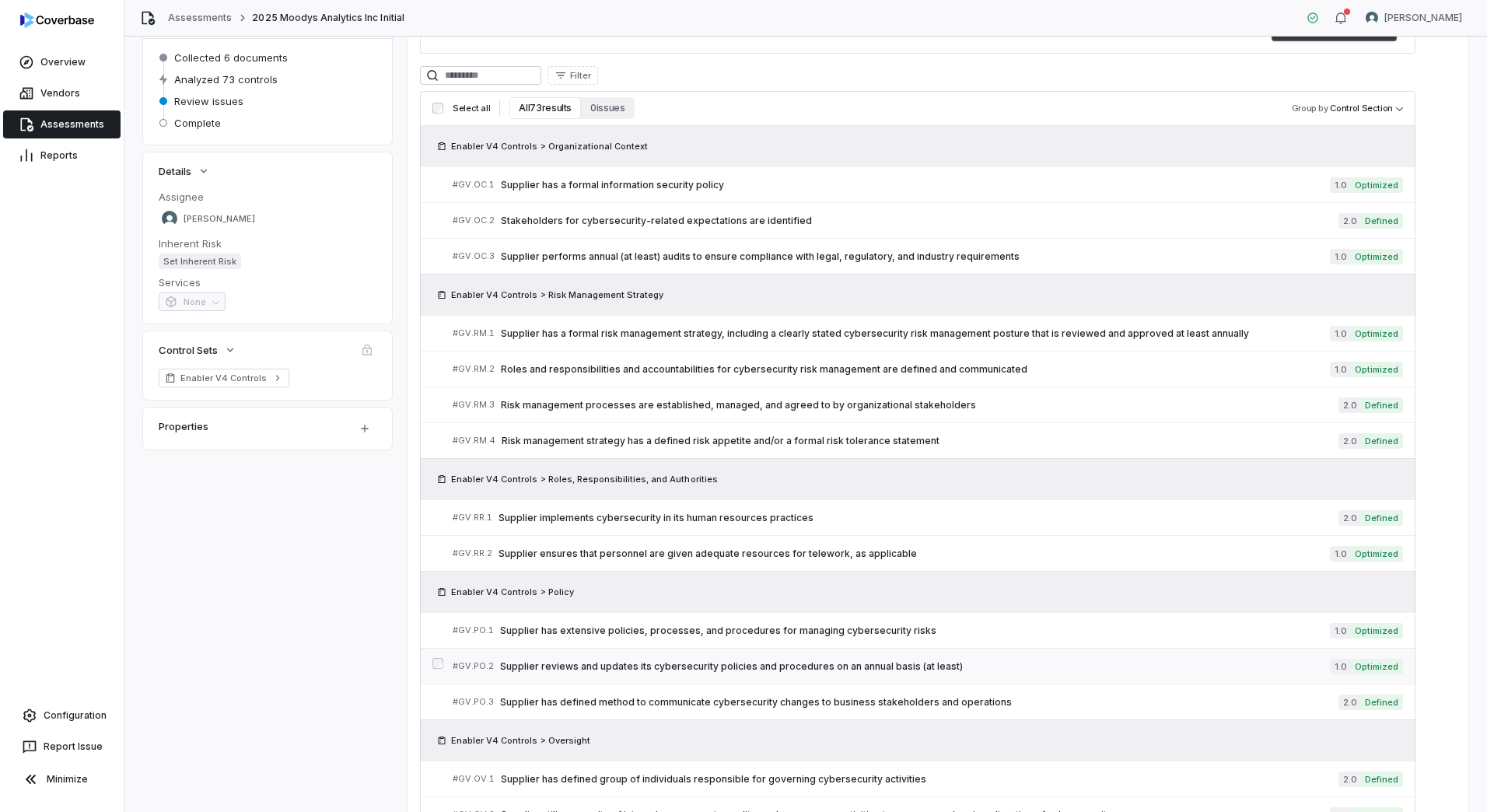
click at [777, 667] on span "Supplier reviews and updates its cybersecurity policies and procedures on an an…" at bounding box center [915, 666] width 831 height 13
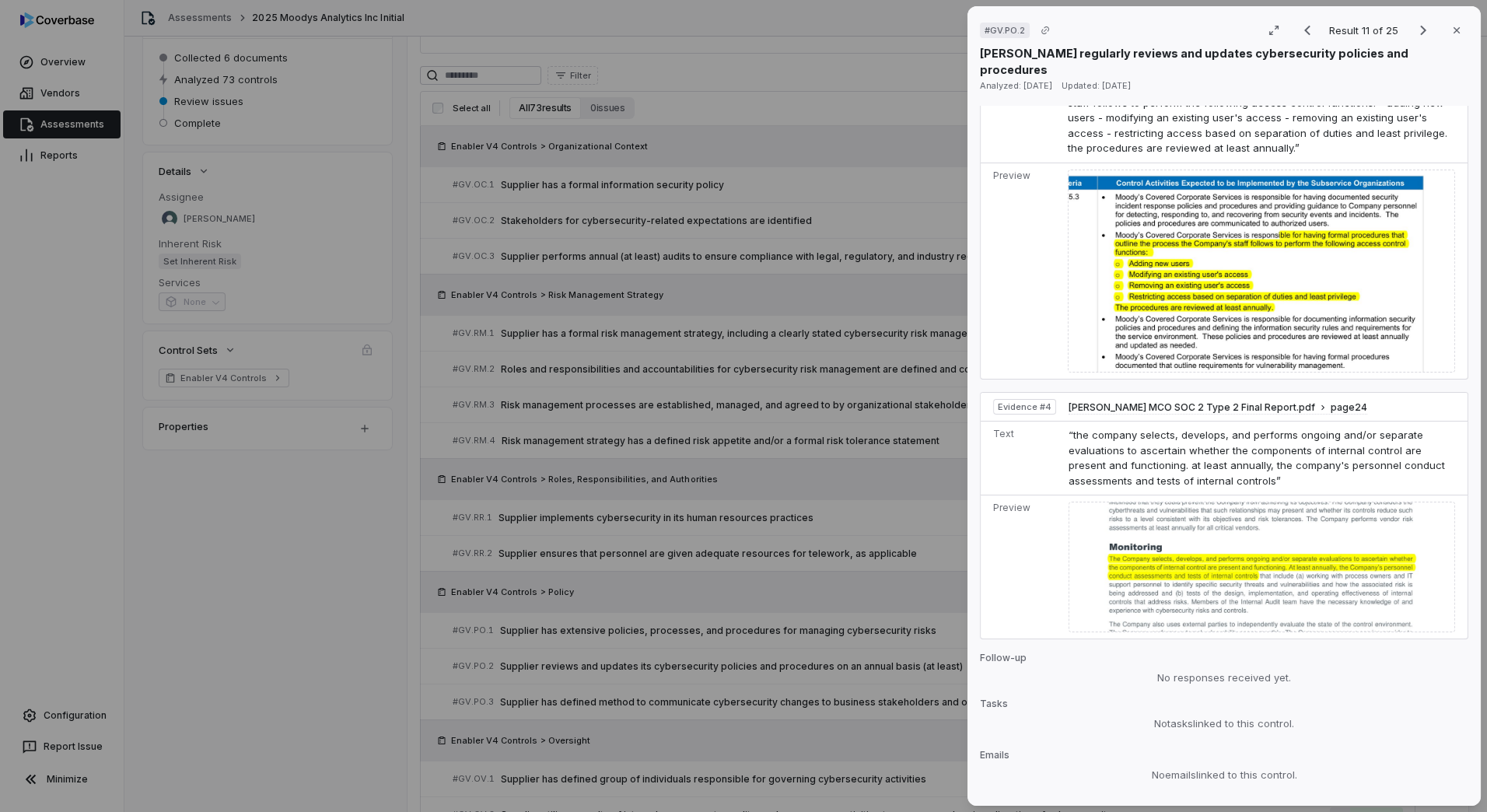
scroll to position [1462, 0]
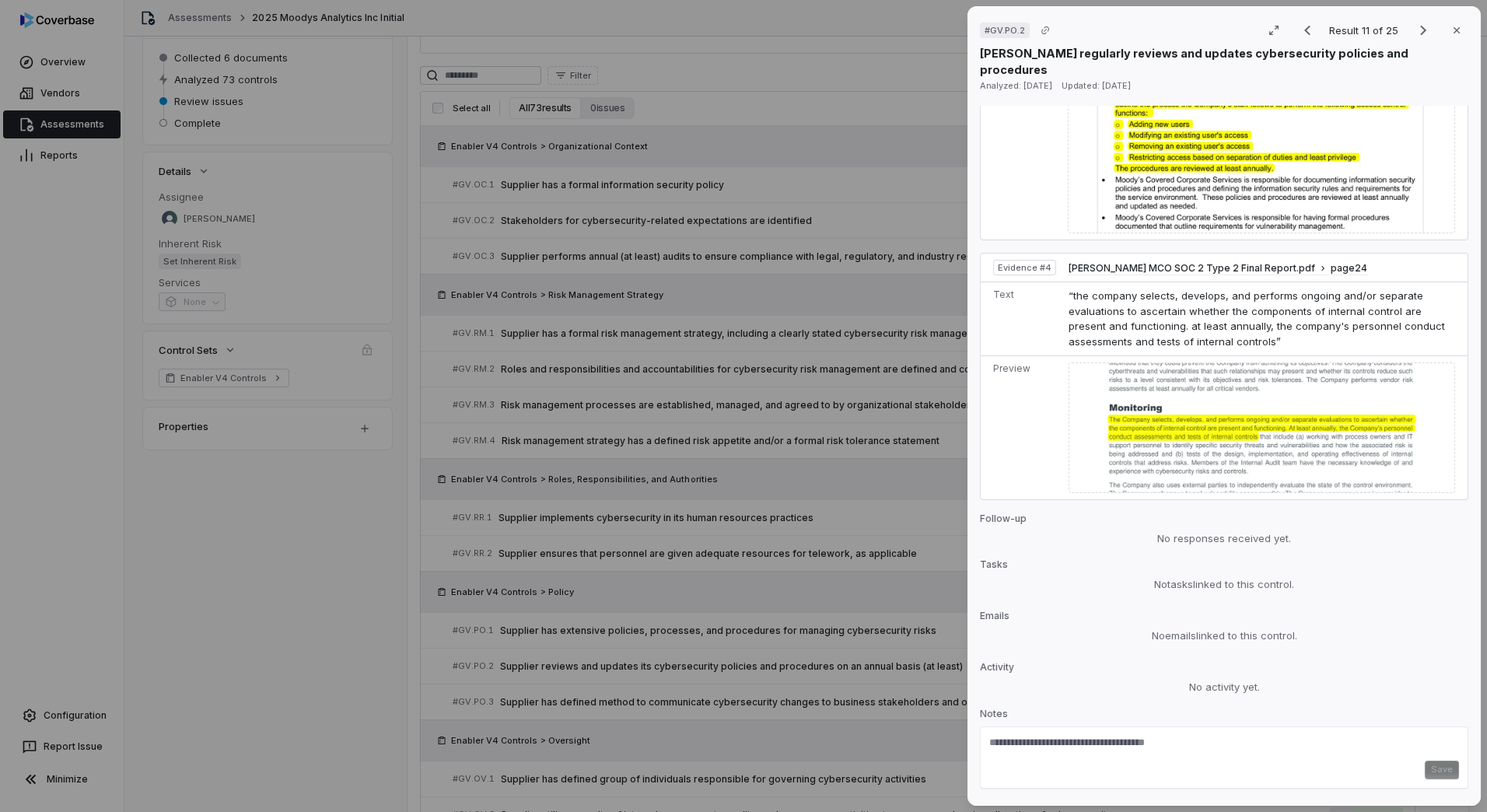
click at [781, 632] on div "# GV.PO.2 Result 11 of 25 Close [PERSON_NAME] regularly reviews and updates cyb…" at bounding box center [744, 406] width 1487 height 812
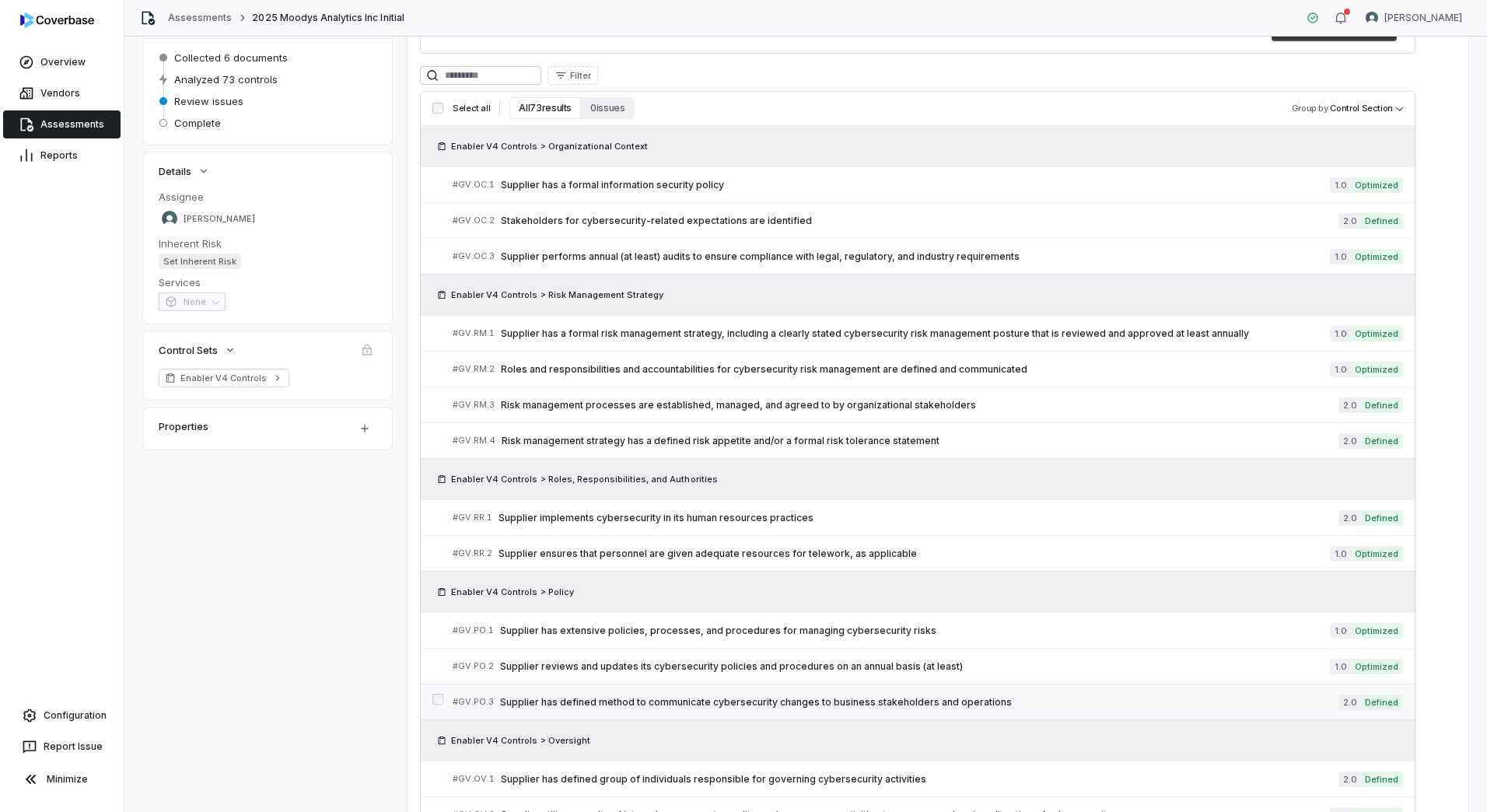
click at [737, 692] on link "# GV.PO.3 Supplier has defined method to communicate cybersecurity changes to b…" at bounding box center [927, 702] width 950 height 35
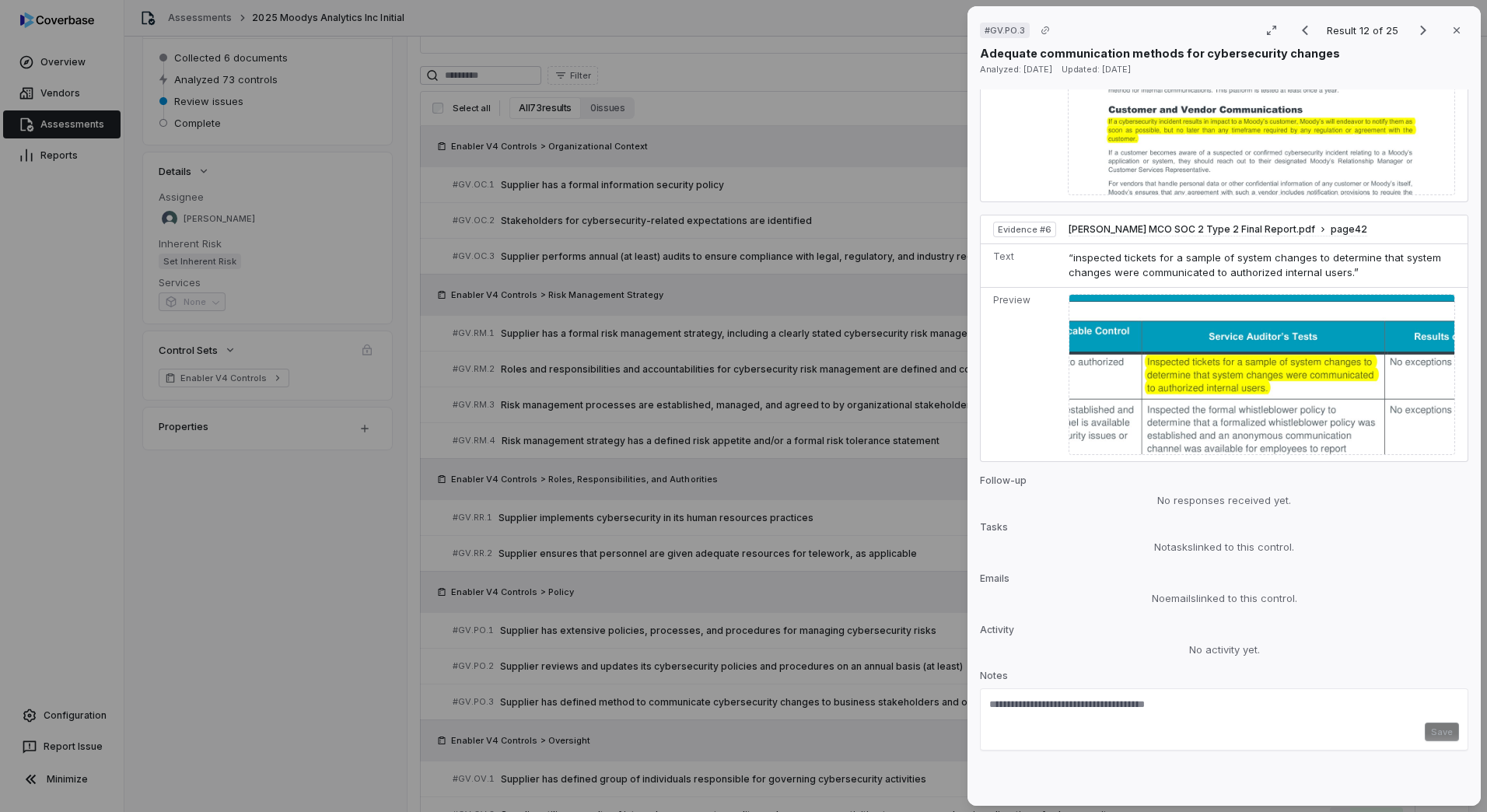
scroll to position [1789, 0]
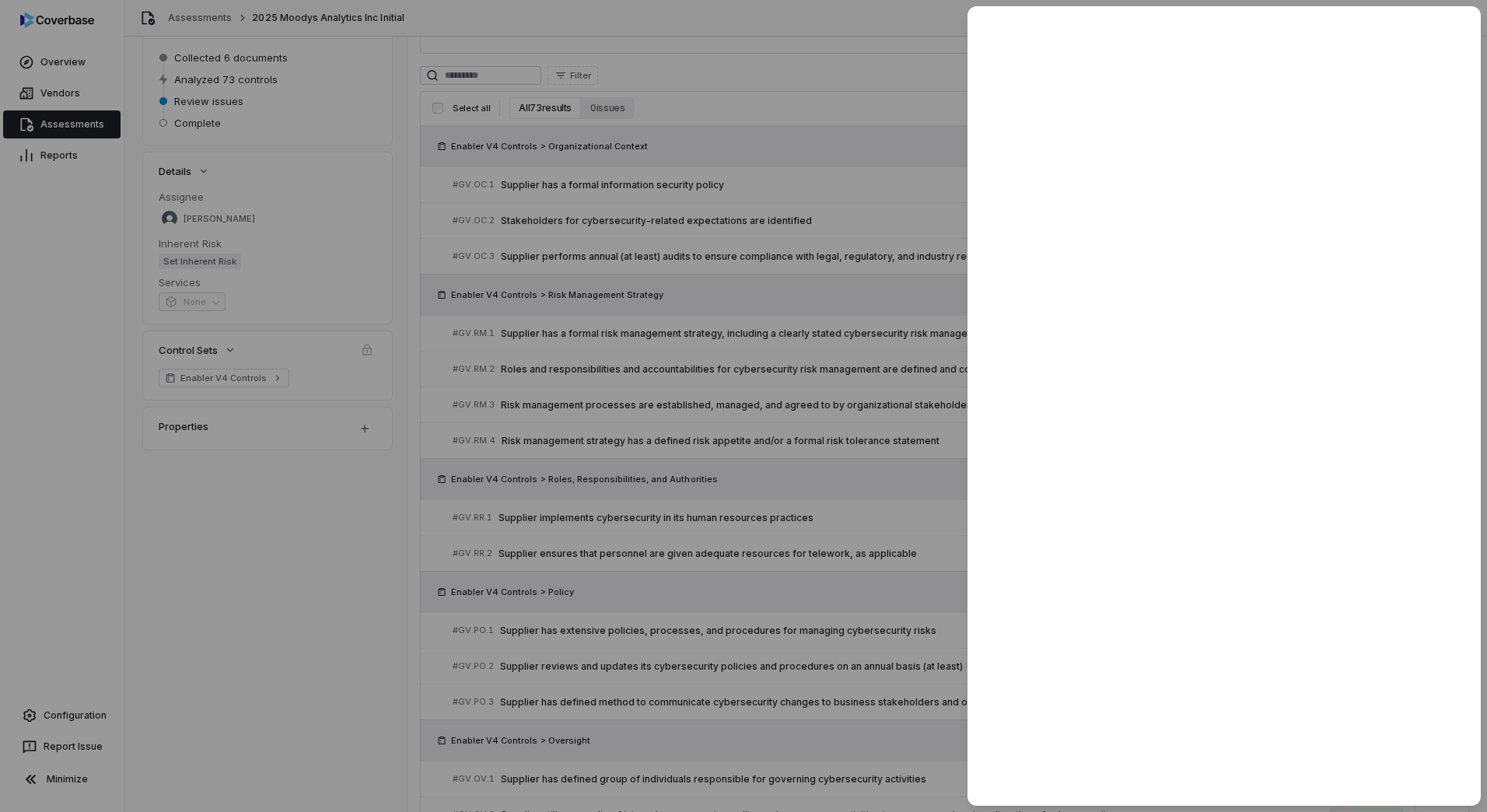
click at [585, 579] on div at bounding box center [744, 406] width 1487 height 812
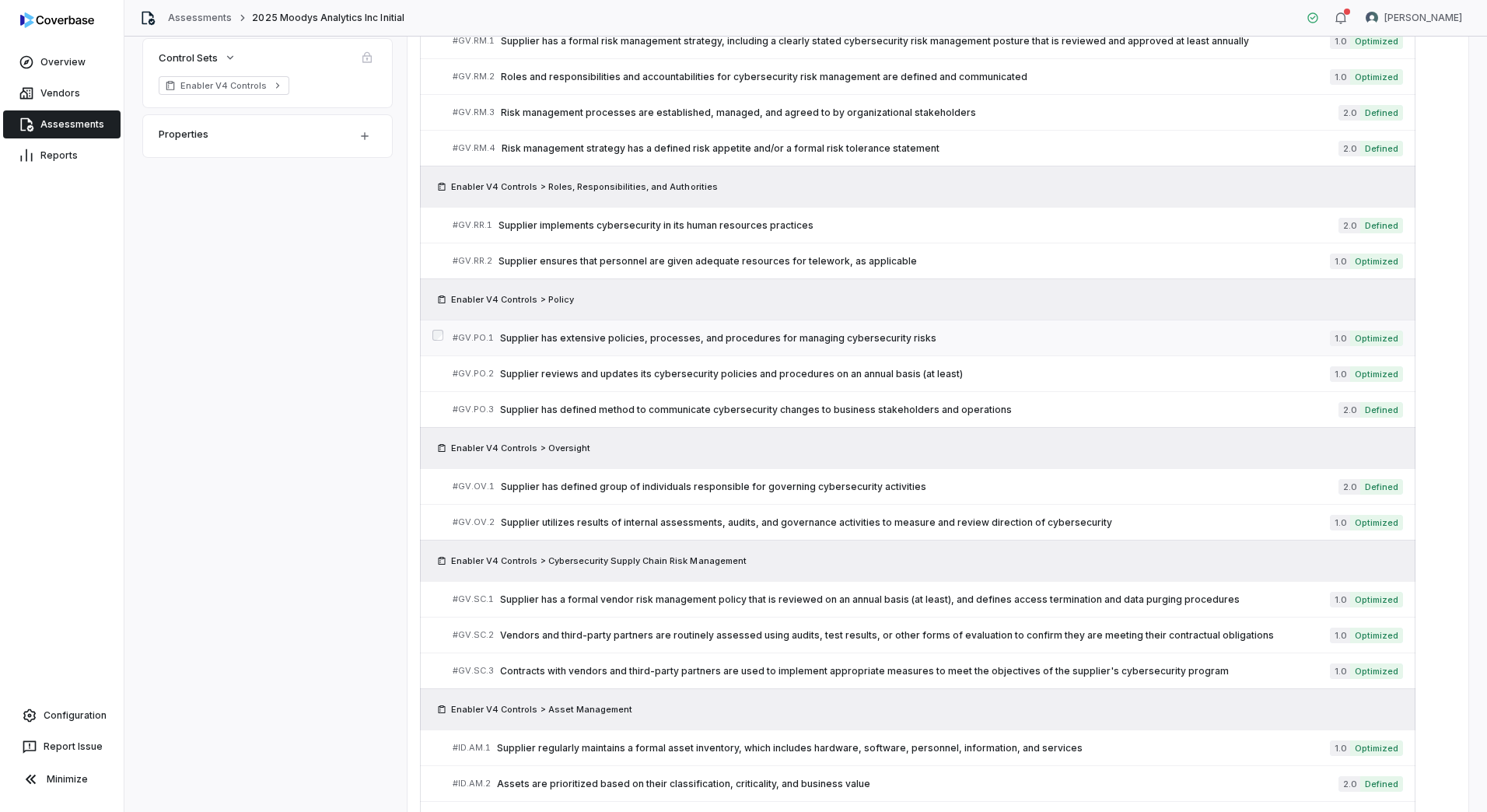
scroll to position [467, 0]
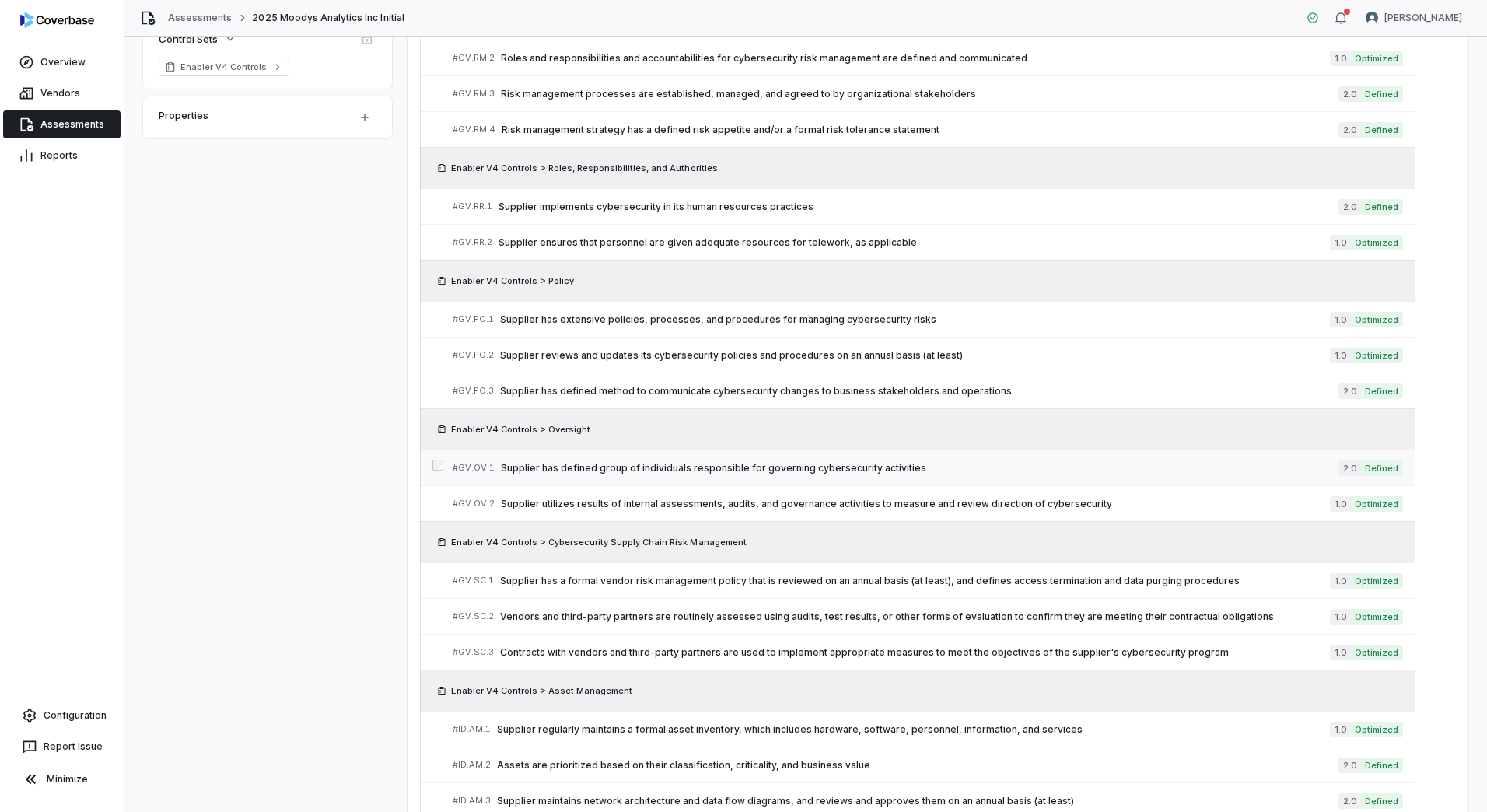
click at [763, 465] on span "Supplier has defined group of individuals responsible for governing cybersecuri…" at bounding box center [919, 468] width 838 height 13
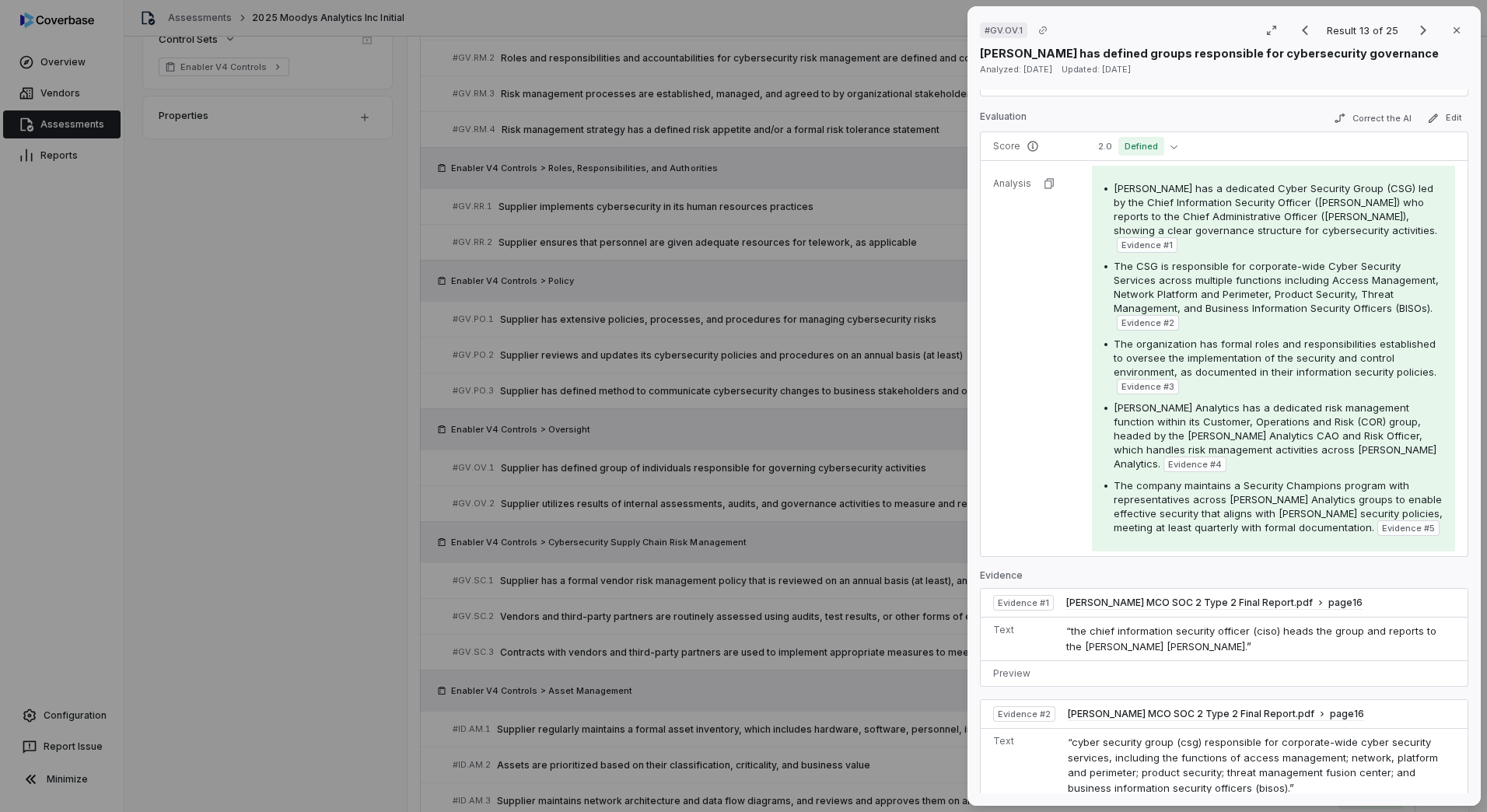
scroll to position [284, 0]
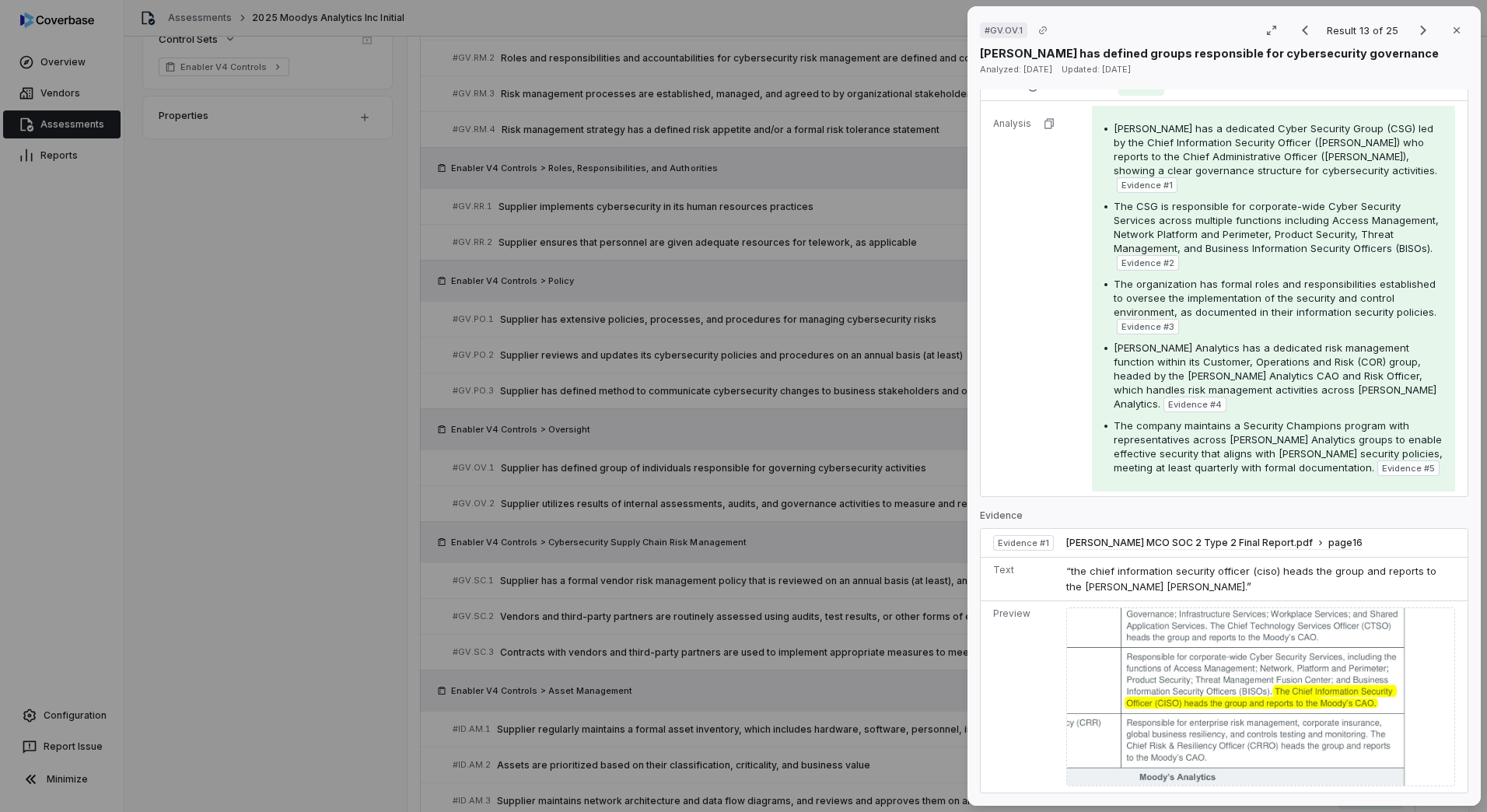
click at [802, 450] on div "# GV.OV.1 Result 13 of 25 Close [PERSON_NAME] has defined groups responsible fo…" at bounding box center [744, 406] width 1487 height 812
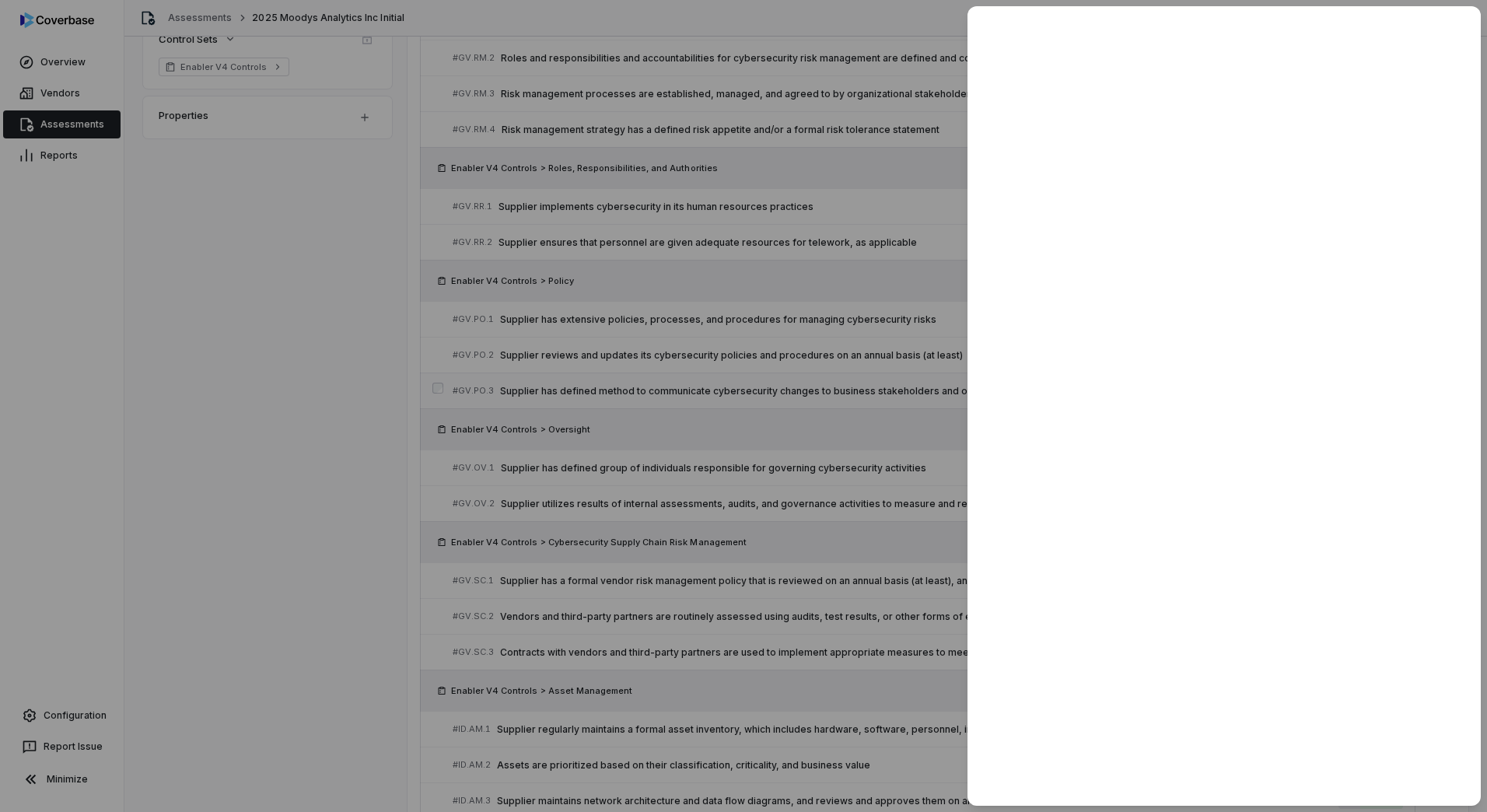
click at [892, 381] on link "# GV.PO.3 Supplier has defined method to communicate cybersecurity changes to b…" at bounding box center [927, 391] width 950 height 35
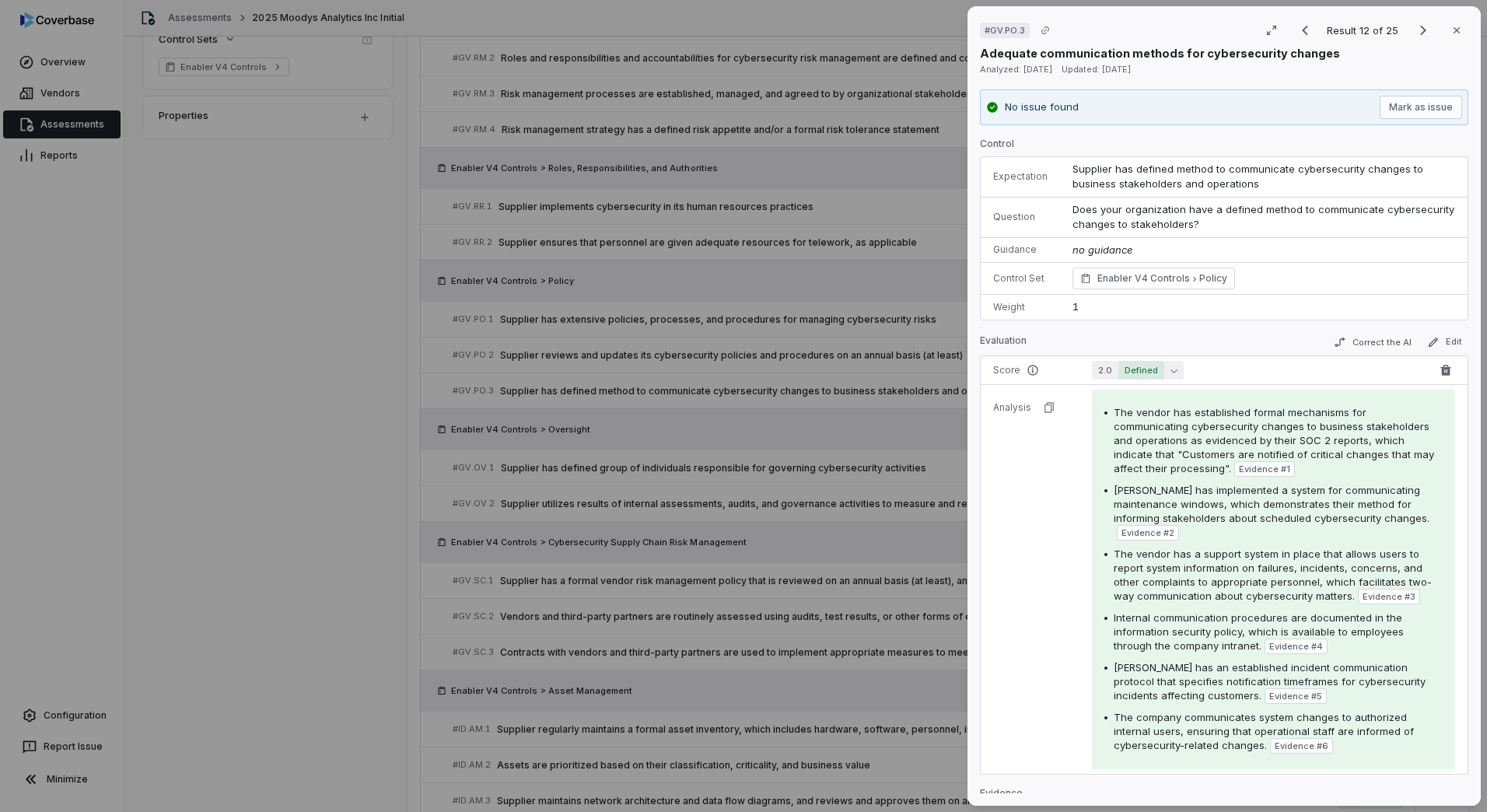
click at [1149, 372] on span "Defined" at bounding box center [1141, 369] width 45 height 18
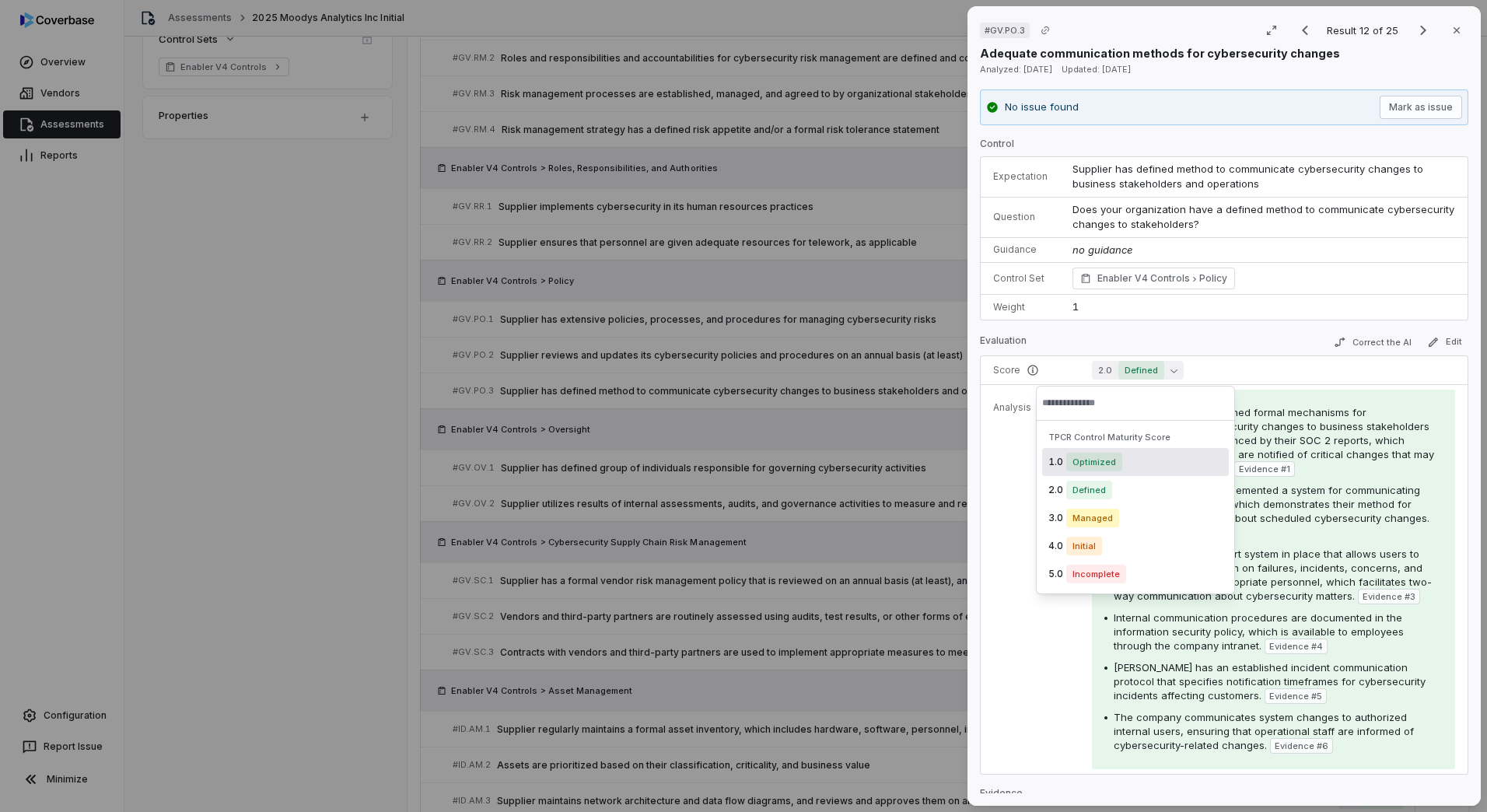
click at [1093, 458] on span "Optimized" at bounding box center [1094, 461] width 56 height 18
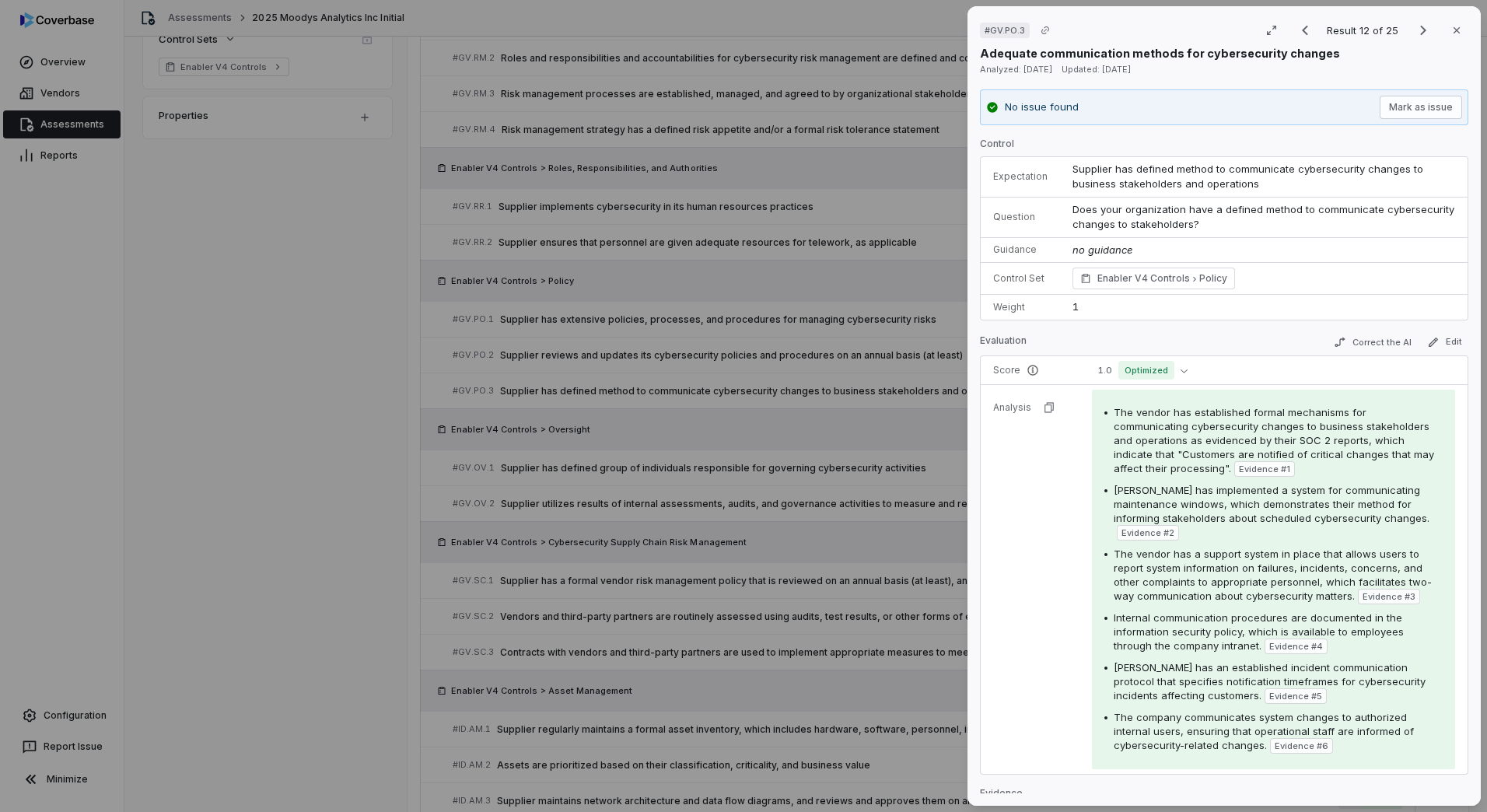
click at [685, 527] on div "# GV.PO.3 Result 12 of 25 Close Adequate communication methods for cybersecurit…" at bounding box center [744, 406] width 1487 height 812
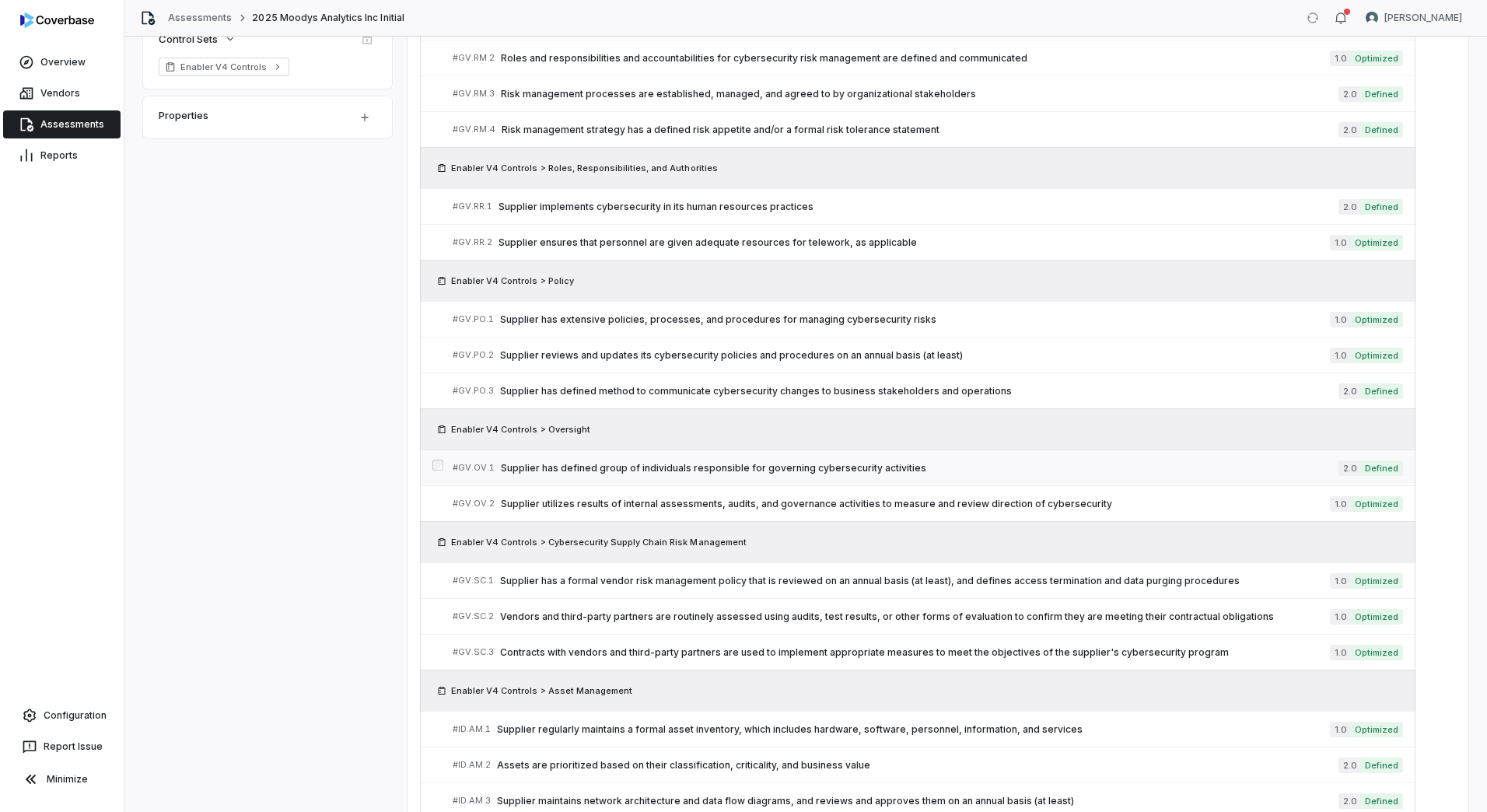
click at [777, 467] on span "Supplier has defined group of individuals responsible for governing cybersecuri…" at bounding box center [919, 468] width 838 height 13
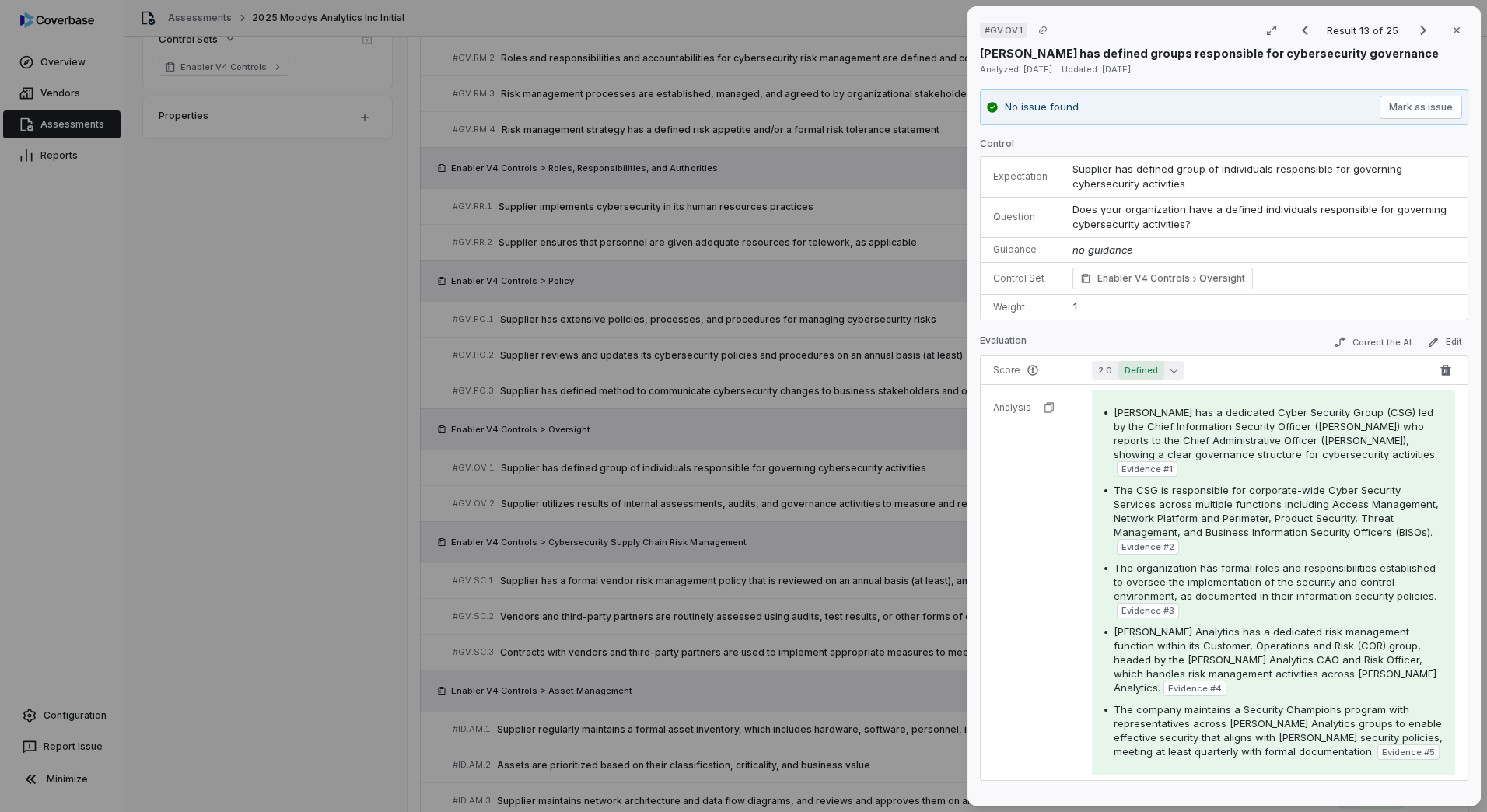
click at [1119, 370] on span "Defined" at bounding box center [1141, 369] width 45 height 18
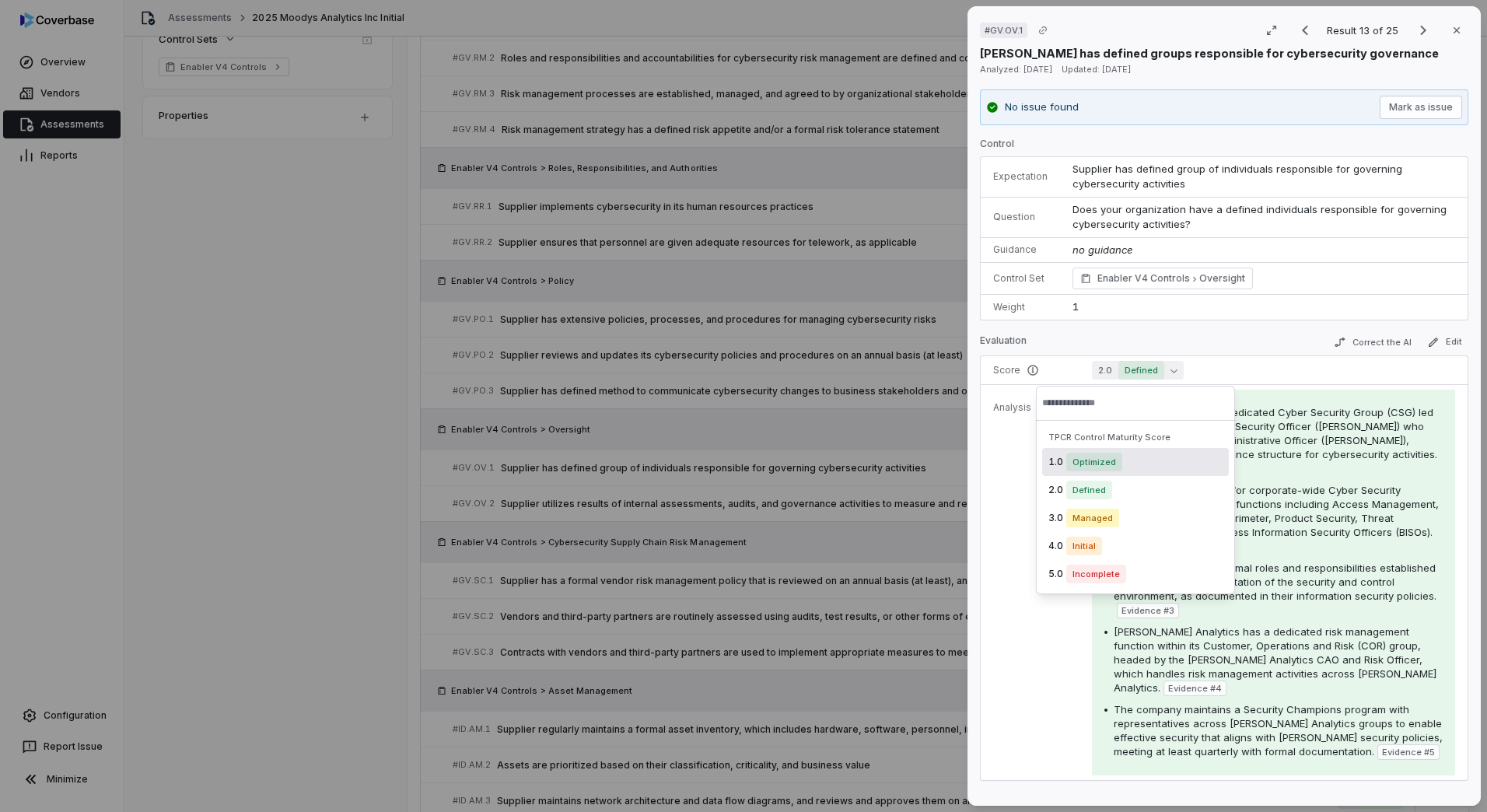
click at [1093, 455] on span "Optimized" at bounding box center [1094, 461] width 56 height 18
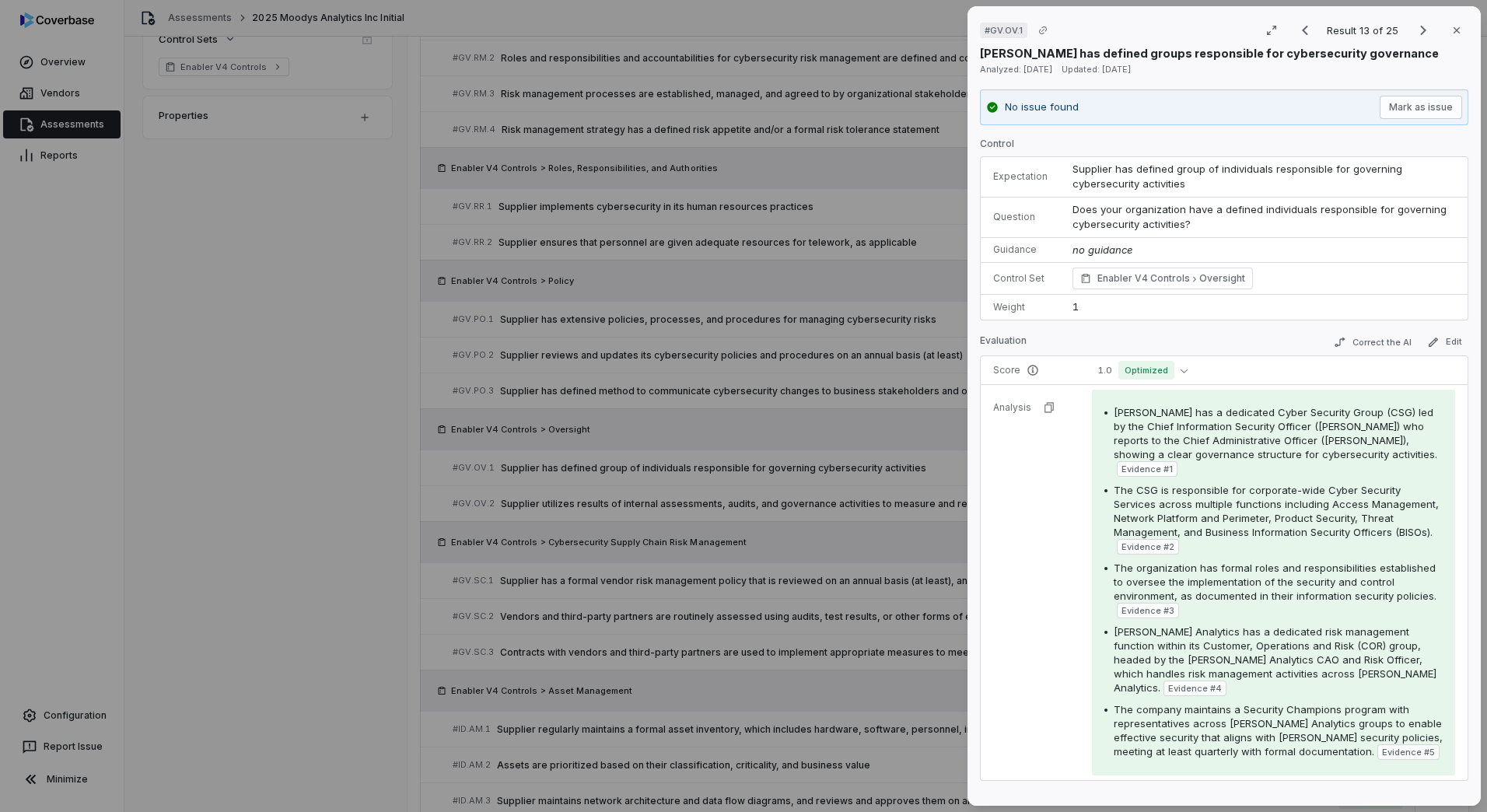
click at [848, 498] on div "# GV.OV.1 Result 13 of 25 Close [PERSON_NAME] has defined groups responsible fo…" at bounding box center [744, 406] width 1487 height 812
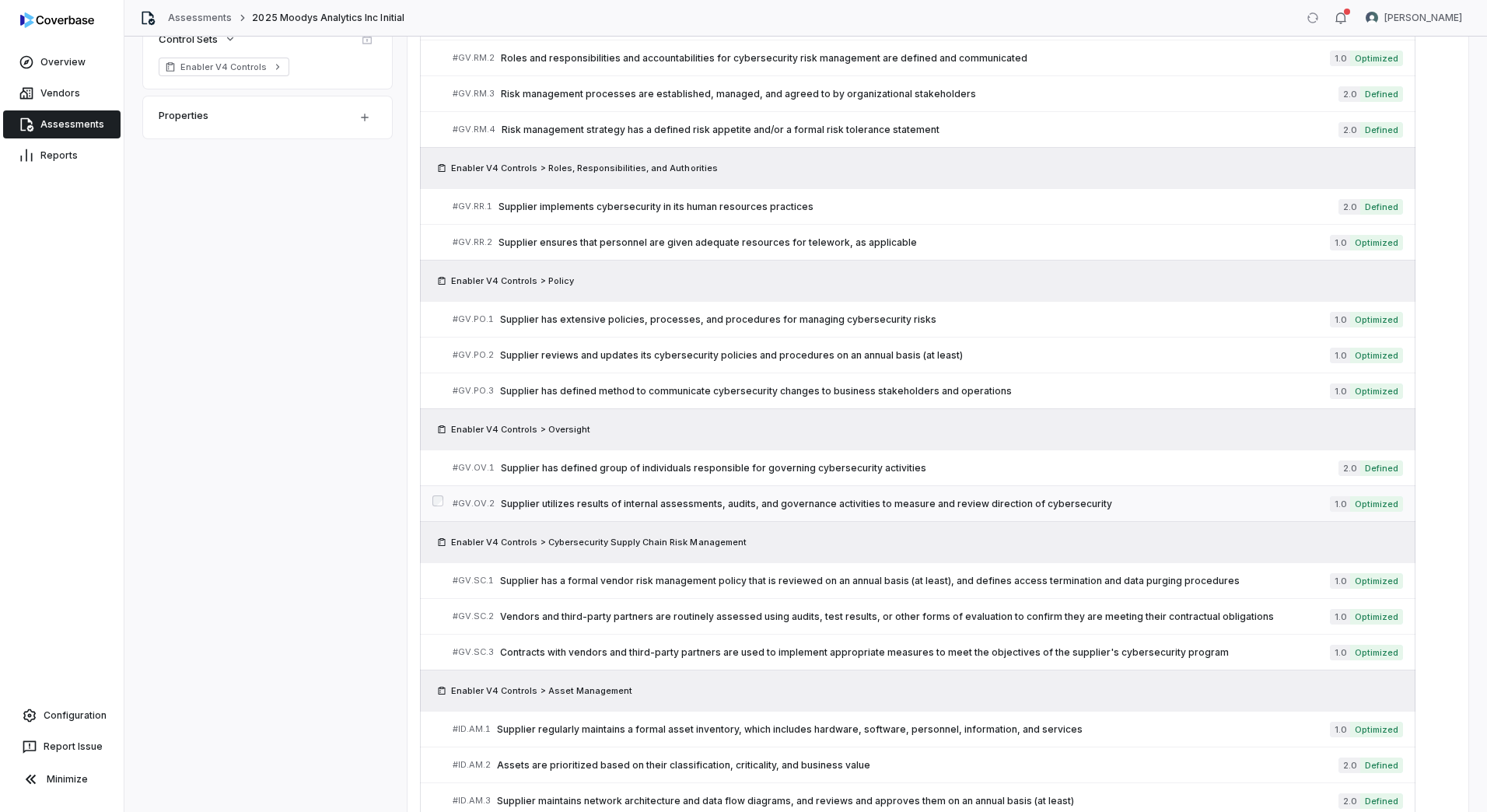
click at [902, 500] on span "Supplier utilizes results of internal assessments, audits, and governance activ…" at bounding box center [916, 504] width 830 height 13
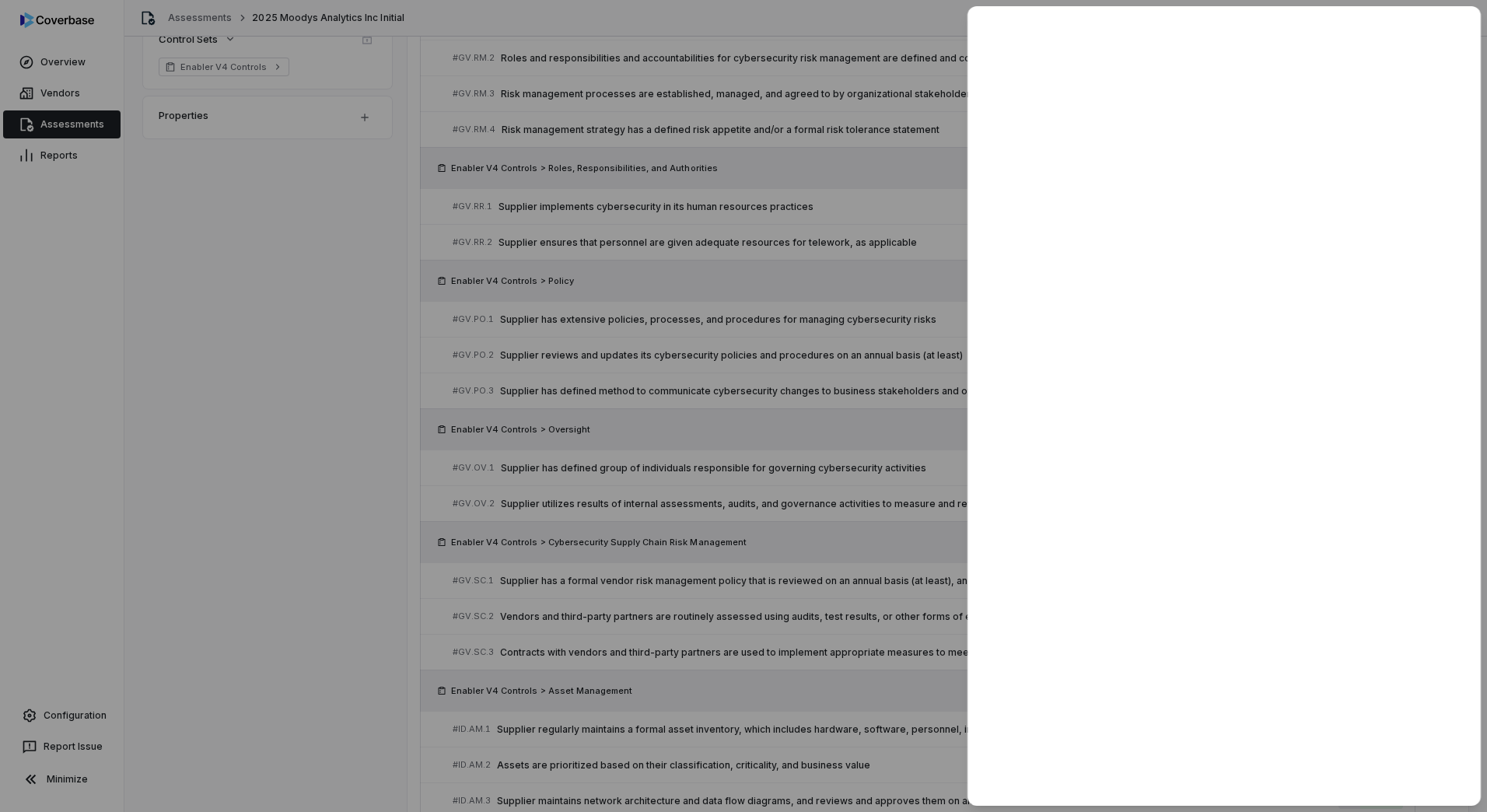
click at [756, 567] on div at bounding box center [744, 406] width 1487 height 812
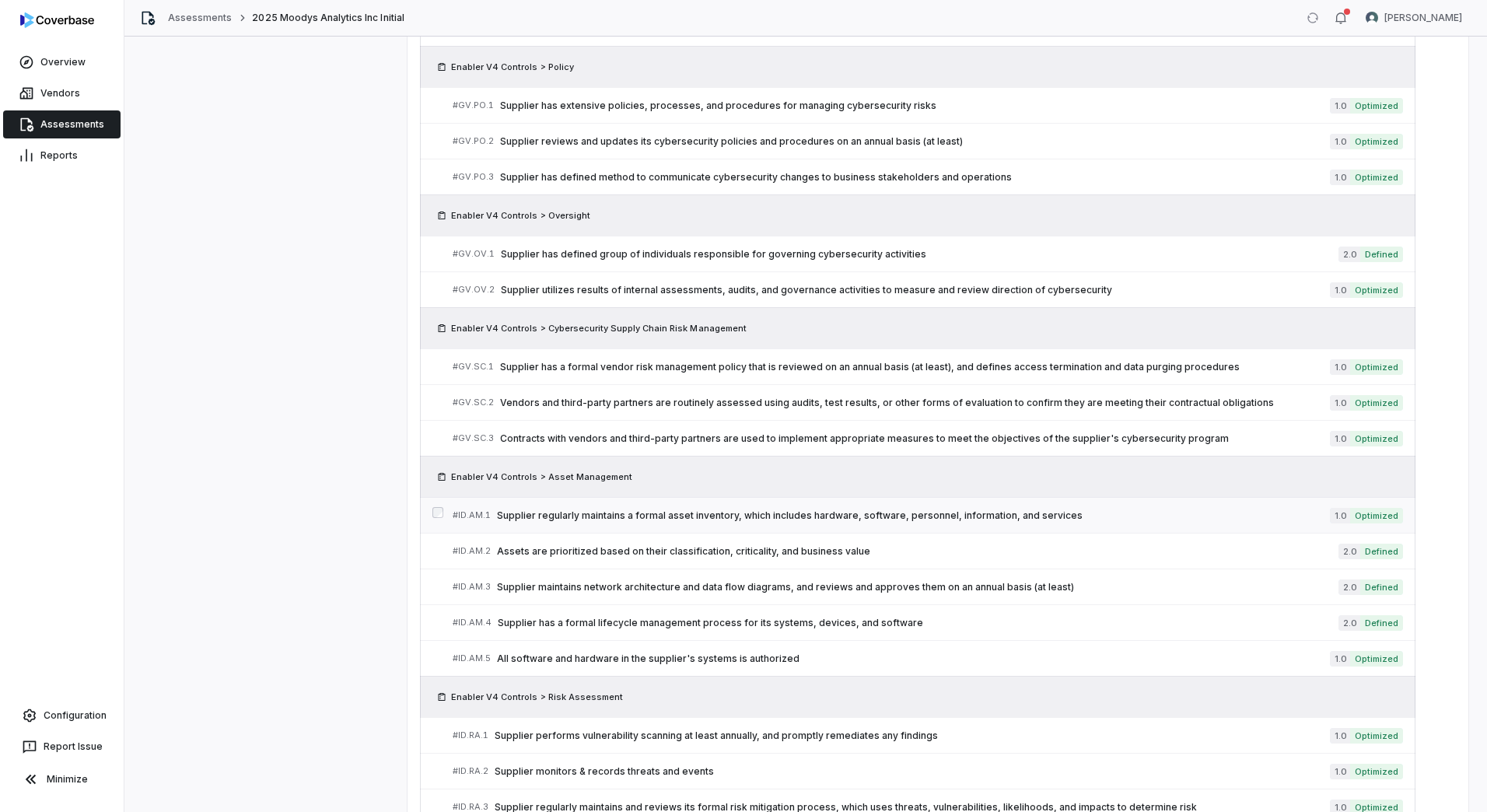
scroll to position [700, 0]
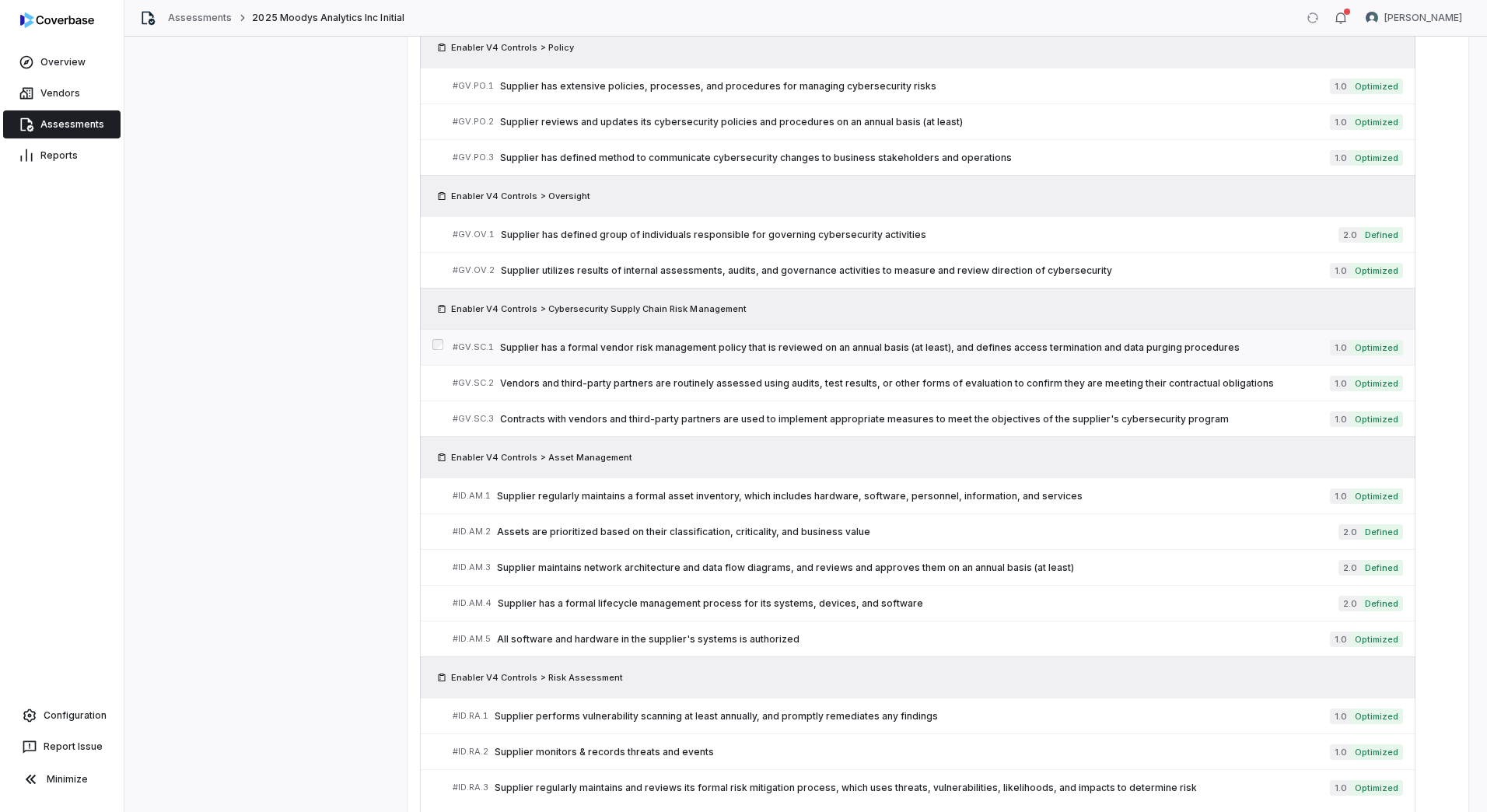
click at [833, 344] on span "Supplier has a formal vendor risk management policy that is reviewed on an annu…" at bounding box center [915, 347] width 831 height 13
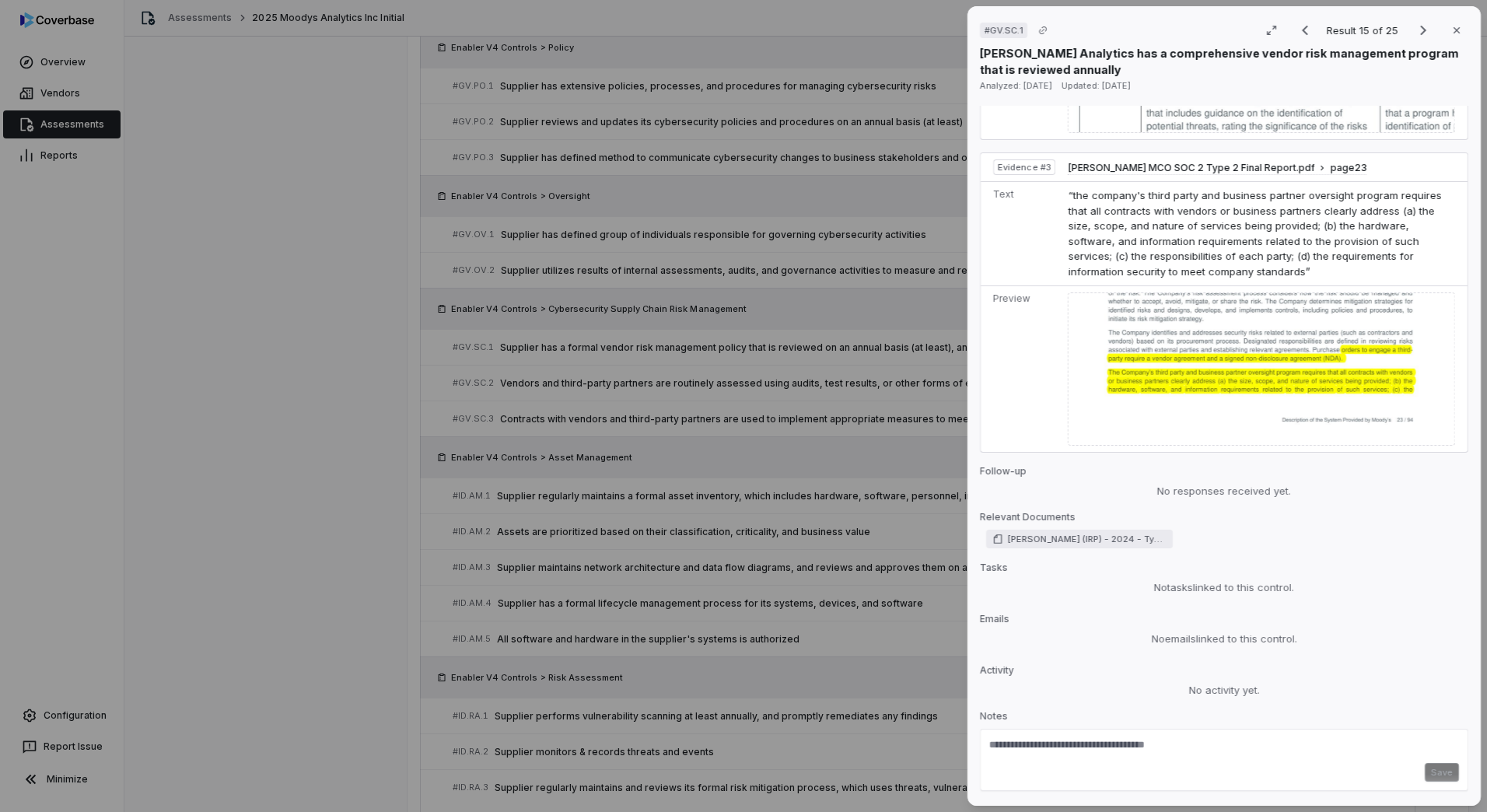
scroll to position [1495, 0]
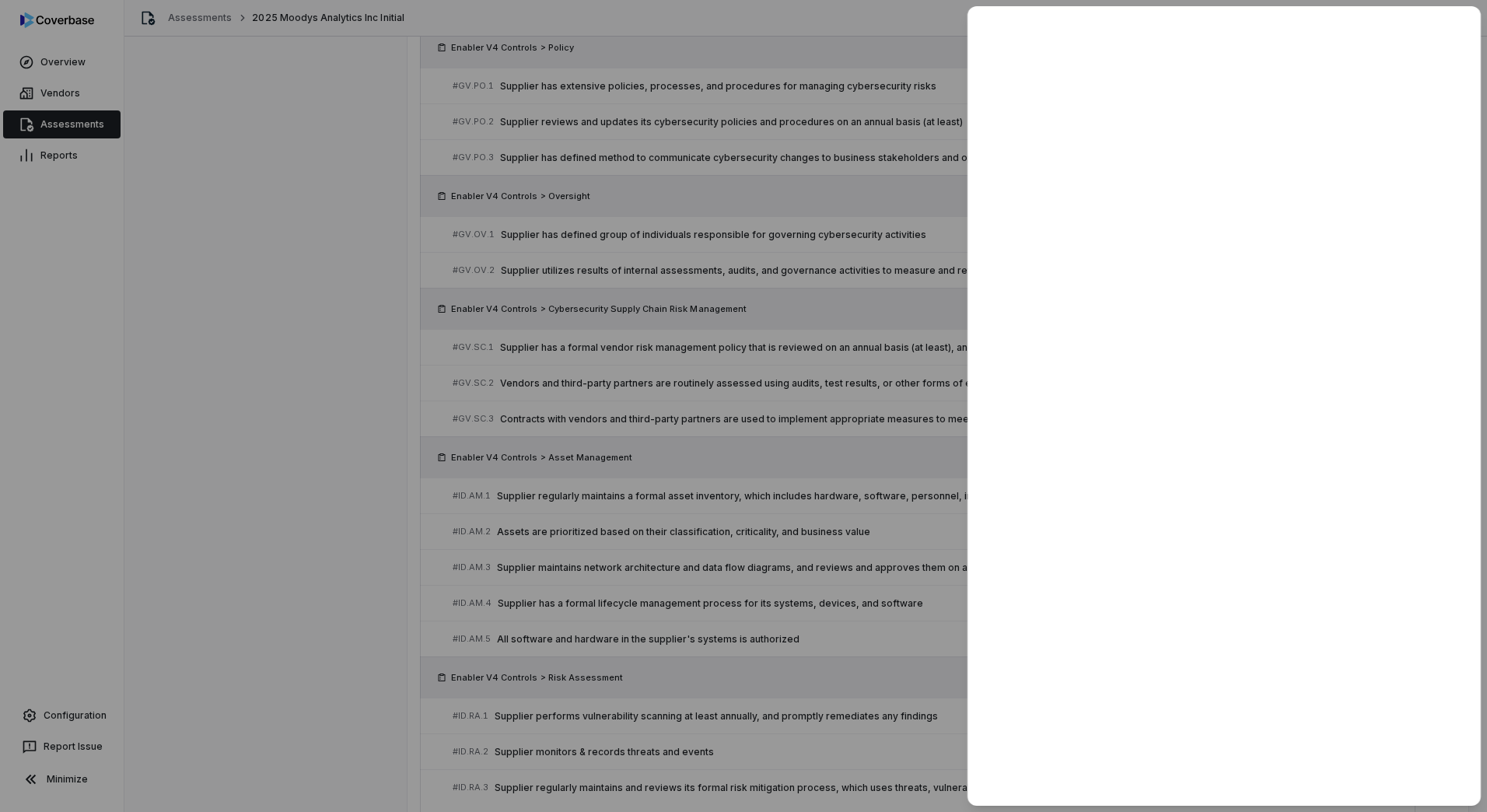
click at [669, 524] on div at bounding box center [744, 406] width 1487 height 812
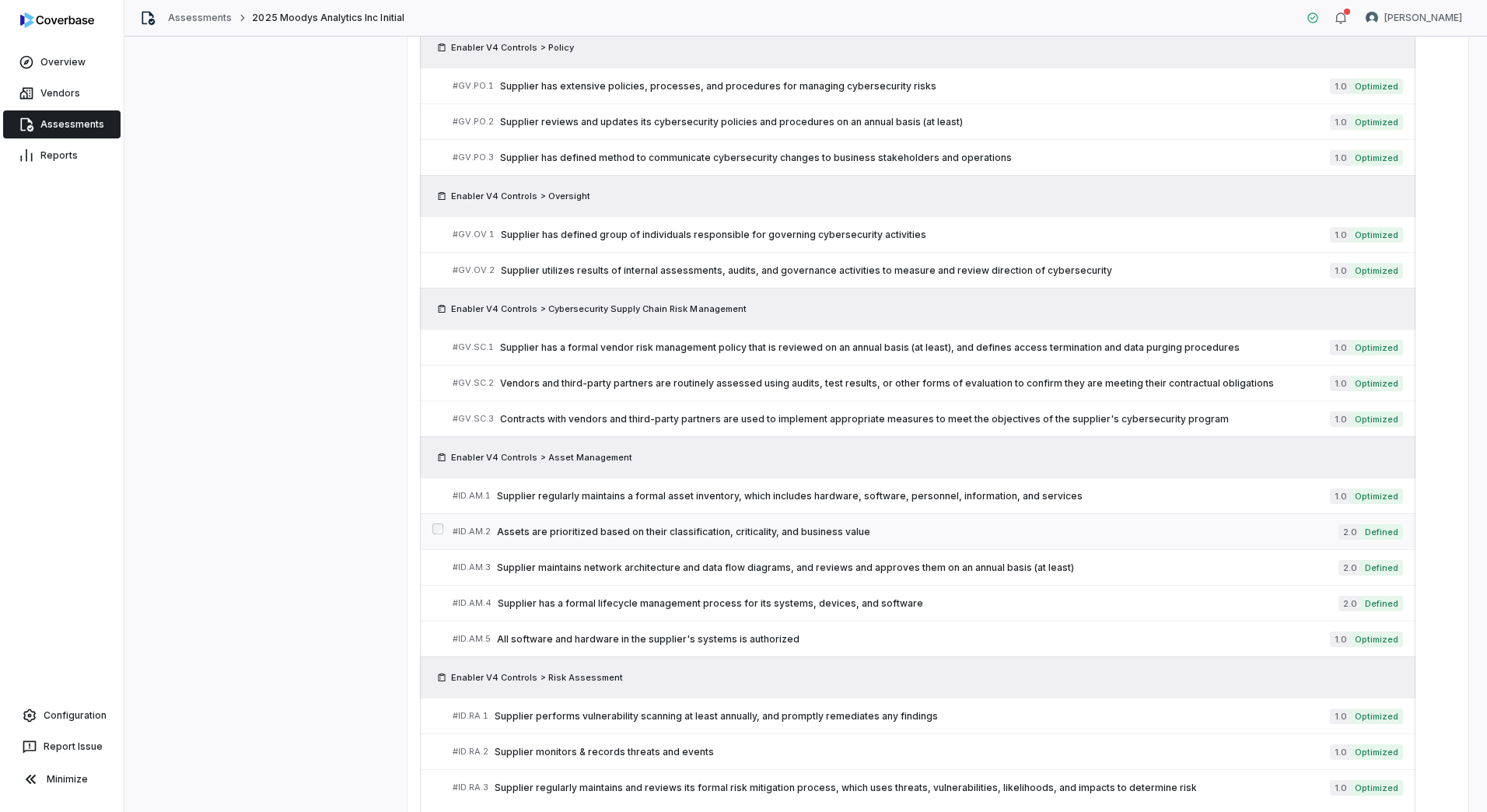
click at [840, 529] on span "Assets are prioritized based on their classification, criticality, and business…" at bounding box center [918, 532] width 842 height 13
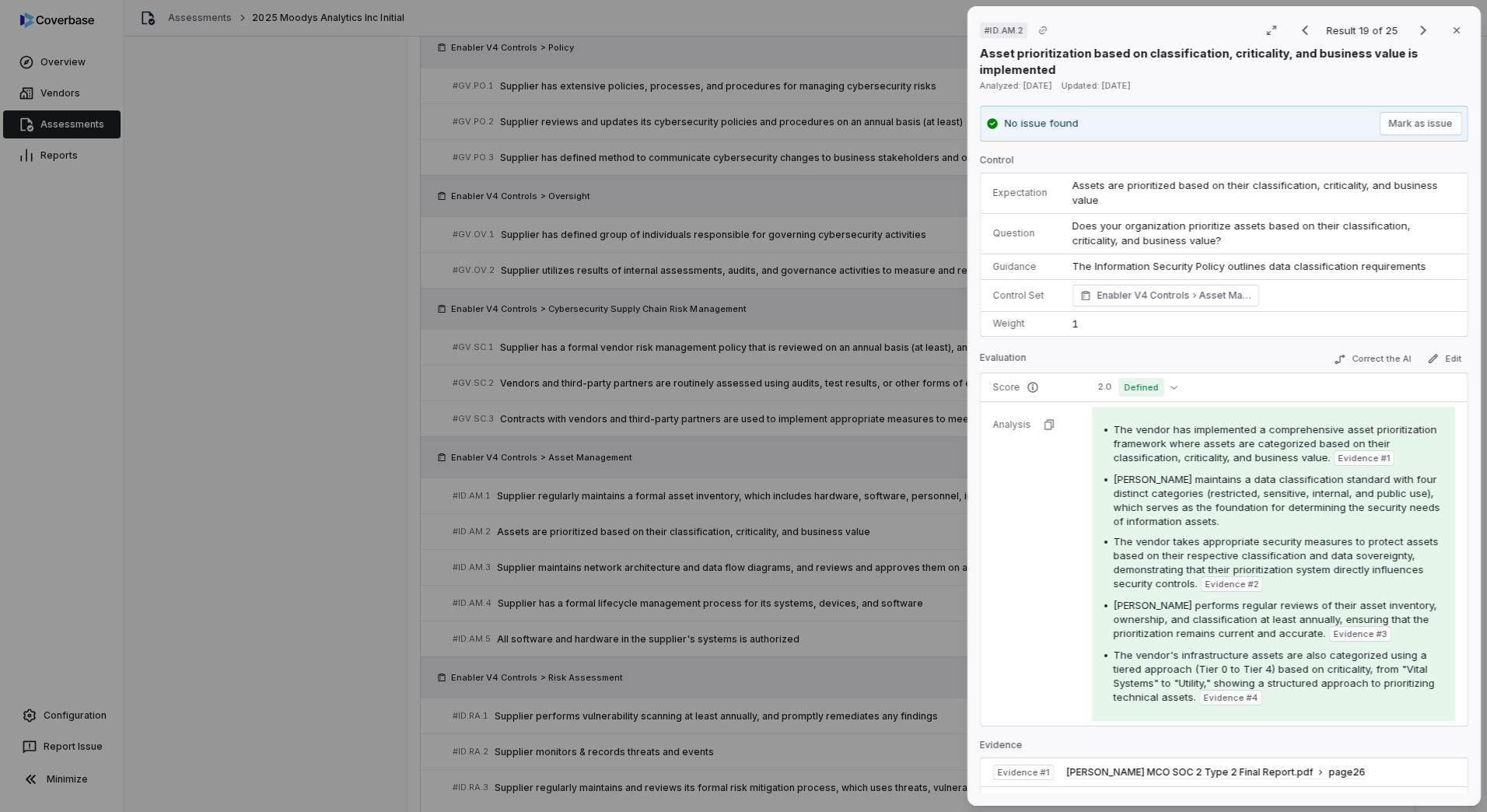
click at [854, 502] on div "# ID.AM.2 Result 19 of 25 Close Asset prioritization based on classification, c…" at bounding box center [744, 406] width 1487 height 812
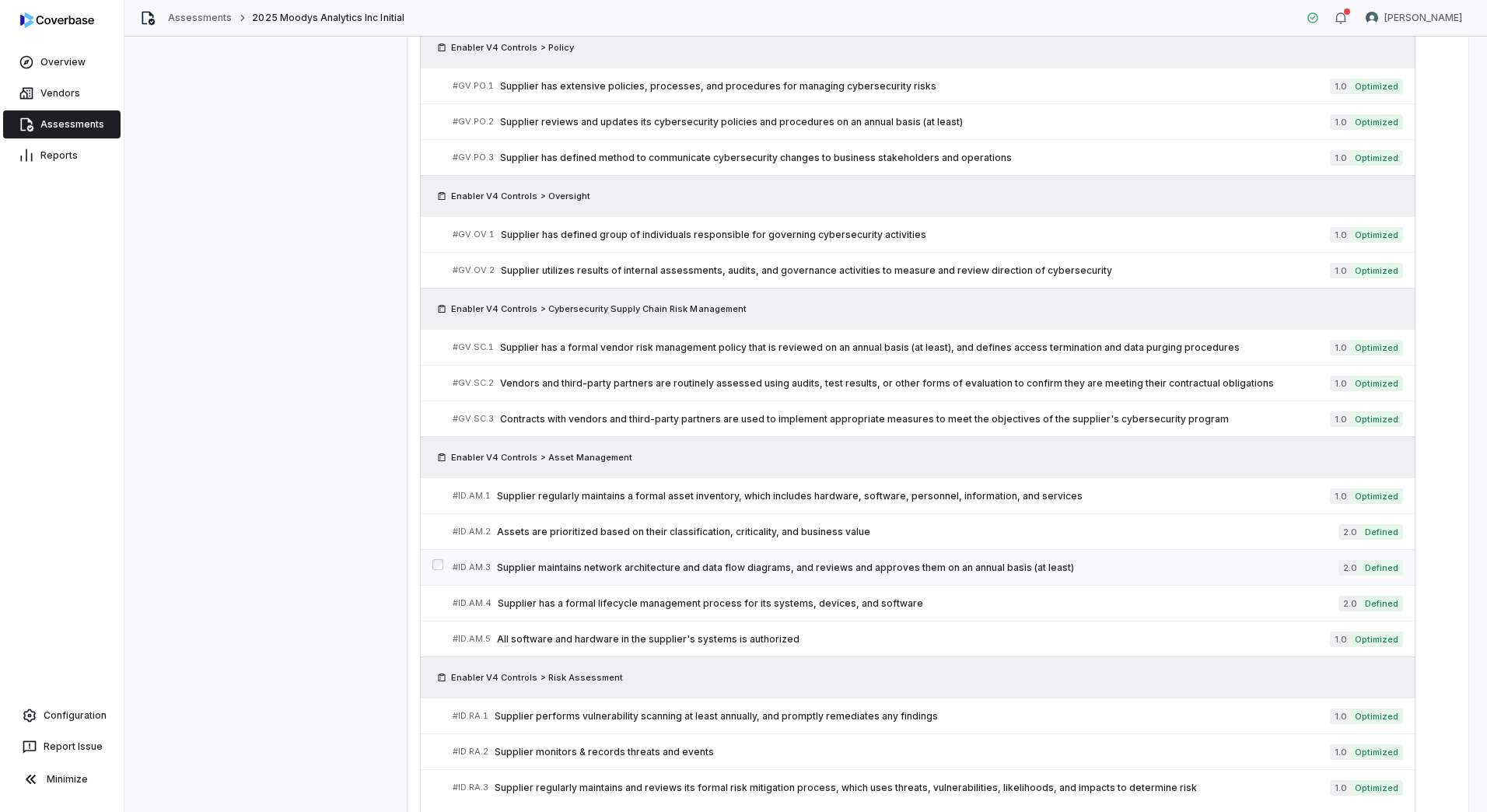
click at [705, 564] on span "Supplier maintains network architecture and data flow diagrams, and reviews and…" at bounding box center [918, 567] width 842 height 13
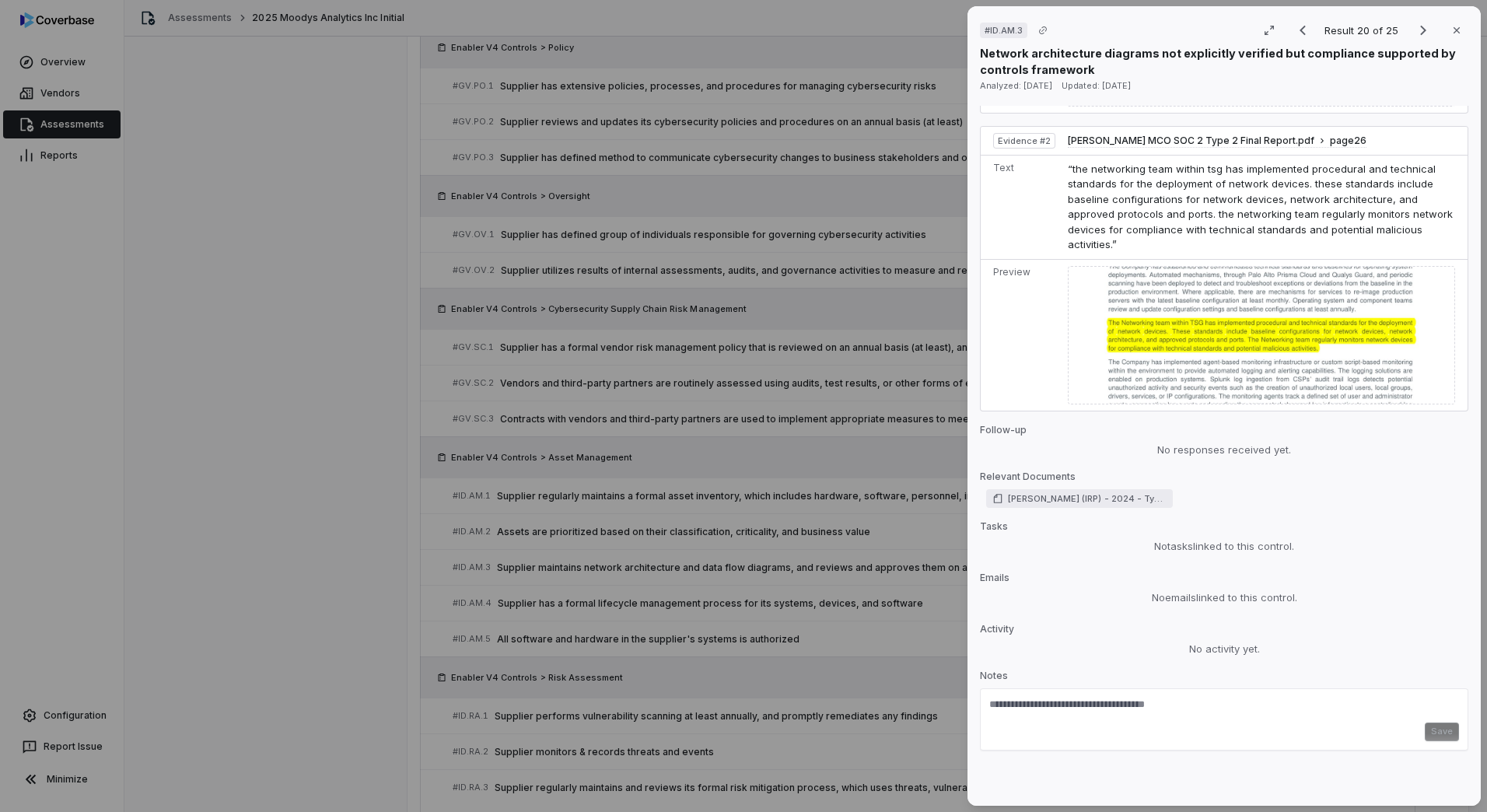
scroll to position [917, 0]
click at [1082, 707] on textarea at bounding box center [1224, 710] width 470 height 25
paste textarea "**********"
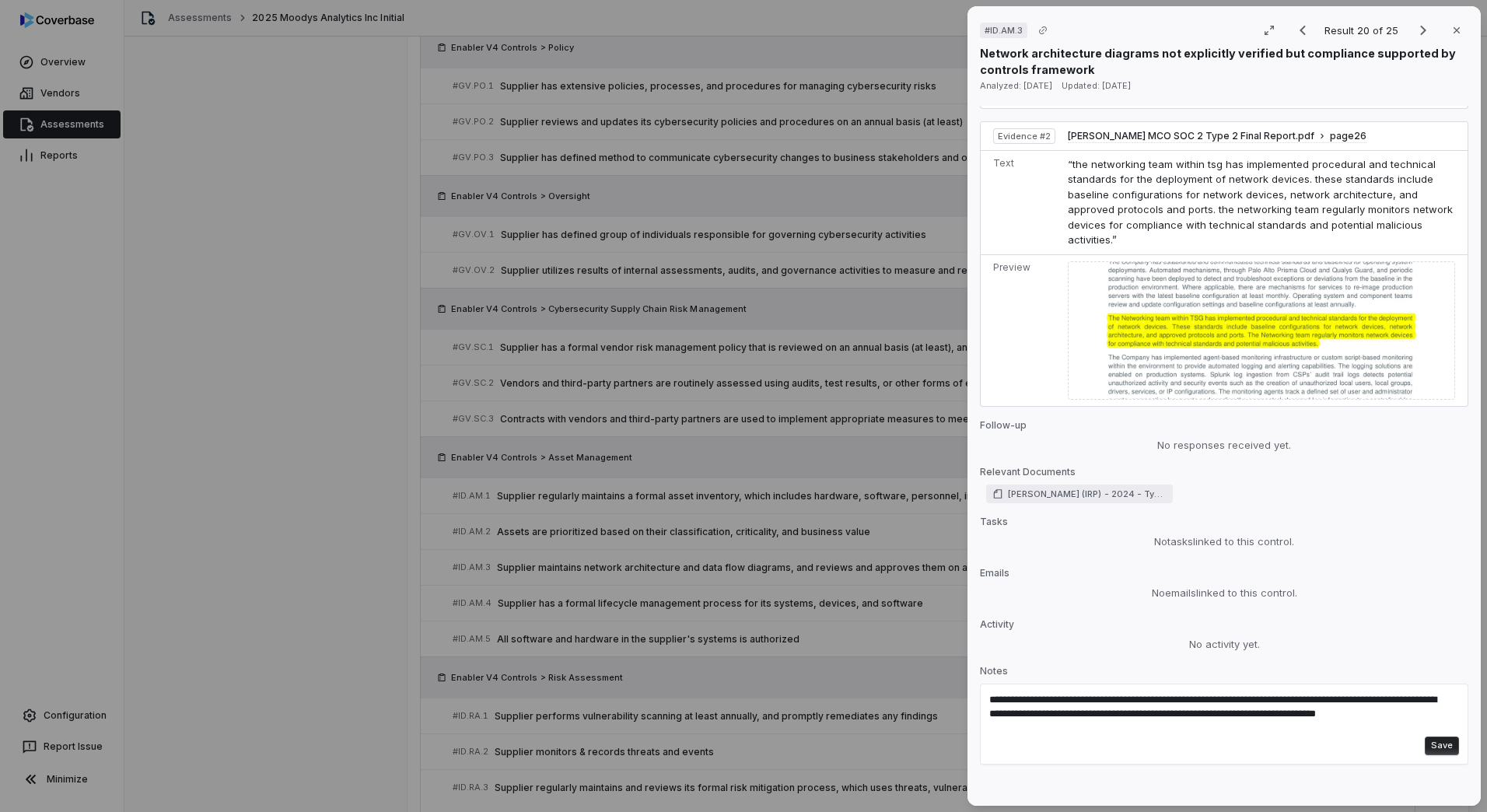
click at [1002, 755] on div "Save" at bounding box center [1224, 745] width 470 height 18
paste textarea "**********"
click at [995, 774] on textarea "**********" at bounding box center [1216, 736] width 454 height 86
paste textarea "**********"
type textarea "**********"
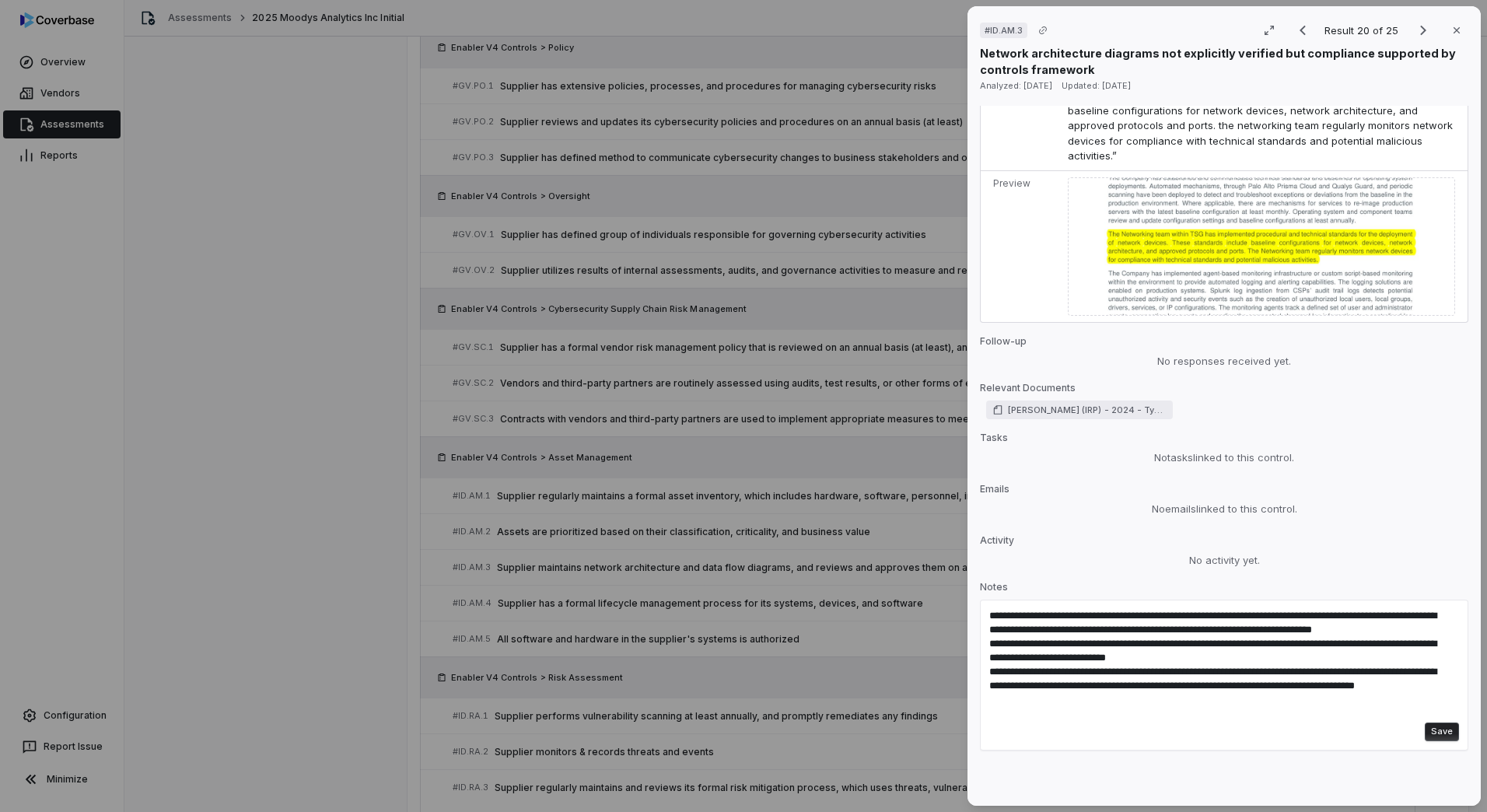
click at [1434, 735] on button "Save" at bounding box center [1442, 731] width 34 height 18
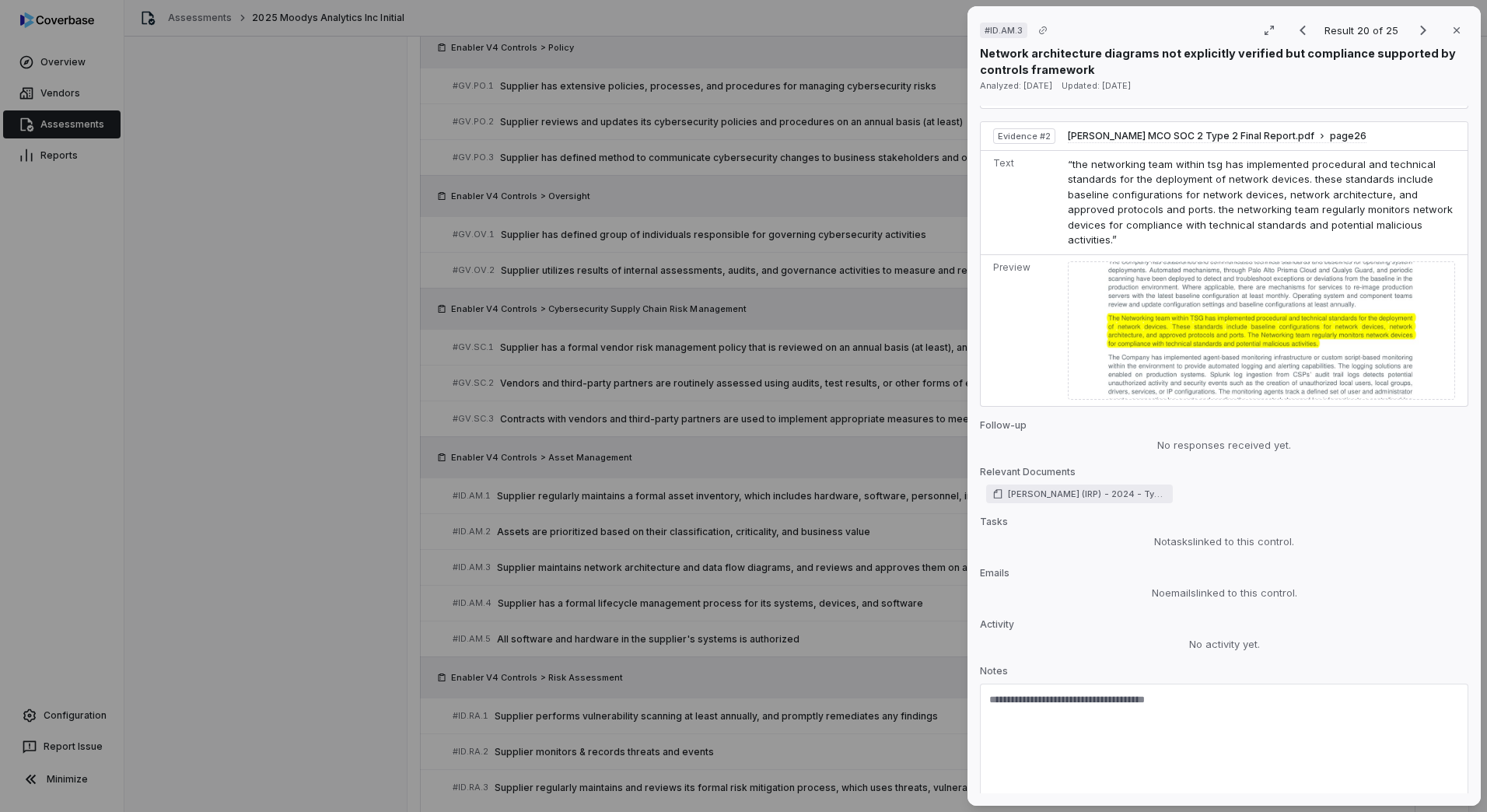
scroll to position [1021, 0]
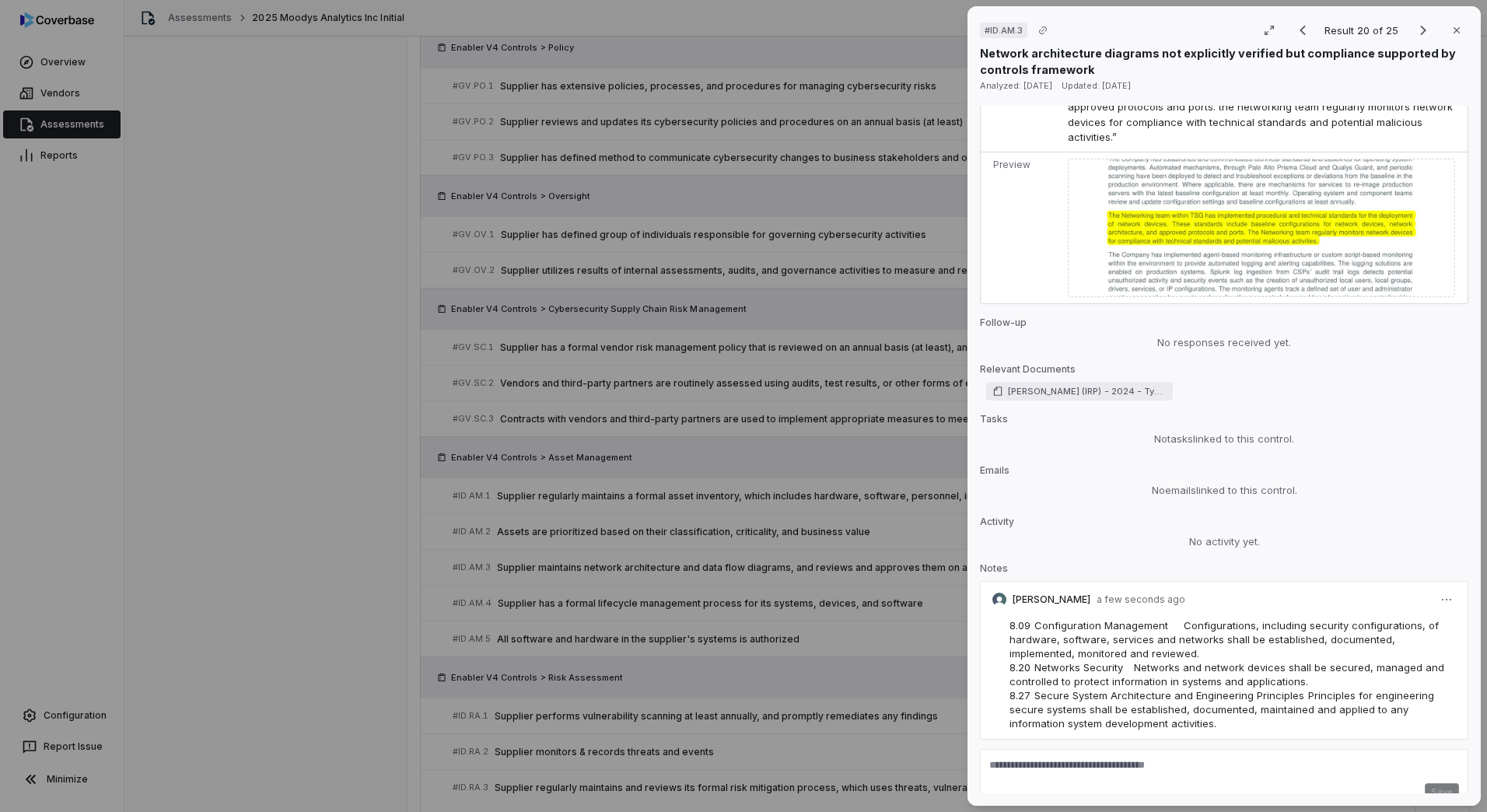
click at [373, 666] on div "# ID.AM.3 Result 20 of 25 Close Network architecture diagrams not explicitly ve…" at bounding box center [744, 406] width 1487 height 812
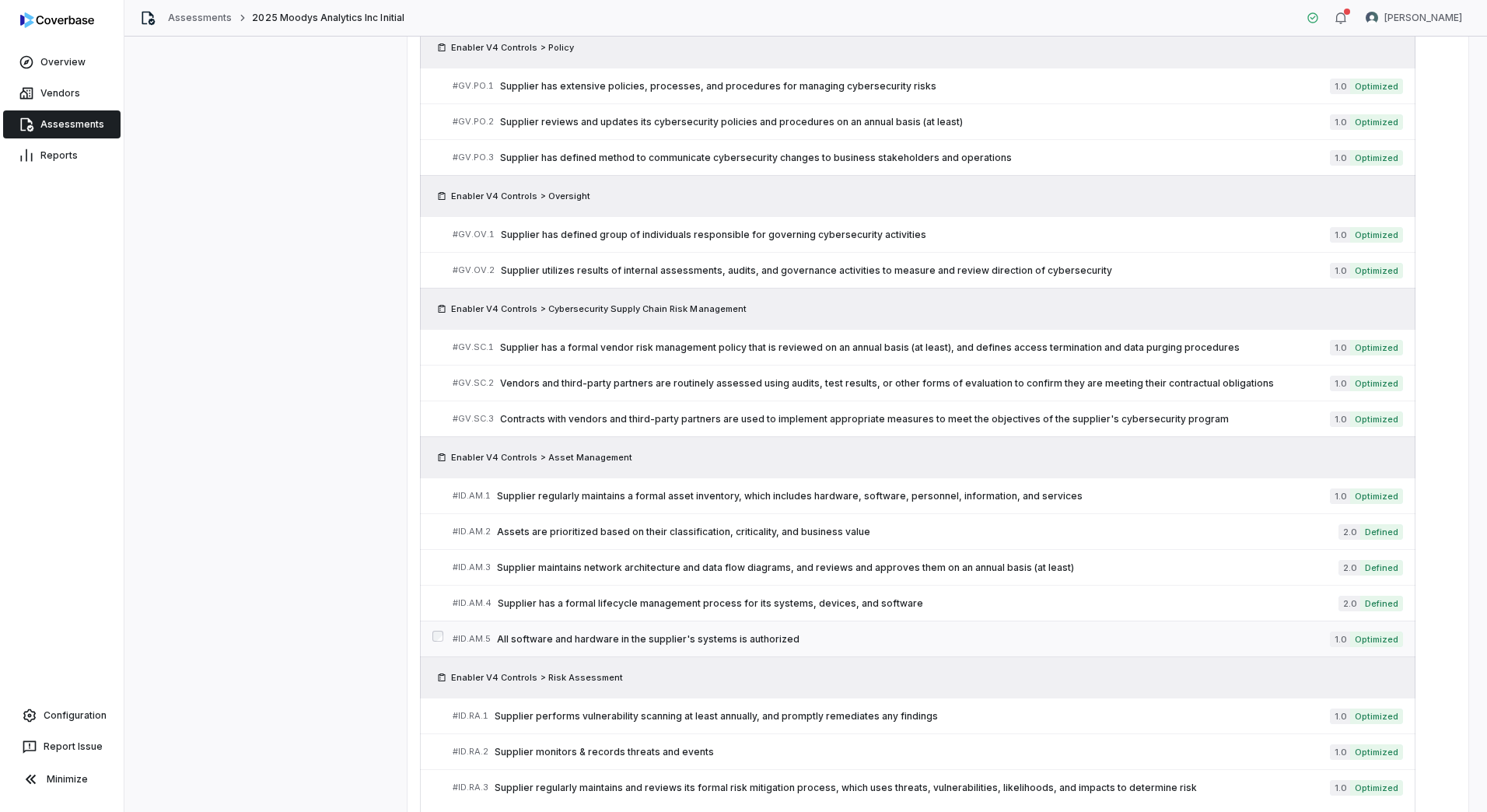
click at [640, 640] on span "All software and hardware in the supplier's systems is authorized" at bounding box center [914, 639] width 833 height 13
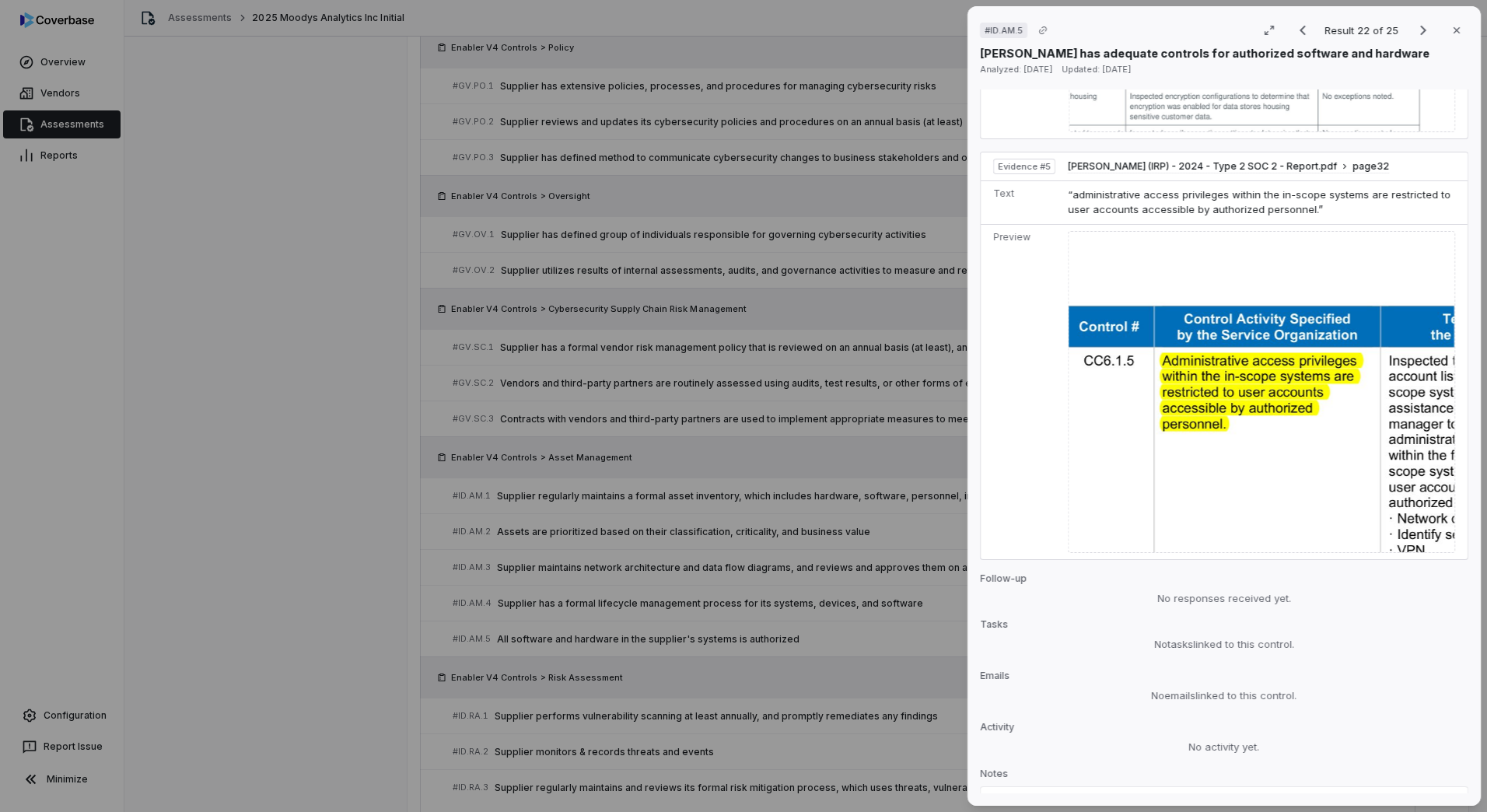
scroll to position [1711, 0]
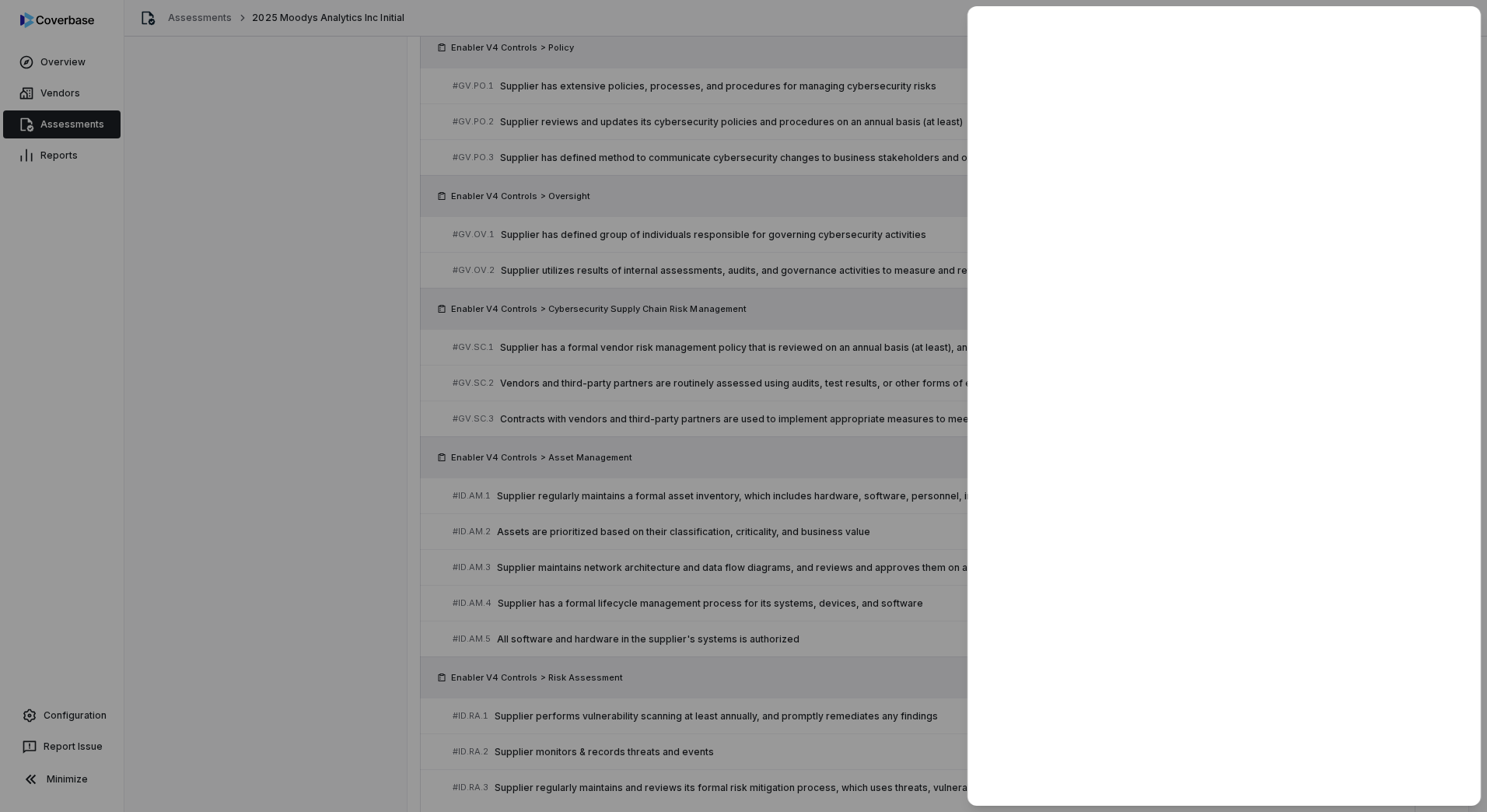
click at [614, 588] on div at bounding box center [744, 406] width 1487 height 812
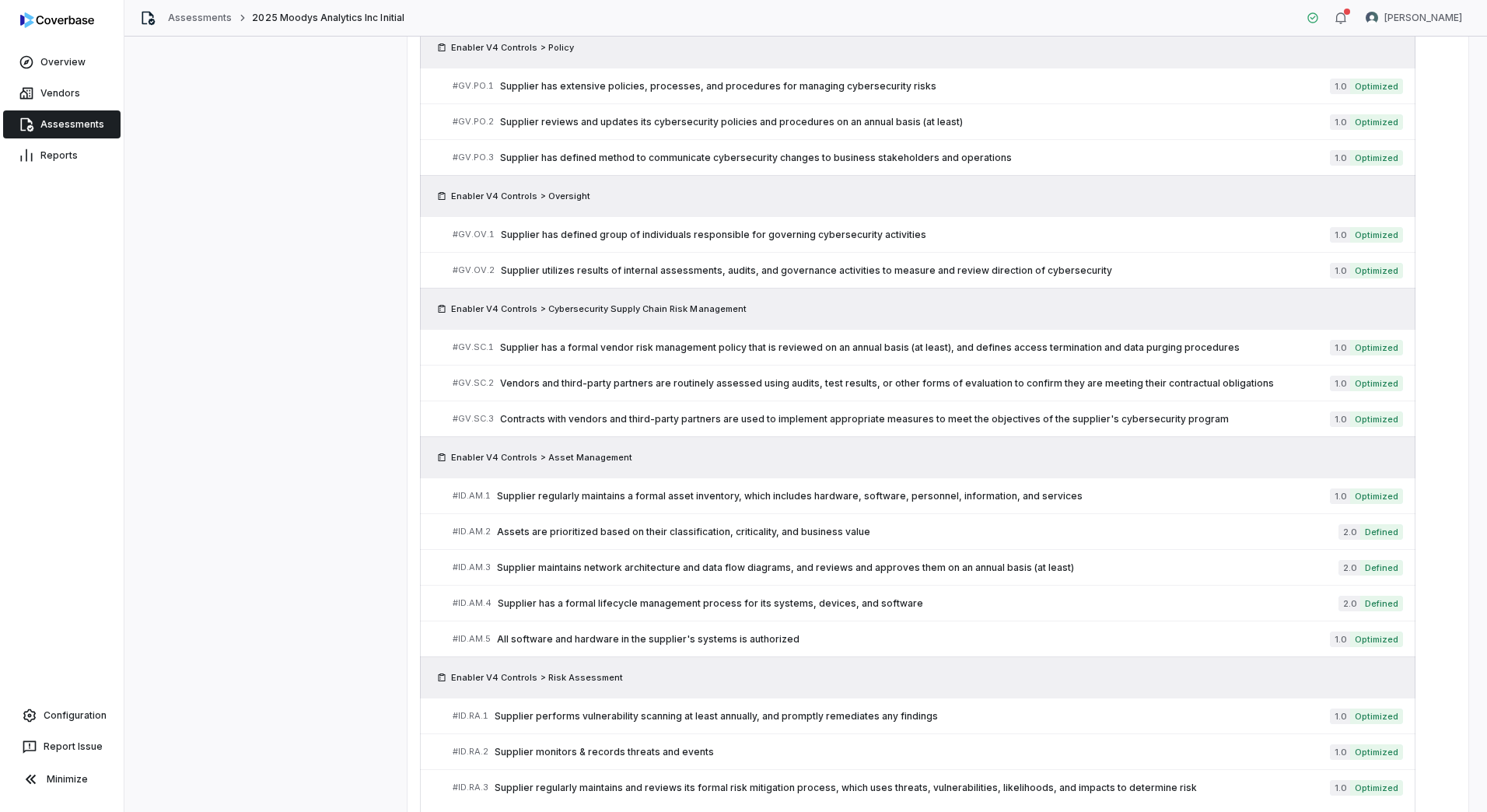
scroll to position [805, 0]
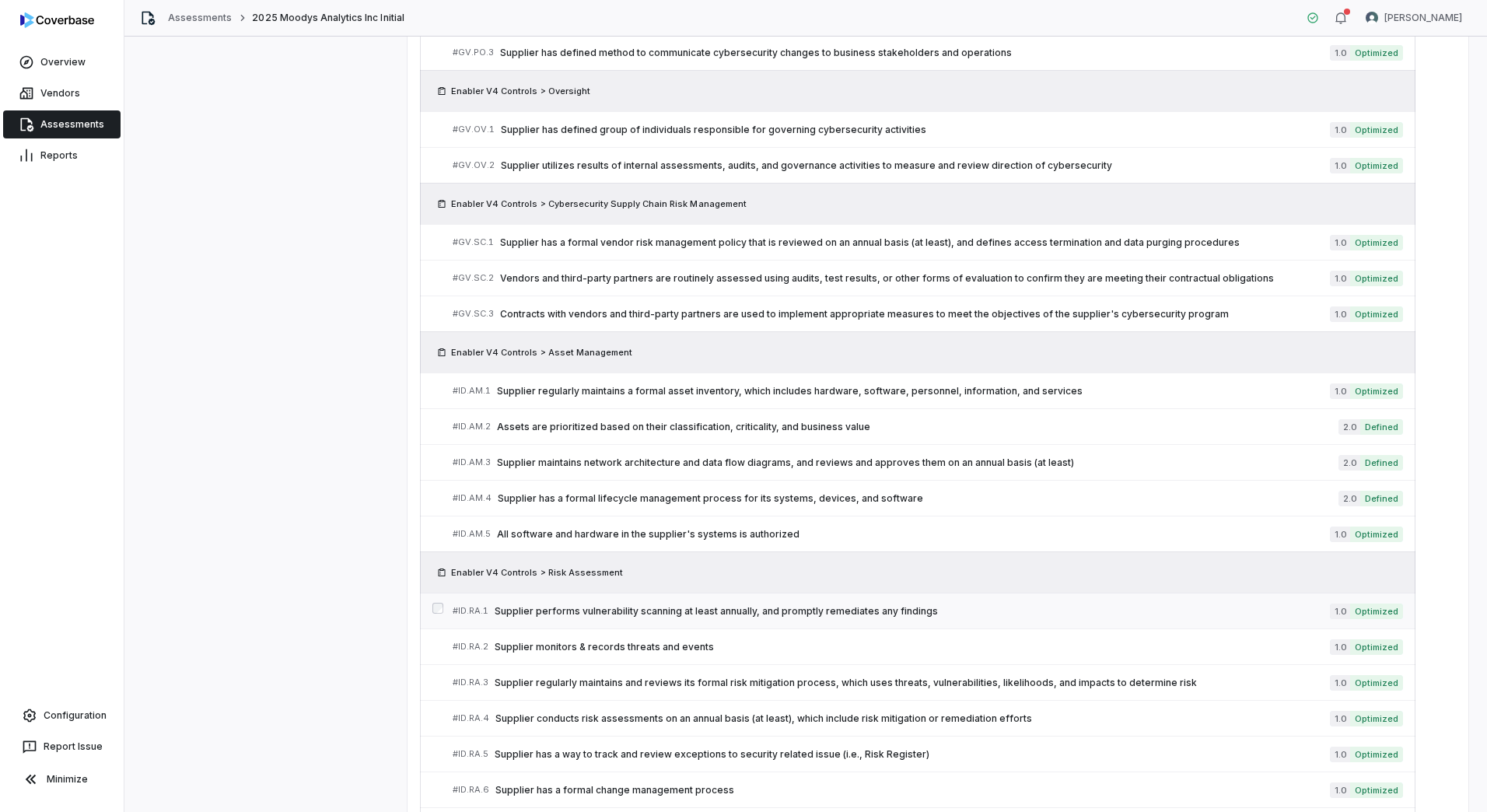
click at [786, 615] on span "Supplier performs vulnerability scanning at least annually, and promptly remedi…" at bounding box center [913, 611] width 835 height 13
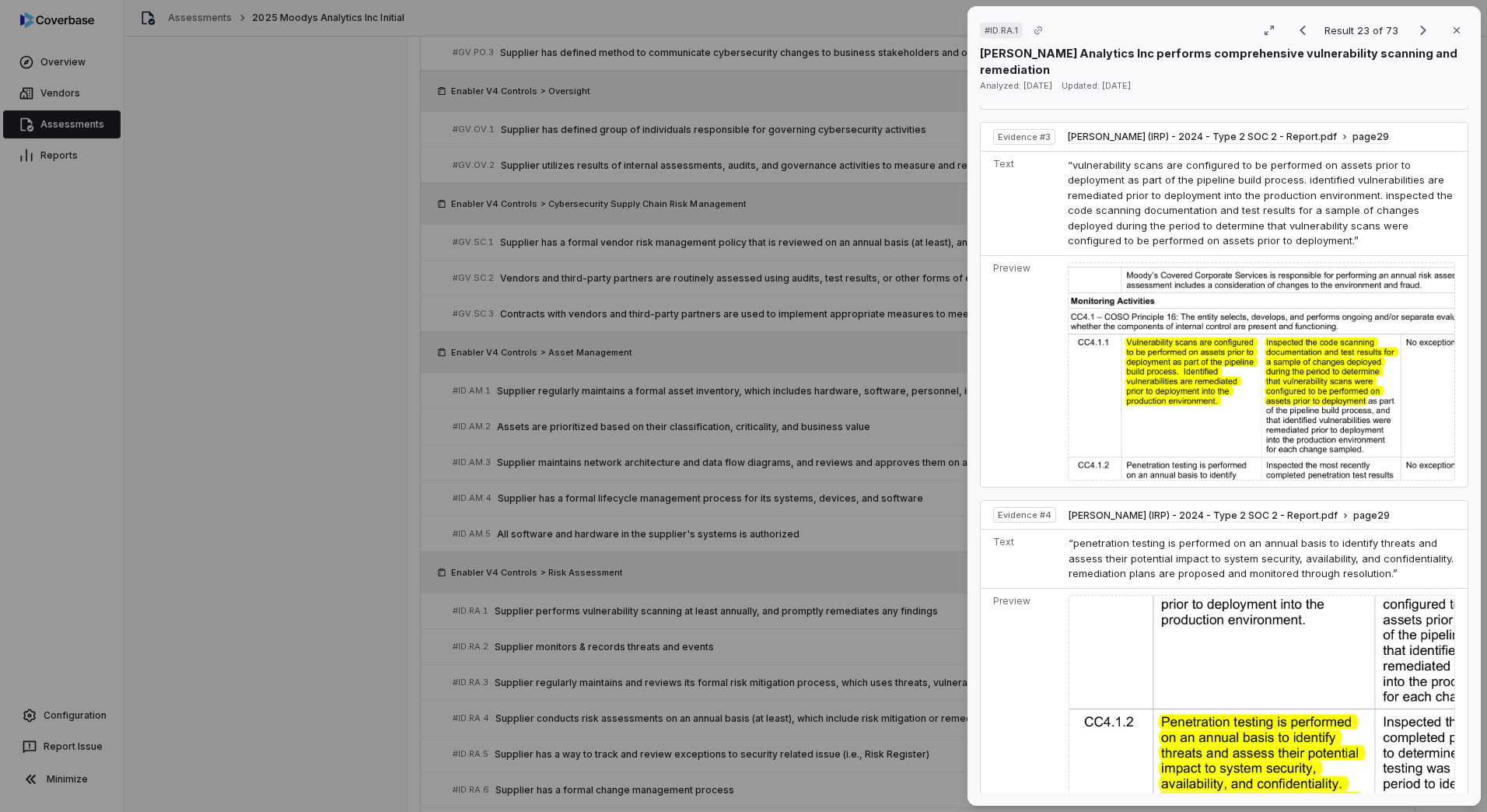
scroll to position [1466, 0]
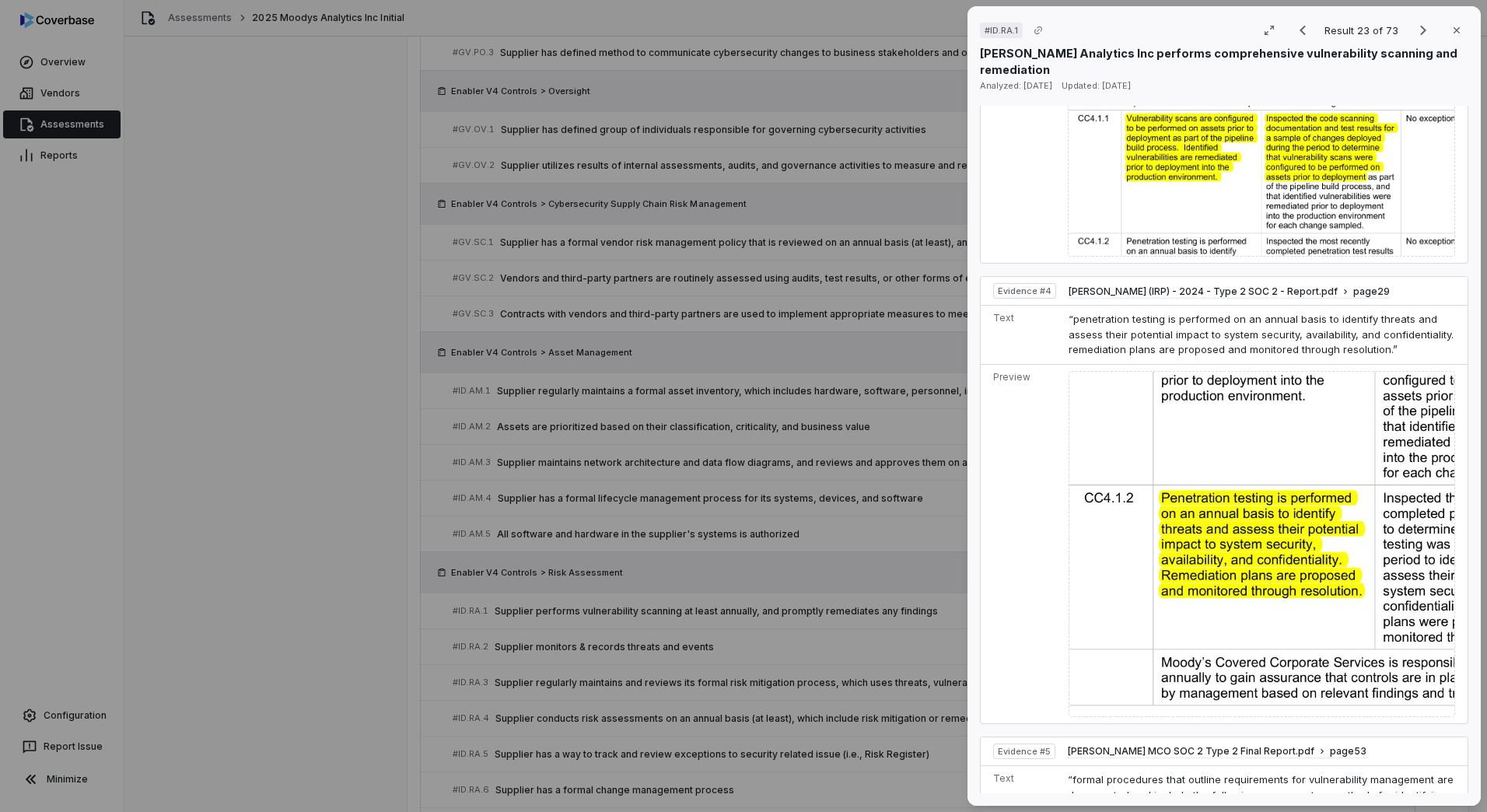
click at [533, 620] on div "# ID.RA.1 Result 23 of 73 Close [PERSON_NAME] Analytics Inc performs comprehens…" at bounding box center [744, 406] width 1487 height 812
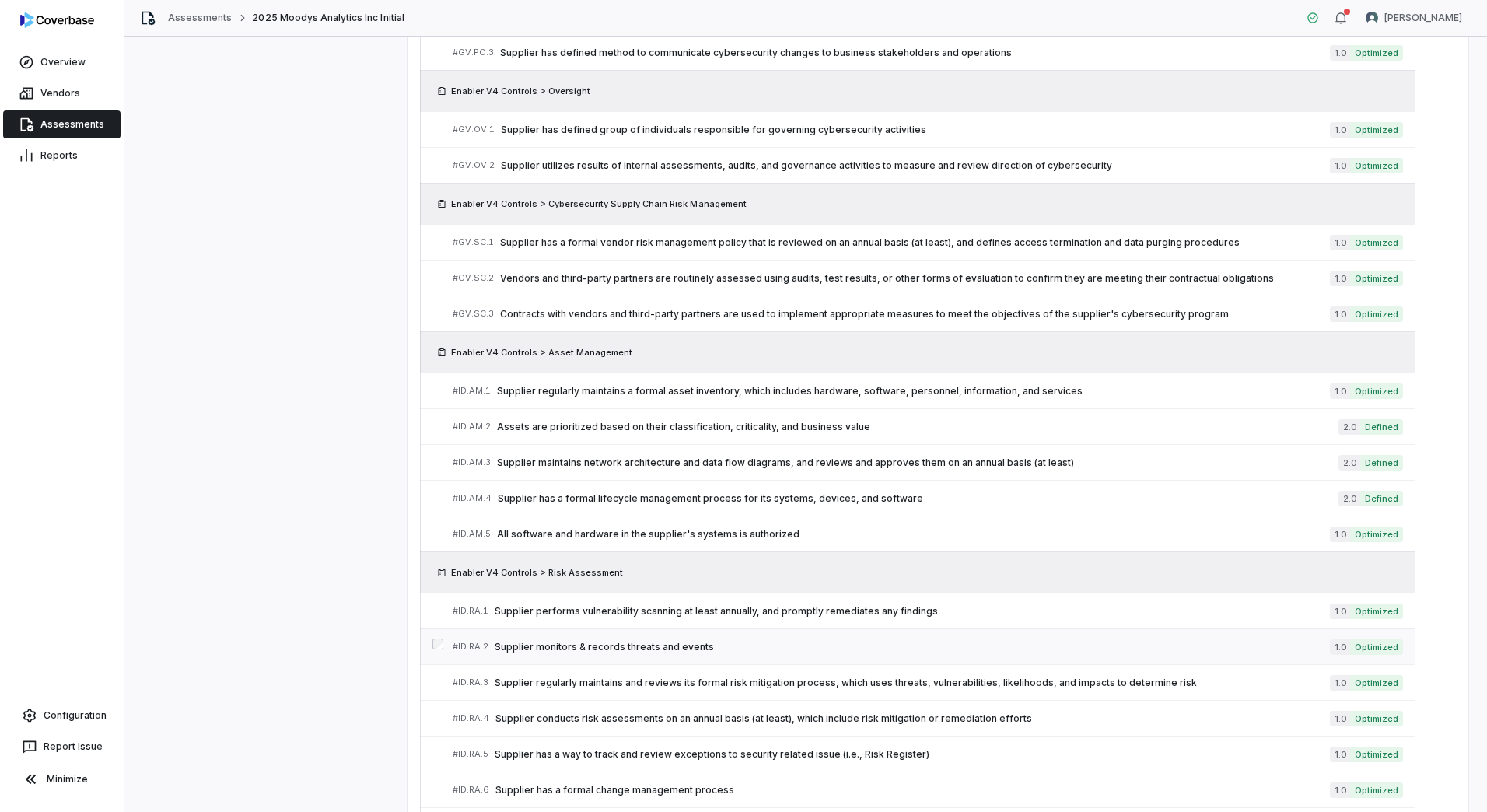
click at [599, 646] on span "Supplier monitors & records threats and events" at bounding box center [913, 647] width 835 height 13
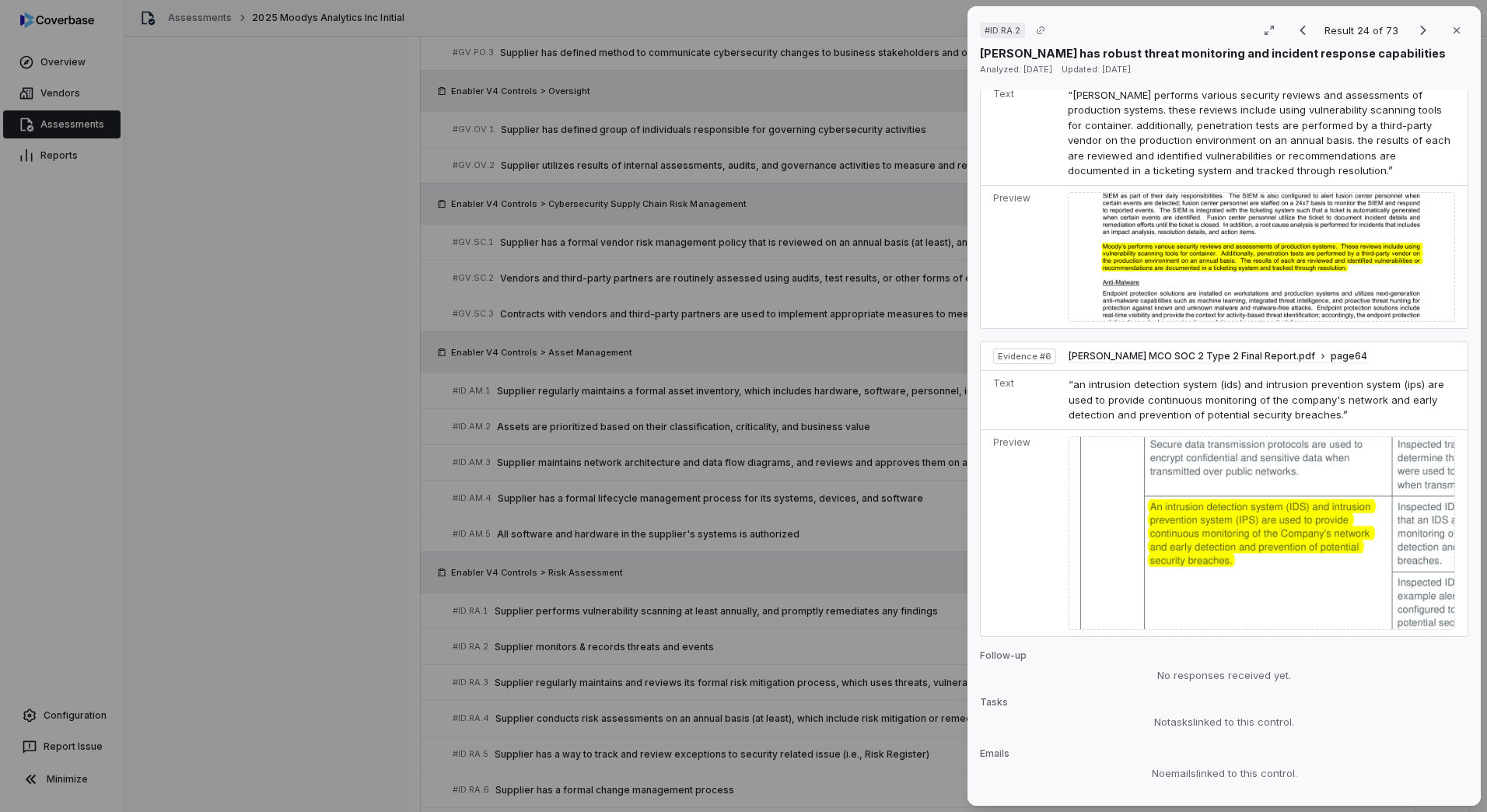
scroll to position [1945, 0]
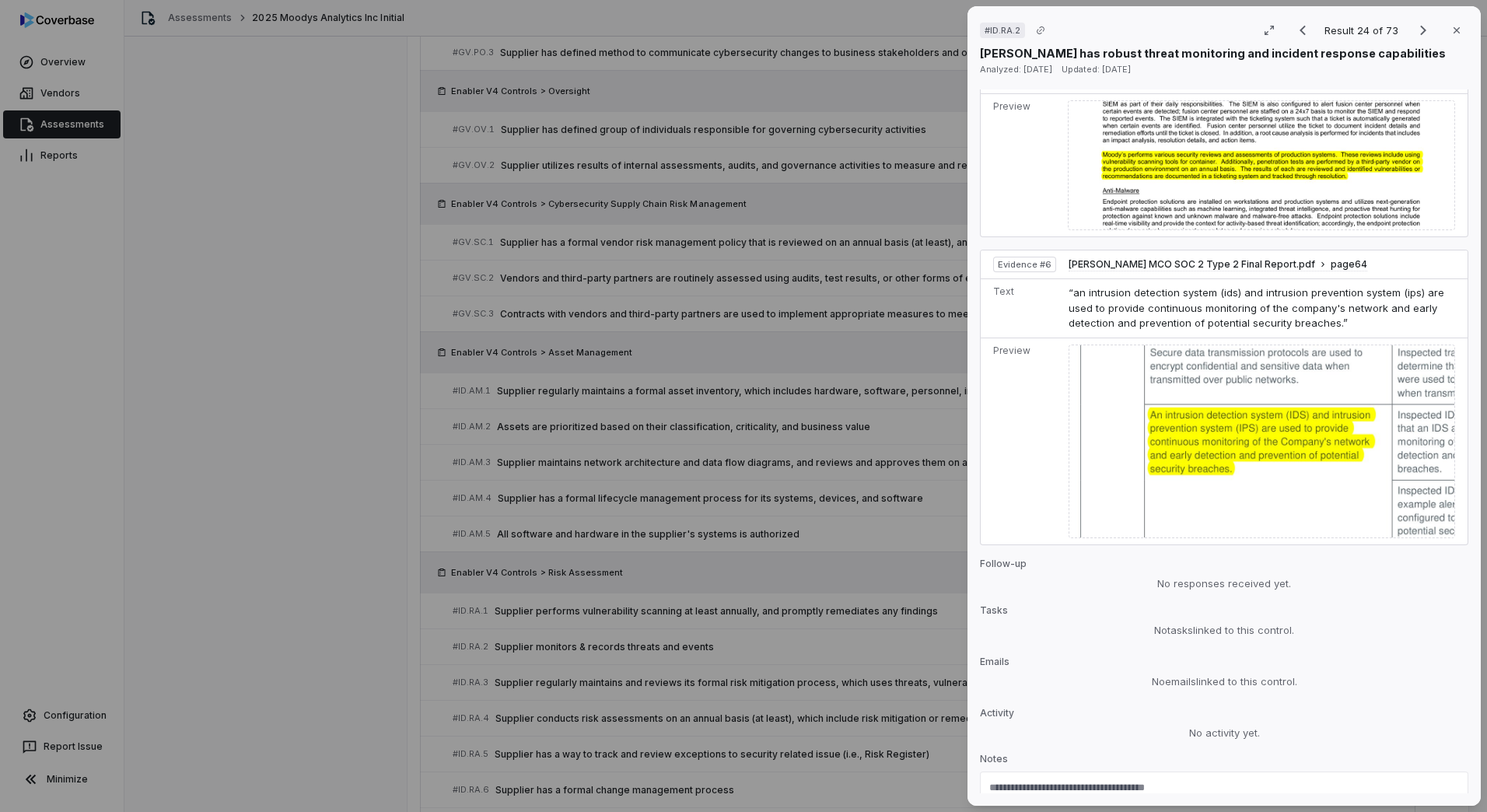
click at [722, 632] on div "# ID.RA.2 Result 24 of 73 Close [PERSON_NAME] has robust threat monitoring and …" at bounding box center [744, 406] width 1487 height 812
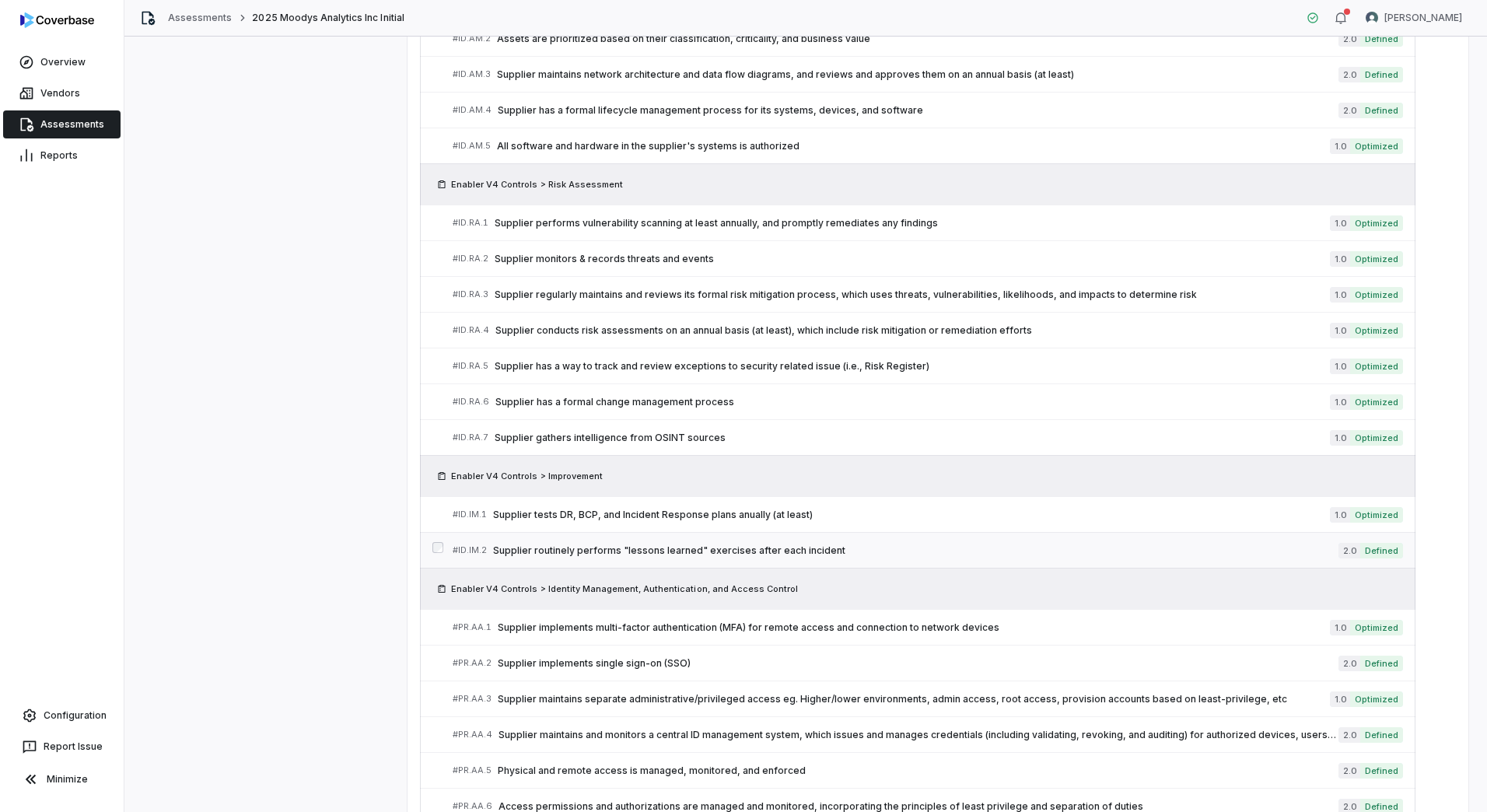
scroll to position [1194, 0]
click at [762, 516] on span "Supplier tests DR, BCP, and Incident Response plans anually (at least)" at bounding box center [912, 513] width 837 height 13
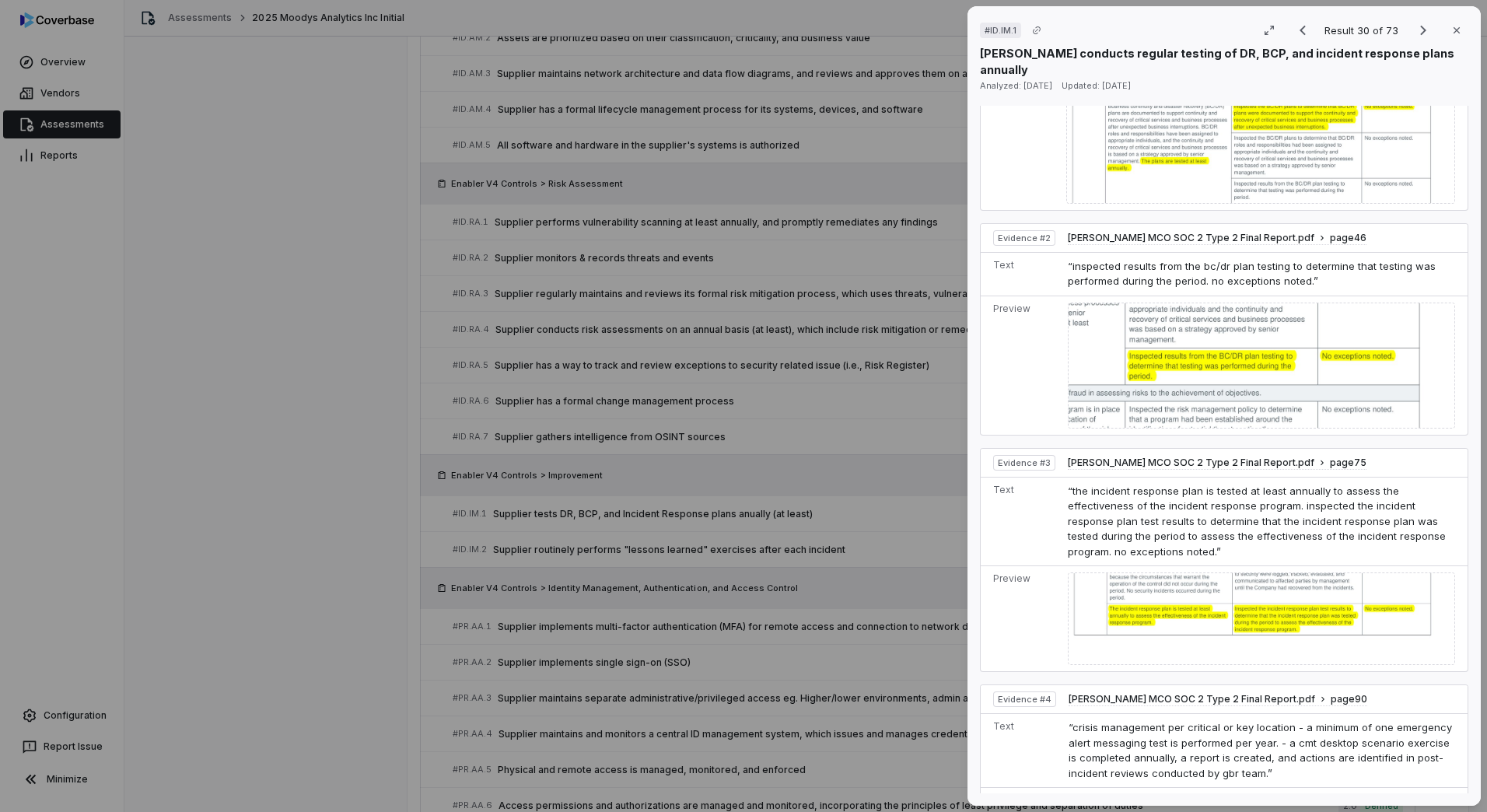
scroll to position [914, 0]
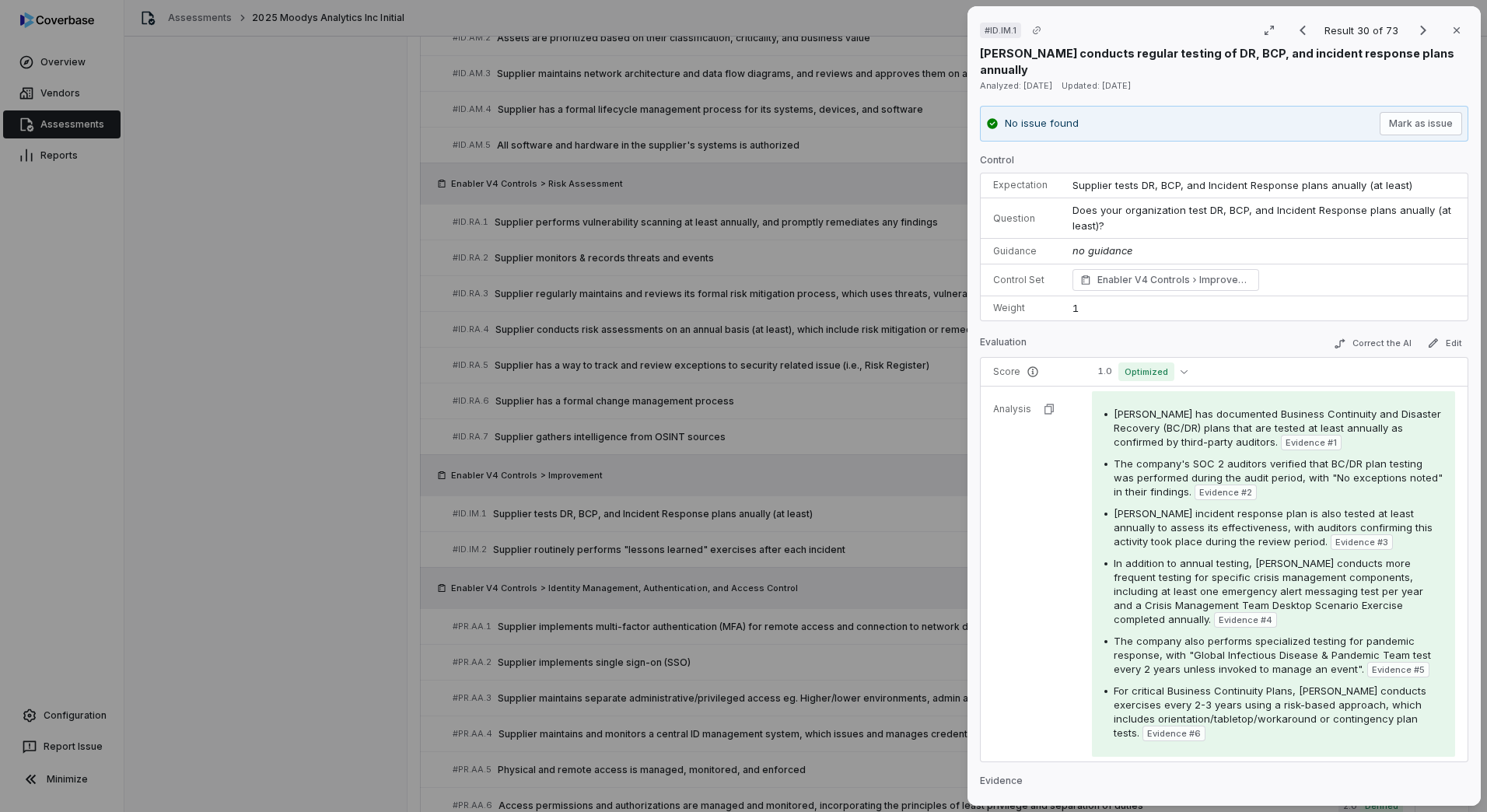
click at [740, 587] on div "# ID.IM.1 Result 30 of 73 Close [PERSON_NAME] conducts regular testing of DR, B…" at bounding box center [744, 406] width 1487 height 812
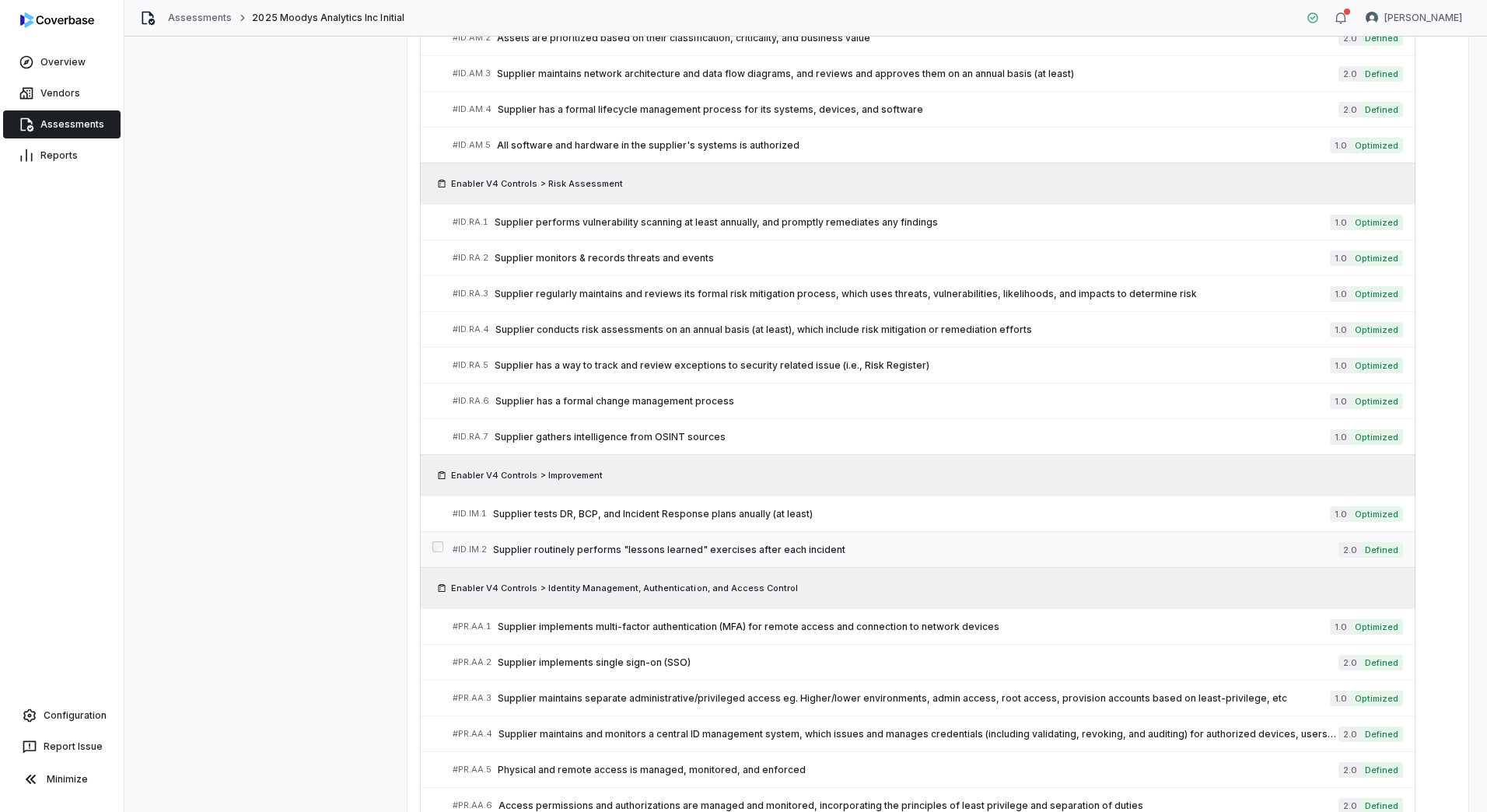
click at [708, 546] on span "Supplier routinely performs "lessons learned" exercises after each incident" at bounding box center [916, 549] width 846 height 13
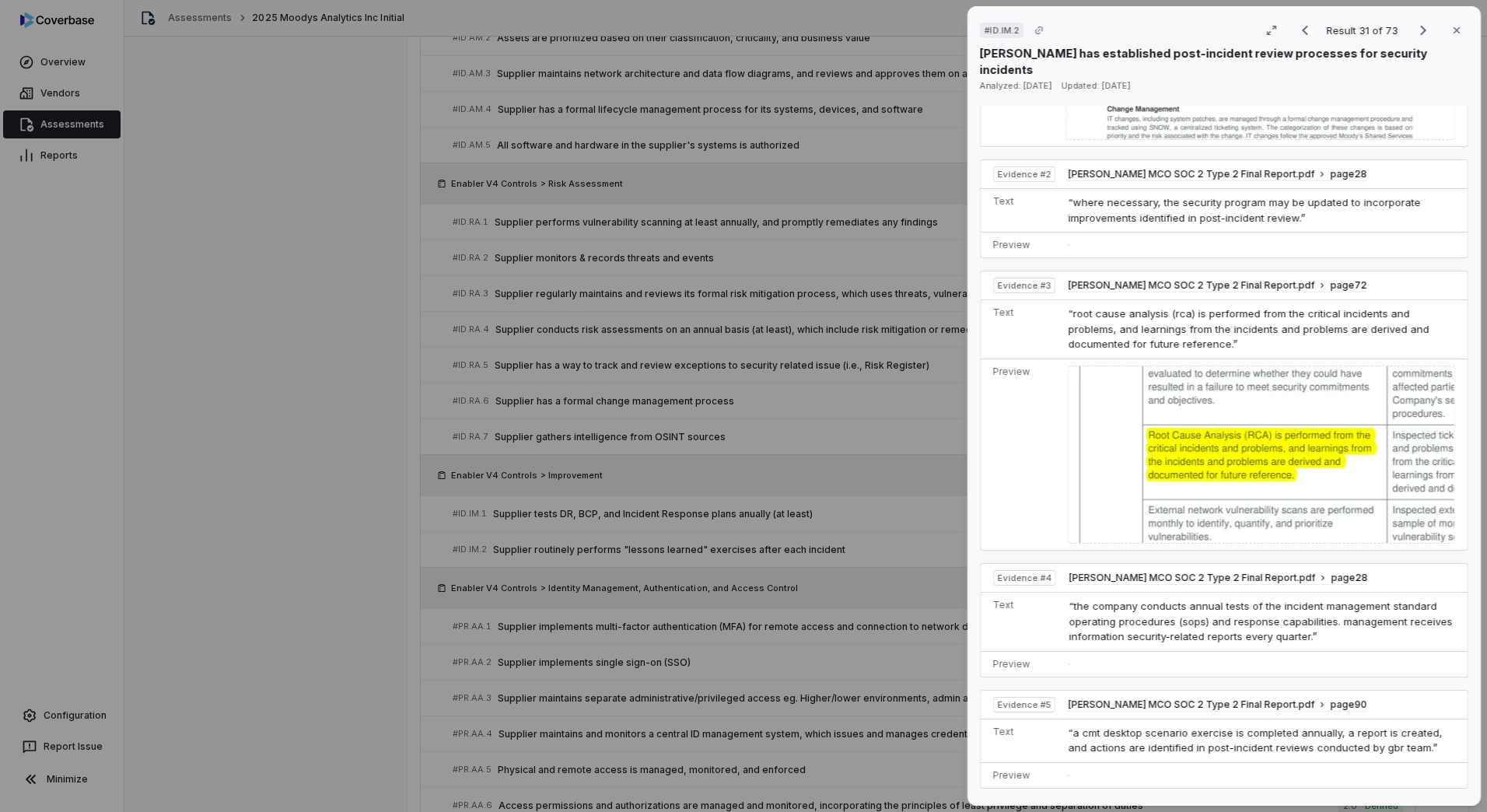
scroll to position [934, 0]
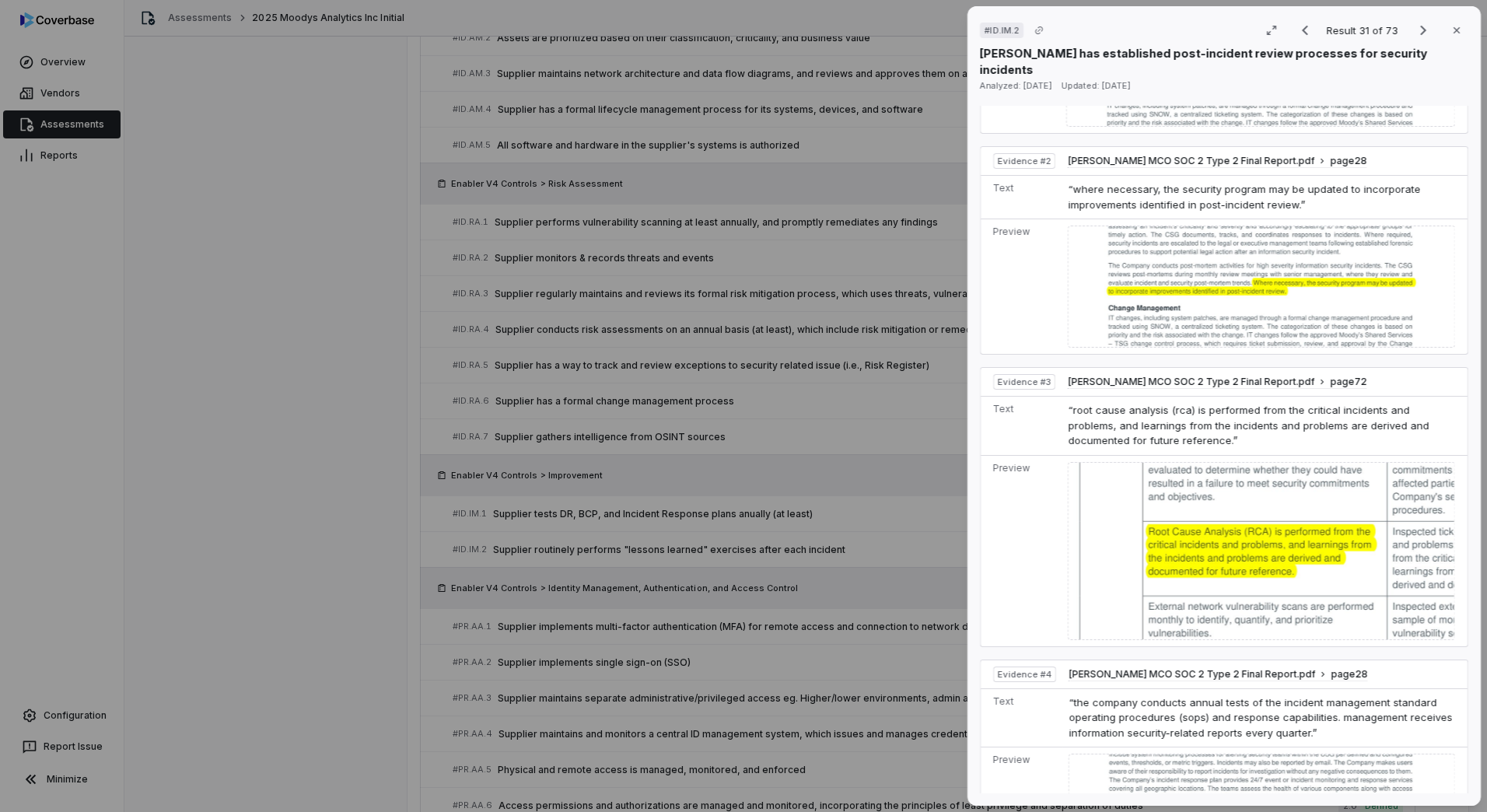
click at [746, 624] on div "# ID.IM.2 Result 31 of 73 Close [PERSON_NAME] has established post-incident rev…" at bounding box center [744, 406] width 1487 height 812
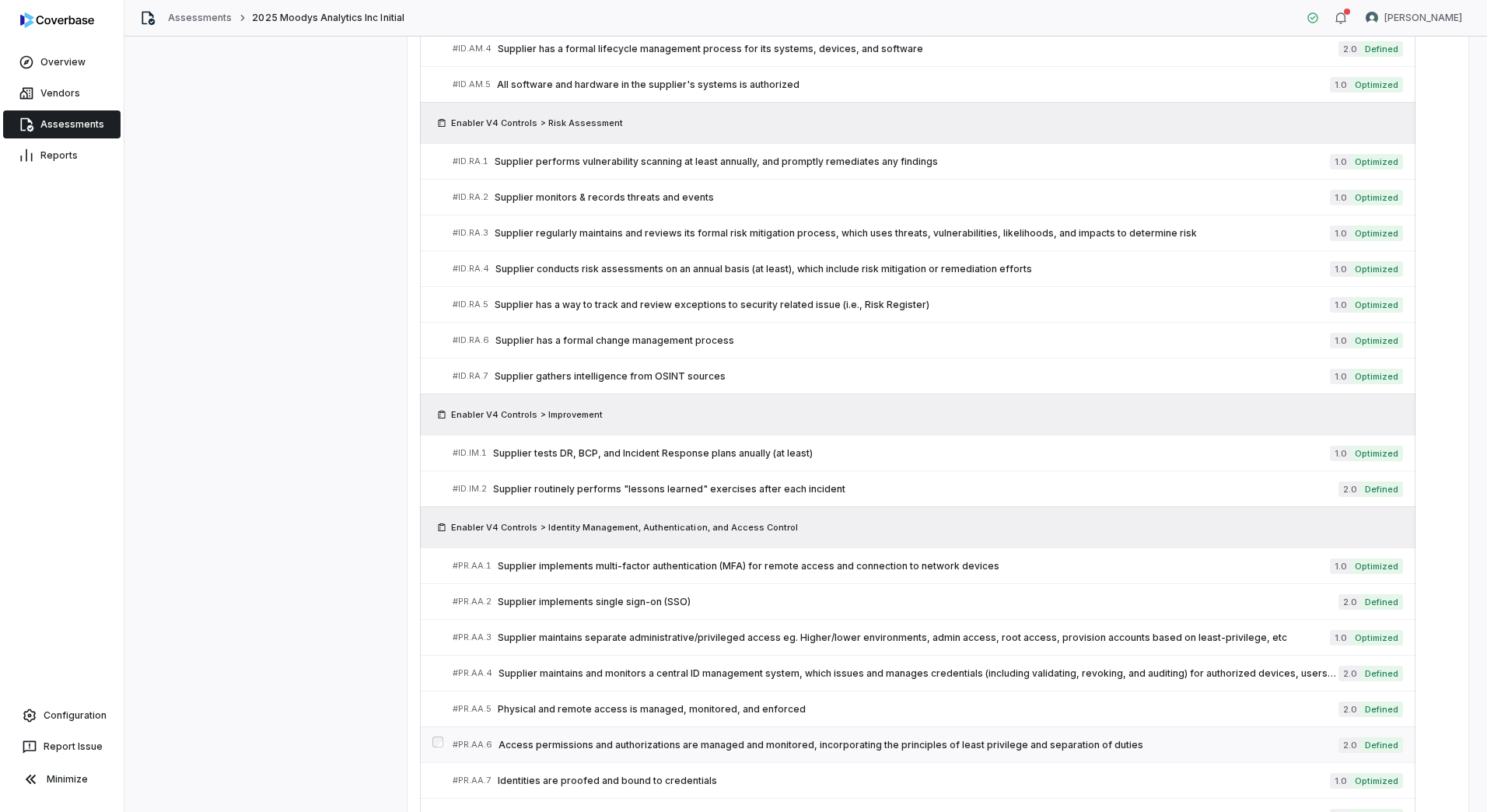
scroll to position [1349, 0]
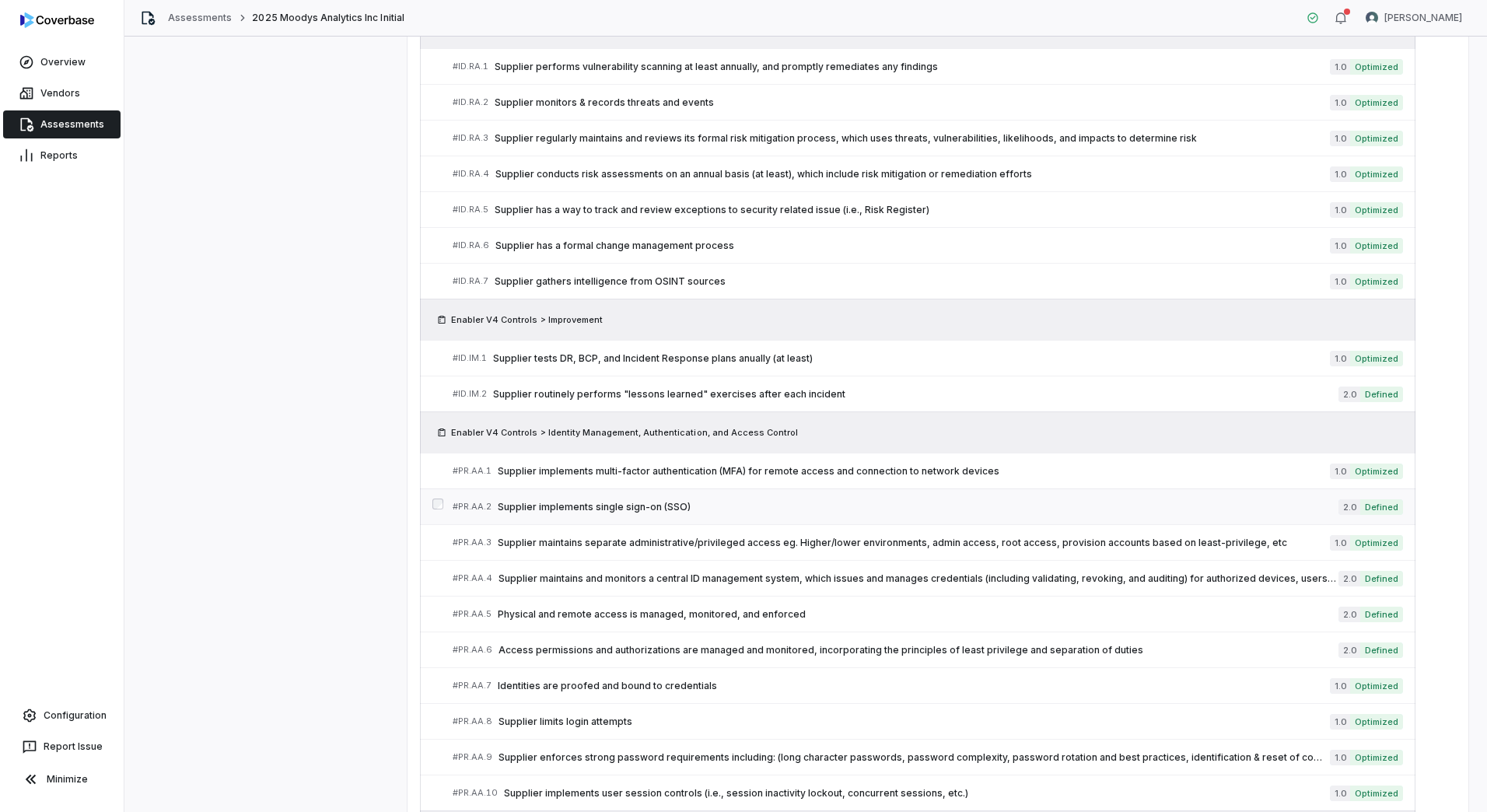
click at [637, 508] on span "Supplier implements single sign-on (SSO)" at bounding box center [918, 507] width 841 height 13
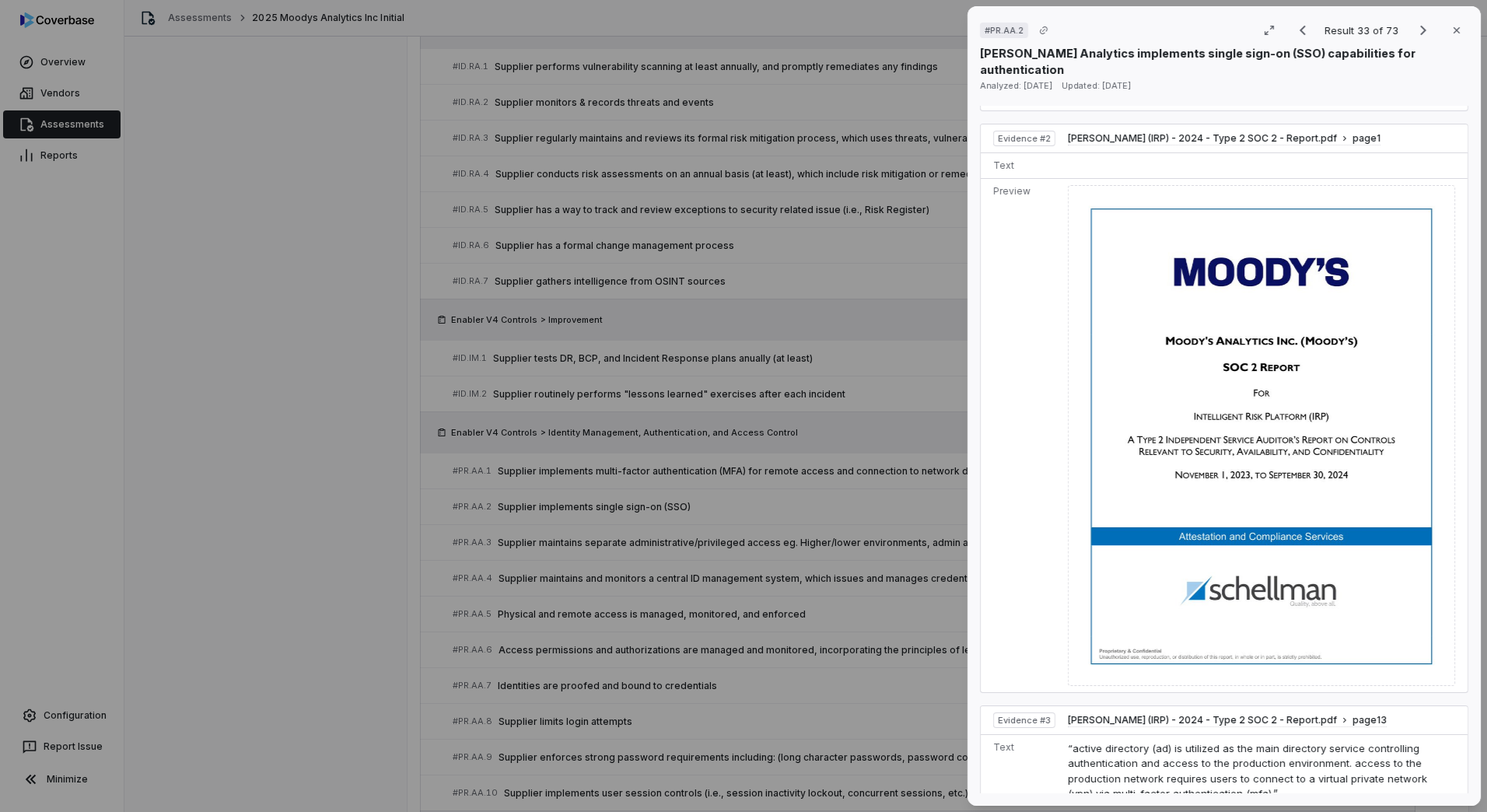
scroll to position [1588, 0]
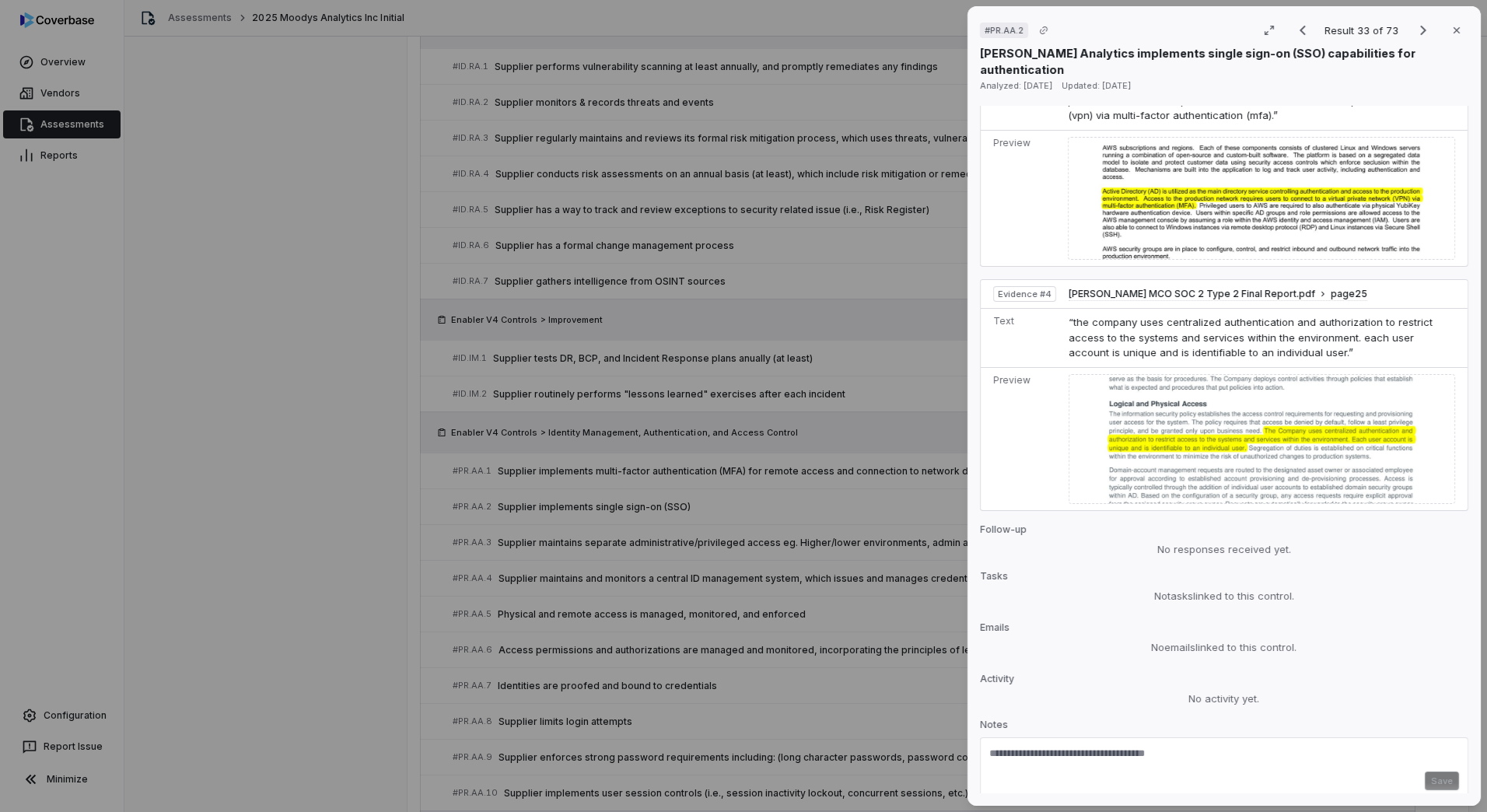
click at [1079, 746] on textarea at bounding box center [1224, 759] width 470 height 25
paste textarea "**********"
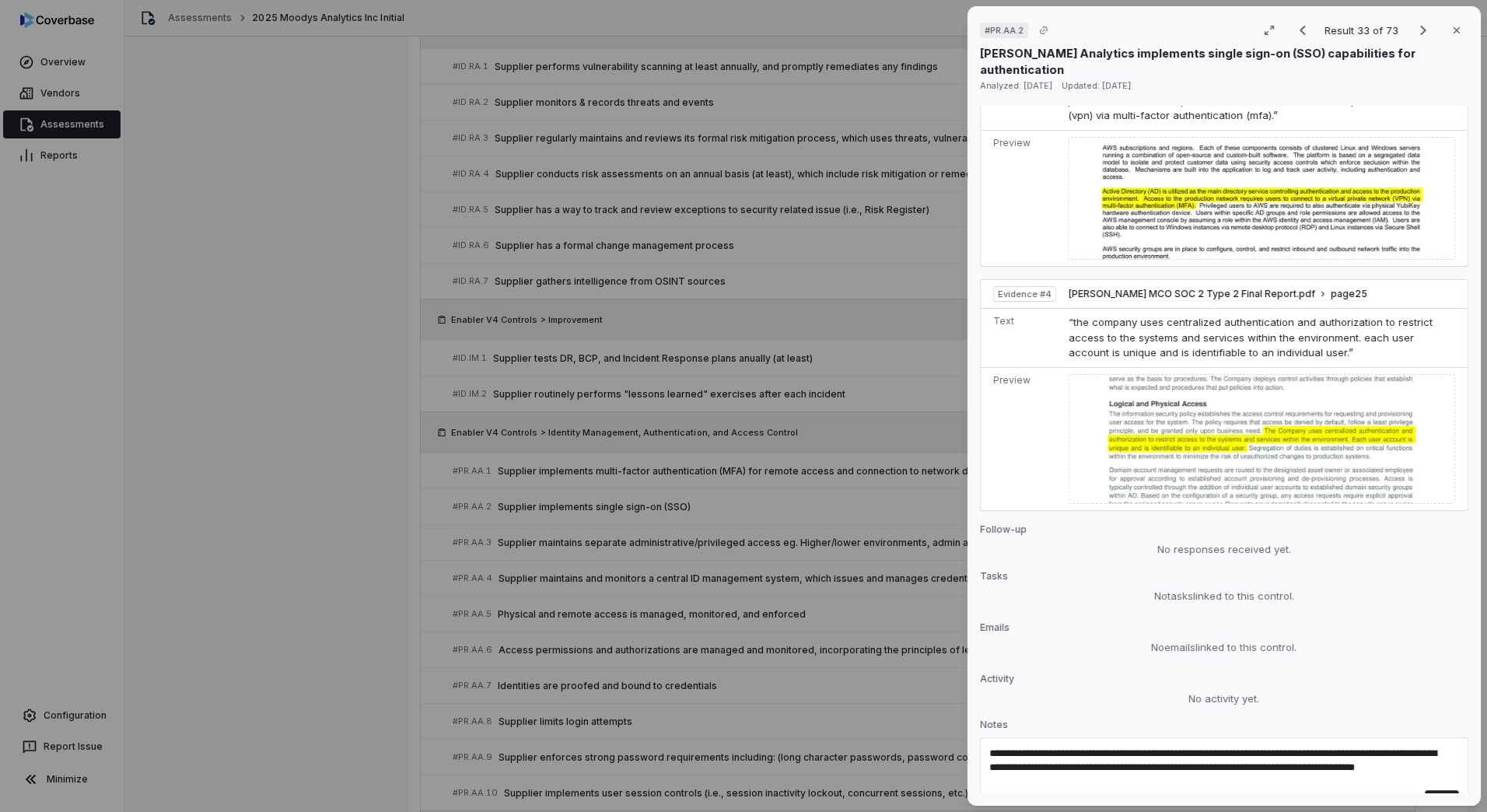
paste textarea "**********"
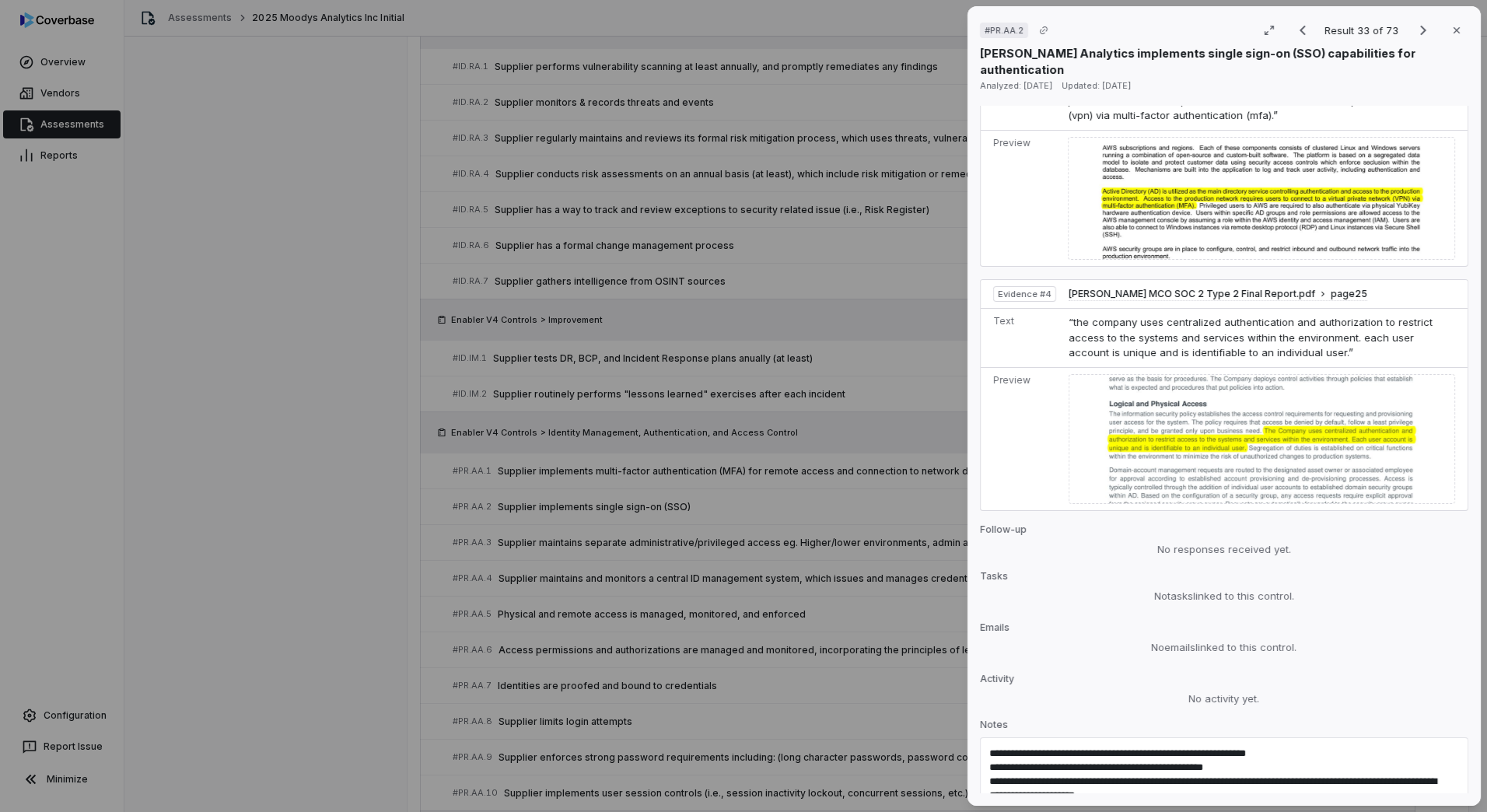
drag, startPoint x: 1090, startPoint y: 701, endPoint x: 1102, endPoint y: 707, distance: 13.4
click at [1102, 746] on textarea "**********" at bounding box center [1216, 775] width 454 height 58
drag, startPoint x: 1332, startPoint y: 705, endPoint x: 1348, endPoint y: 772, distance: 68.9
click at [1348, 770] on div "**********" at bounding box center [1224, 785] width 488 height 95
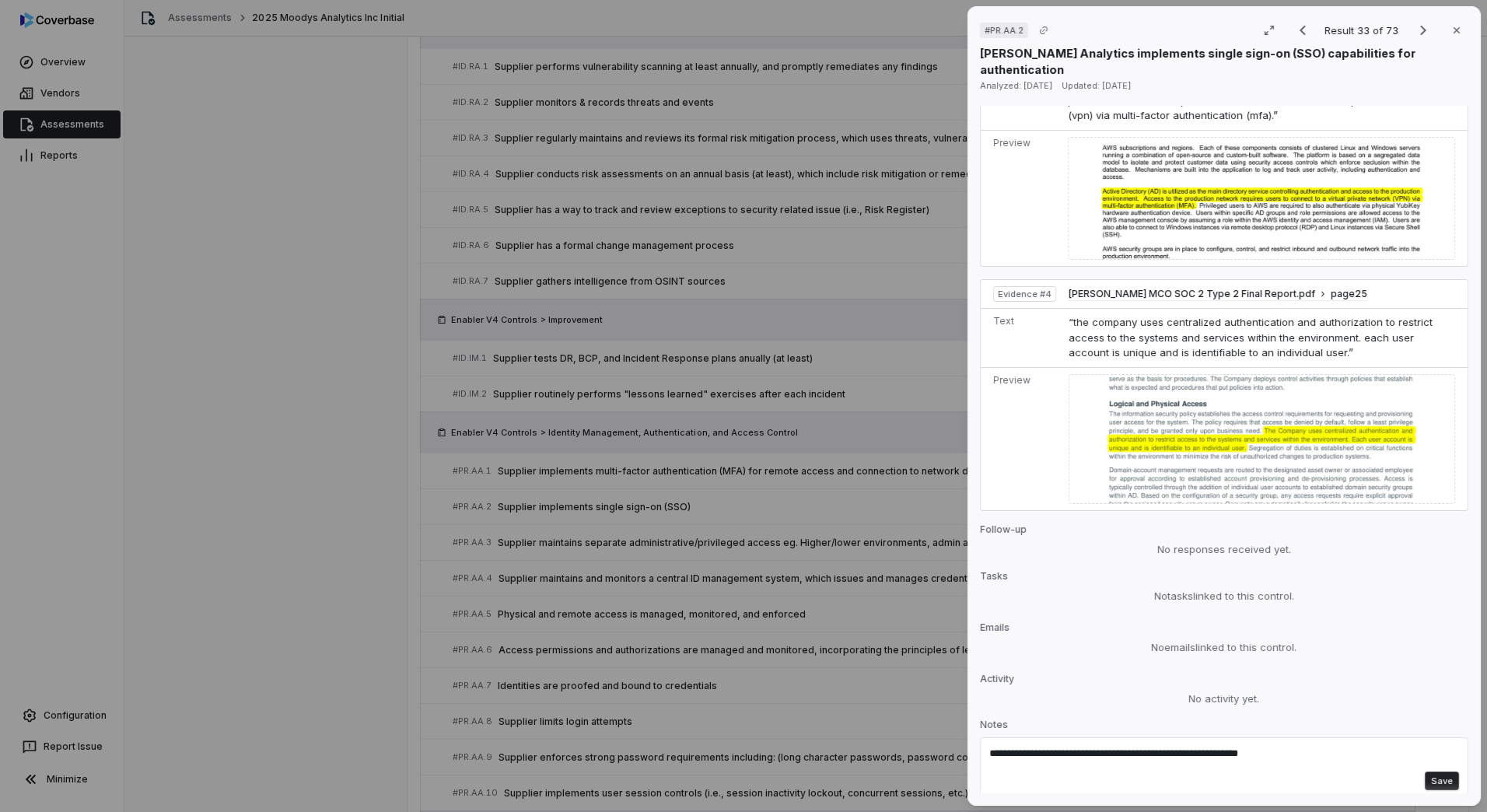
drag, startPoint x: 1100, startPoint y: 706, endPoint x: 979, endPoint y: 708, distance: 121.0
click at [979, 708] on div "# PR.AA.2 Result 33 of 73 Close [PERSON_NAME] Analytics implements single sign-…" at bounding box center [1224, 405] width 513 height 799
type textarea "**********"
drag, startPoint x: 1412, startPoint y: 734, endPoint x: 1423, endPoint y: 733, distance: 11.0
click at [1425, 771] on button "Save" at bounding box center [1442, 780] width 34 height 18
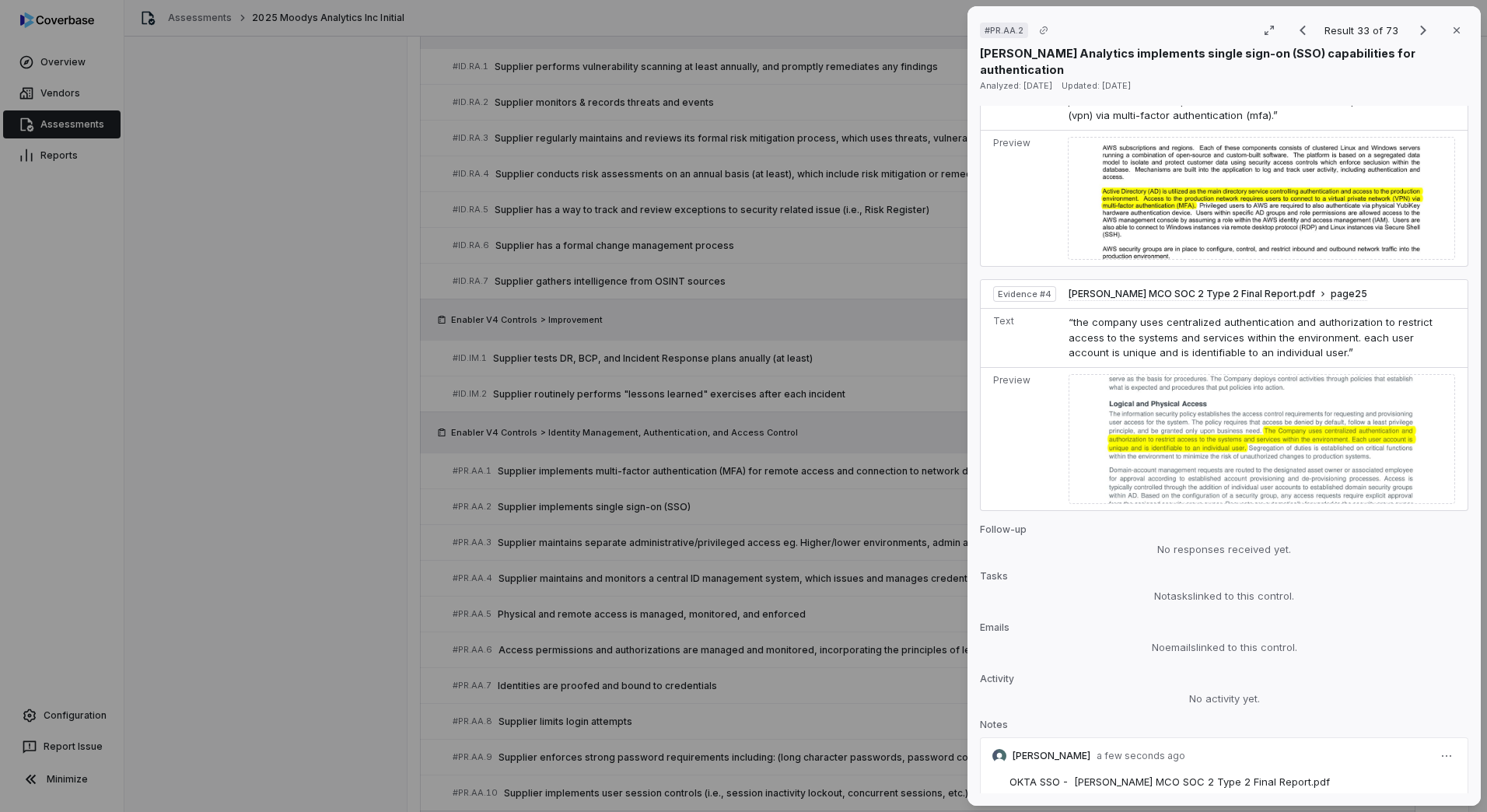
click at [1432, 702] on div "# PR.AA.2 Result 33 of 73 Close [PERSON_NAME] Analytics implements single sign-…" at bounding box center [744, 406] width 1487 height 812
click at [1381, 631] on div "Edit" at bounding box center [1389, 633] width 100 height 25
click at [1098, 774] on textarea "**********" at bounding box center [1216, 787] width 454 height 25
type textarea "**********"
click at [1425, 799] on button "Save" at bounding box center [1442, 808] width 34 height 18
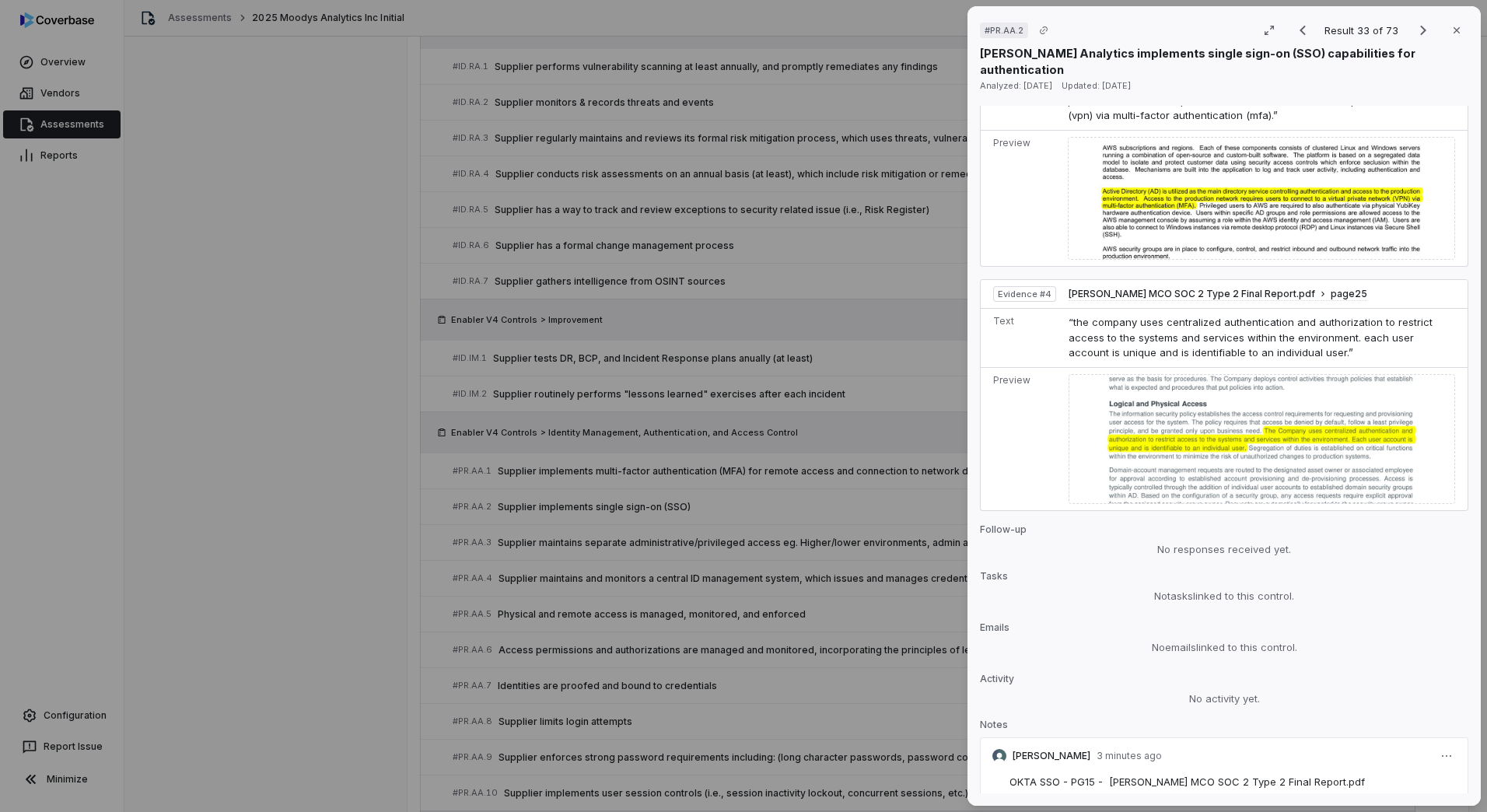
click at [326, 575] on div "# PR.AA.2 Result 33 of 73 Close [PERSON_NAME] Analytics implements single sign-…" at bounding box center [744, 406] width 1487 height 812
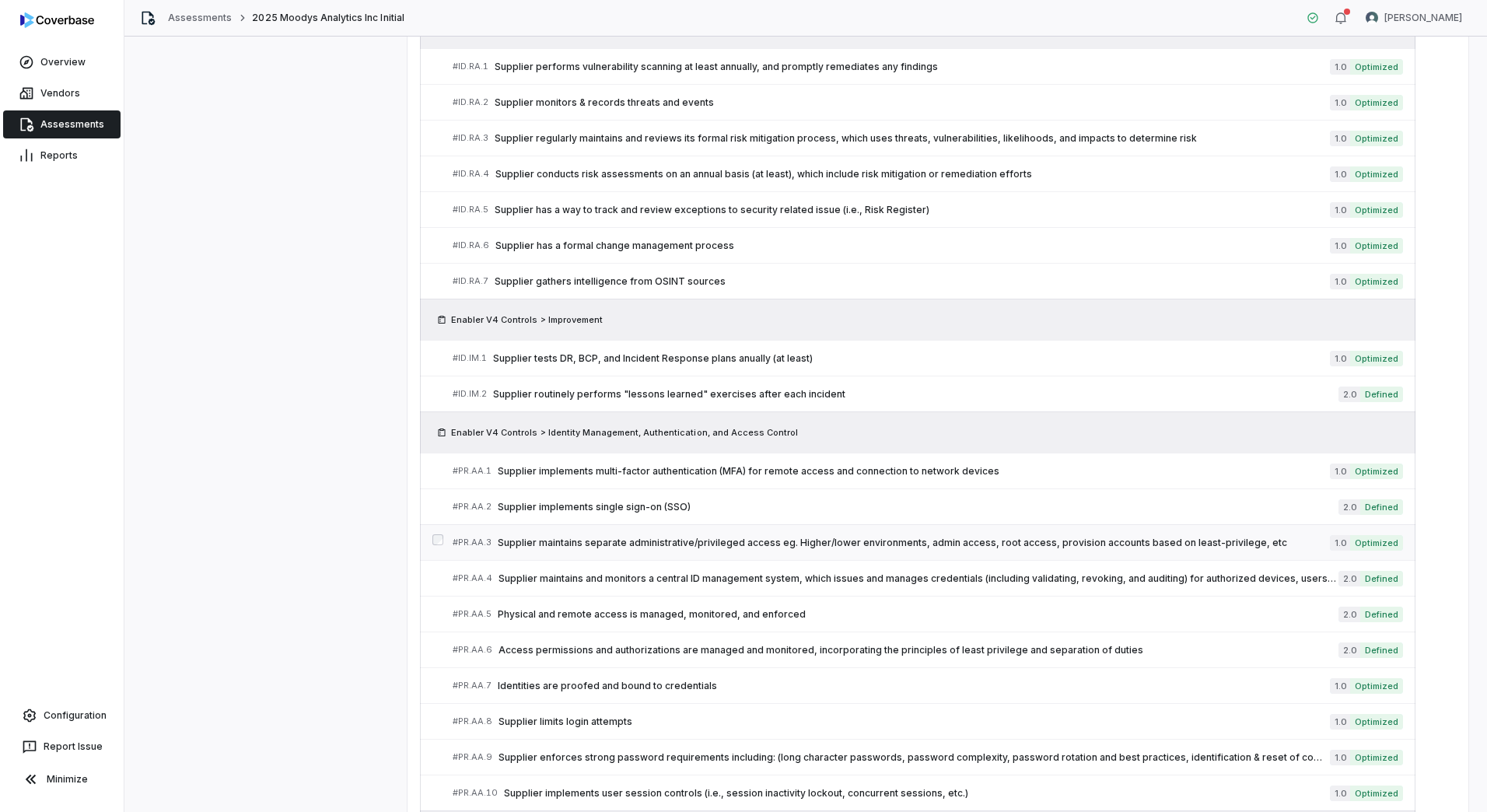
click at [654, 544] on span "Supplier maintains separate administrative/privileged access eg. Higher/lower e…" at bounding box center [914, 542] width 832 height 13
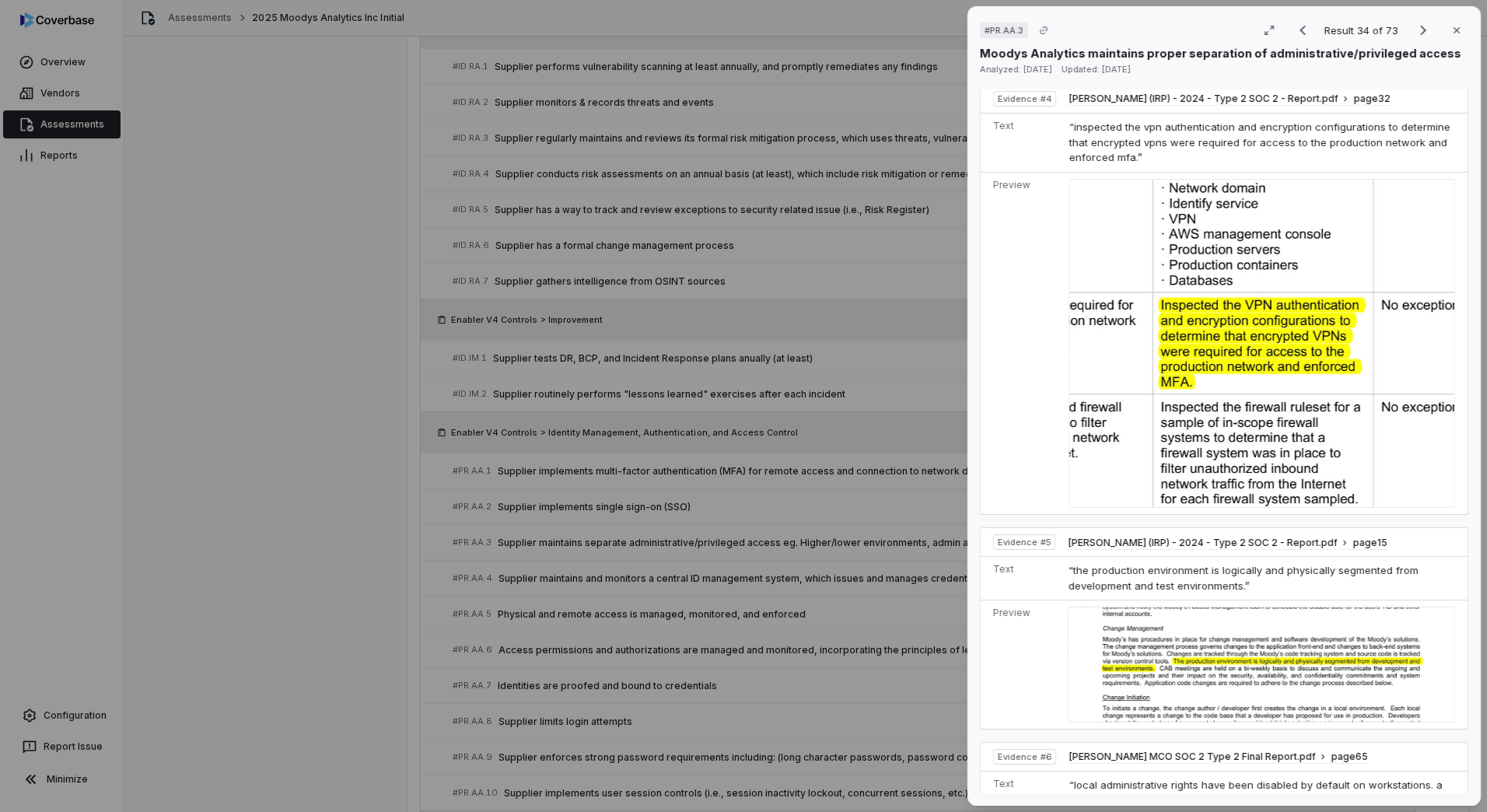
scroll to position [2598, 0]
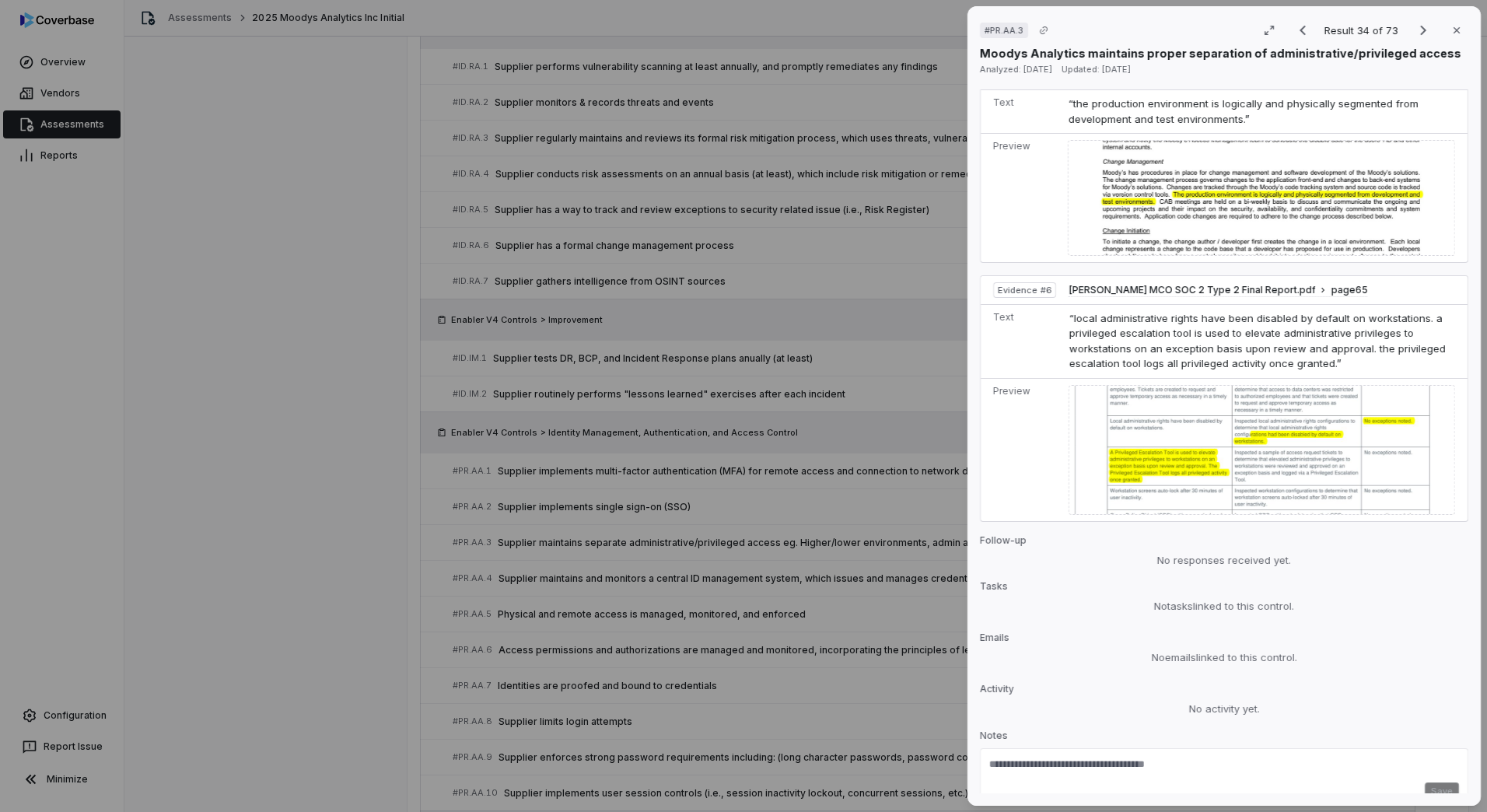
click at [786, 614] on div "# PR.AA.3 Result 34 of 73 Close Moodys Analytics maintains proper separation of…" at bounding box center [744, 406] width 1487 height 812
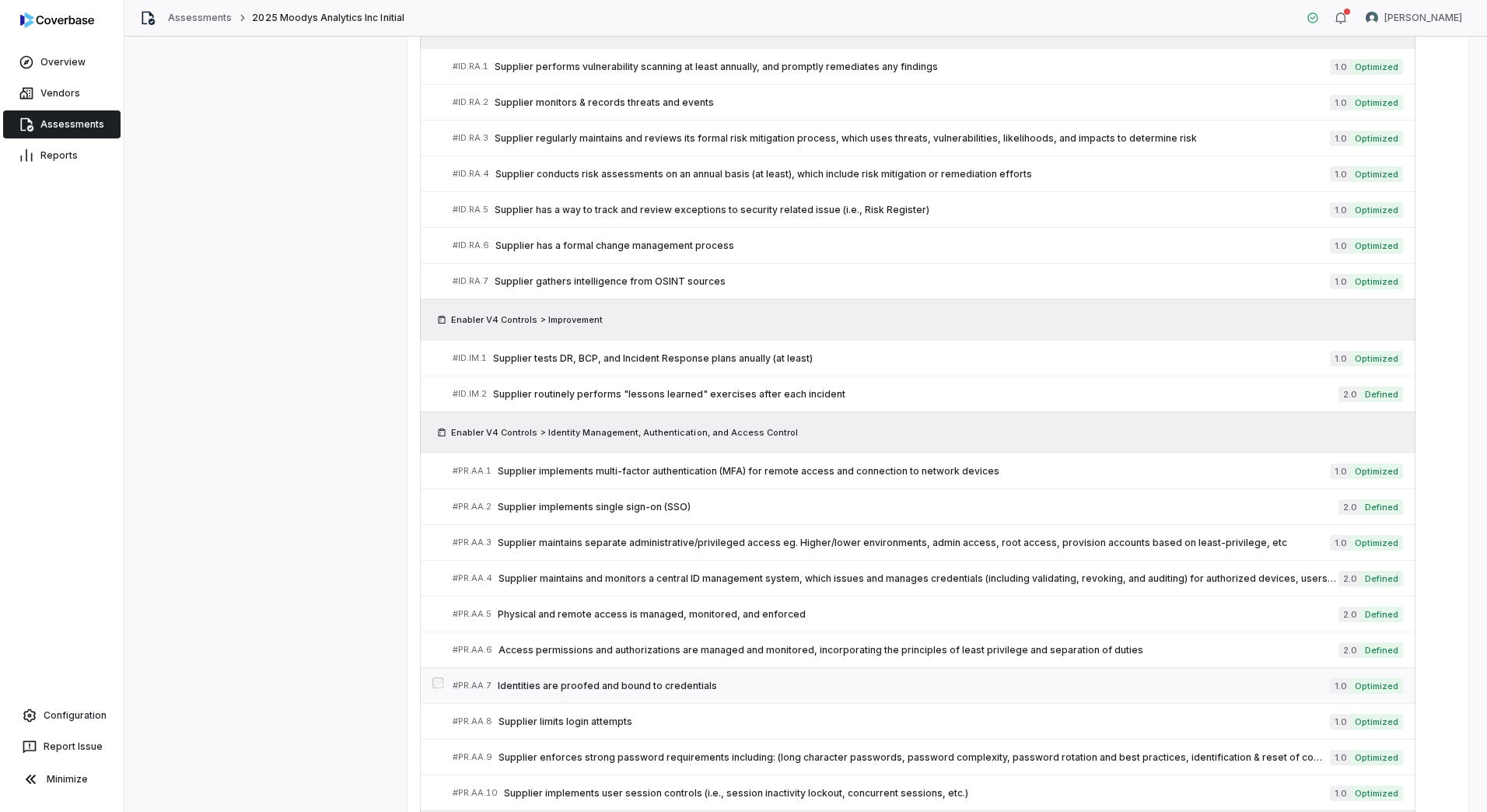
scroll to position [1427, 0]
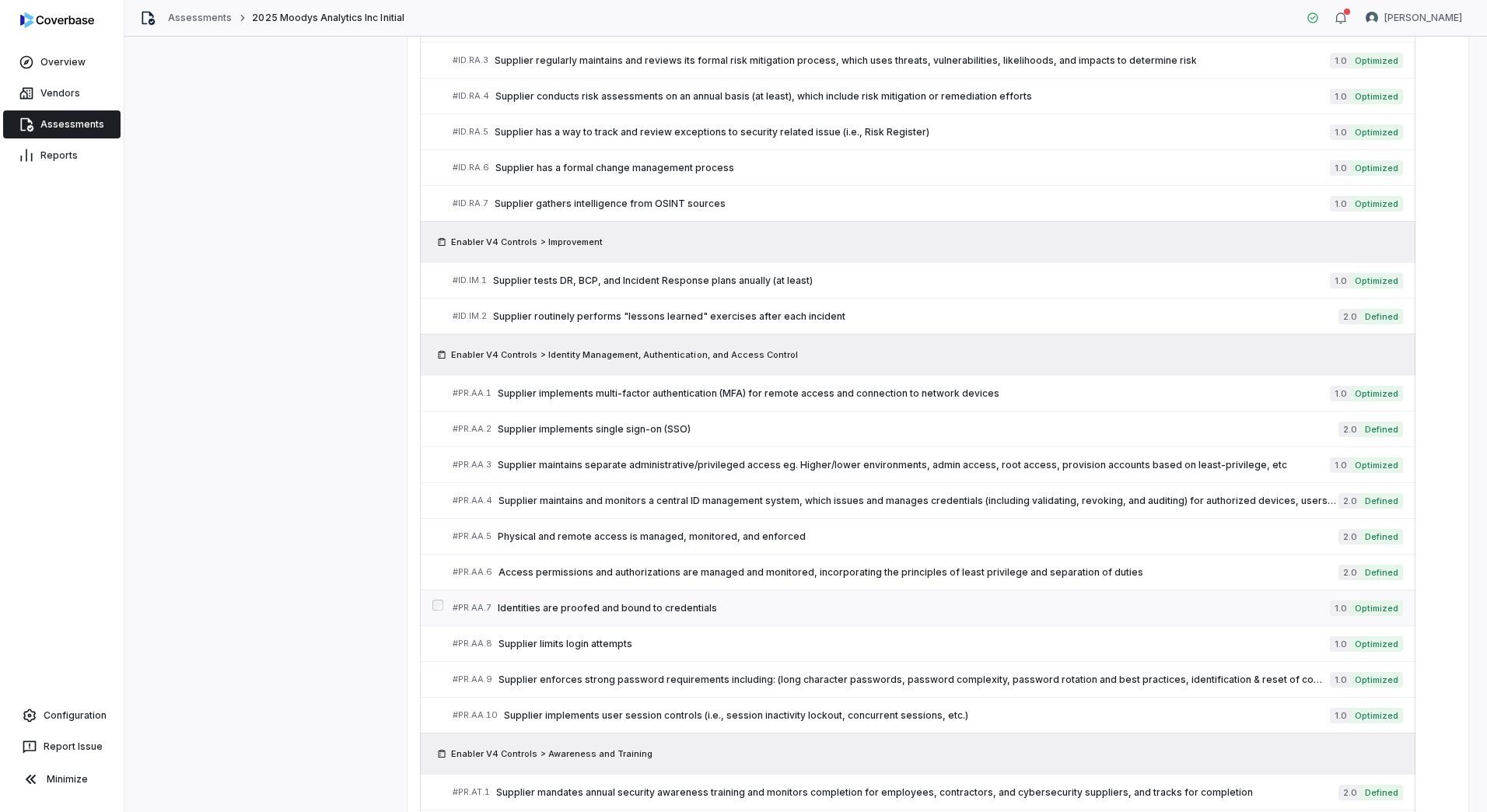
click at [627, 602] on span "Identities are proofed and bound to credentials" at bounding box center [914, 608] width 832 height 13
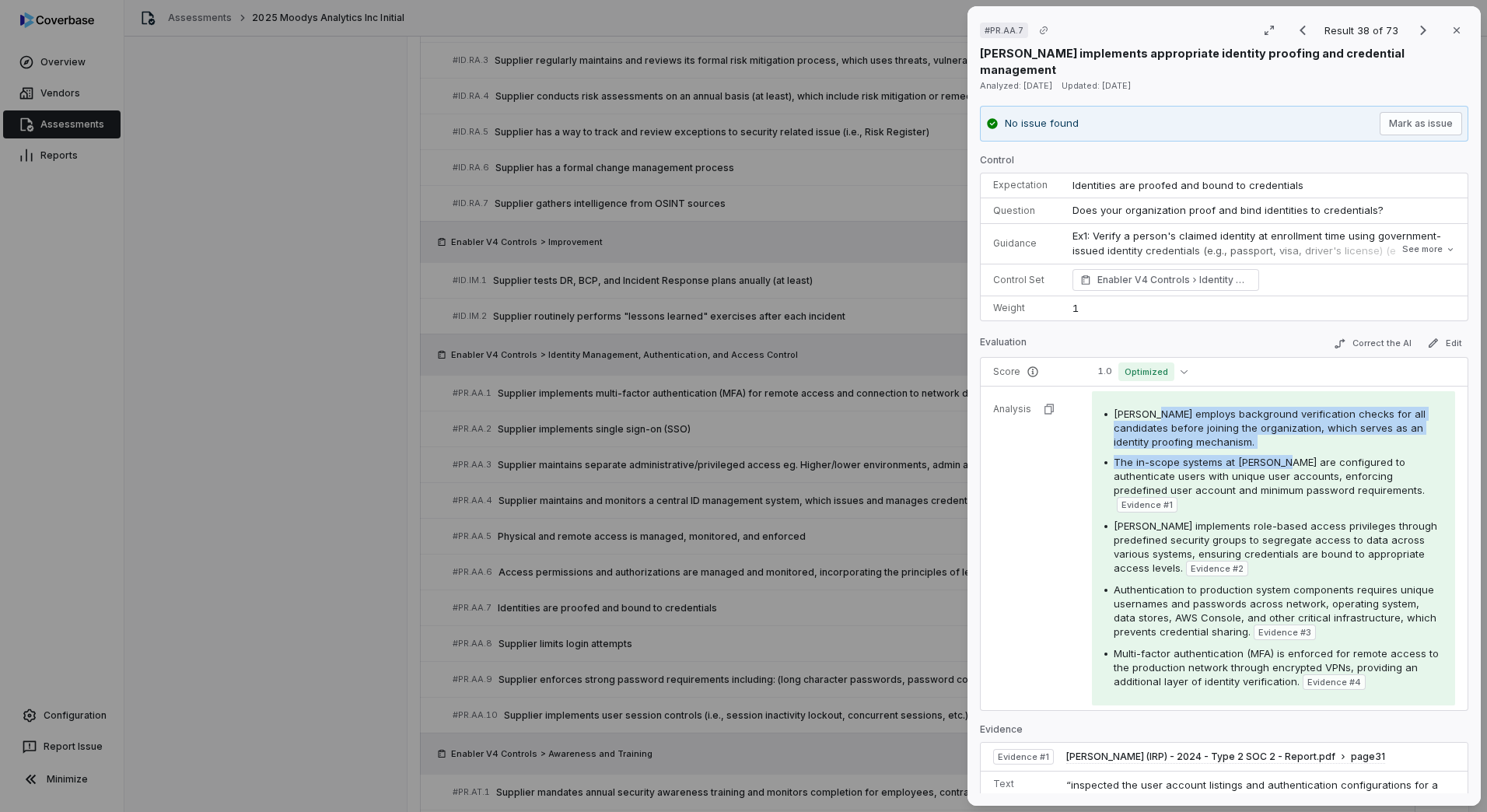
drag, startPoint x: 1159, startPoint y: 398, endPoint x: 1293, endPoint y: 435, distance: 139.0
click at [1293, 435] on div "[PERSON_NAME] employs background verification checks for all candidates before …" at bounding box center [1274, 548] width 338 height 283
drag, startPoint x: 1293, startPoint y: 435, endPoint x: 1195, endPoint y: 474, distance: 105.5
click at [1195, 474] on span "The in-scope systems at [PERSON_NAME] are configured to authenticate users with…" at bounding box center [1269, 476] width 311 height 41
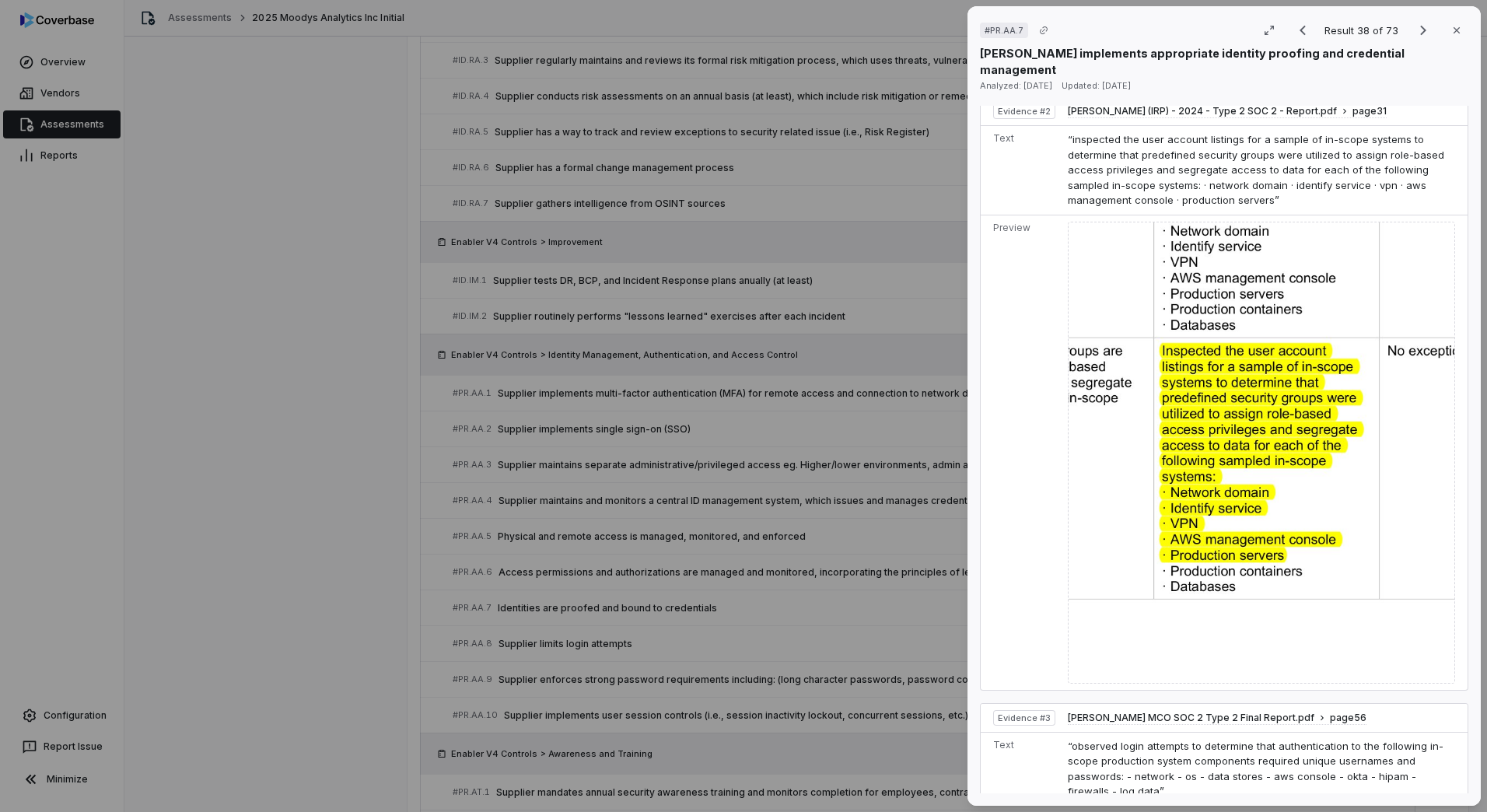
scroll to position [2172, 0]
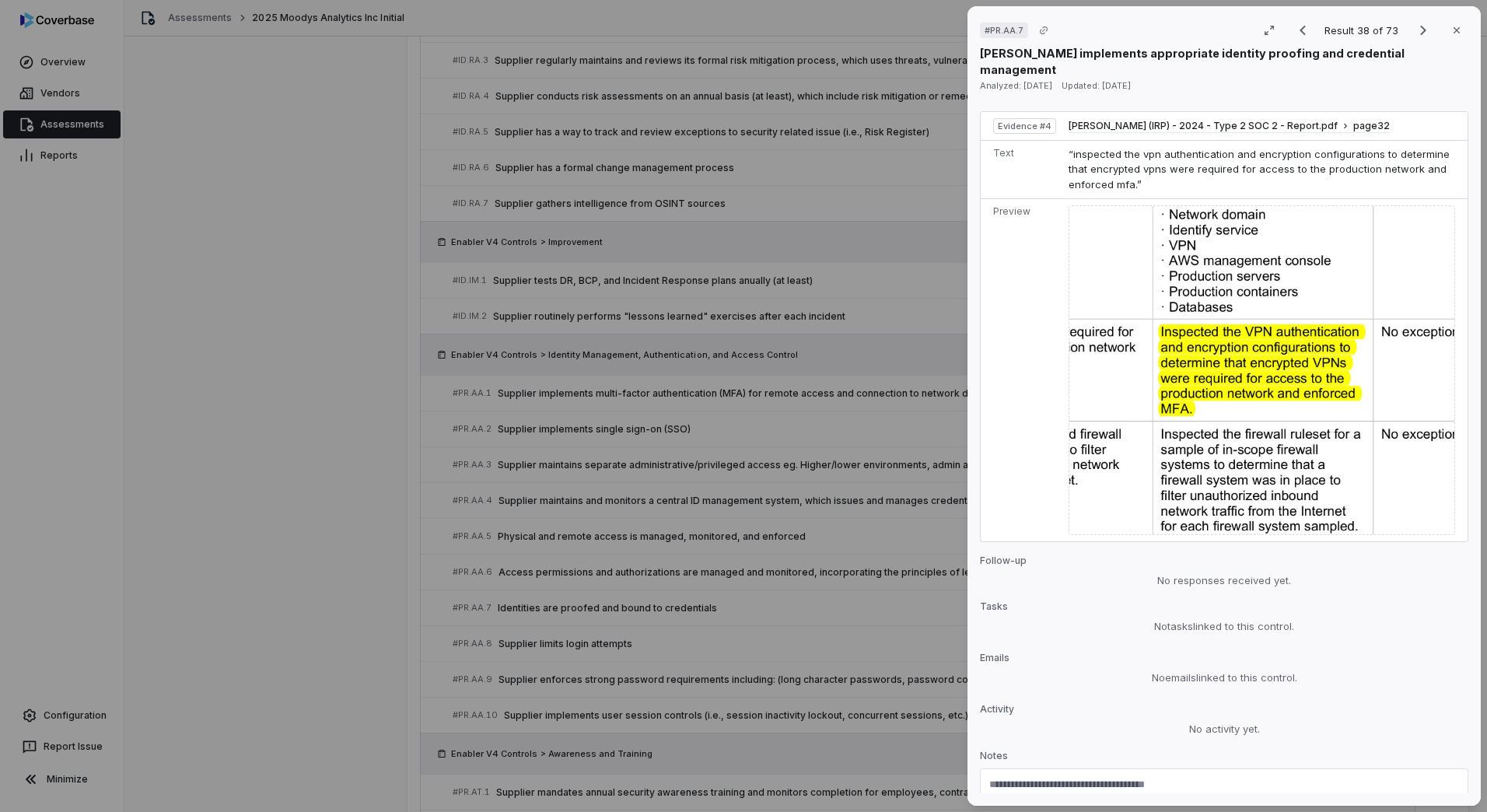
click at [1133, 778] on textarea at bounding box center [1224, 791] width 470 height 25
paste textarea "**********"
drag, startPoint x: 1064, startPoint y: 699, endPoint x: 1188, endPoint y: 700, distance: 124.0
click at [1188, 778] on textarea "**********" at bounding box center [1216, 807] width 454 height 58
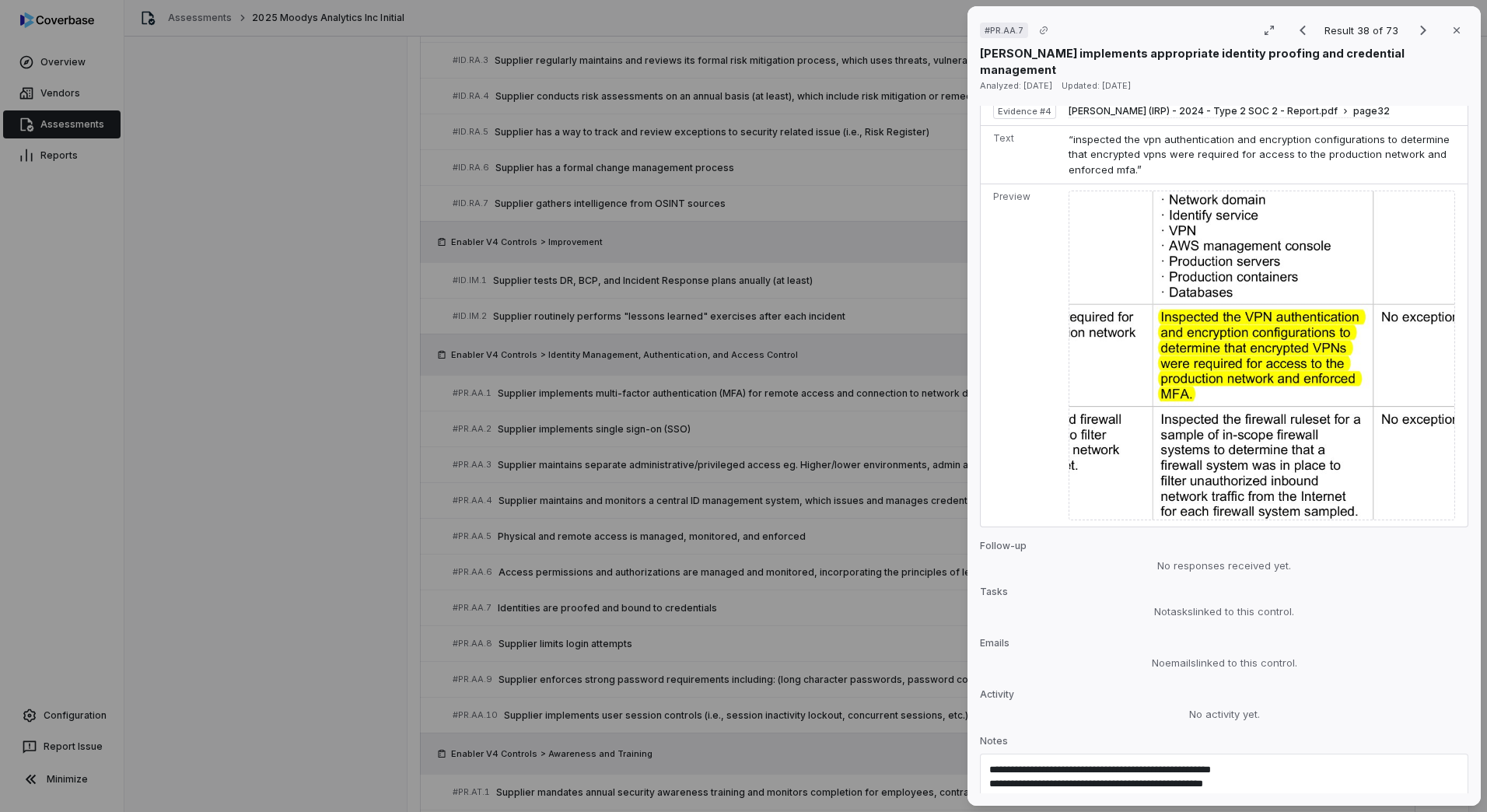
drag, startPoint x: 1317, startPoint y: 710, endPoint x: 1332, endPoint y: 780, distance: 71.6
click at [1332, 780] on div "**********" at bounding box center [1224, 823] width 488 height 138
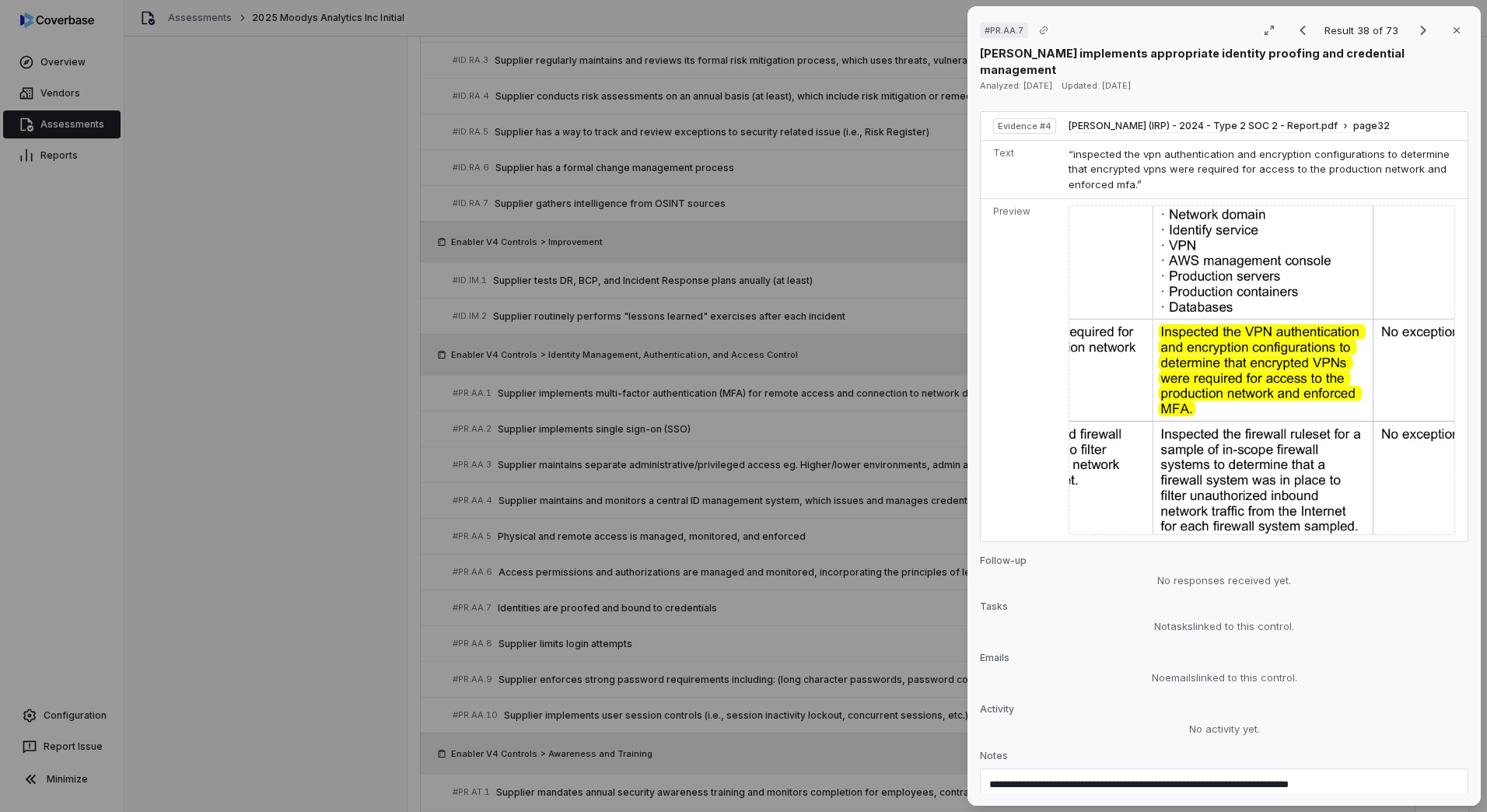
type textarea "**********"
click at [1425, 802] on button "Save" at bounding box center [1442, 811] width 34 height 18
click at [333, 647] on div "# PR.AA.7 Result 38 of 73 Close [PERSON_NAME] implements appropriate identity p…" at bounding box center [744, 406] width 1487 height 812
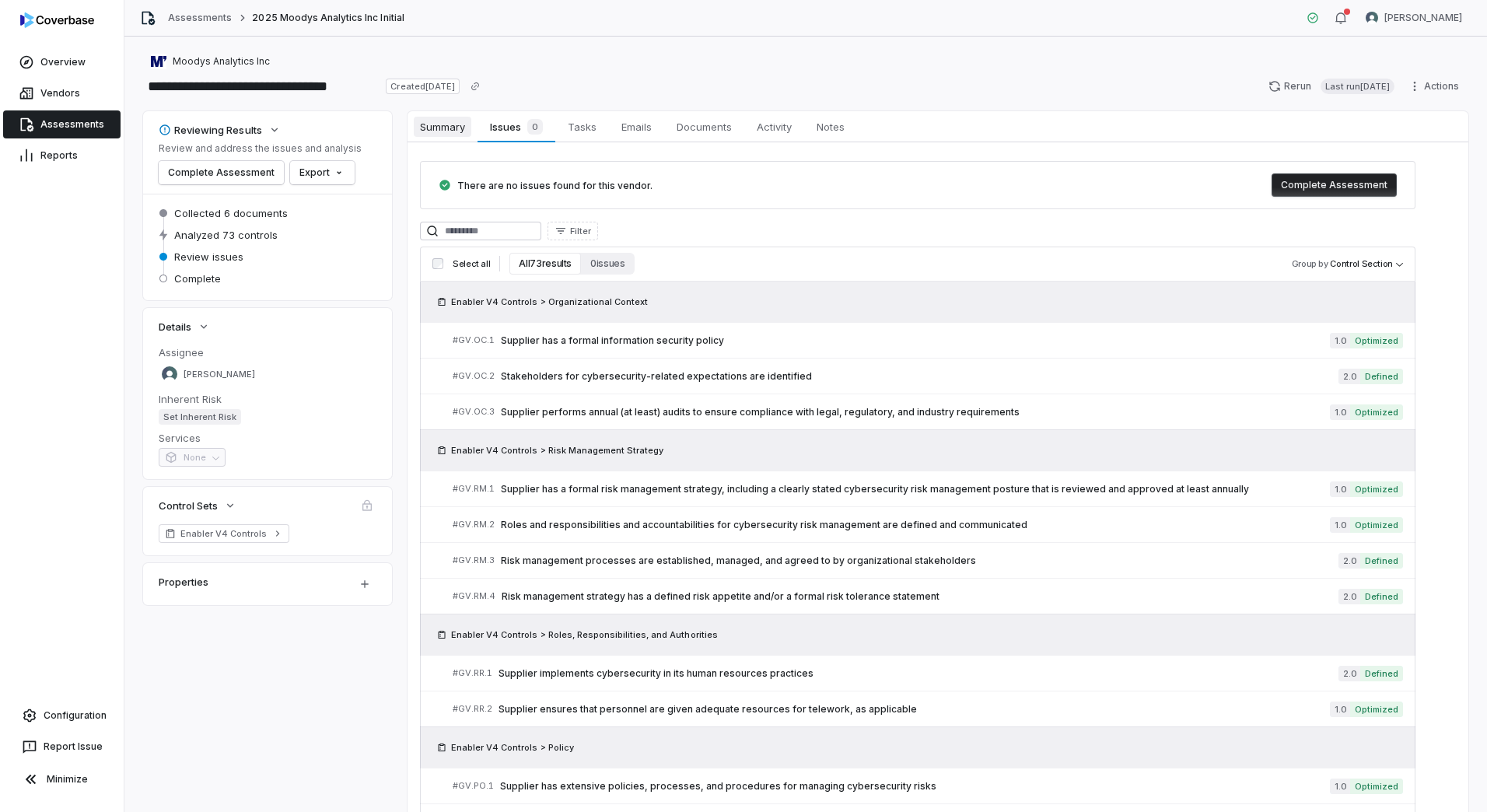
click at [445, 130] on span "Summary" at bounding box center [443, 127] width 58 height 20
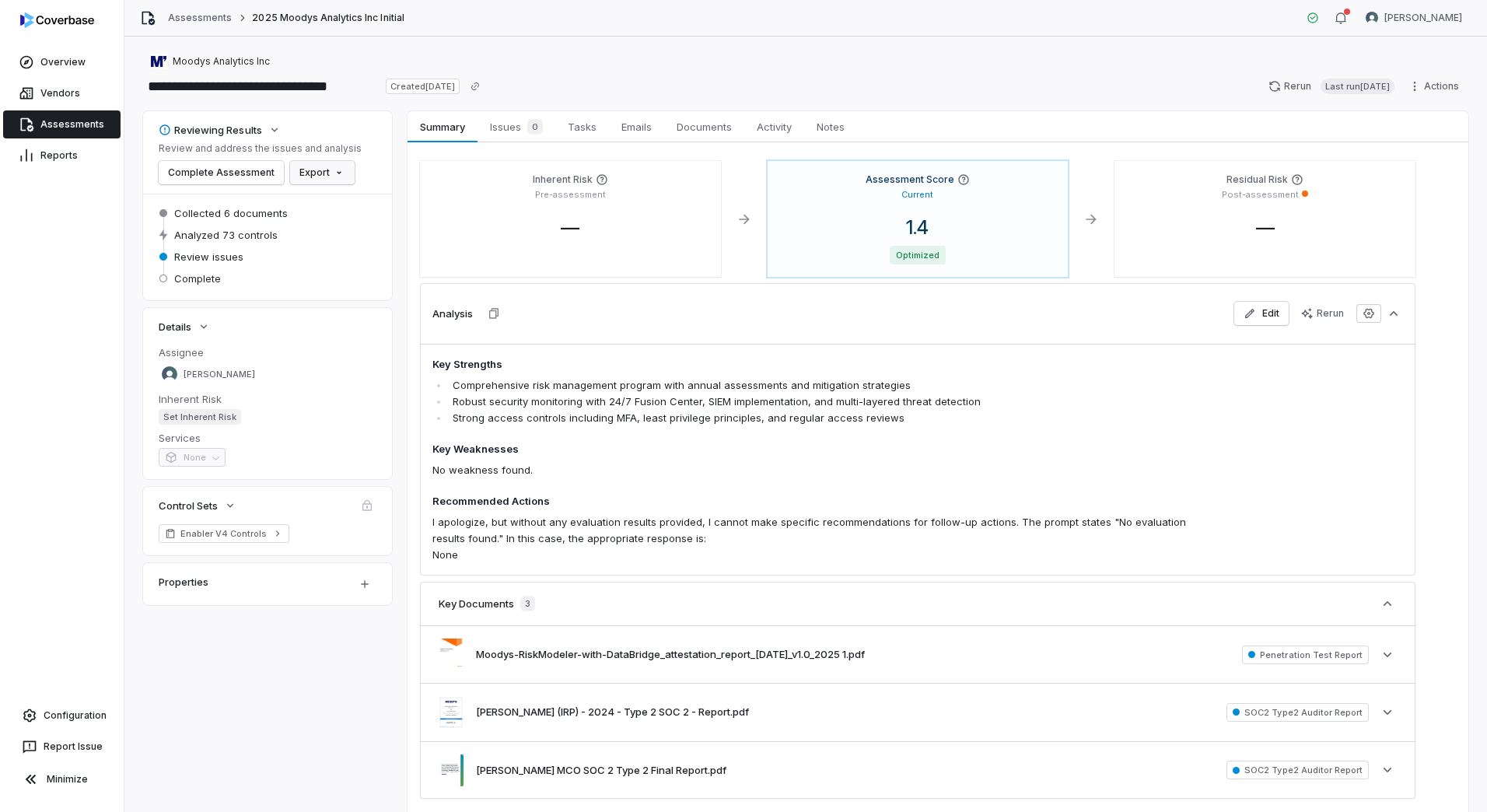
click at [320, 181] on html "**********" at bounding box center [744, 406] width 1487 height 812
click at [333, 227] on div "Export as XLSX" at bounding box center [344, 231] width 109 height 25
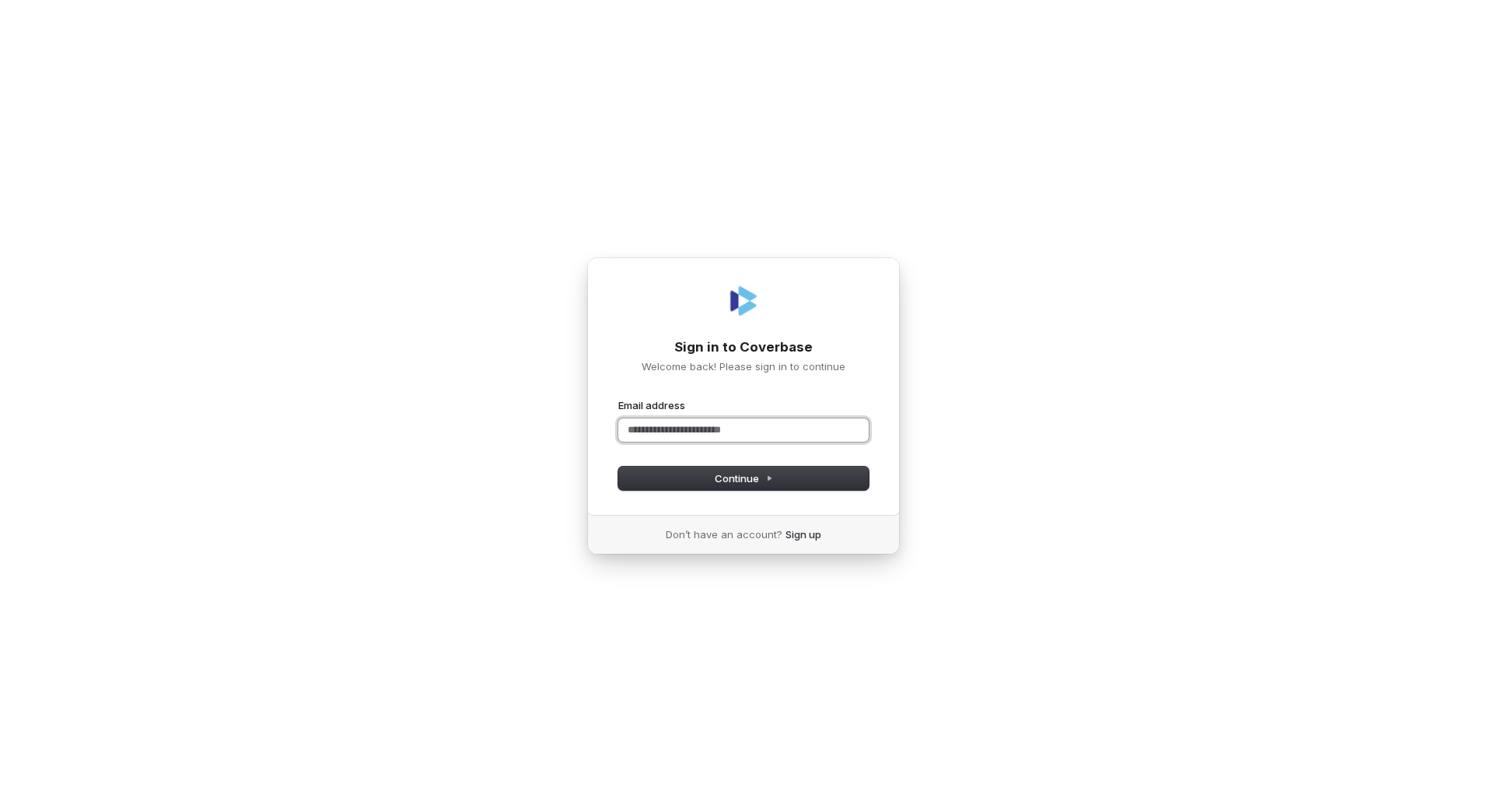
click at [659, 424] on input "Email address" at bounding box center [744, 430] width 250 height 23
click at [664, 433] on input "Email address" at bounding box center [744, 430] width 250 height 23
click at [619, 395] on button "submit" at bounding box center [619, 395] width 0 height 0
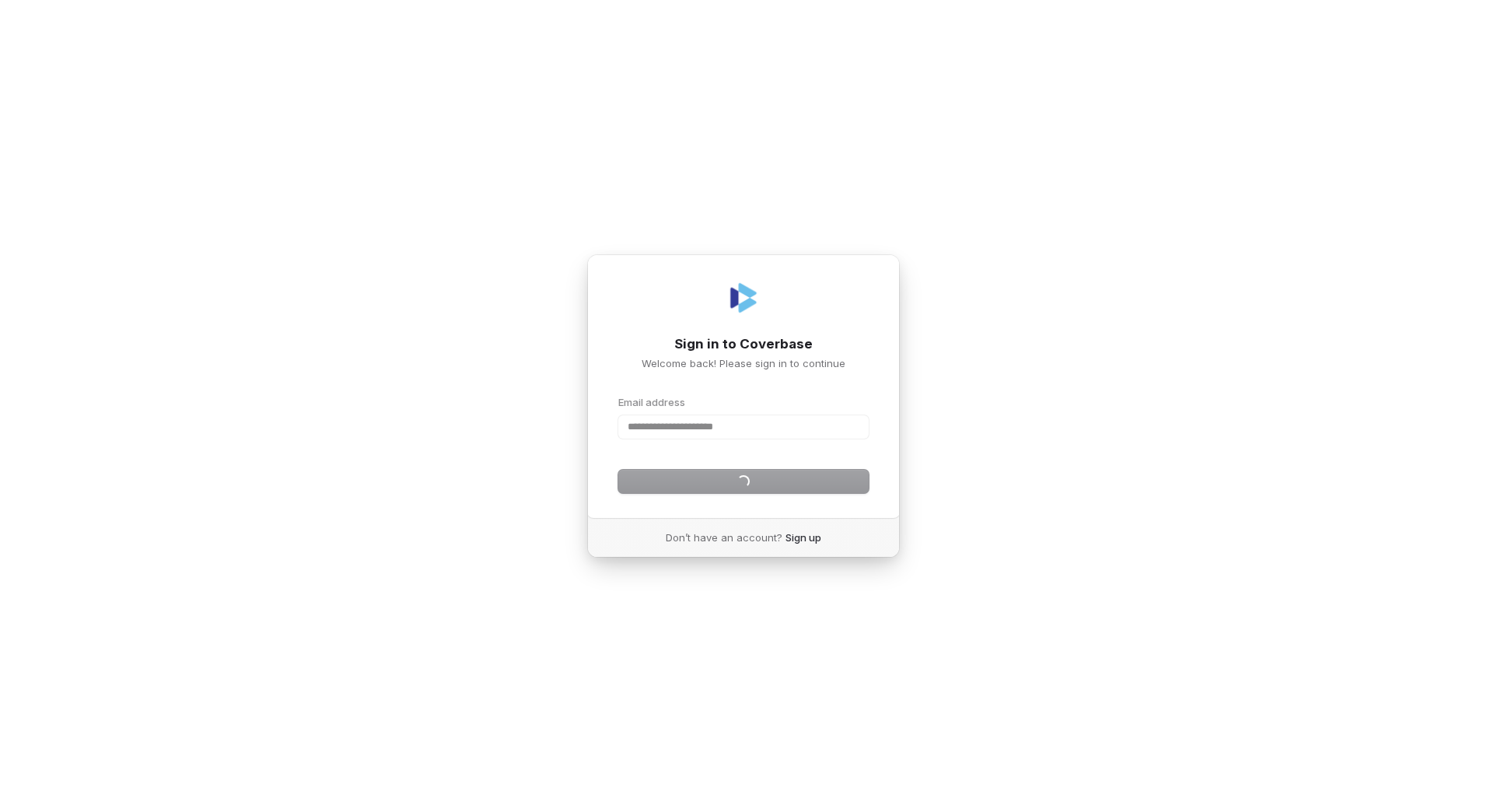
type input "**********"
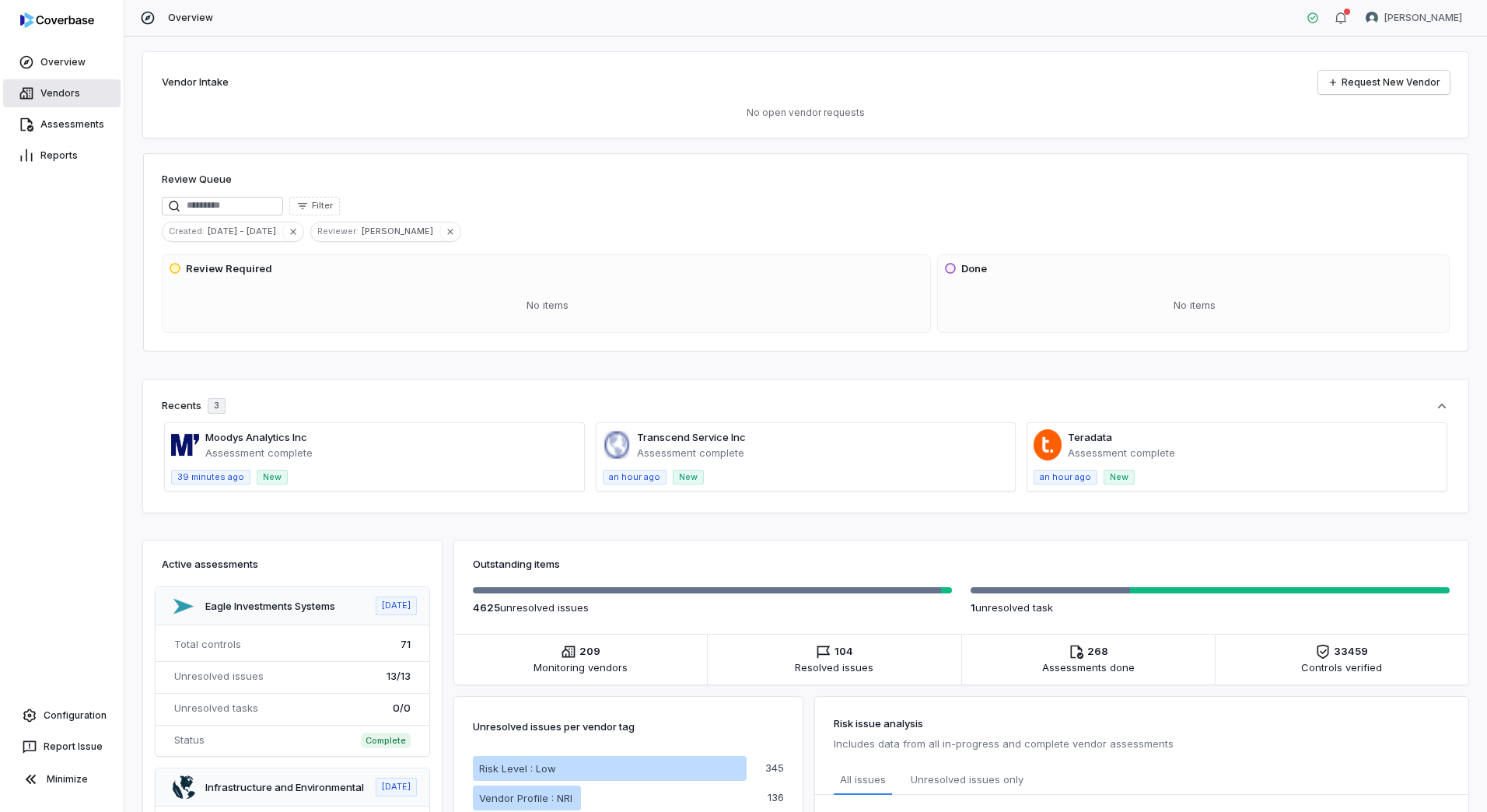
click at [52, 91] on link "Vendors" at bounding box center [61, 93] width 117 height 28
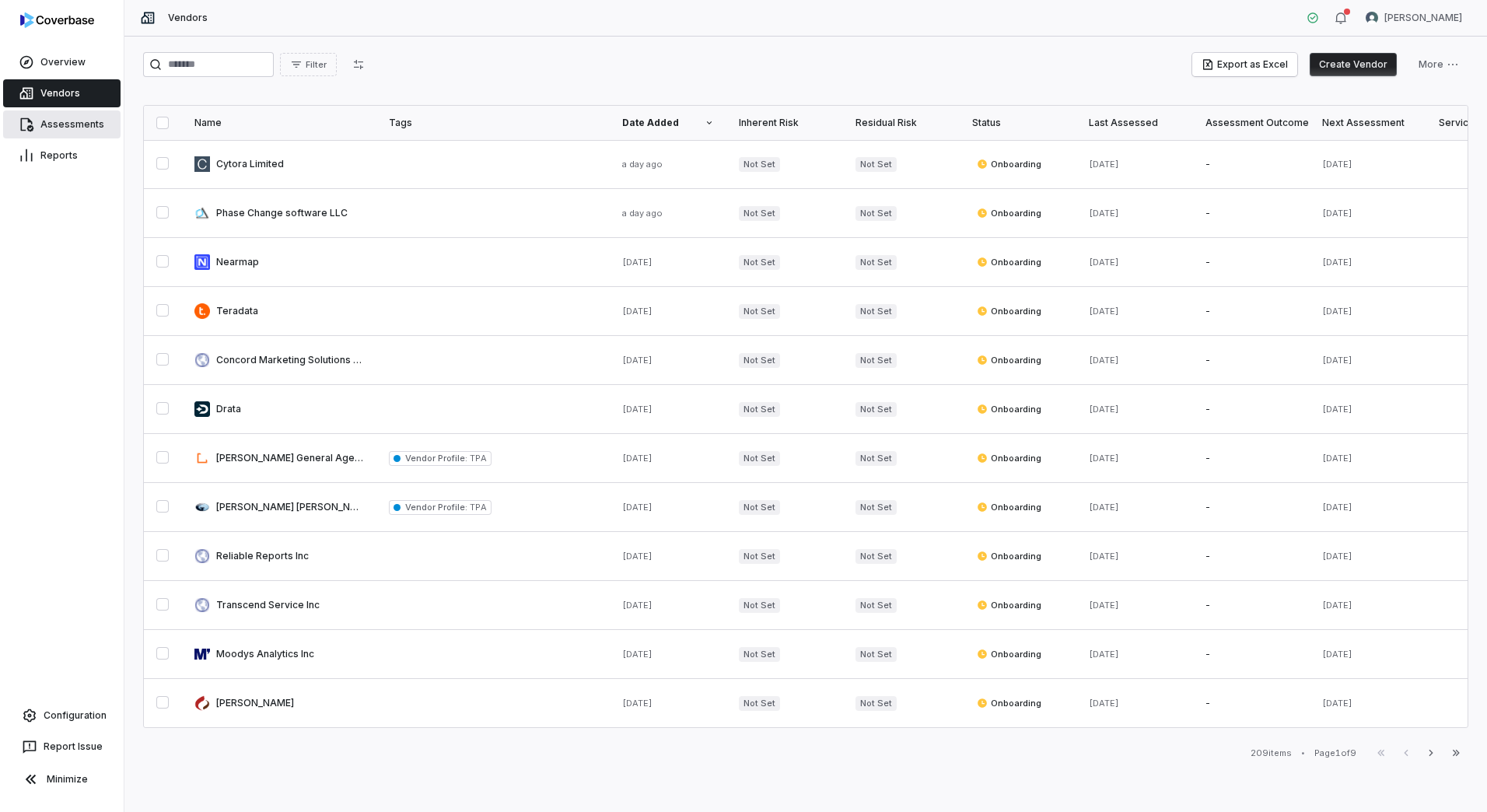
click at [67, 127] on link "Assessments" at bounding box center [61, 124] width 117 height 28
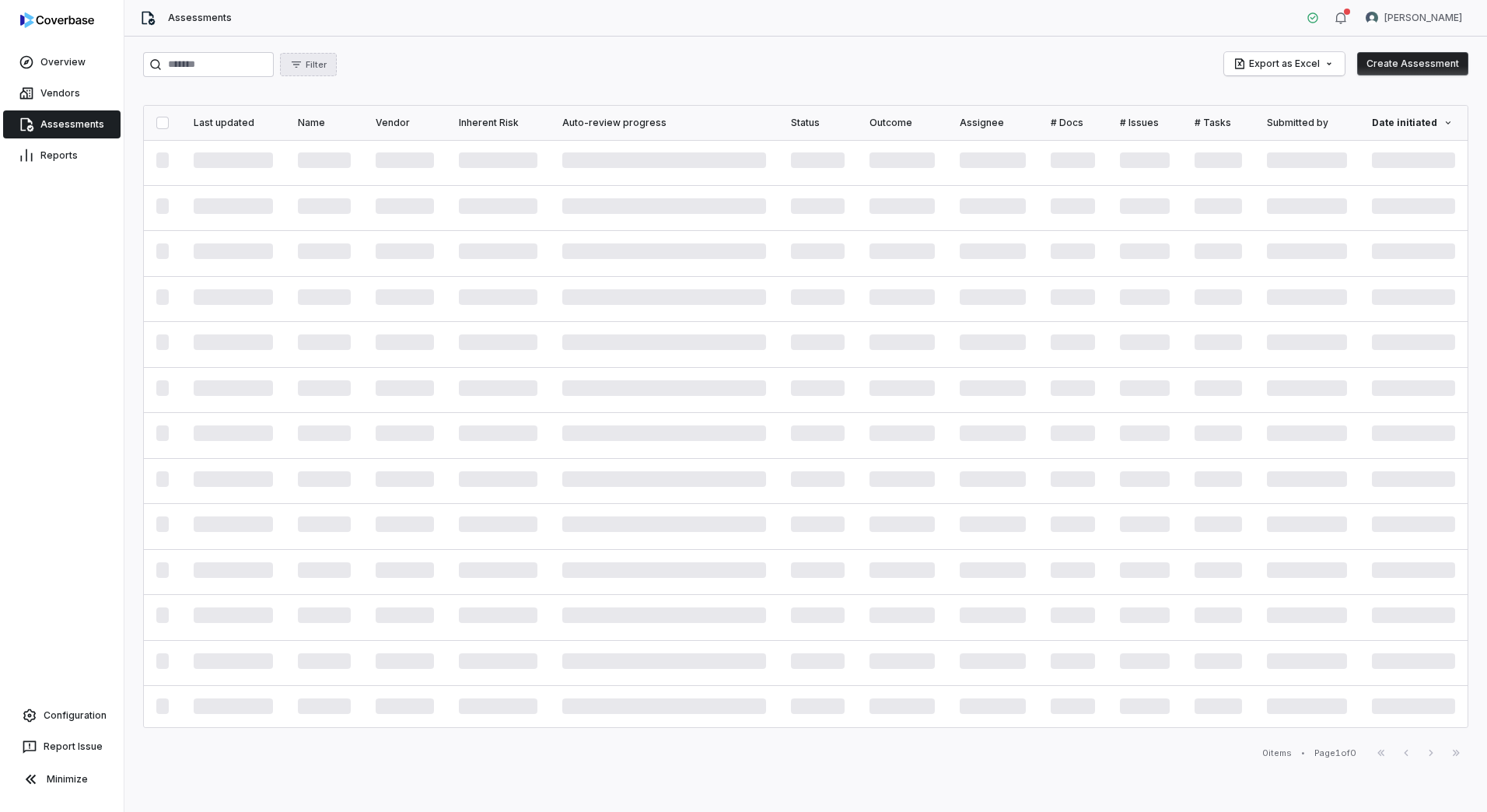
click at [336, 62] on button "Filter" at bounding box center [308, 65] width 57 height 23
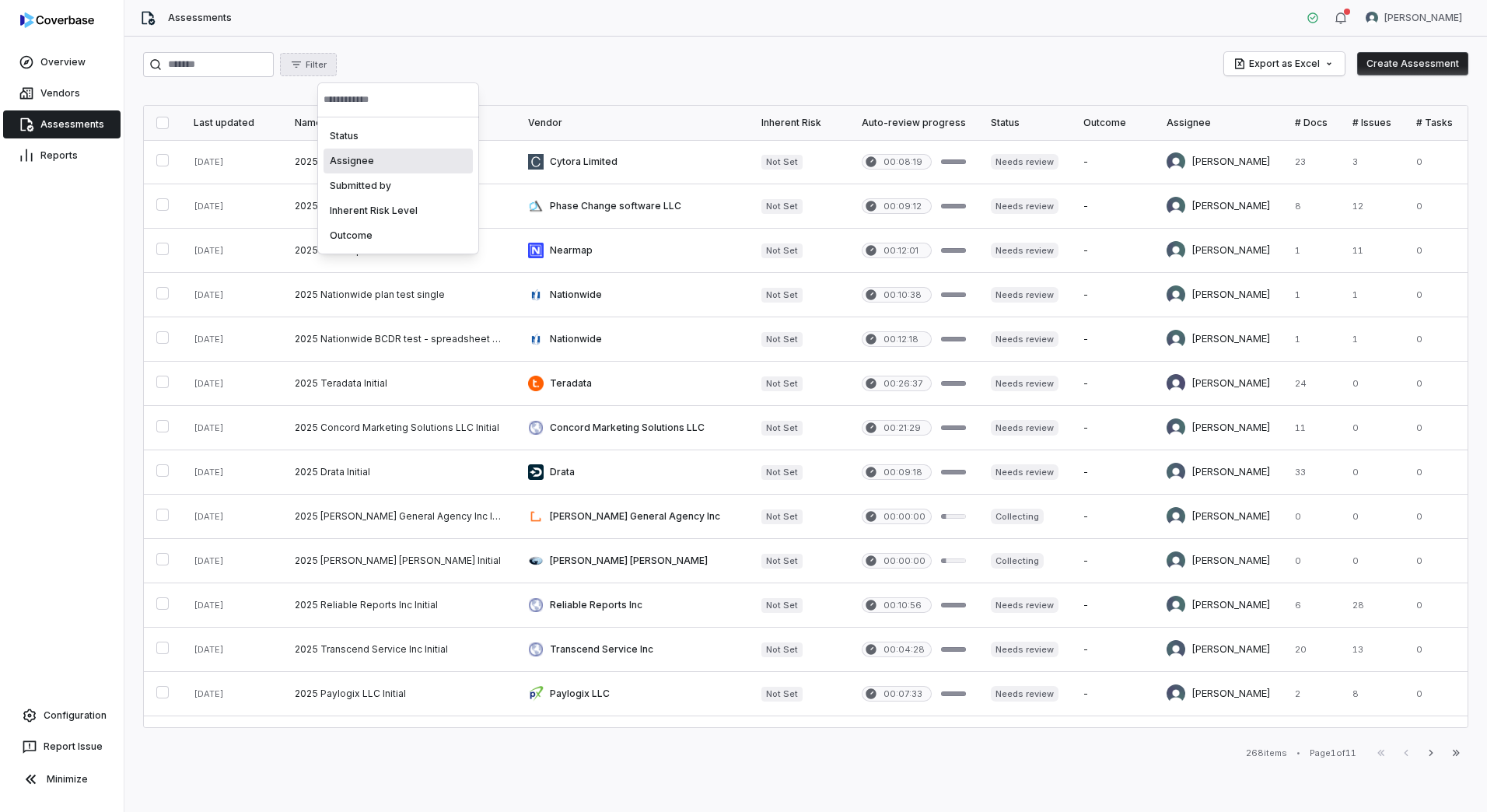
click at [370, 161] on div "Assignee" at bounding box center [398, 161] width 149 height 25
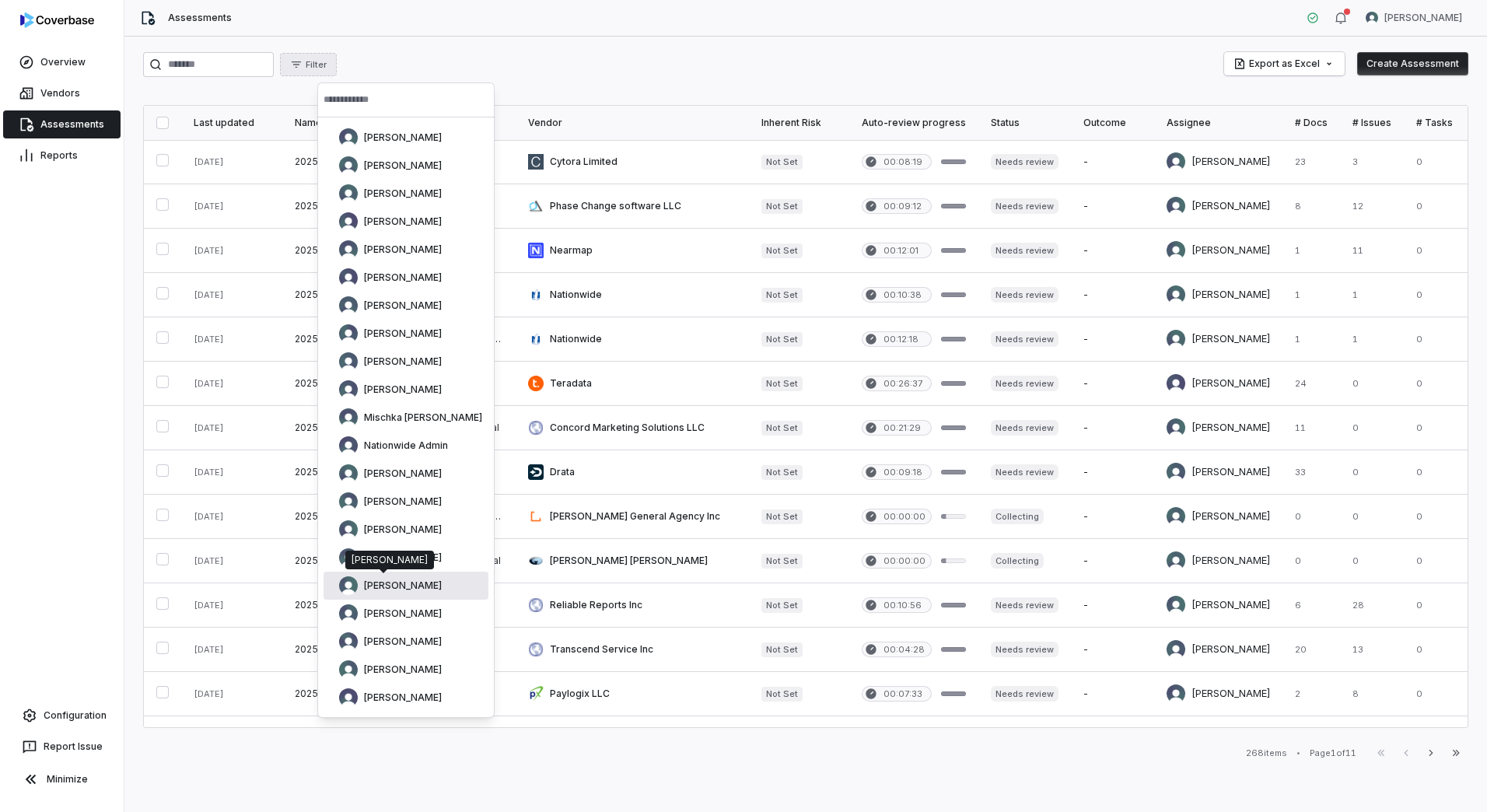
click at [405, 584] on span "[PERSON_NAME]" at bounding box center [403, 585] width 77 height 13
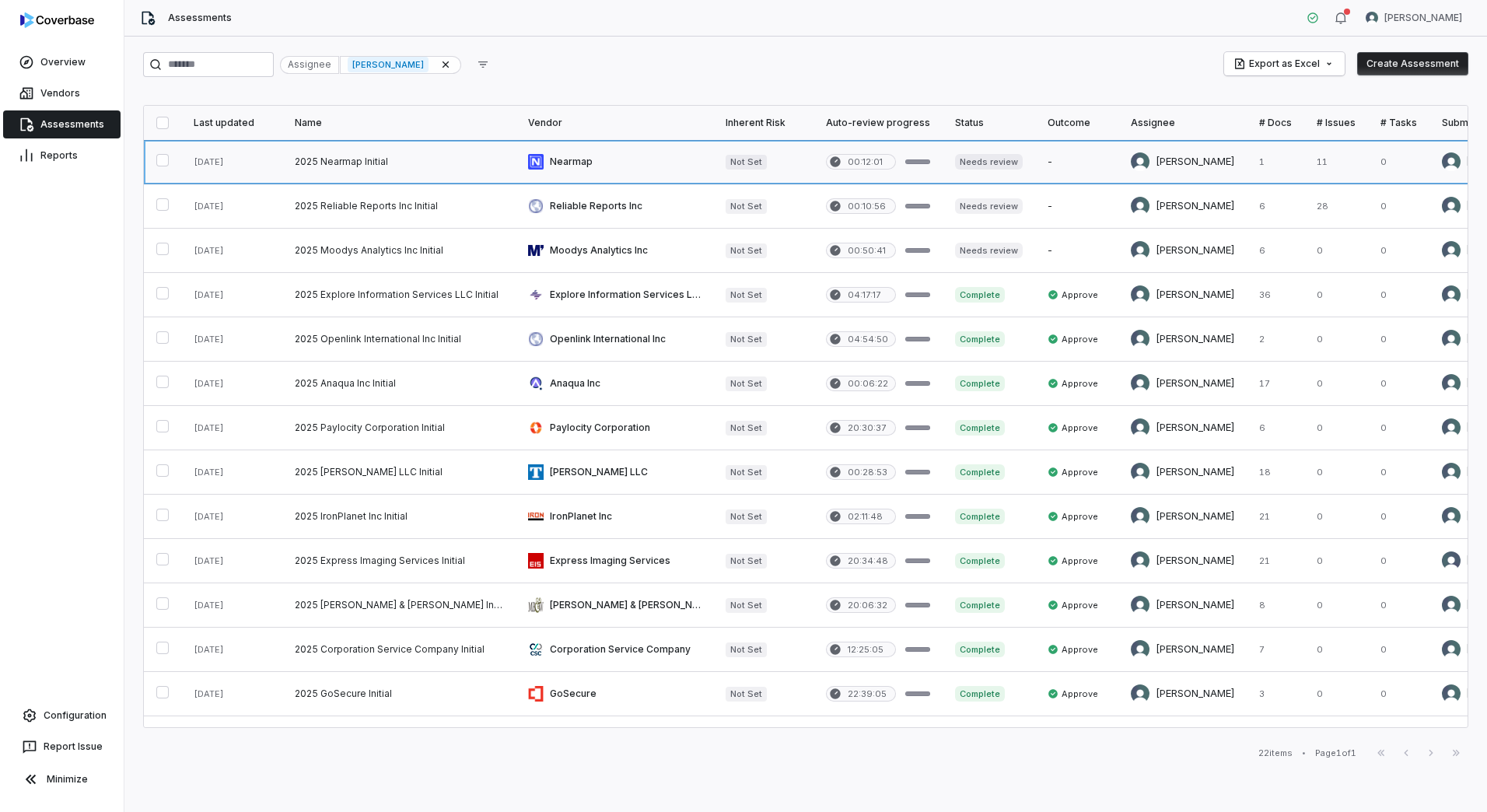
click at [348, 159] on link at bounding box center [398, 161] width 233 height 44
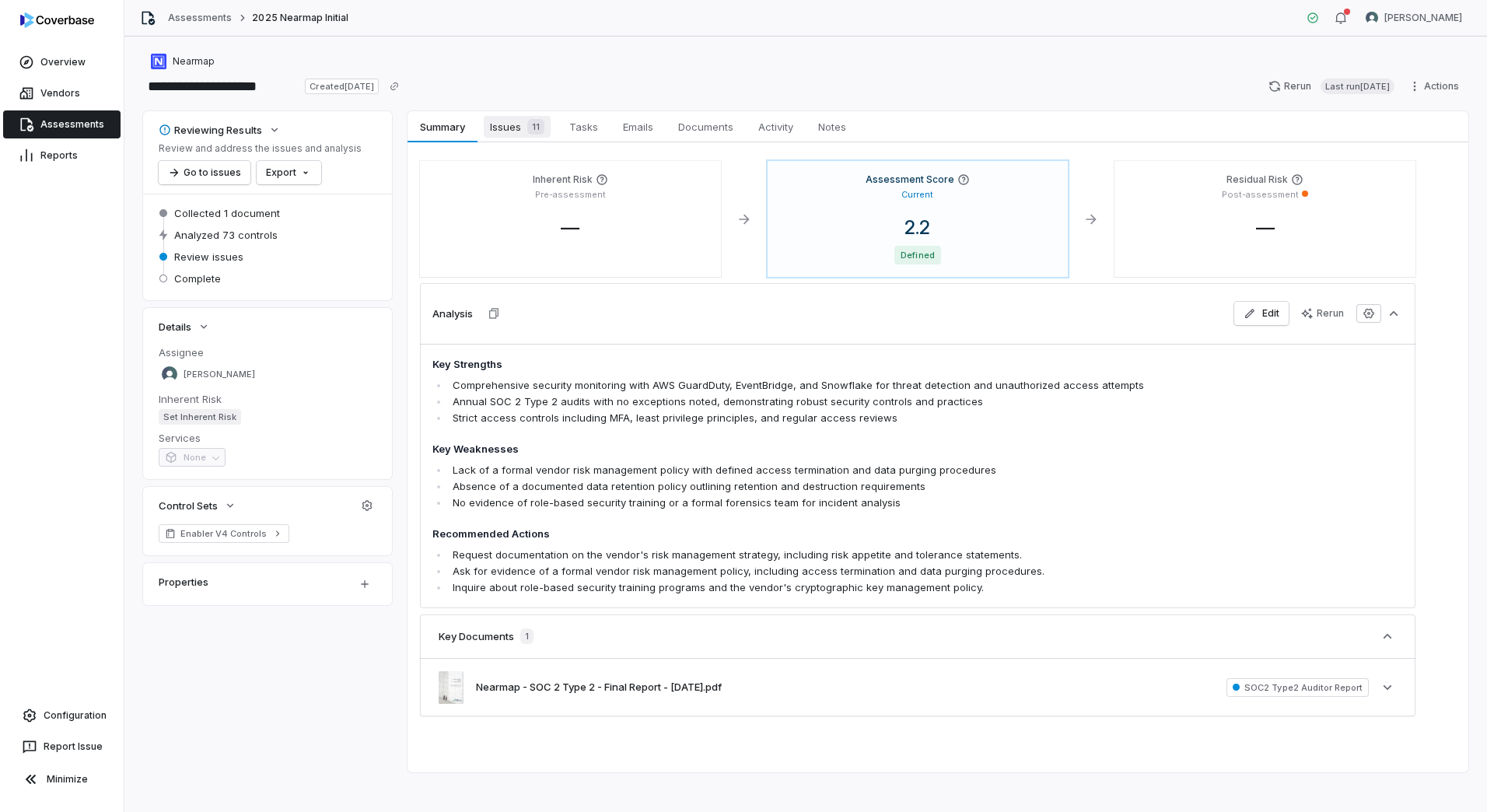
click at [510, 132] on span "Issues 11" at bounding box center [516, 127] width 67 height 22
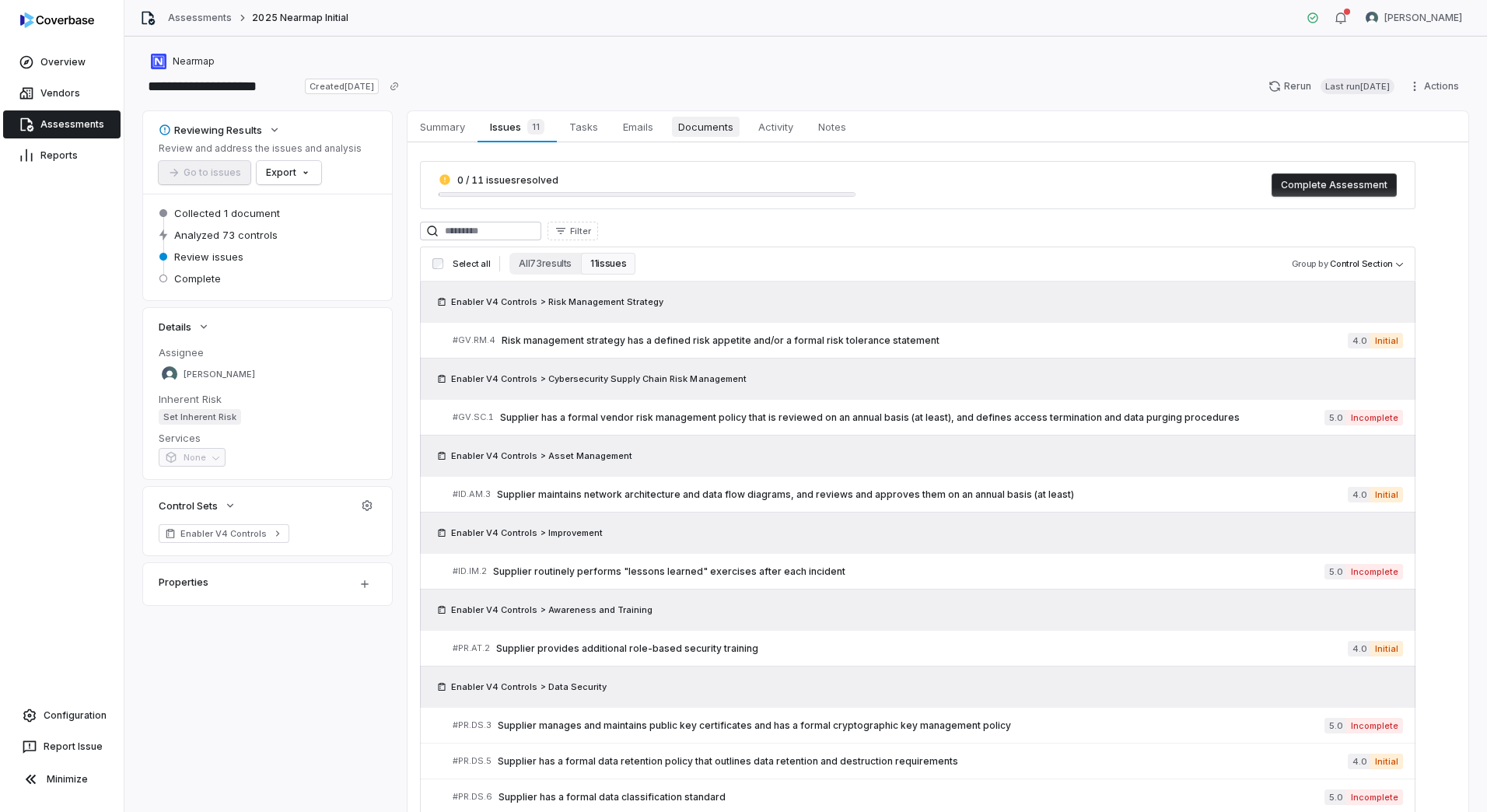
click at [682, 129] on span "Documents" at bounding box center [706, 127] width 68 height 20
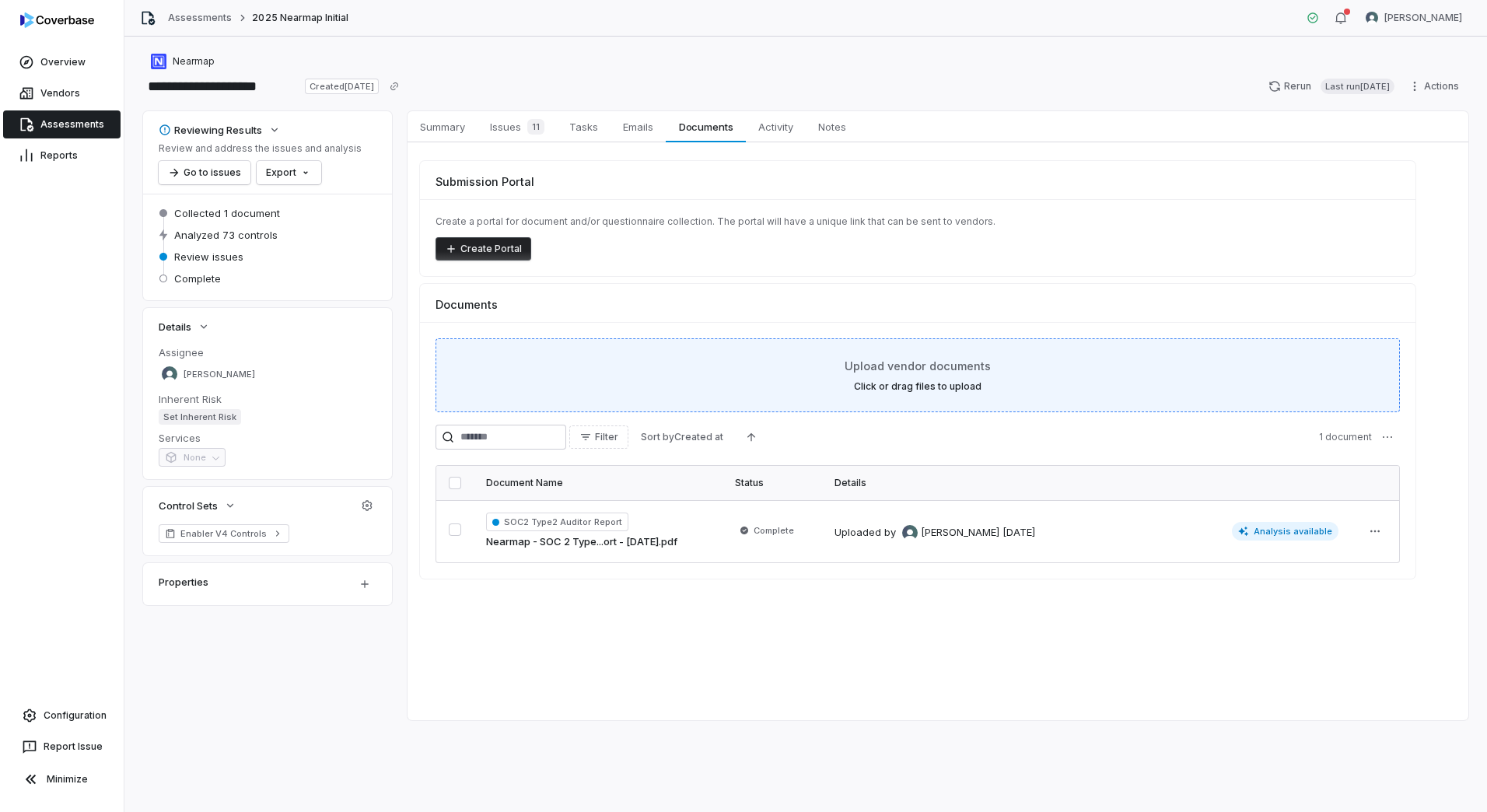
click at [924, 382] on label "Click or drag files to upload" at bounding box center [918, 386] width 128 height 13
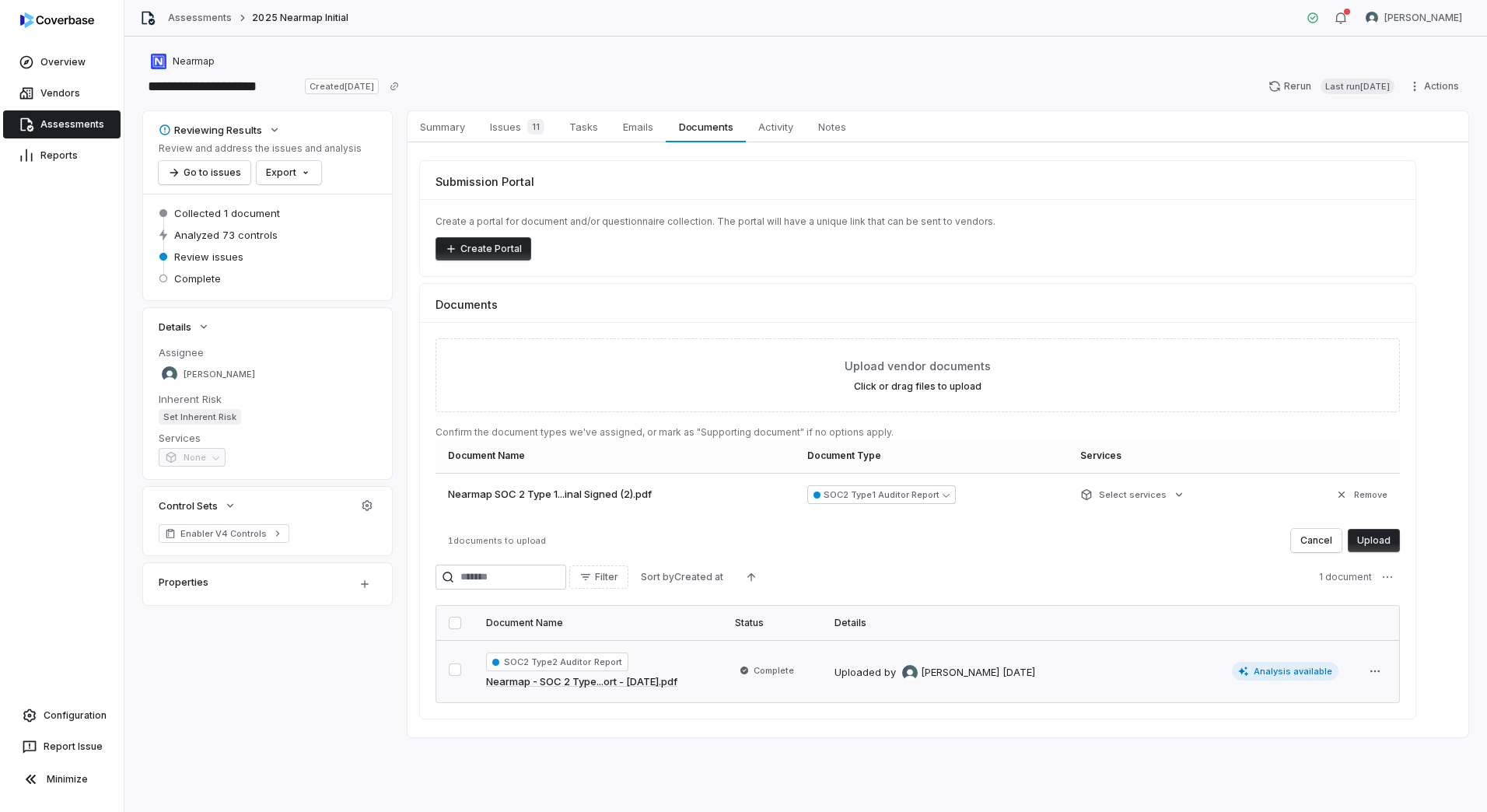
click at [1360, 541] on button "Upload" at bounding box center [1374, 540] width 52 height 23
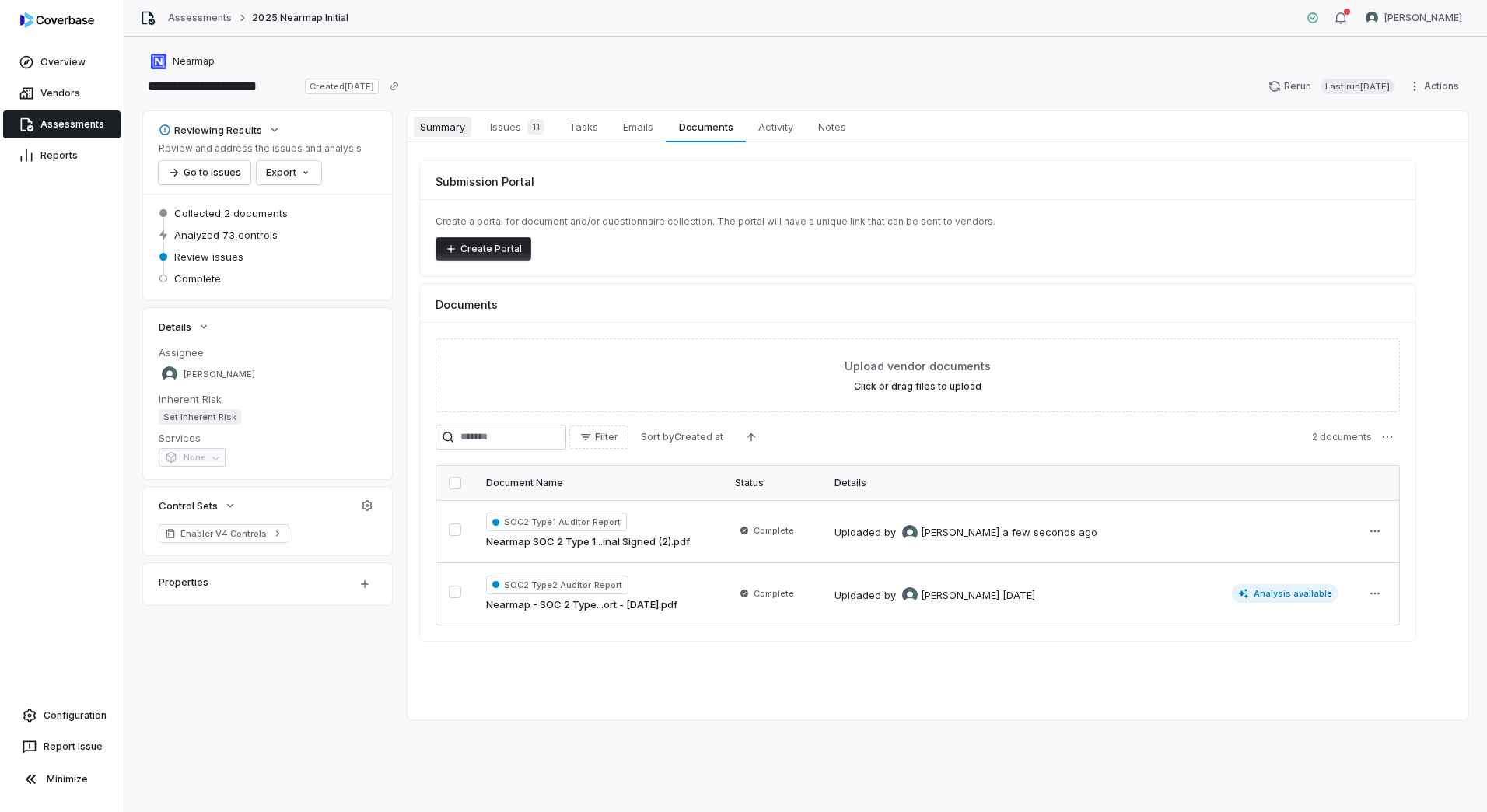
click at [454, 133] on span "Summary" at bounding box center [443, 127] width 58 height 20
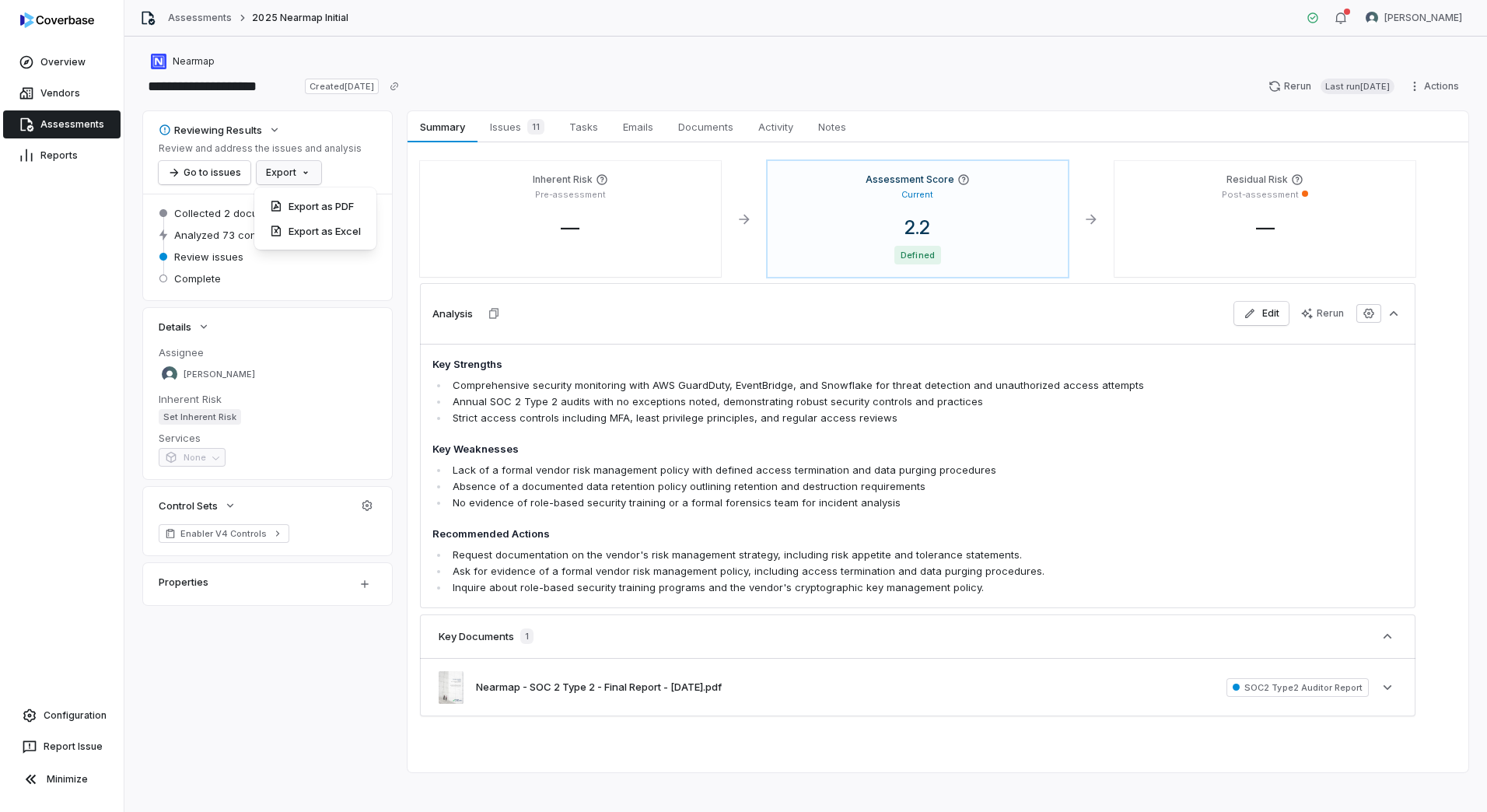
click at [303, 176] on html "**********" at bounding box center [744, 406] width 1487 height 812
click at [1272, 82] on button "Rerun Last run 2 days ago" at bounding box center [1332, 86] width 145 height 23
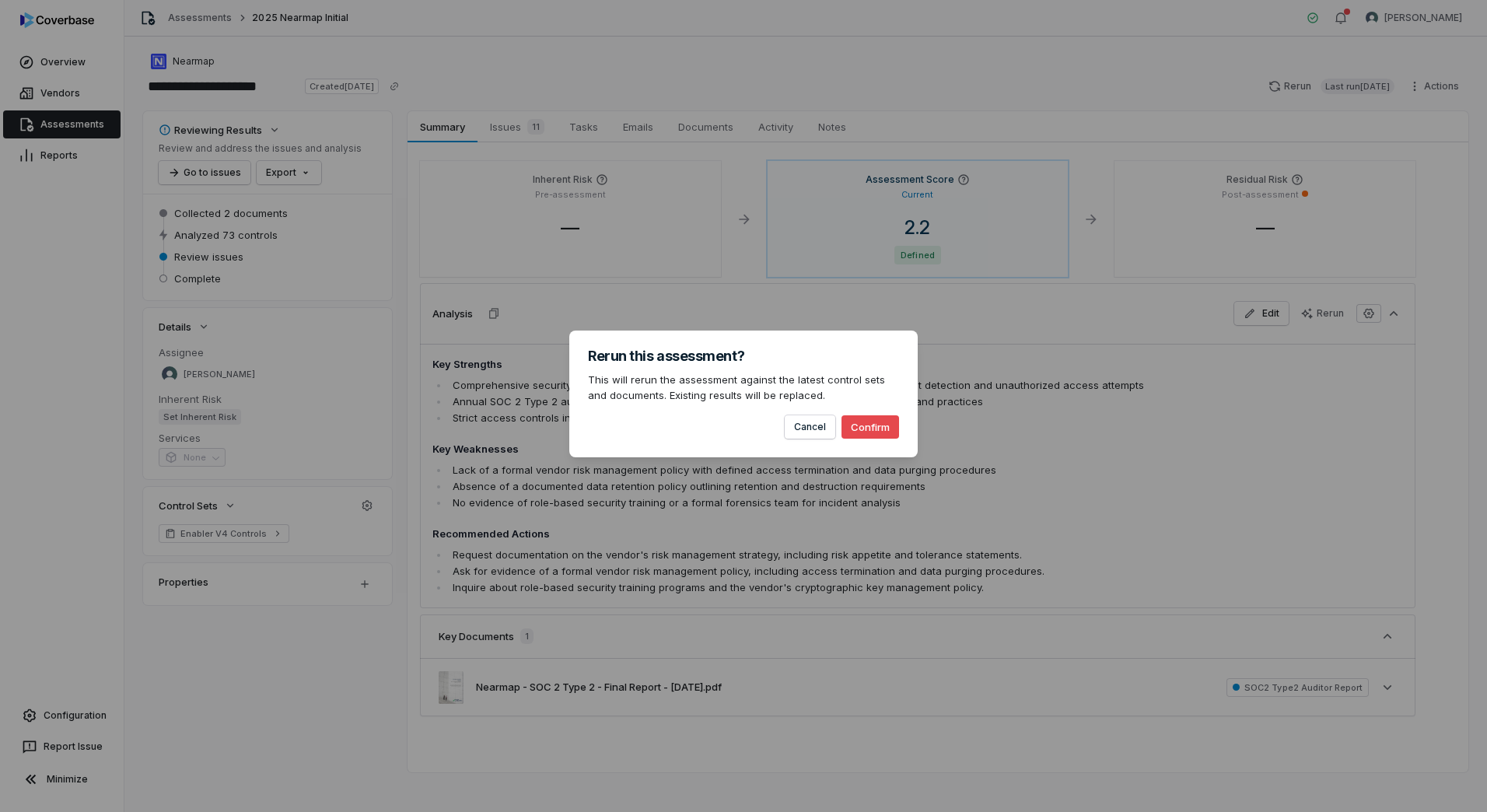
click at [866, 431] on button "Confirm" at bounding box center [871, 427] width 58 height 23
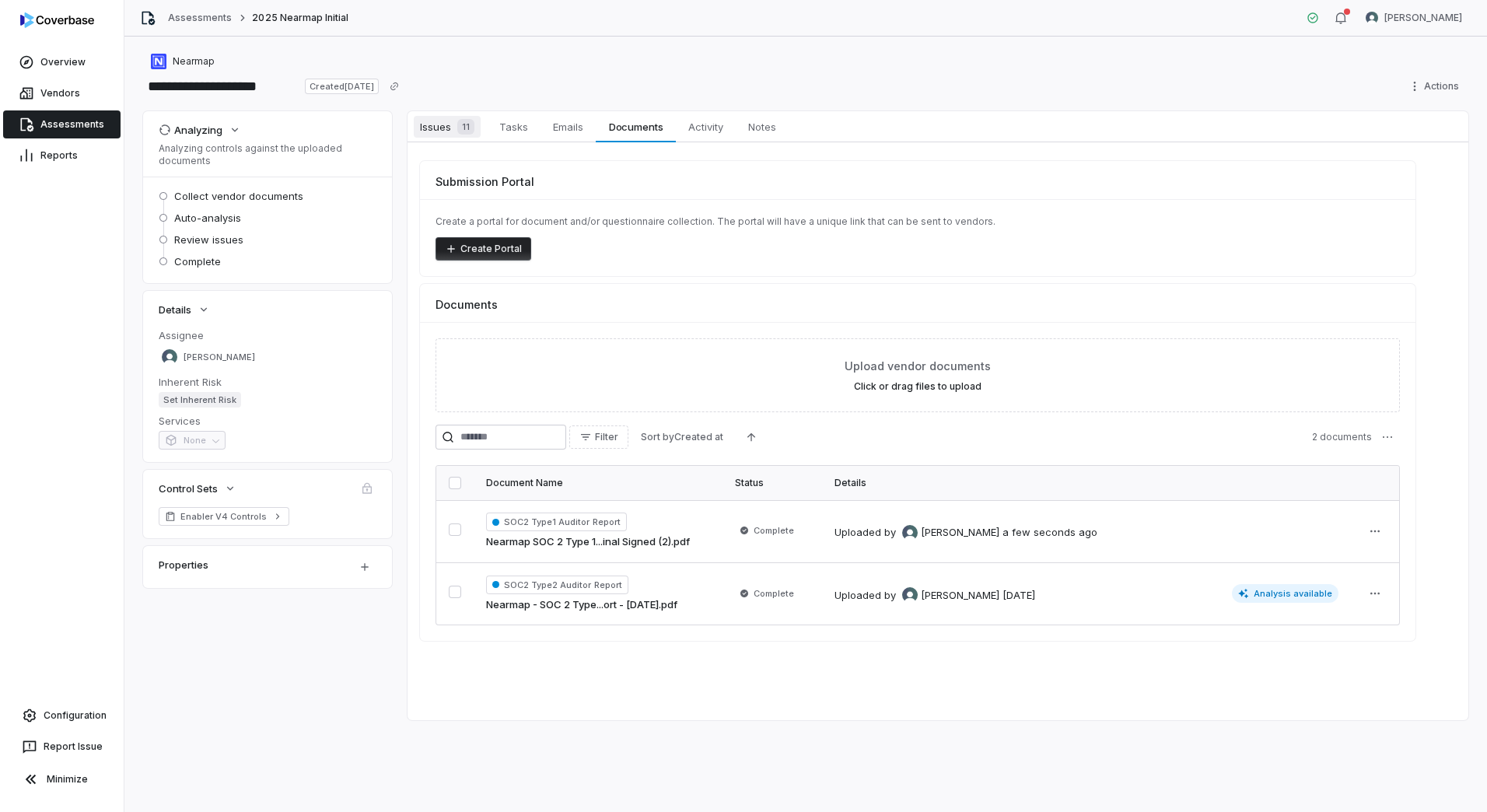
click at [448, 126] on span "Issues 11" at bounding box center [447, 127] width 67 height 22
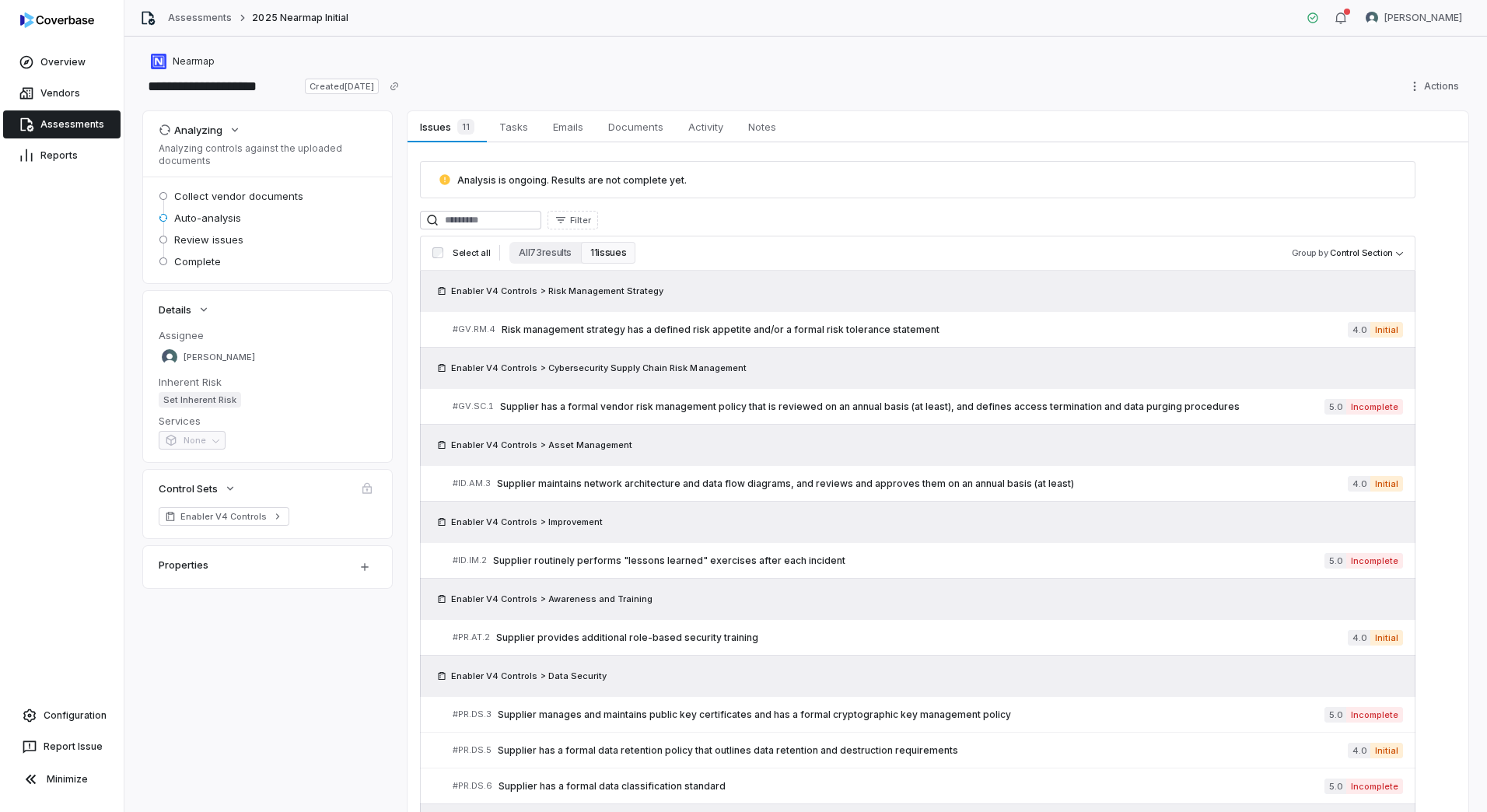
click at [606, 184] on span "Analysis is ongoing. Results are not complete yet." at bounding box center [571, 180] width 229 height 12
click at [217, 132] on div "Analyzing" at bounding box center [190, 130] width 64 height 14
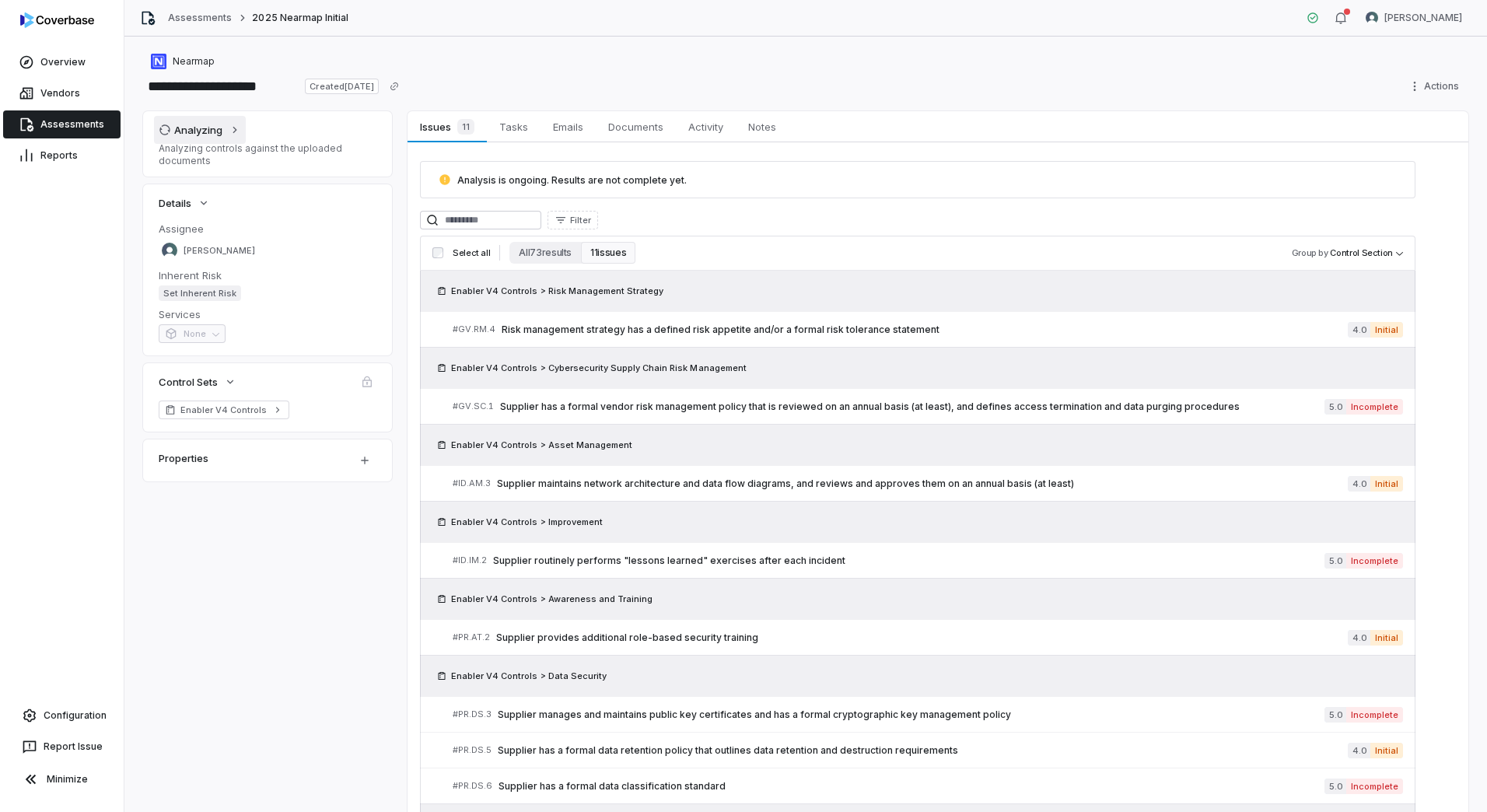
click at [220, 130] on div "Analyzing" at bounding box center [190, 130] width 64 height 14
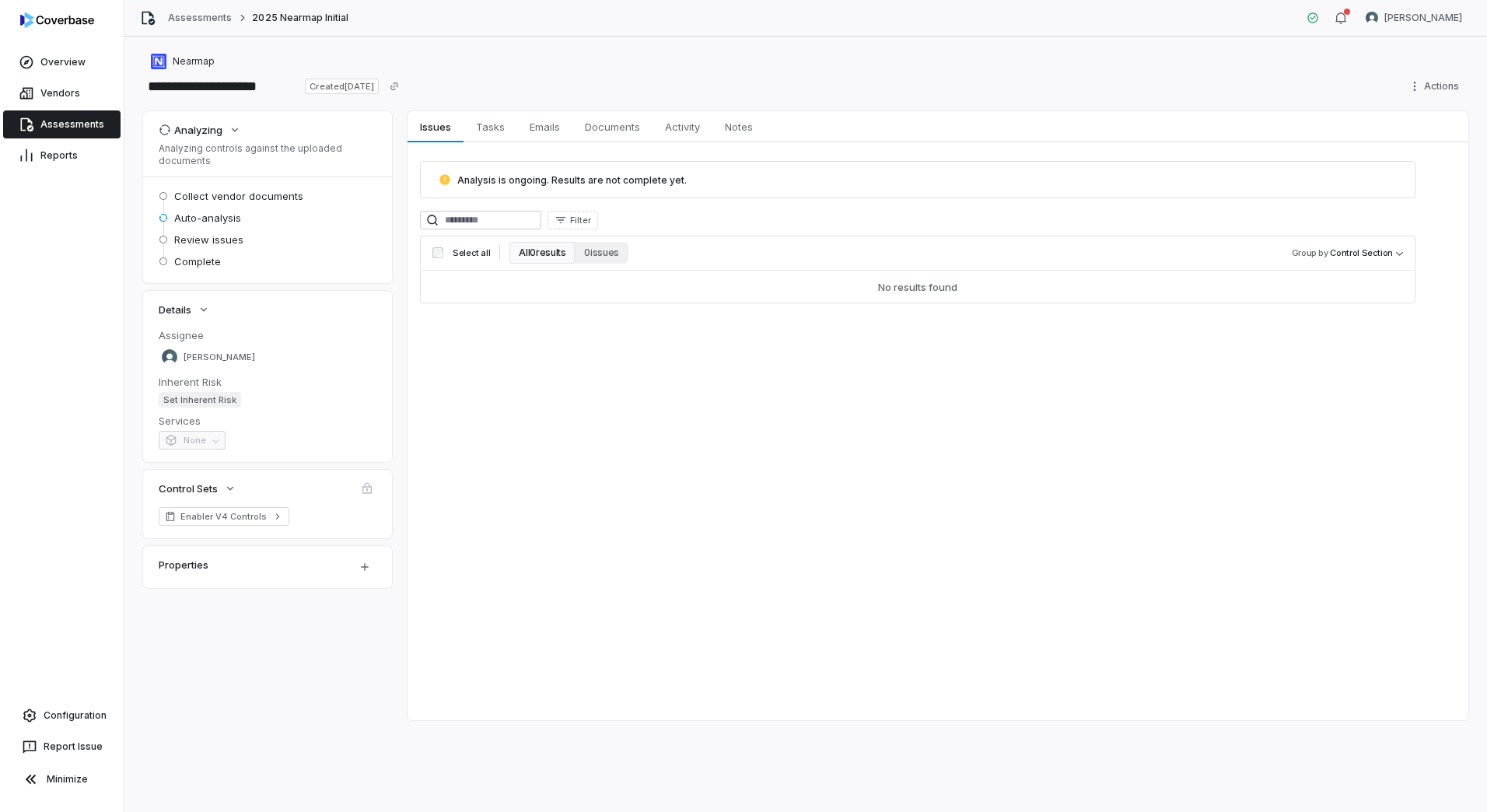
click at [740, 499] on div "Issues Issues Tasks Tasks Emails Emails Documents Documents Activity Activity N…" at bounding box center [938, 416] width 1061 height 609
